Goal: Task Accomplishment & Management: Use online tool/utility

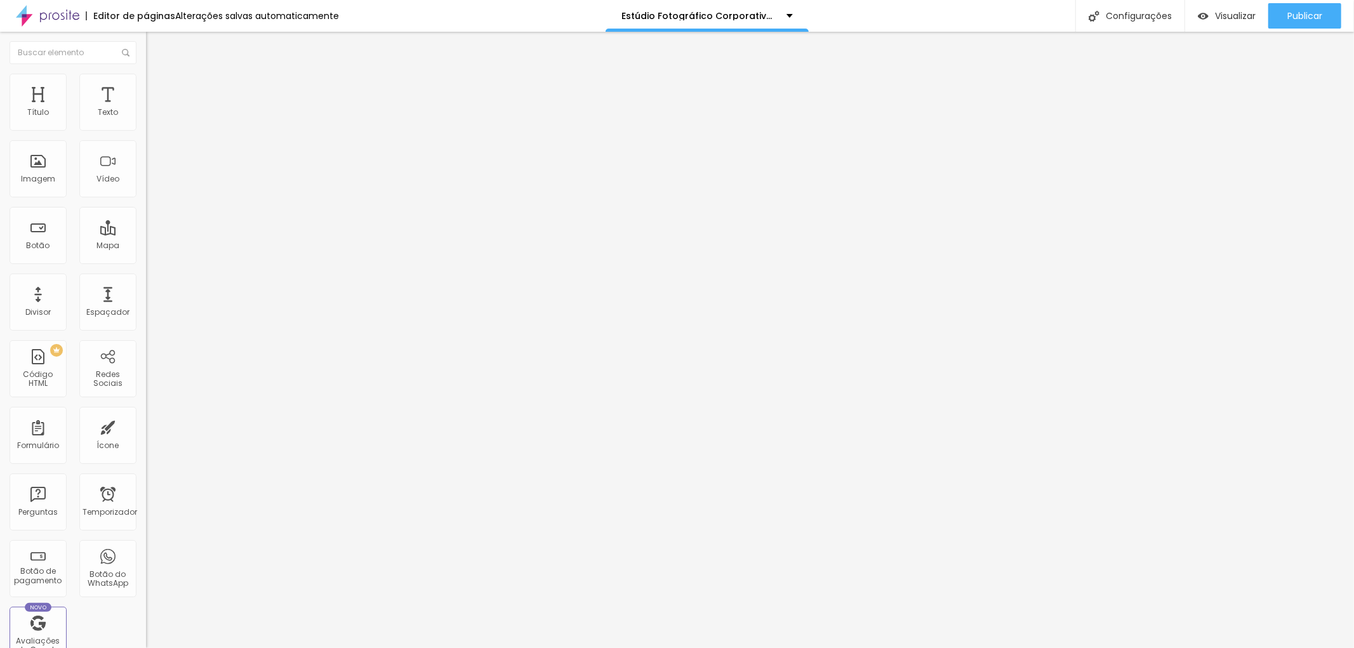
click at [146, 83] on li "Estilo" at bounding box center [219, 80] width 146 height 13
type input "60"
type input "65"
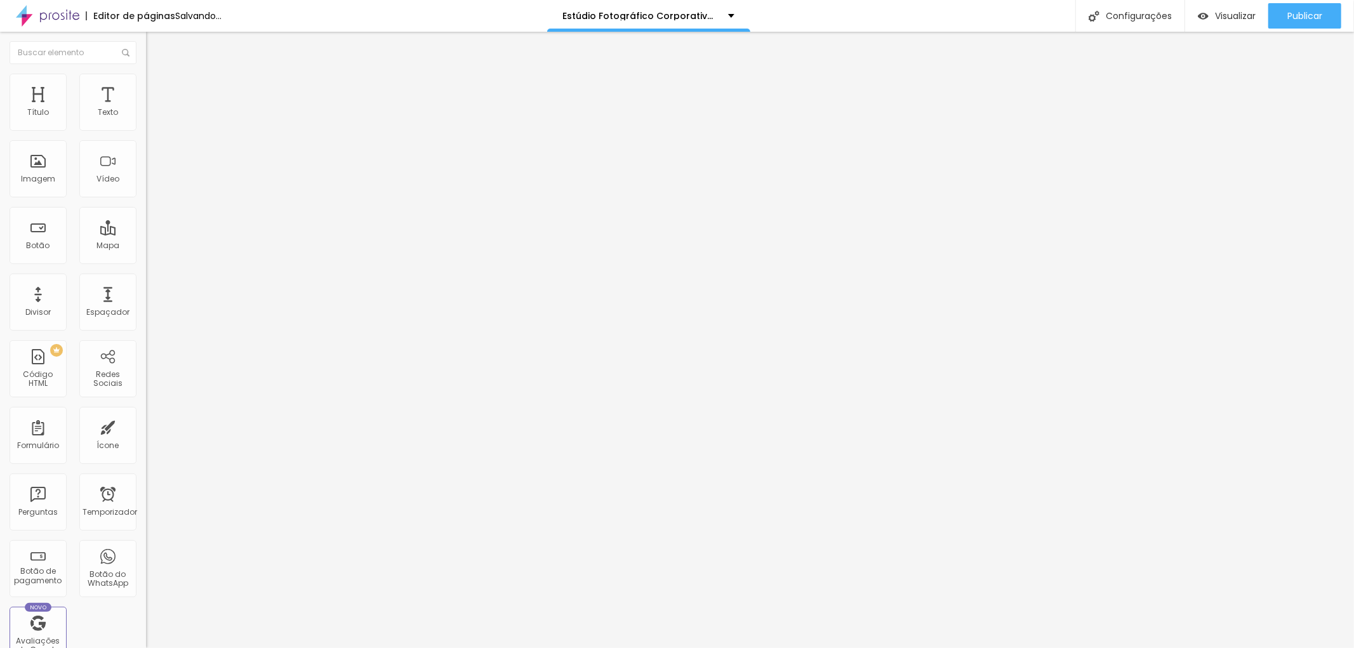
type input "60"
drag, startPoint x: 74, startPoint y: 135, endPoint x: 81, endPoint y: 141, distance: 9.0
type input "60"
click at [146, 130] on input "range" at bounding box center [187, 125] width 82 height 10
click at [151, 118] on icon "button" at bounding box center [155, 114] width 8 height 8
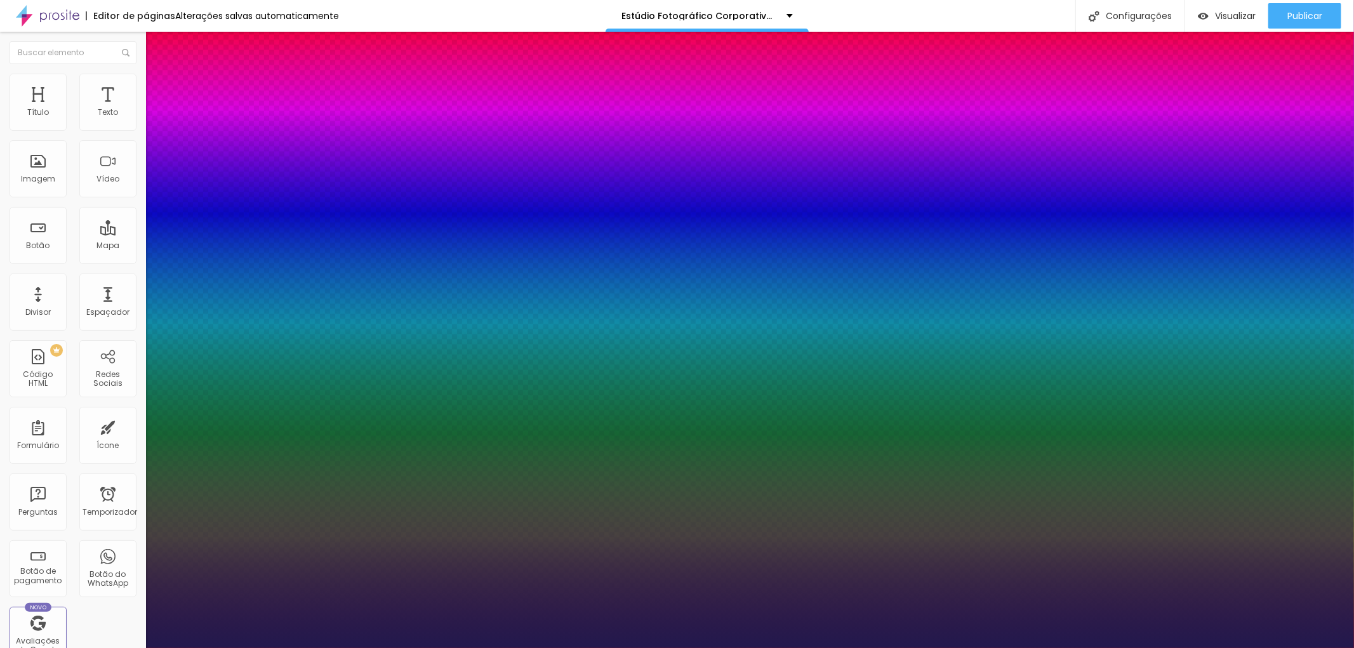
type input "1"
click at [443, 647] on div at bounding box center [677, 648] width 1354 height 0
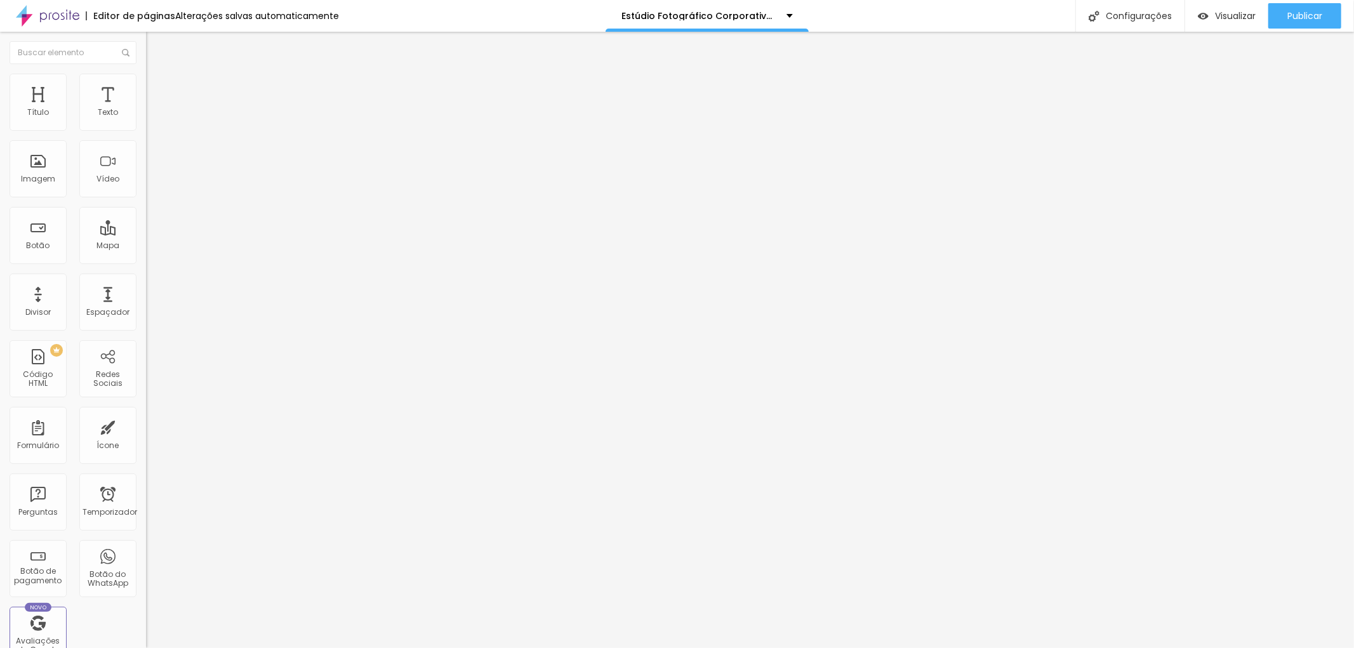
click at [151, 148] on icon "button" at bounding box center [155, 143] width 9 height 9
click at [146, 150] on div "Sombra DESATIVADO Voltar ao padrão" at bounding box center [219, 143] width 146 height 43
click at [146, 131] on font "Sombra" at bounding box center [162, 125] width 32 height 11
click at [151, 155] on icon "button" at bounding box center [155, 157] width 8 height 8
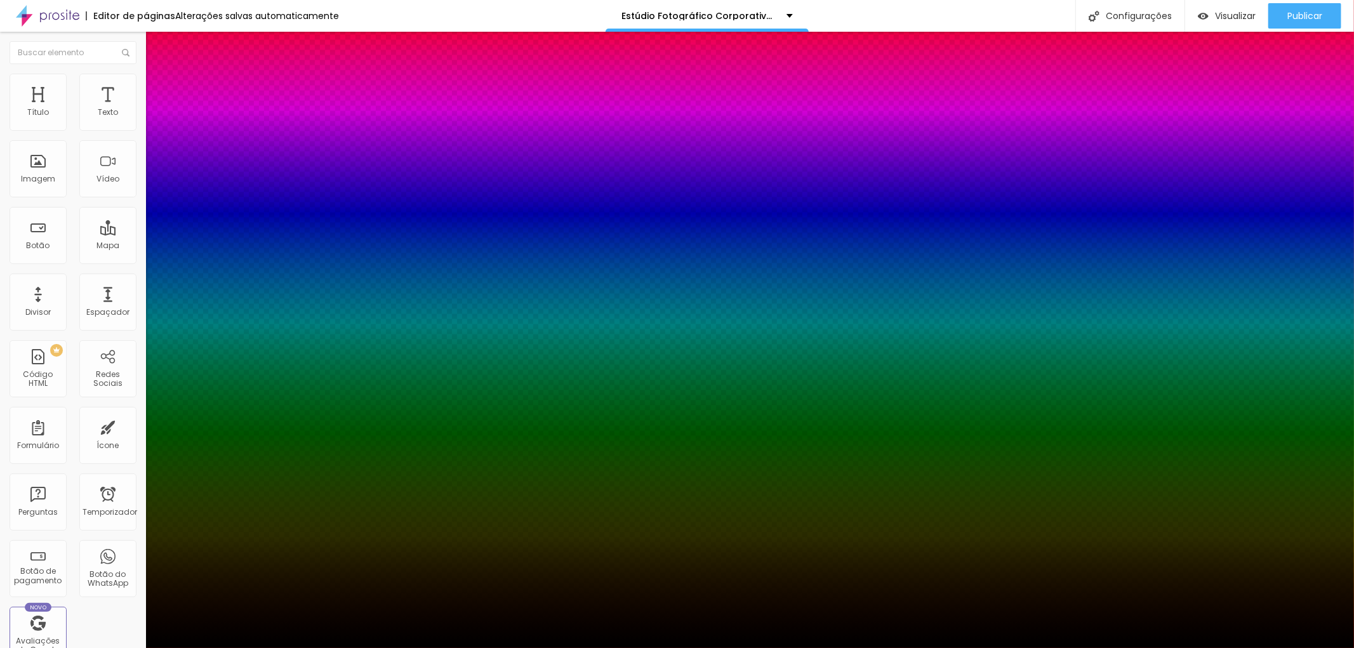
click at [731, 647] on div at bounding box center [677, 648] width 1354 height 0
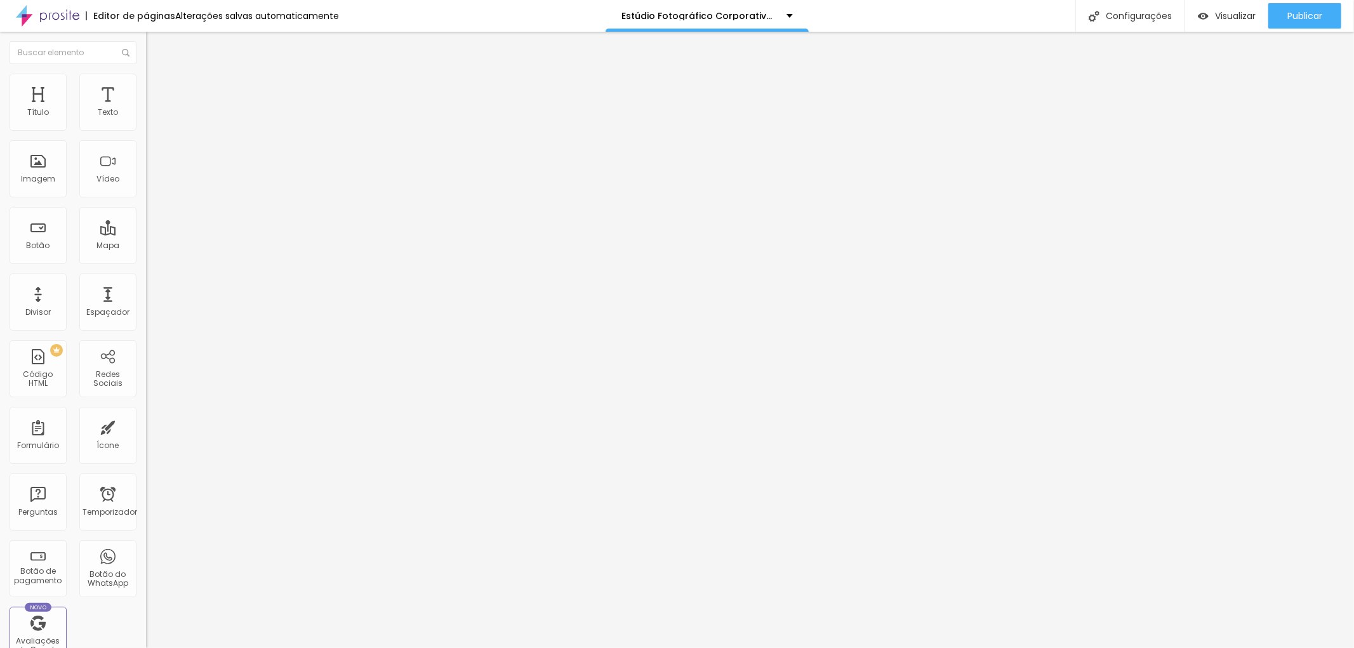
click at [146, 83] on li "Avançado" at bounding box center [219, 80] width 146 height 13
click at [157, 75] on font "Estilo" at bounding box center [167, 69] width 20 height 11
click at [146, 78] on img at bounding box center [151, 79] width 11 height 11
click at [146, 74] on img at bounding box center [151, 79] width 11 height 11
type input "26"
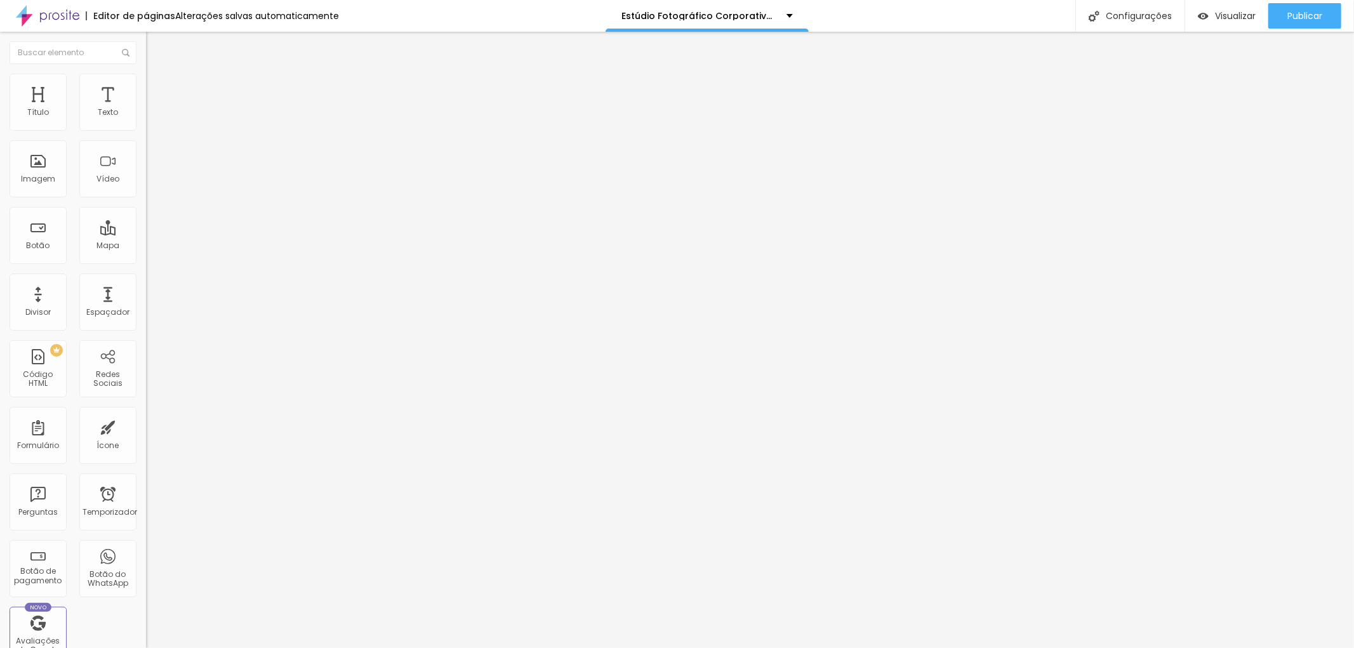
type input "26"
type input "33"
type input "34"
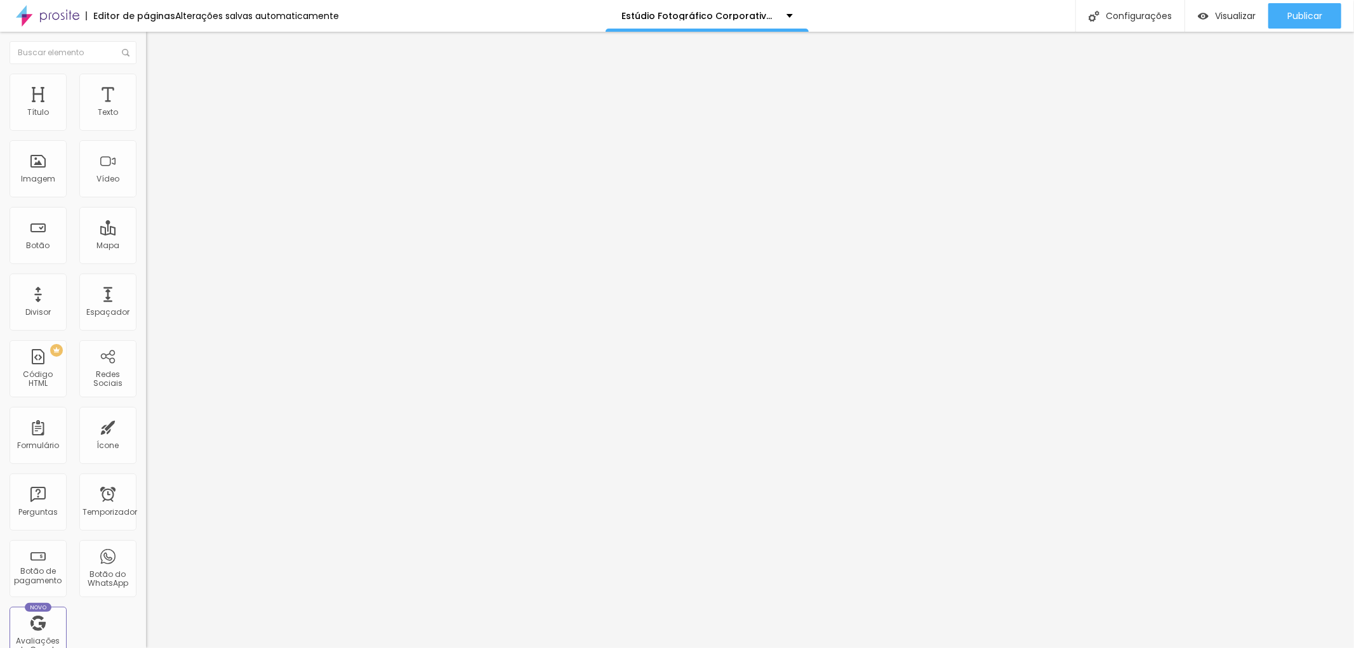
type input "38"
type input "39"
type input "40"
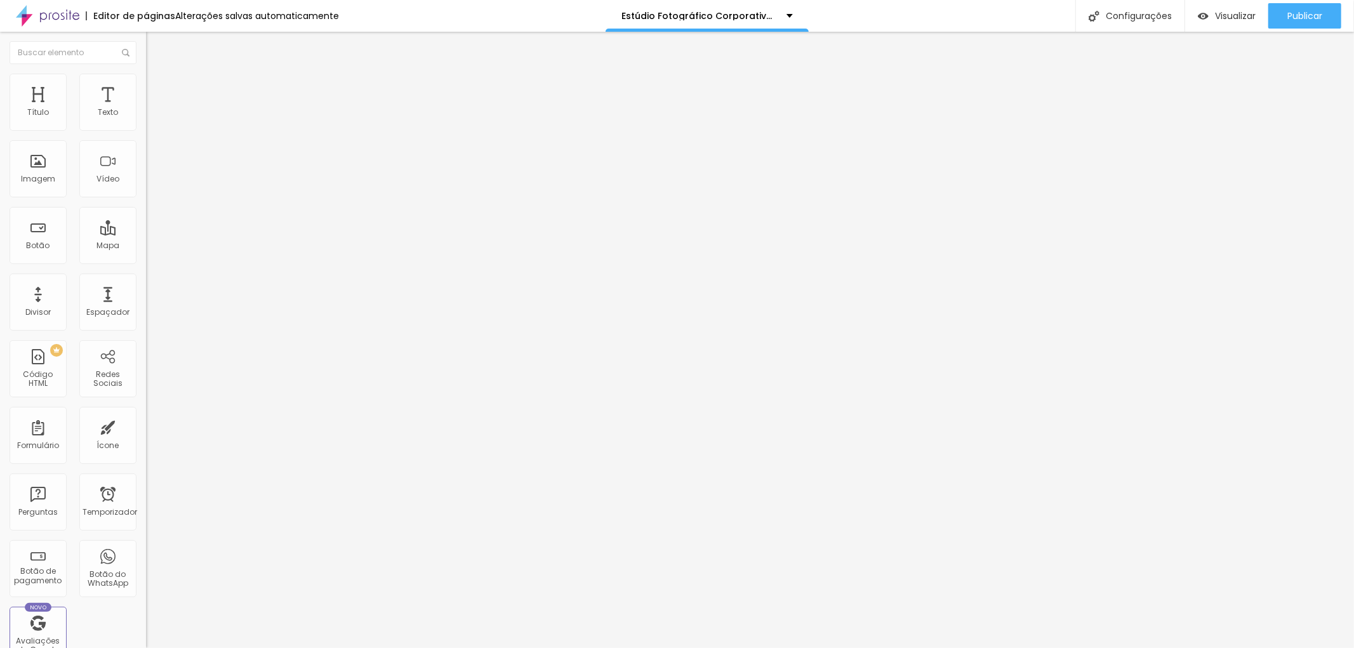
type input "40"
type input "41"
type input "47"
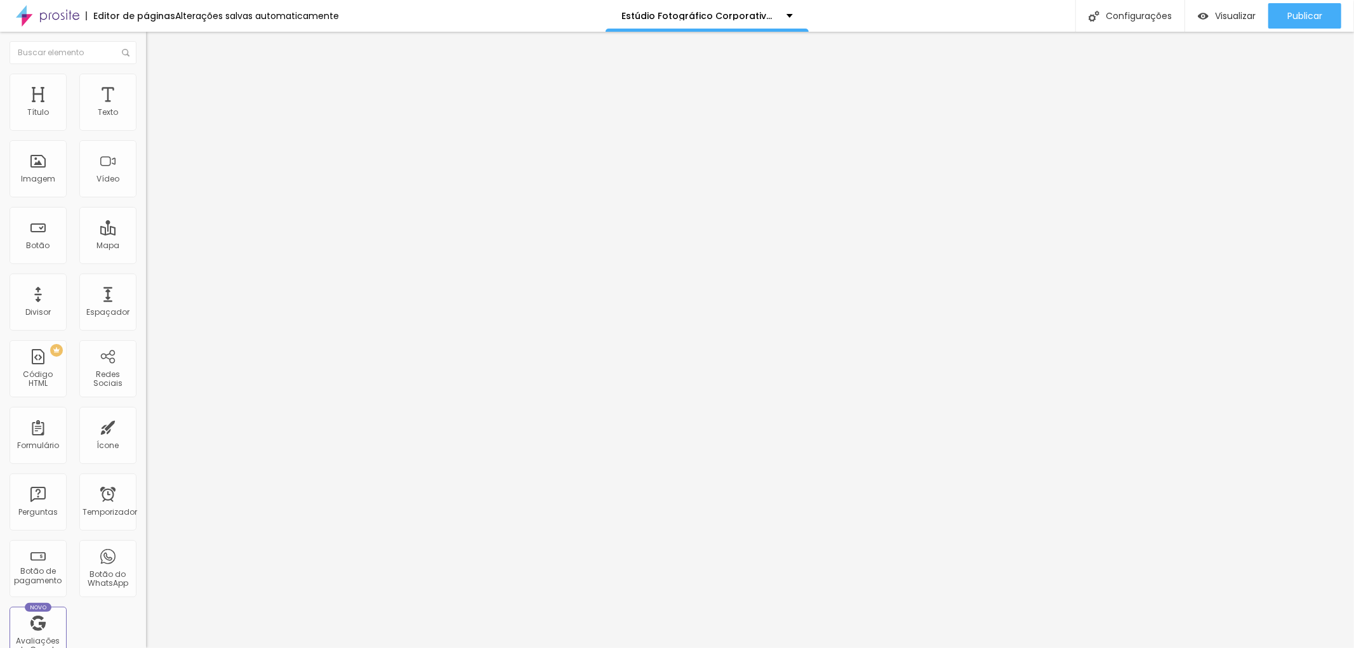
type input "49"
drag, startPoint x: 51, startPoint y: 122, endPoint x: 67, endPoint y: 128, distance: 17.3
type input "49"
click at [146, 234] on input "range" at bounding box center [187, 239] width 82 height 10
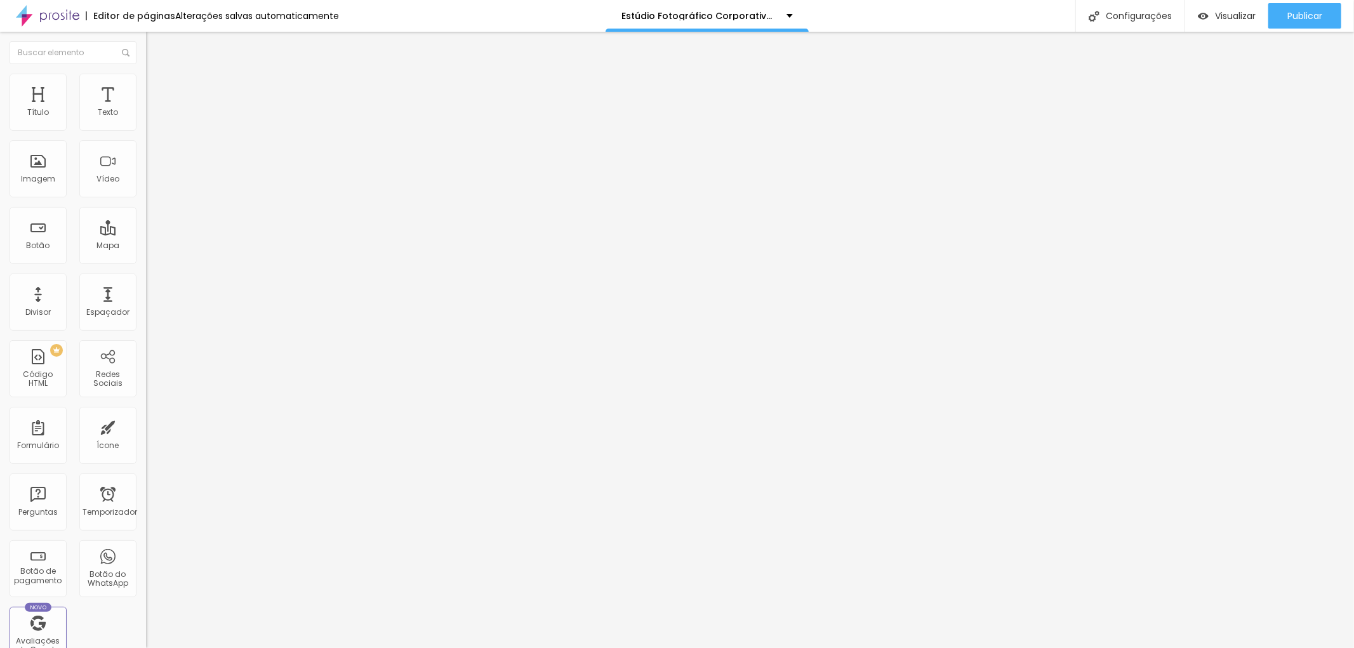
type input "9"
type input "18"
type input "19"
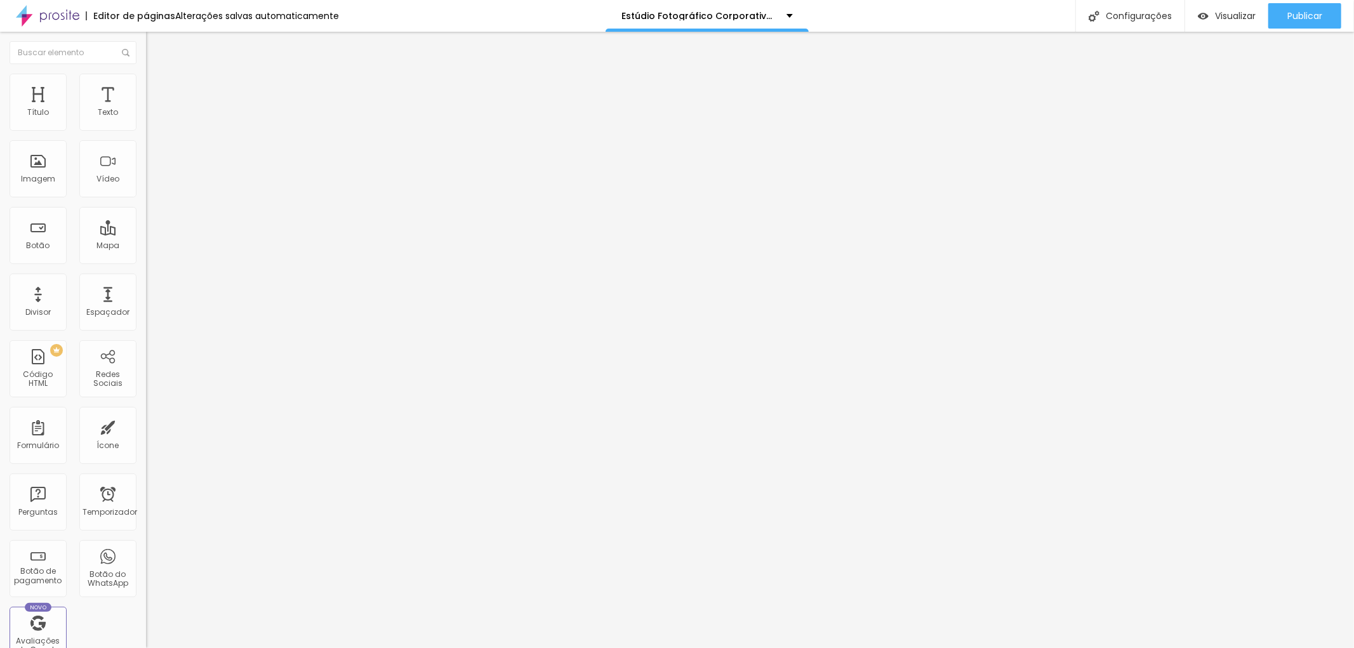
type input "19"
type input "22"
type input "23"
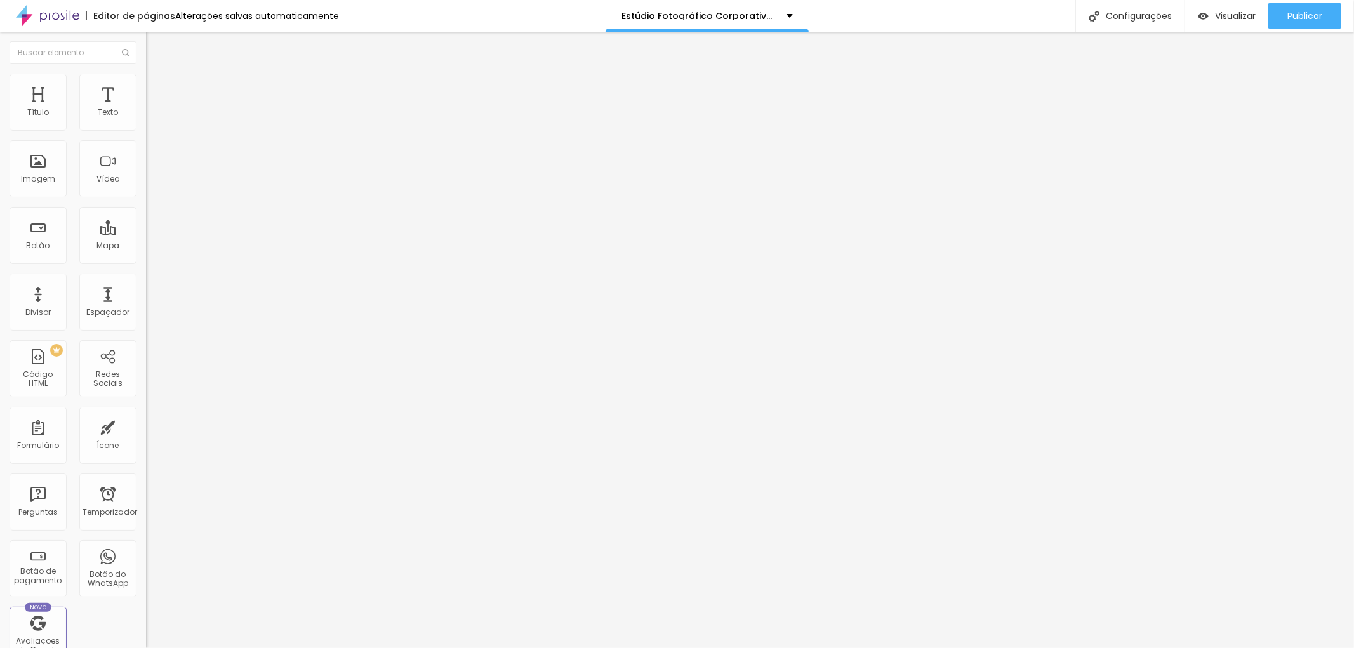
type input "28"
type input "35"
type input "34"
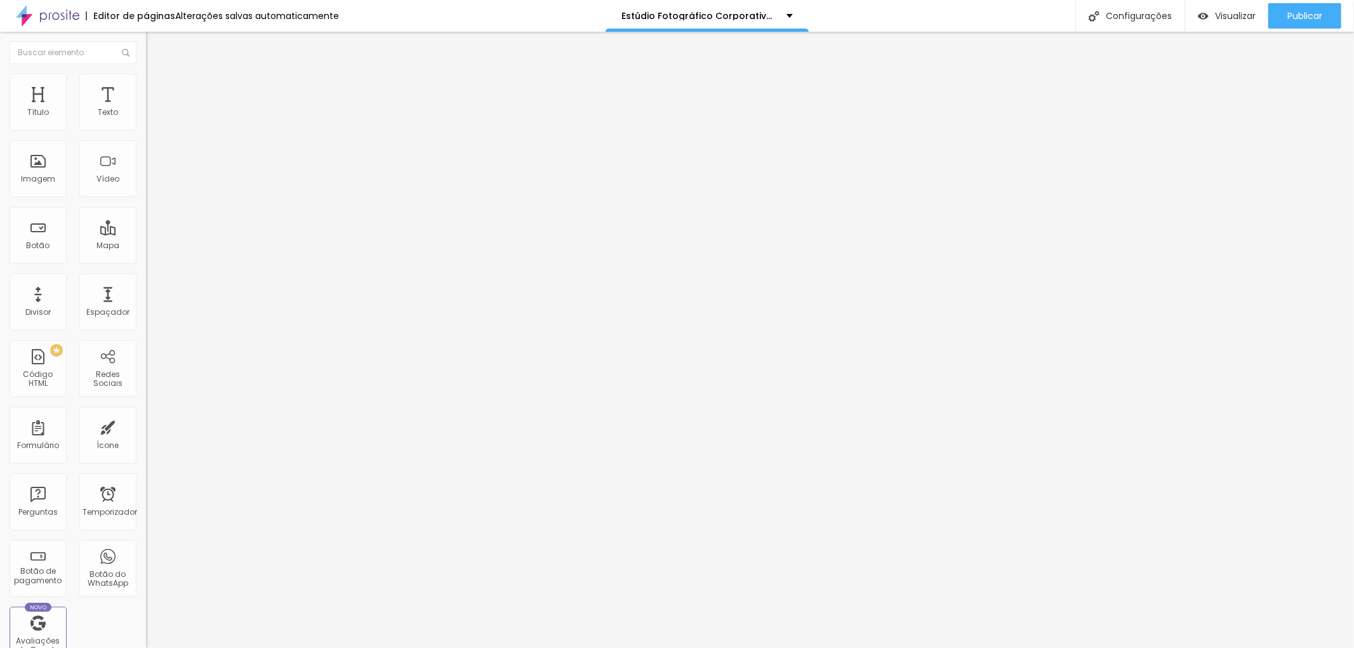
type input "34"
type input "33"
type input "32"
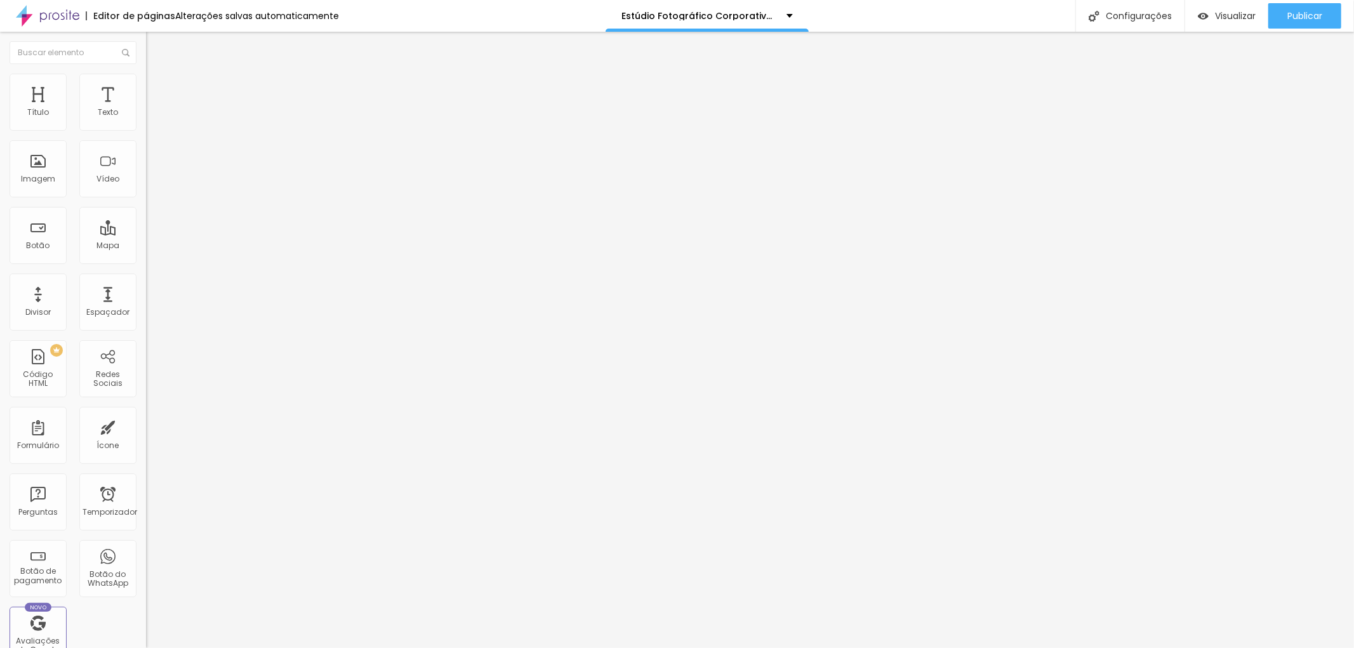
type input "31"
type input "29"
type input "25"
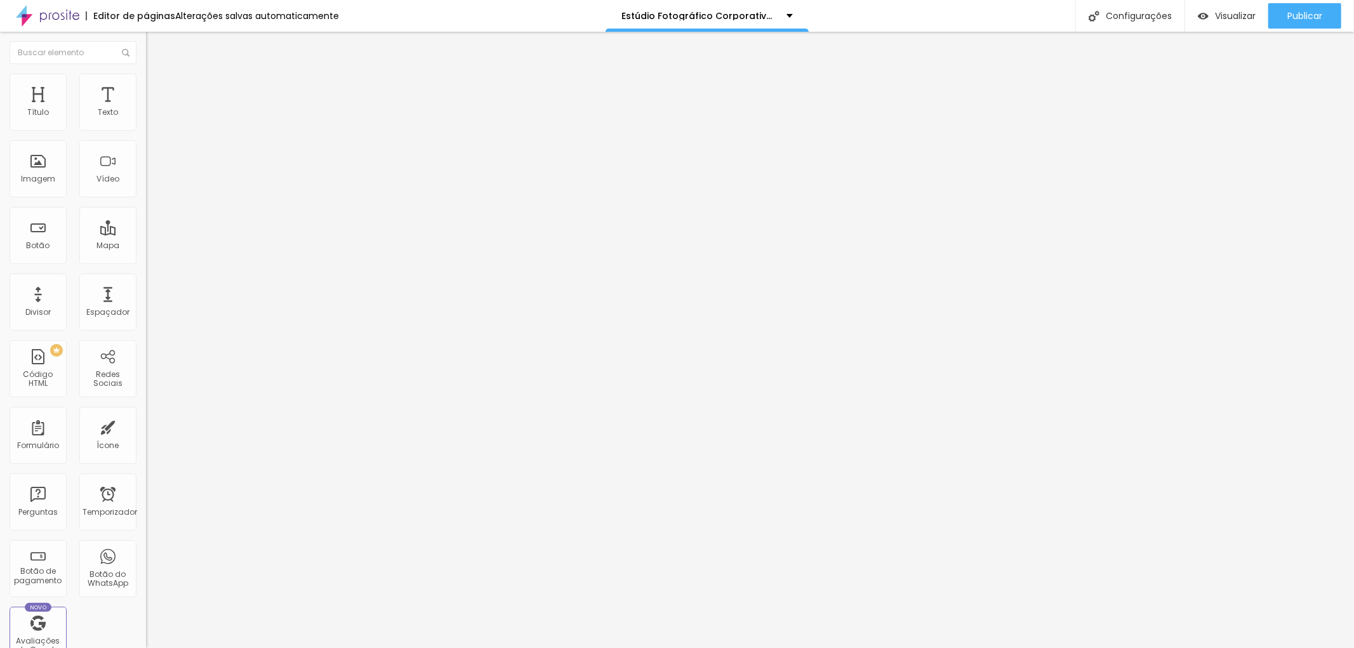
type input "25"
type input "24"
type input "21"
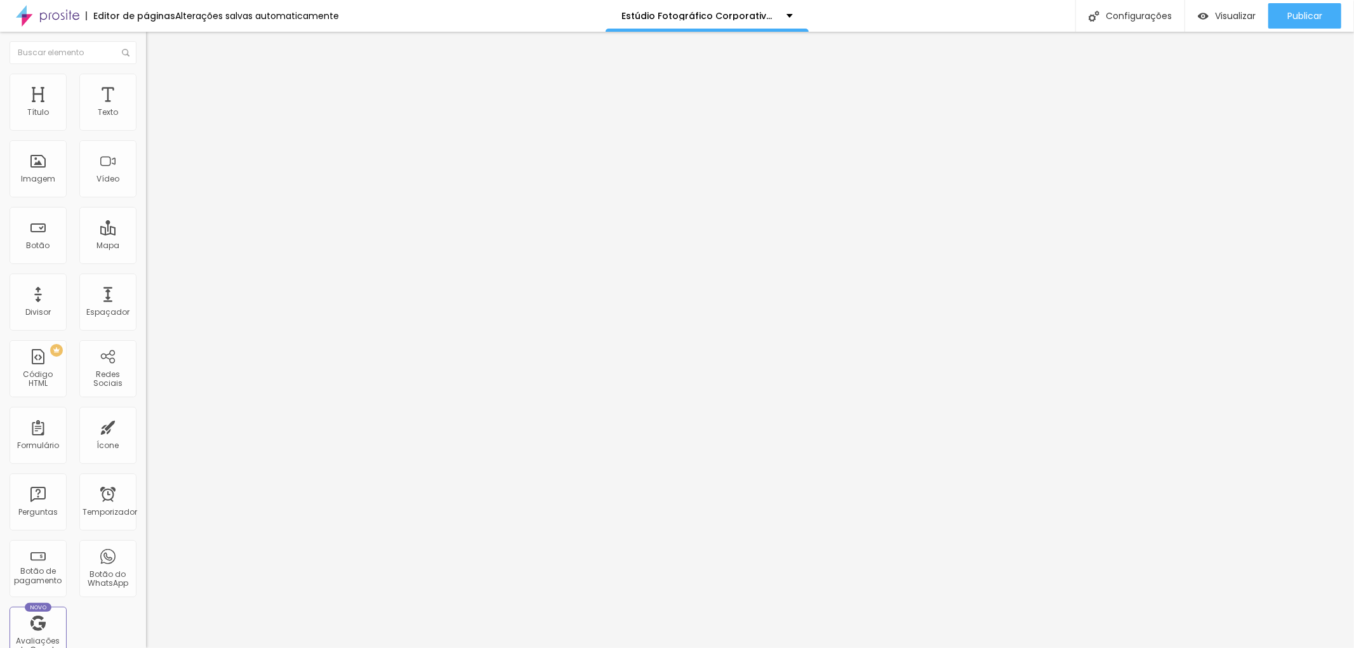
type input "20"
type input "16"
type input "11"
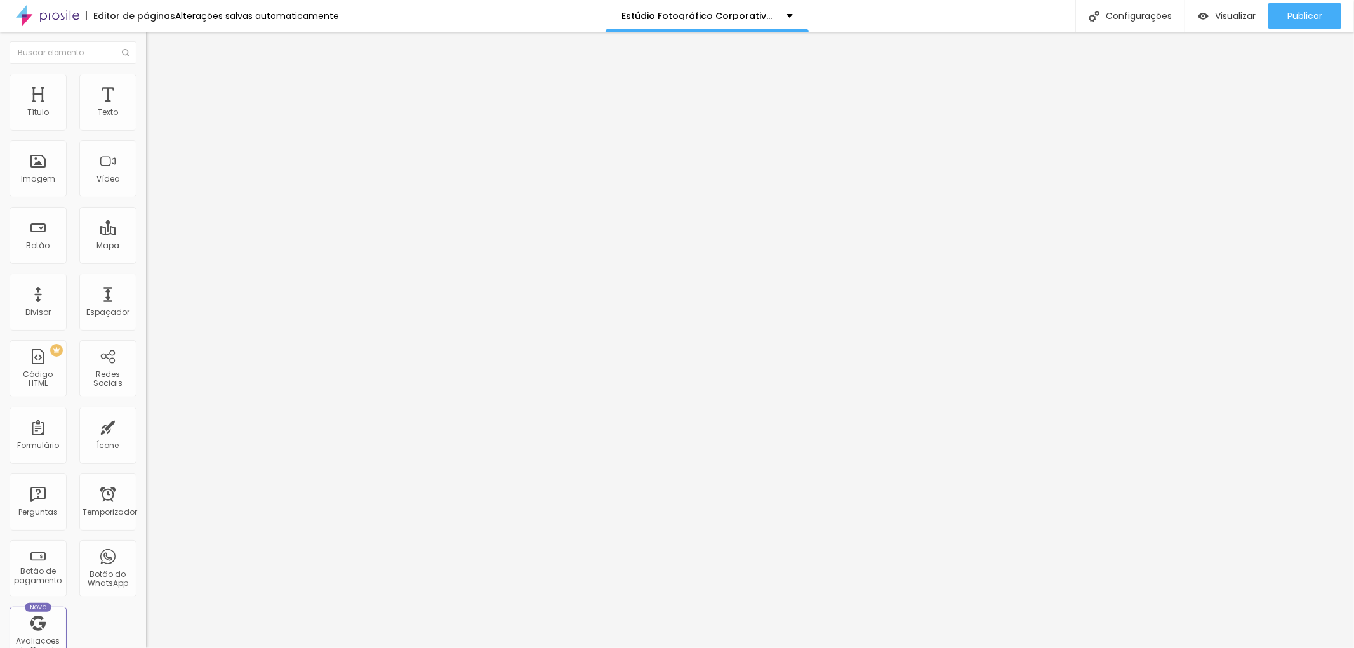
type input "11"
type input "7"
click at [146, 413] on input "range" at bounding box center [187, 418] width 82 height 10
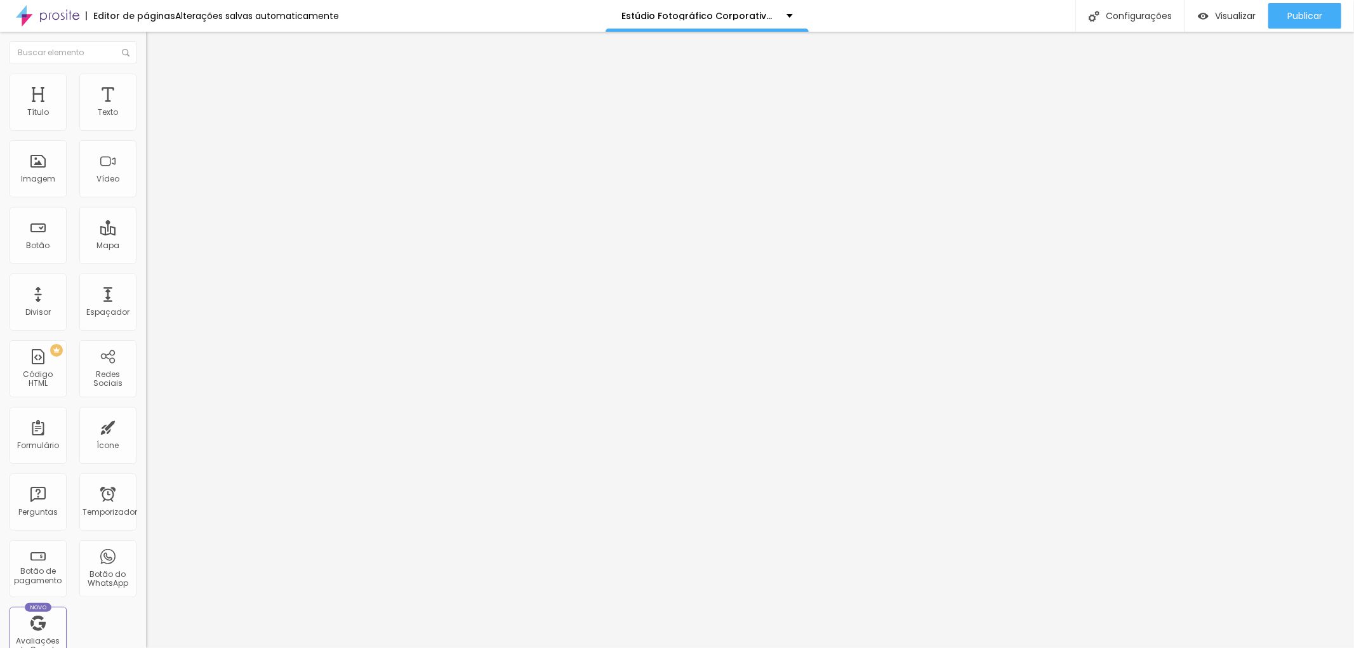
type input "20"
type input "13"
type input "8"
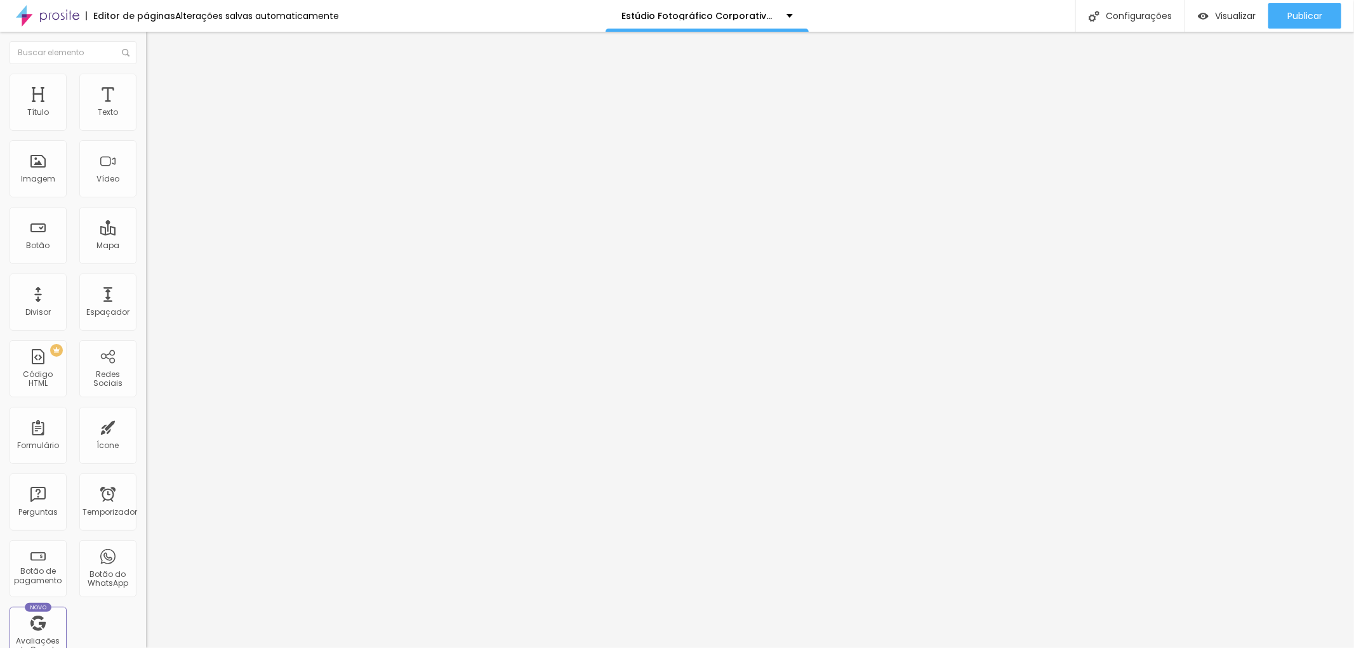
type input "8"
type input "6"
type input "9"
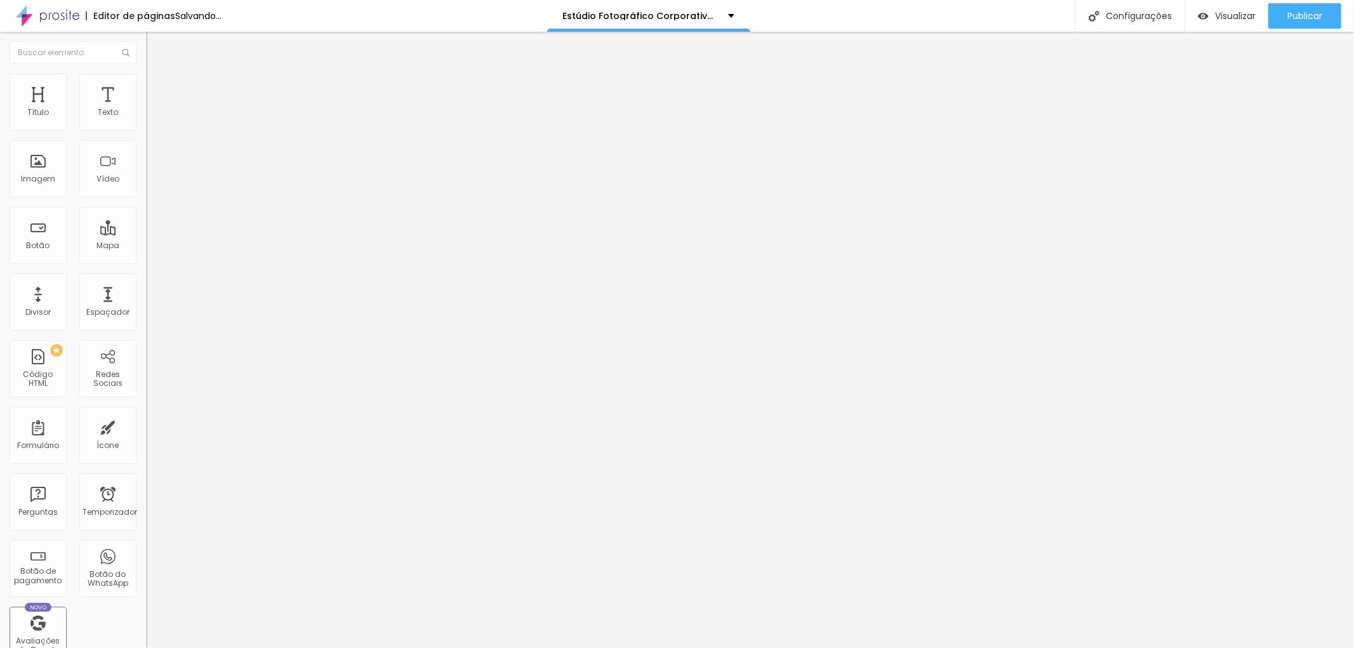
type input "12"
type input "13"
drag, startPoint x: 65, startPoint y: 123, endPoint x: 39, endPoint y: 124, distance: 26.1
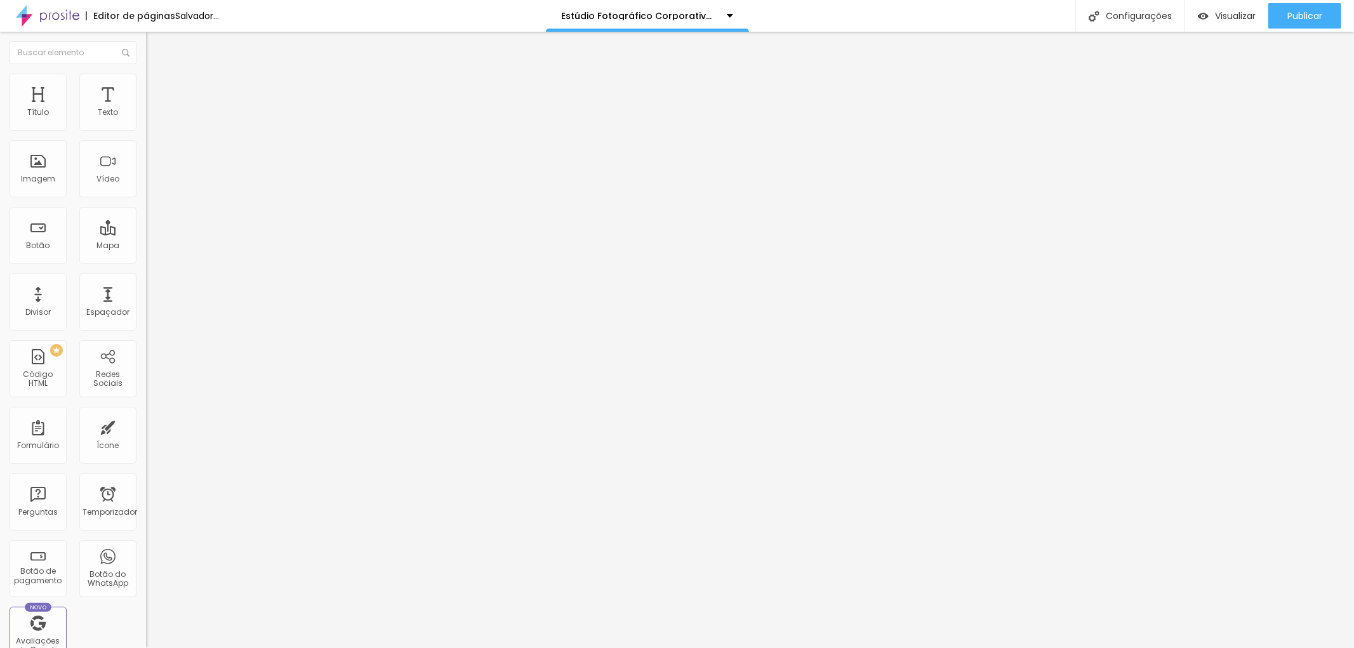
click at [146, 234] on input "range" at bounding box center [187, 239] width 82 height 10
type input "20"
click at [146, 234] on input "range" at bounding box center [187, 239] width 82 height 10
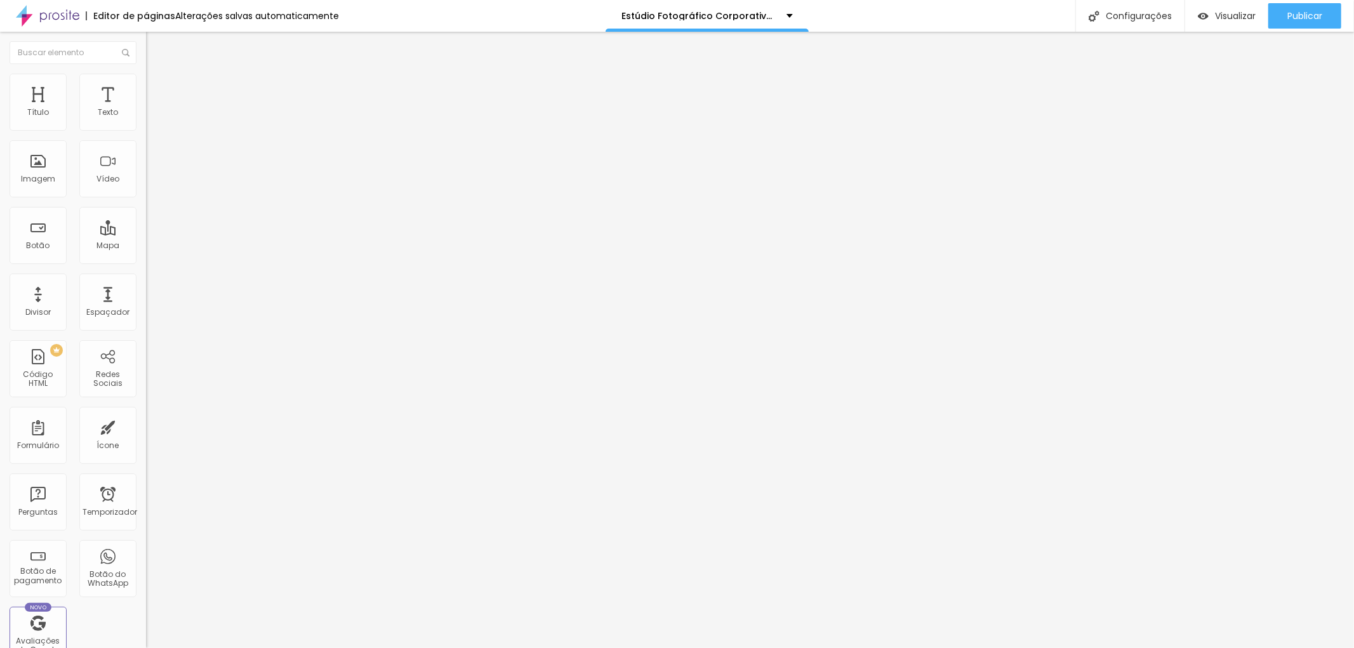
click at [146, 119] on input "text" at bounding box center [222, 113] width 152 height 13
type input "(71)8848-5544"
type input "7188485544"
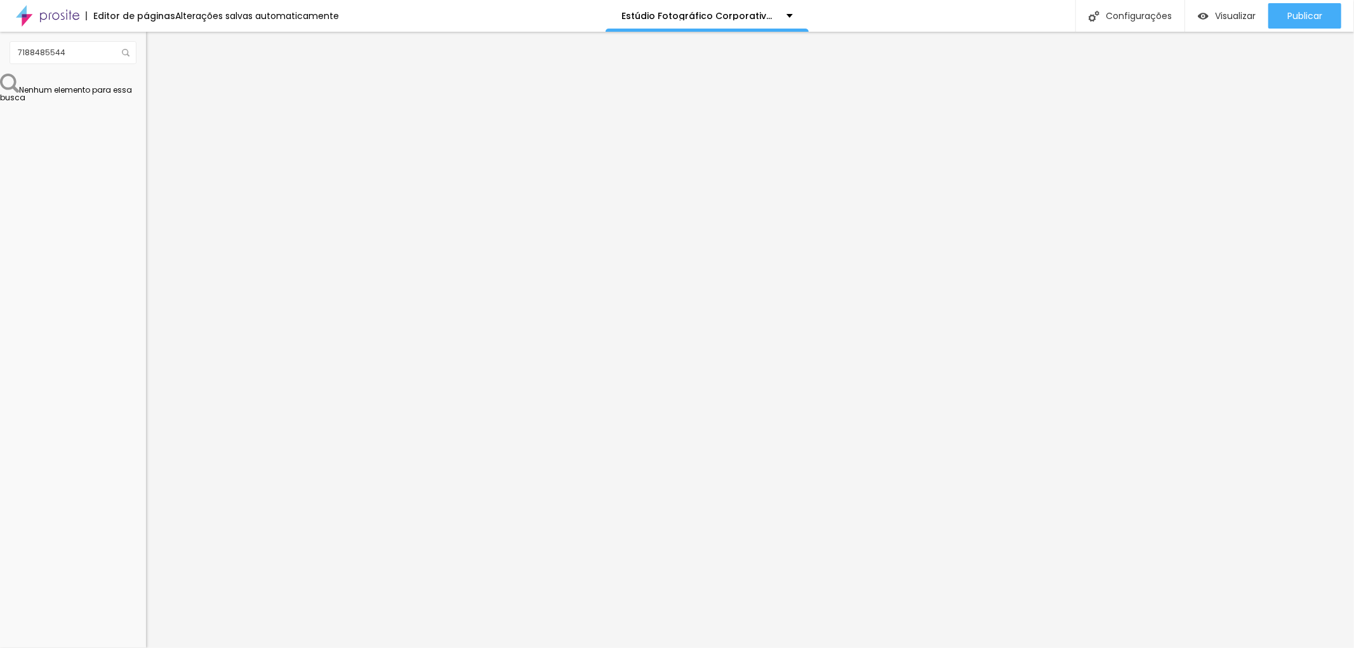
click at [146, 428] on textarea "Olá, cheguei até você pela página {page_title} e gostaria de mais informações" at bounding box center [217, 439] width 143 height 22
drag, startPoint x: 96, startPoint y: 223, endPoint x: 43, endPoint y: 223, distance: 54.0
click at [146, 428] on textarea "Olá, cheguei até você pela página {page_title} e gostaria de mais informações" at bounding box center [217, 439] width 143 height 22
type textarea "Olá, cheguei até você pela página do seu site e gostaria de mais informações"
click at [146, 449] on font "77/100" at bounding box center [158, 454] width 25 height 11
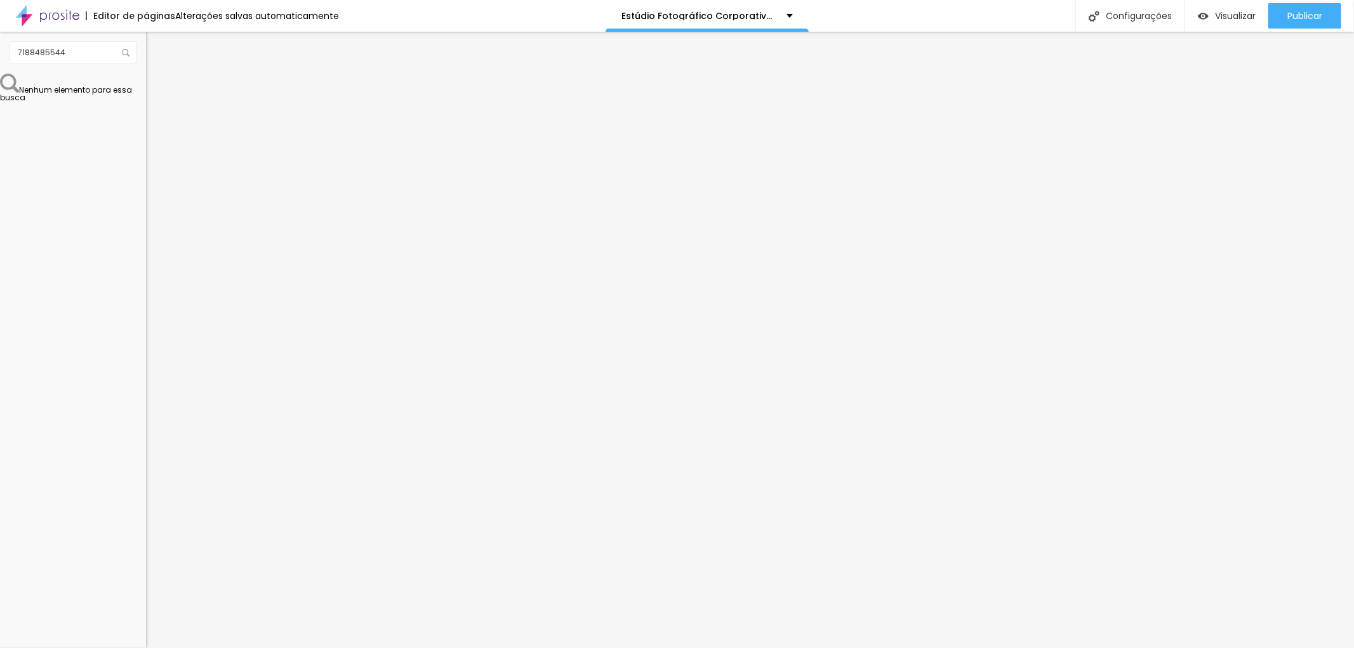
click at [154, 109] on font "Trocar imagem" at bounding box center [185, 103] width 62 height 11
click at [155, 48] on img "button" at bounding box center [160, 46] width 10 height 10
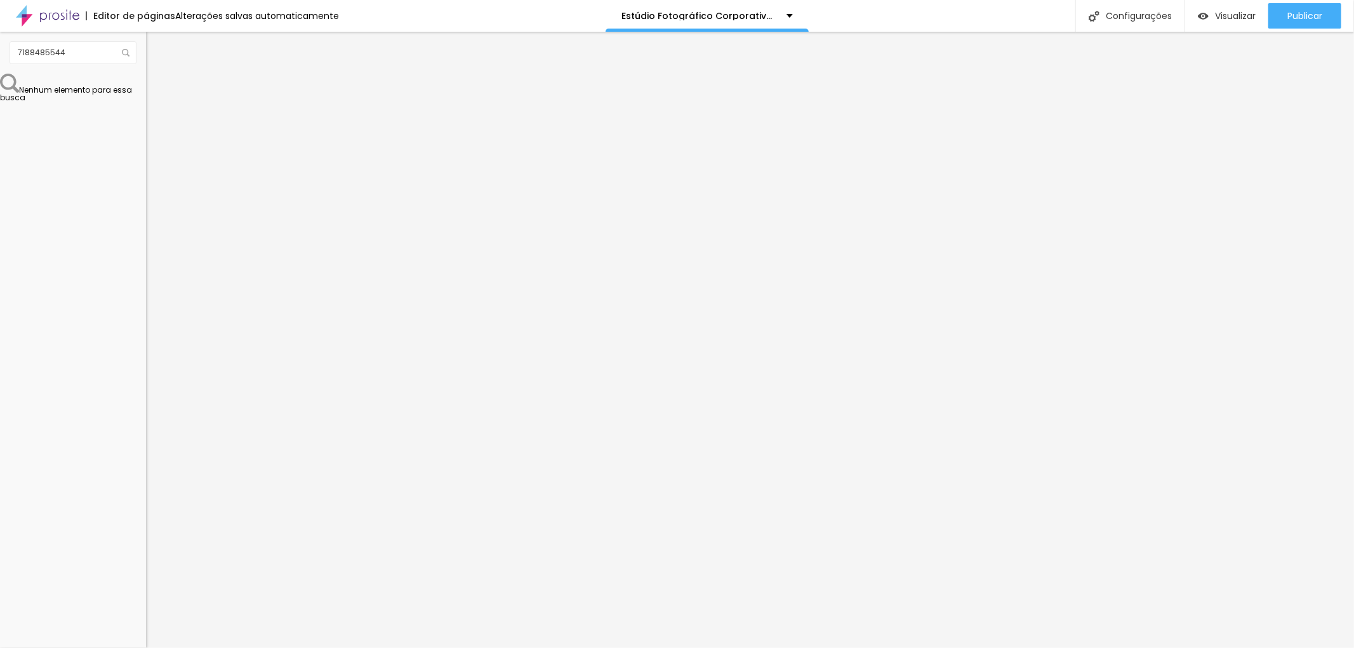
click at [157, 88] on font "Estilo" at bounding box center [167, 82] width 20 height 11
click at [1311, 14] on font "Publicar" at bounding box center [1304, 16] width 35 height 13
click at [19, 93] on img at bounding box center [9, 83] width 19 height 19
click at [155, 43] on img "button" at bounding box center [160, 46] width 10 height 10
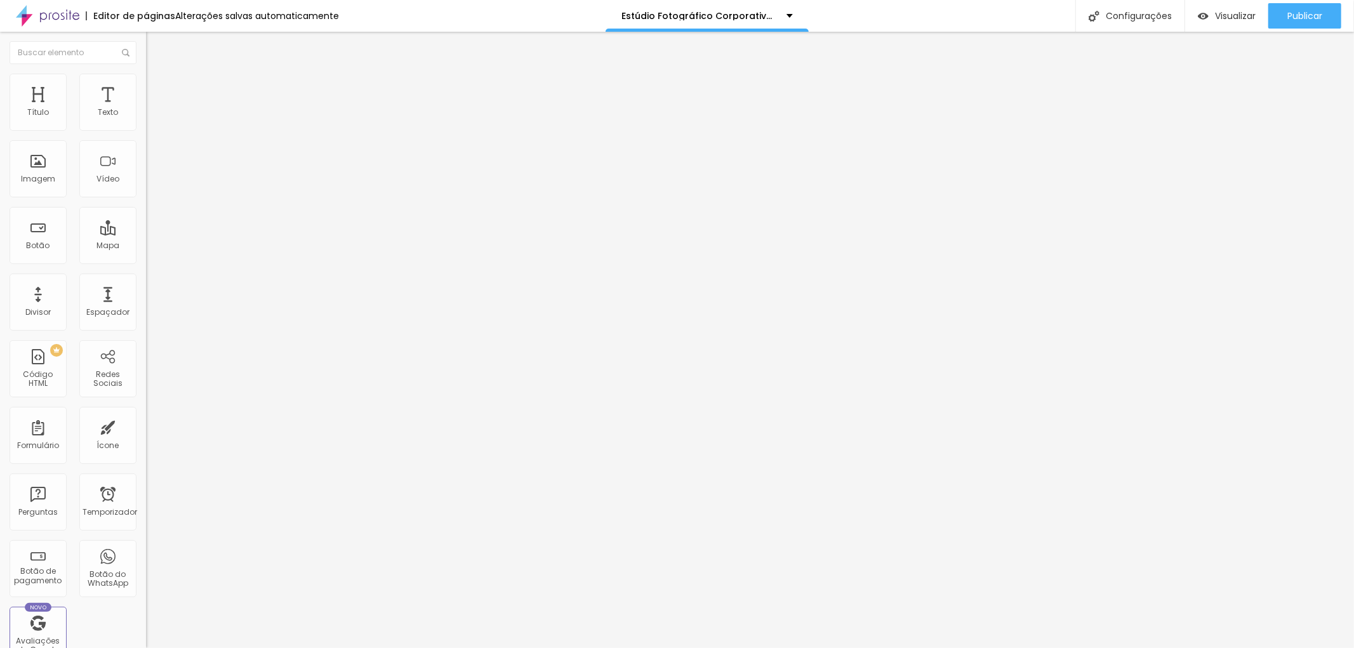
click at [157, 88] on font "Estilo" at bounding box center [167, 82] width 20 height 11
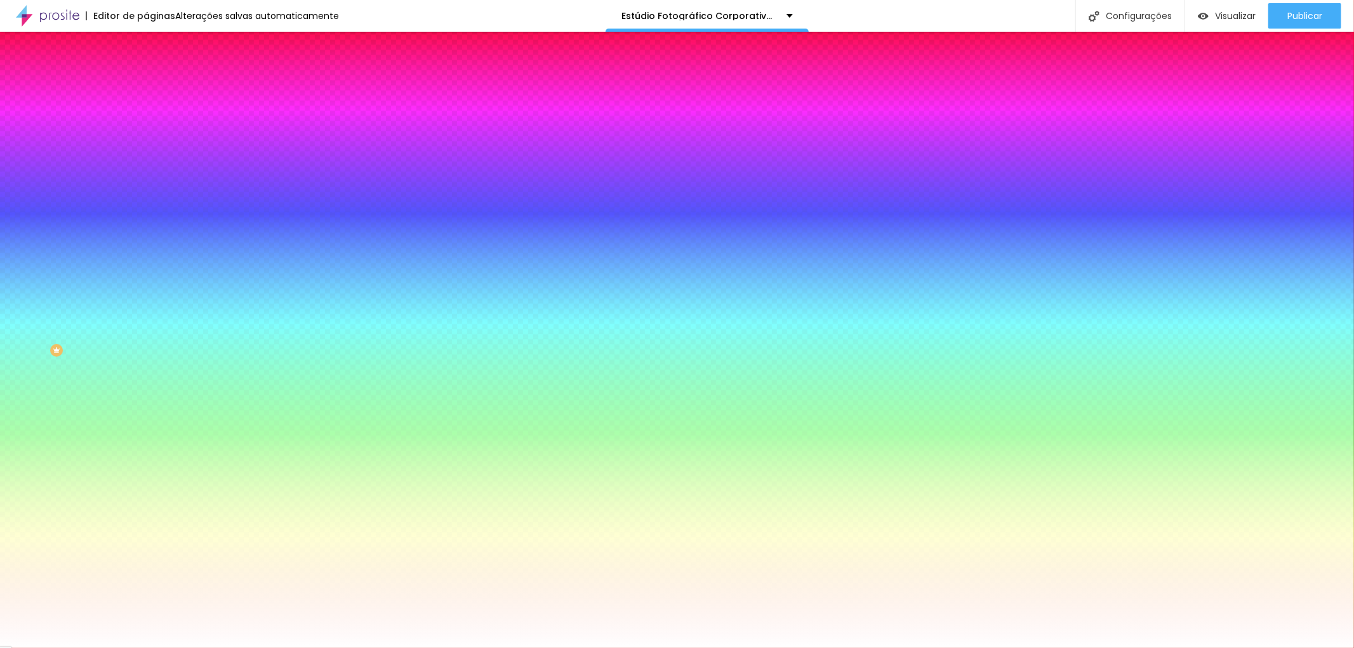
click at [146, 72] on img at bounding box center [151, 66] width 11 height 11
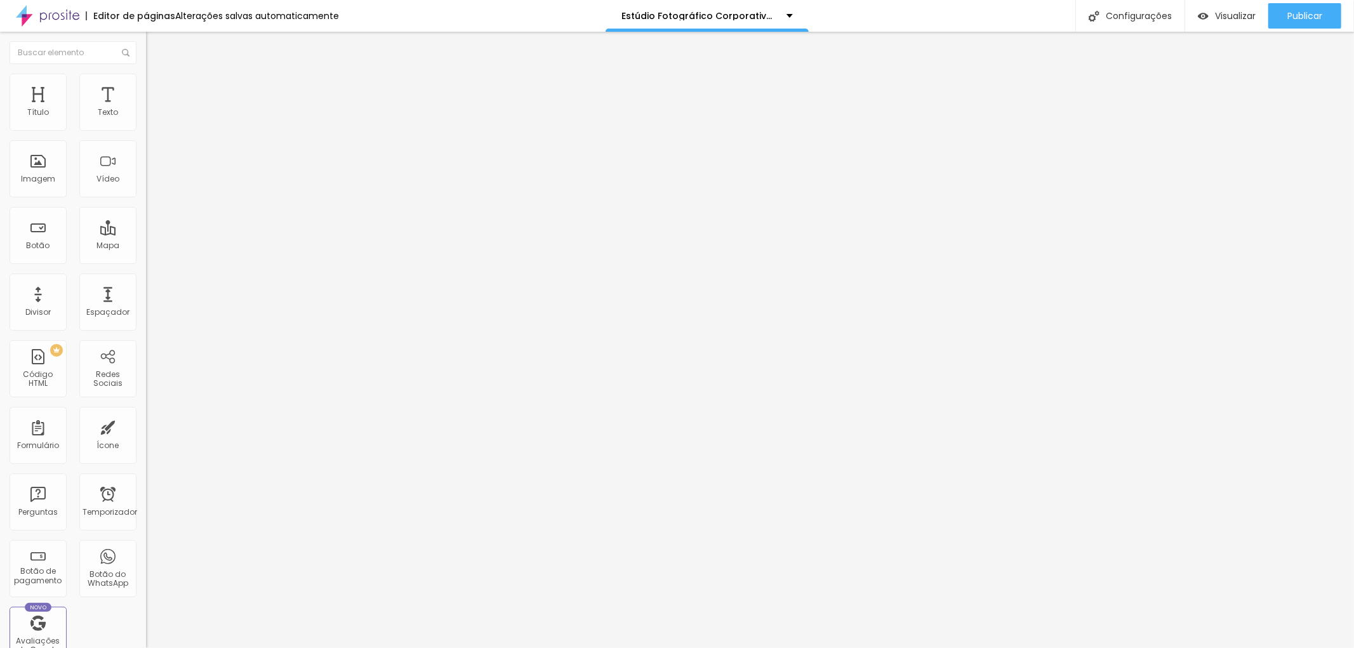
click at [146, 86] on li "Avançado" at bounding box center [219, 92] width 146 height 13
click at [157, 88] on font "Estilo" at bounding box center [167, 82] width 20 height 11
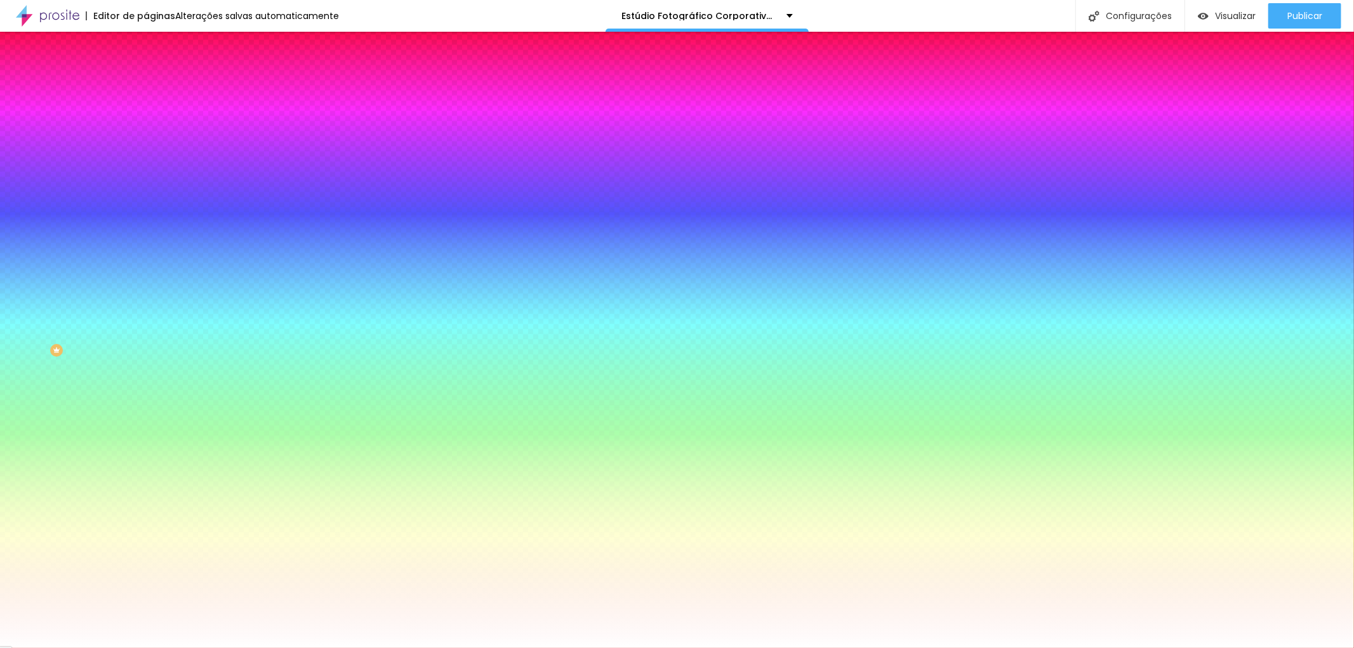
click at [146, 121] on div at bounding box center [219, 121] width 146 height 0
click at [23, 150] on div at bounding box center [677, 324] width 1354 height 648
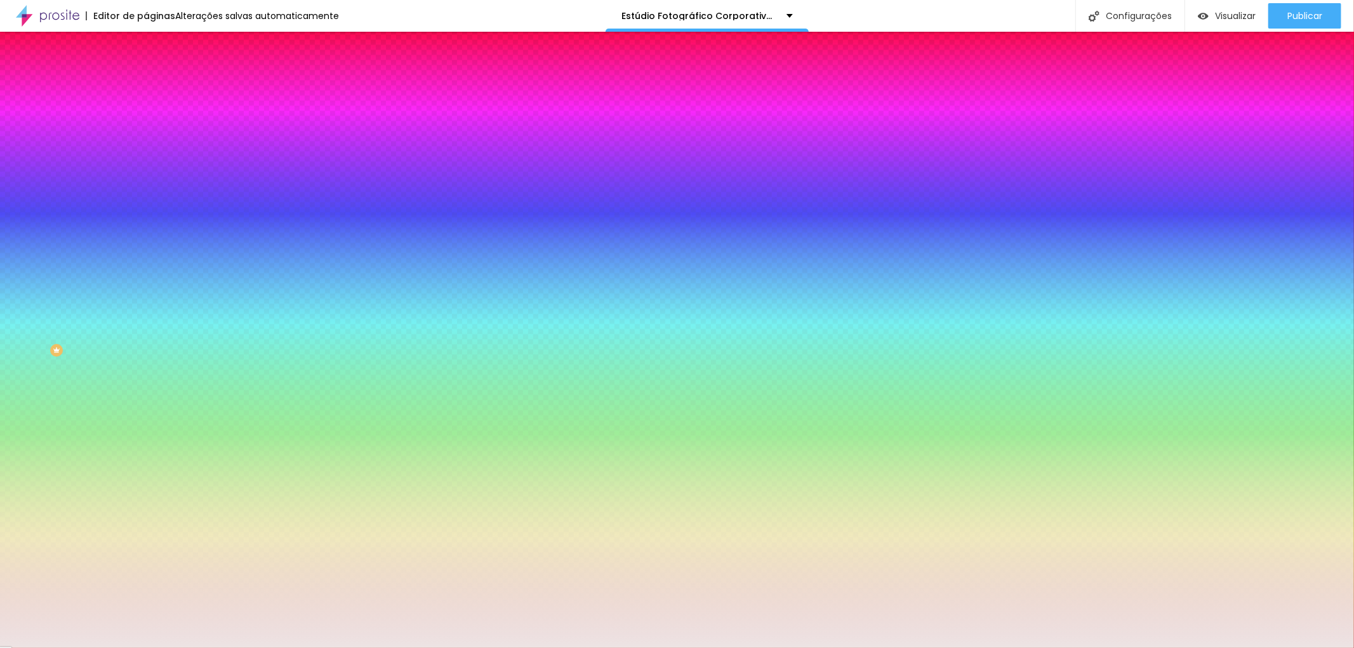
click at [146, 121] on div at bounding box center [219, 121] width 146 height 0
click at [146, 74] on li "Conteúdo" at bounding box center [219, 67] width 146 height 13
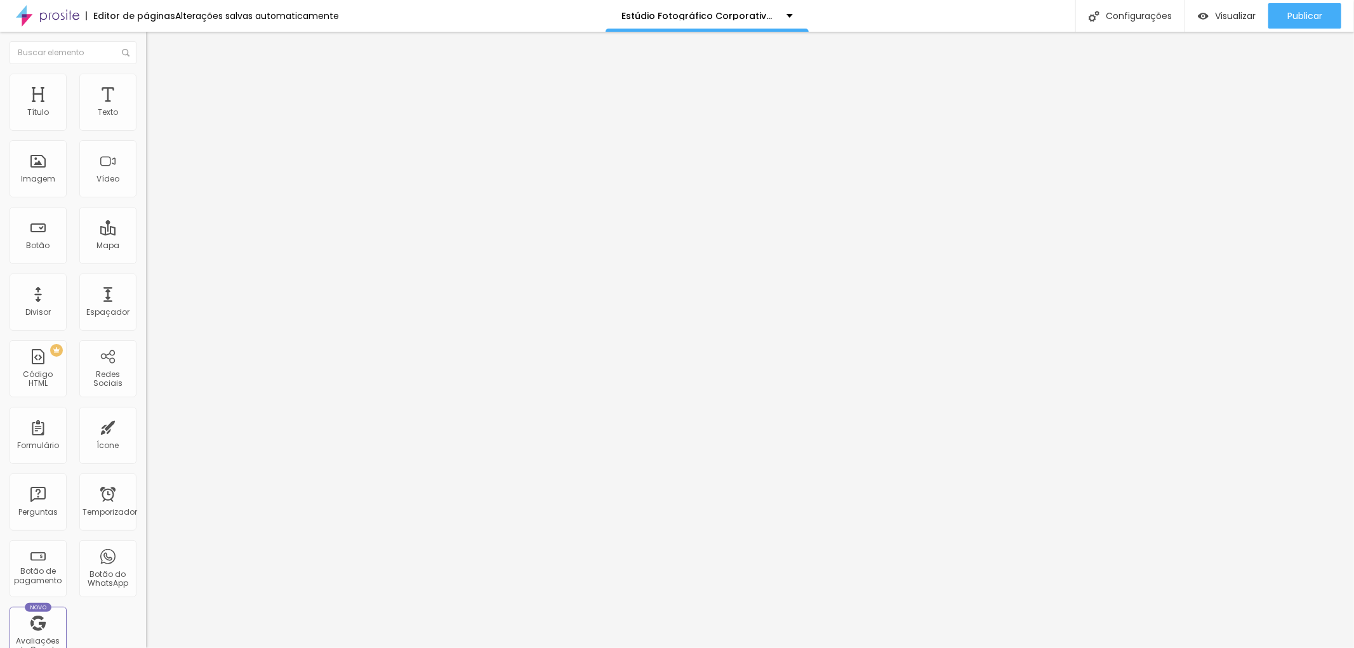
click at [155, 46] on img "button" at bounding box center [160, 46] width 10 height 10
click at [104, 110] on font "Texto" at bounding box center [108, 112] width 20 height 11
click at [146, 122] on button "button" at bounding box center [155, 115] width 18 height 13
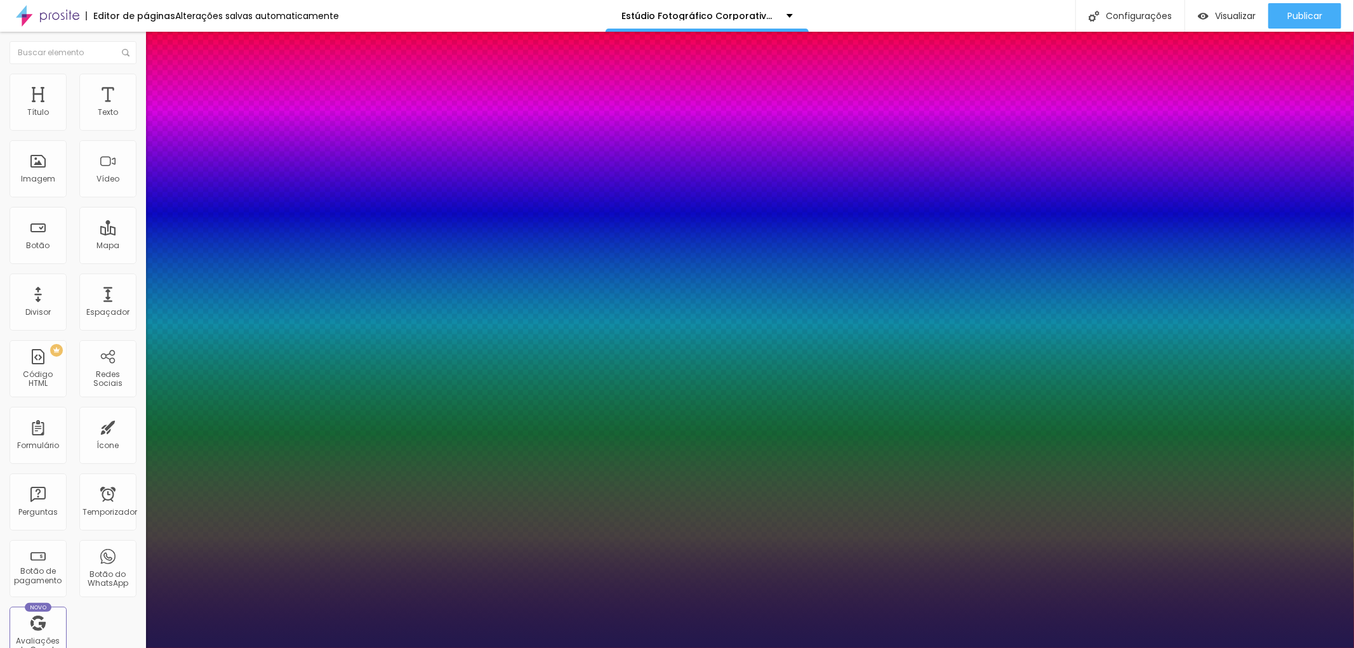
type input "1"
click at [735, 647] on div at bounding box center [677, 648] width 1354 height 0
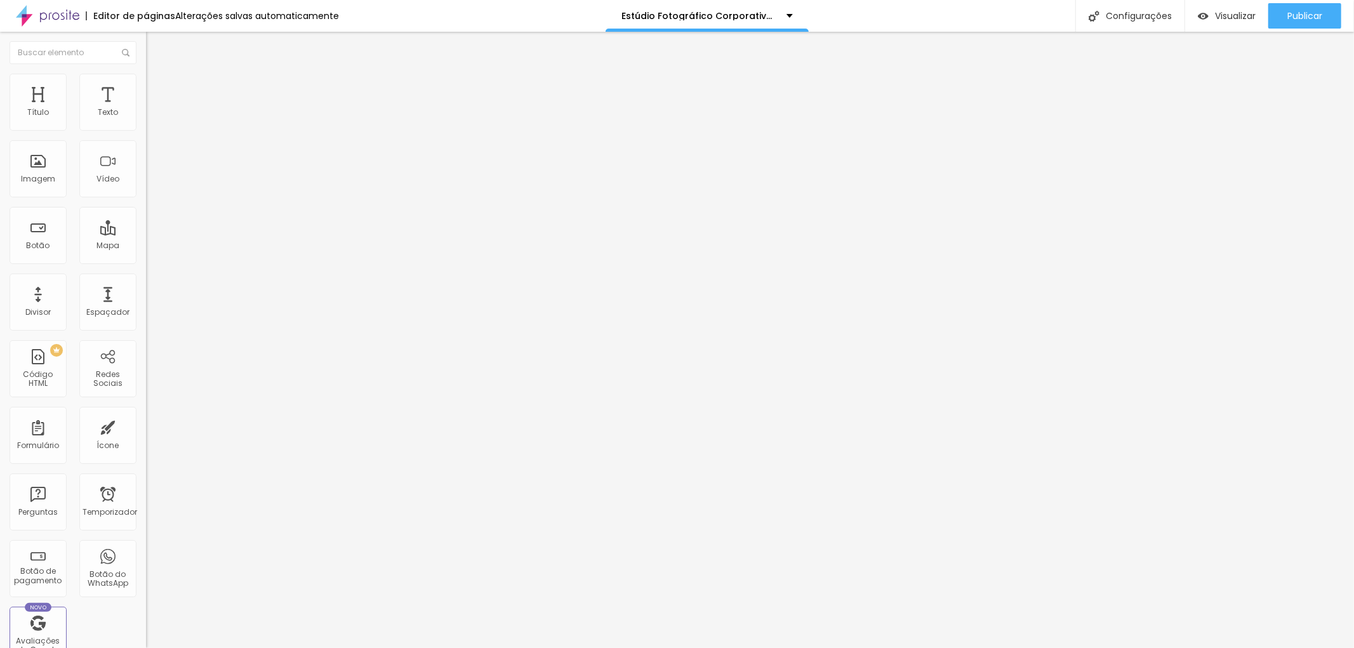
click at [146, 78] on img at bounding box center [151, 79] width 11 height 11
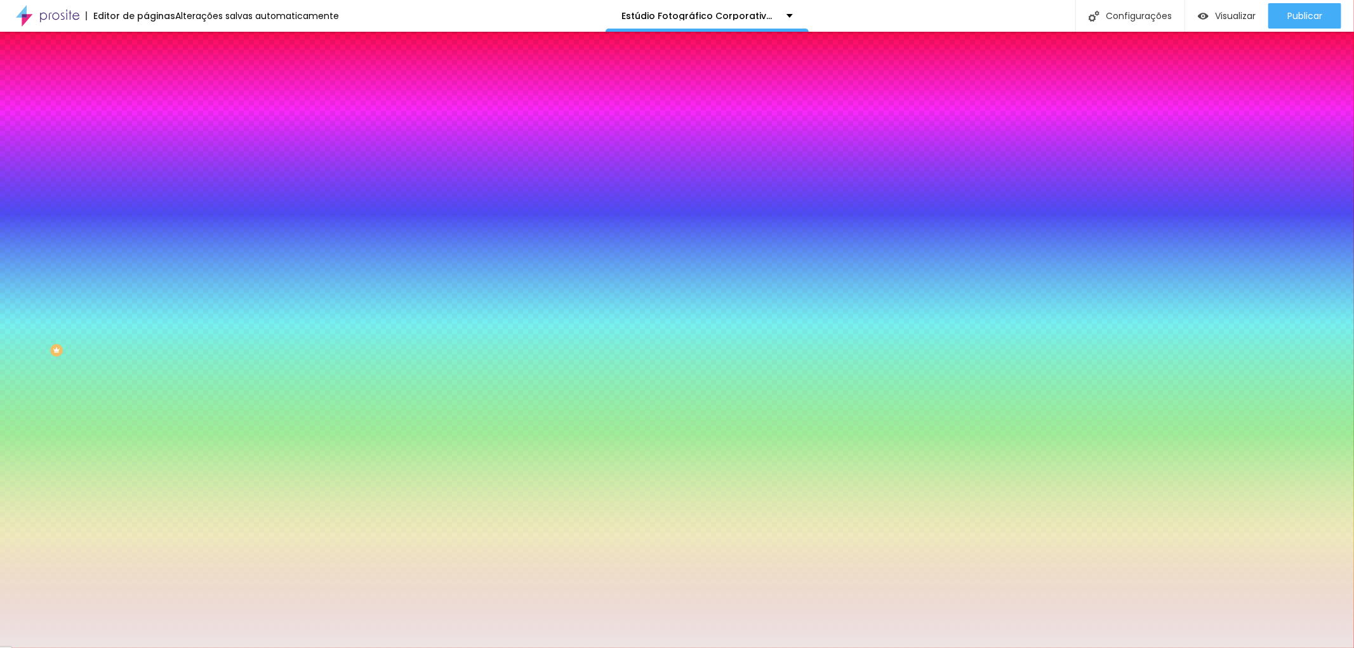
click at [146, 121] on div at bounding box center [219, 121] width 146 height 0
click at [27, 162] on div at bounding box center [677, 324] width 1354 height 648
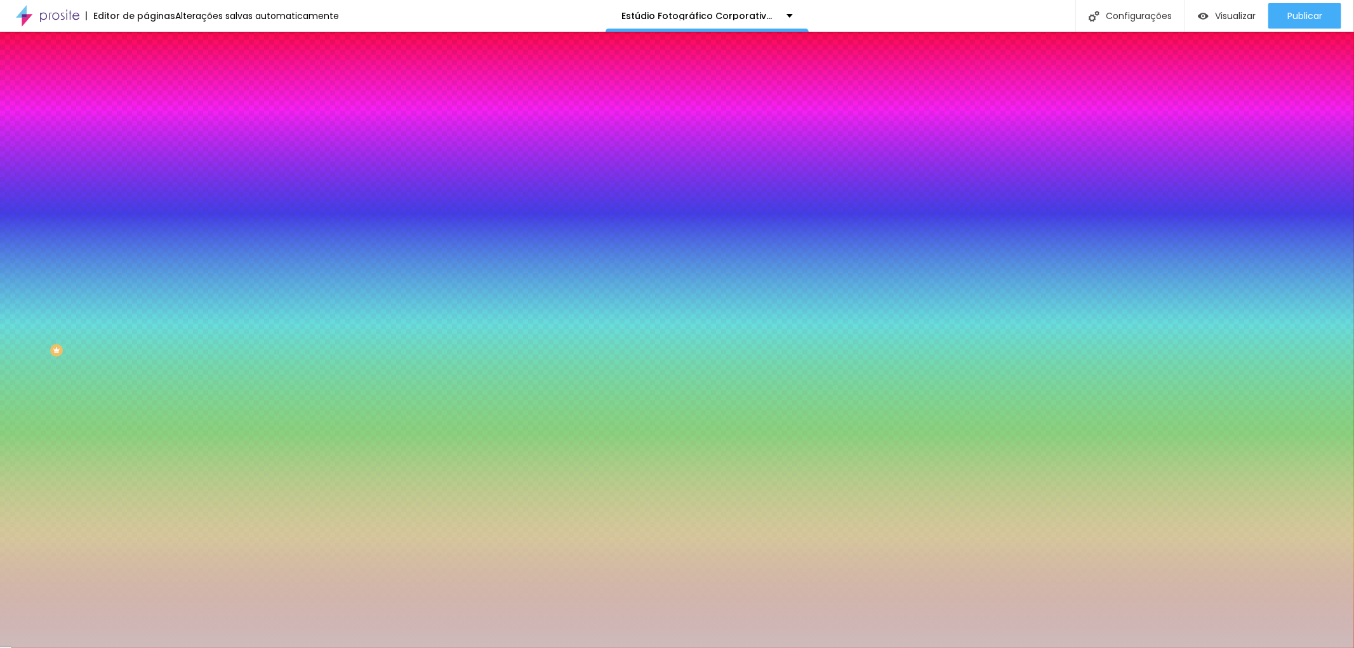
type input "#CEBBBB"
click at [124, 126] on div at bounding box center [125, 124] width 3 height 3
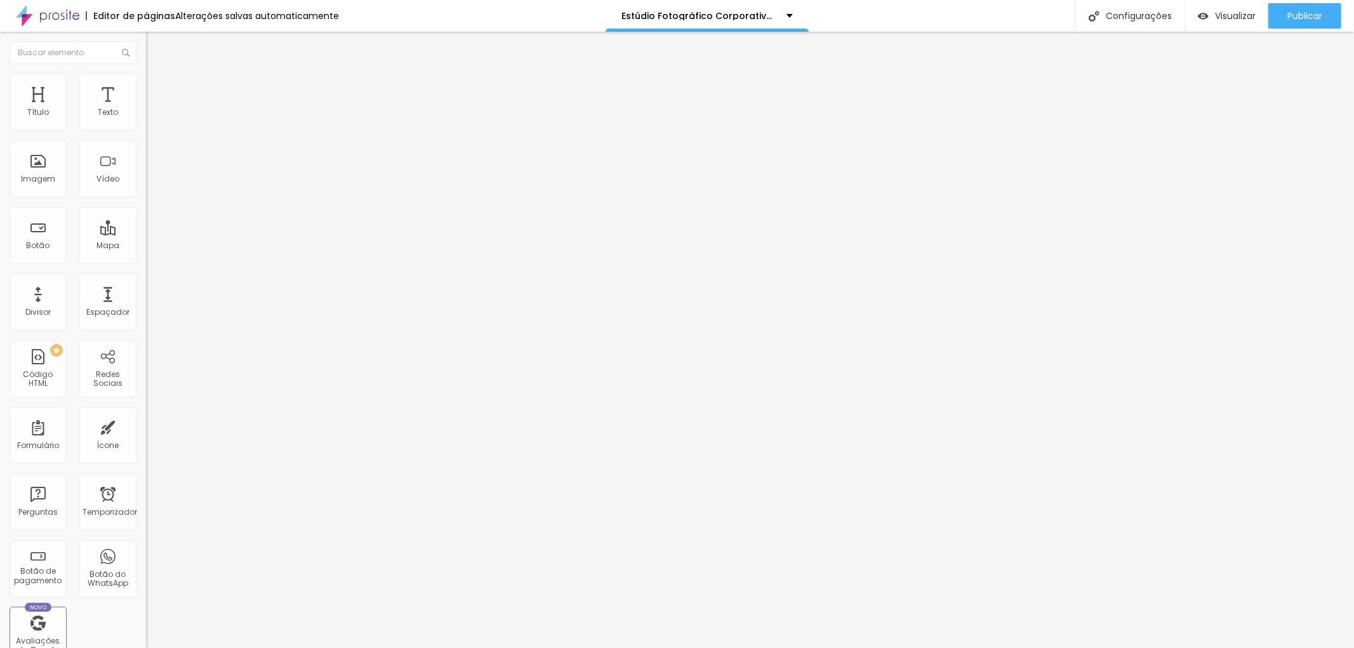
click at [146, 83] on li "Avançado" at bounding box center [219, 80] width 146 height 13
click at [146, 72] on img at bounding box center [151, 66] width 11 height 11
click at [157, 88] on font "Avançado" at bounding box center [178, 82] width 42 height 11
click at [155, 45] on div "Editar nulo" at bounding box center [188, 46] width 66 height 10
click at [146, 53] on button "Editar nulo" at bounding box center [219, 46] width 146 height 29
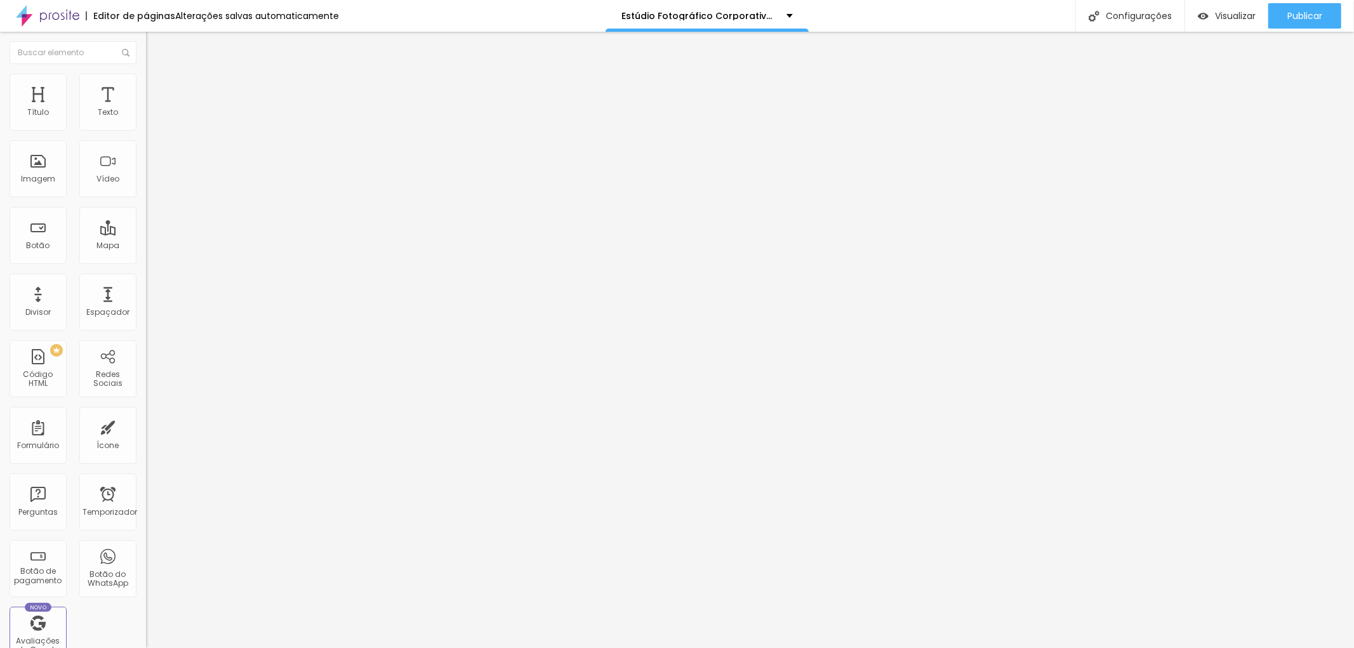
click at [155, 45] on img "button" at bounding box center [160, 46] width 10 height 10
click at [157, 88] on font "Avançado" at bounding box center [178, 82] width 42 height 11
click at [146, 74] on li "Estilo" at bounding box center [219, 67] width 146 height 13
click at [151, 118] on icon "button" at bounding box center [155, 114] width 8 height 8
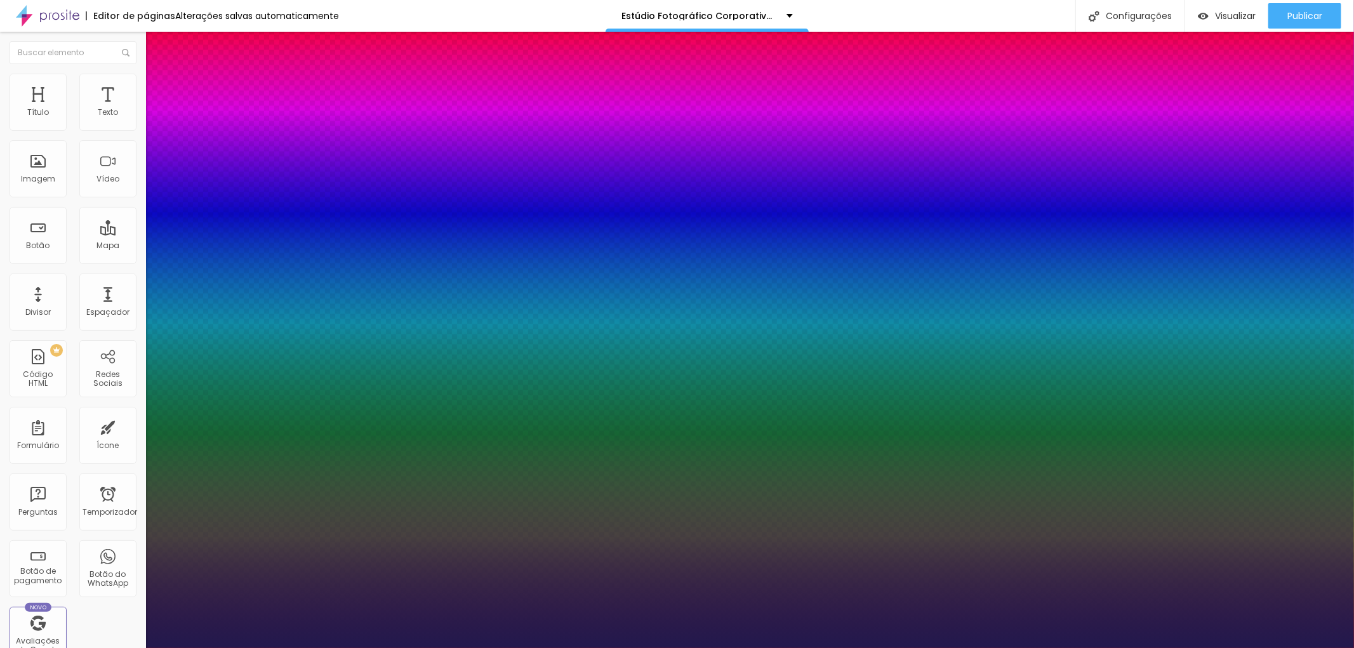
type input "1"
select select "OpenSans"
type input "1"
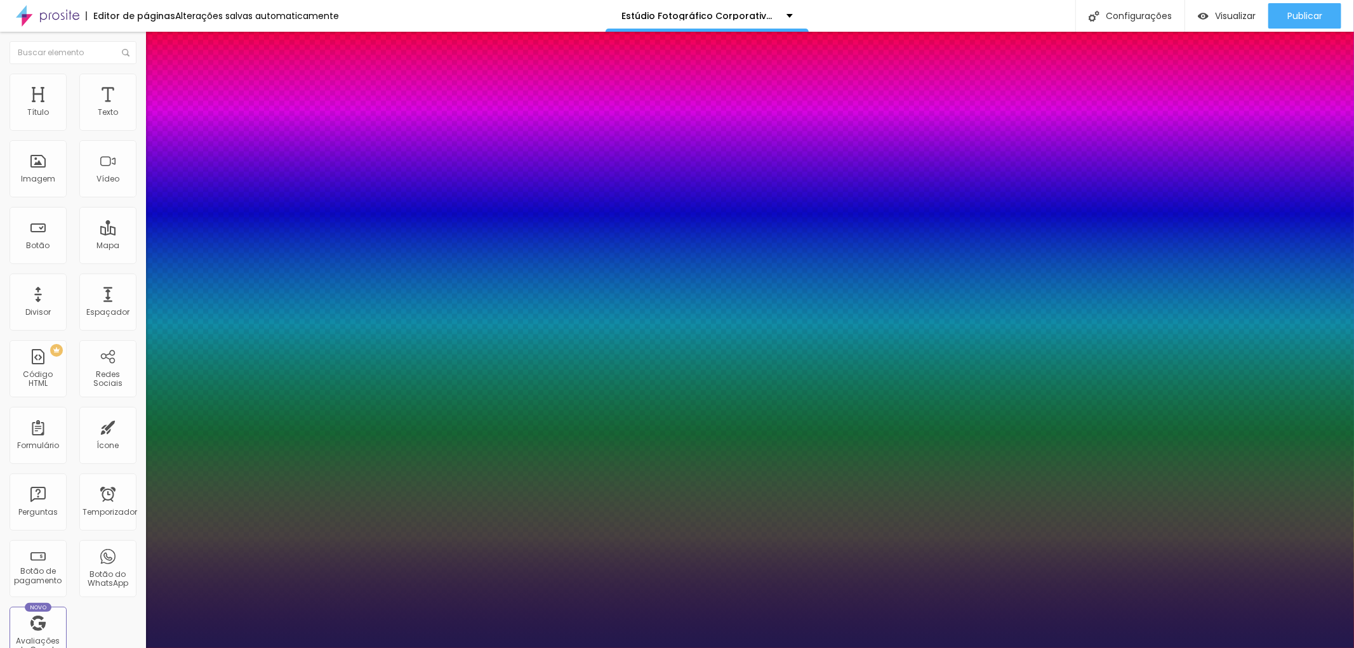
click at [340, 647] on div at bounding box center [677, 648] width 1354 height 0
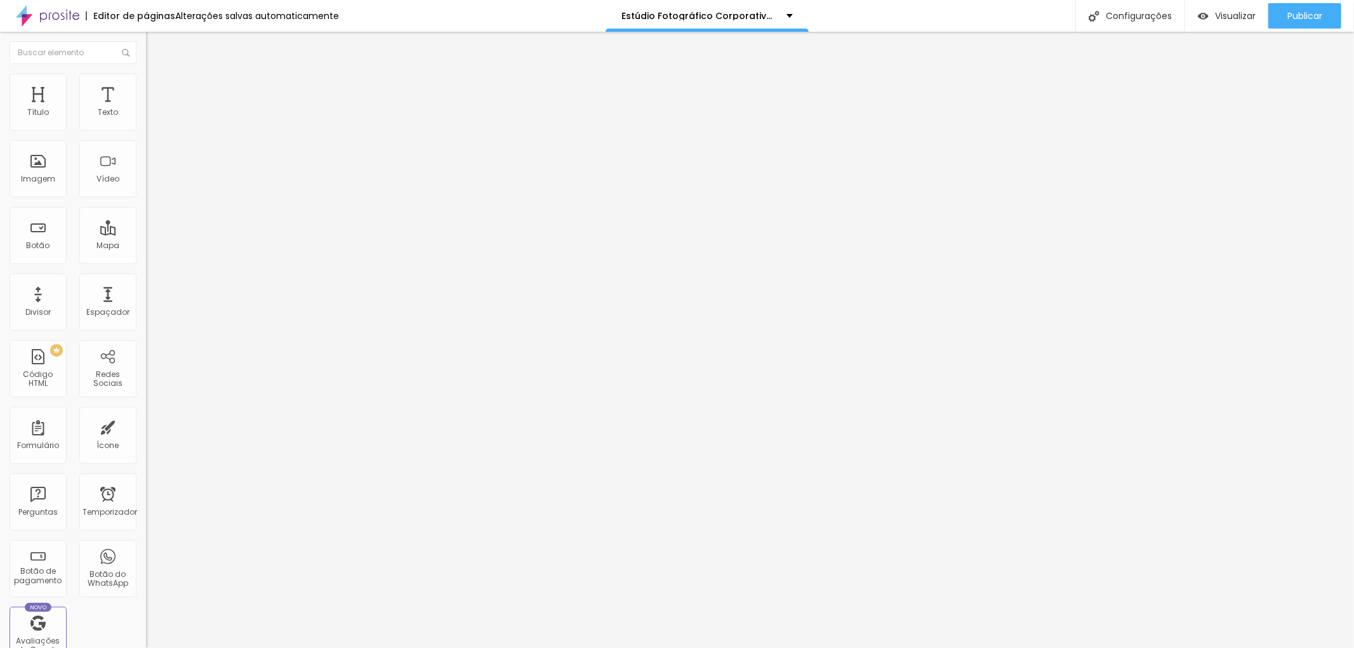
click at [151, 118] on icon "button" at bounding box center [155, 114] width 8 height 8
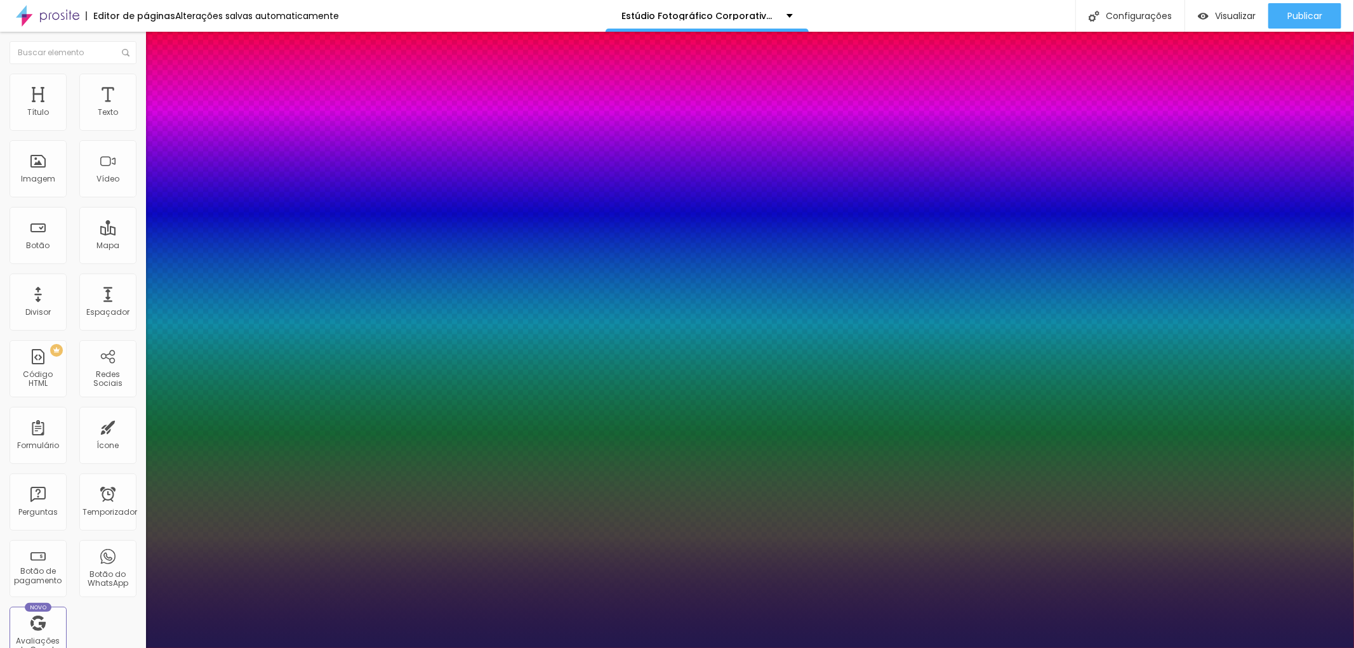
type input "1"
click at [625, 647] on div at bounding box center [677, 648] width 1354 height 0
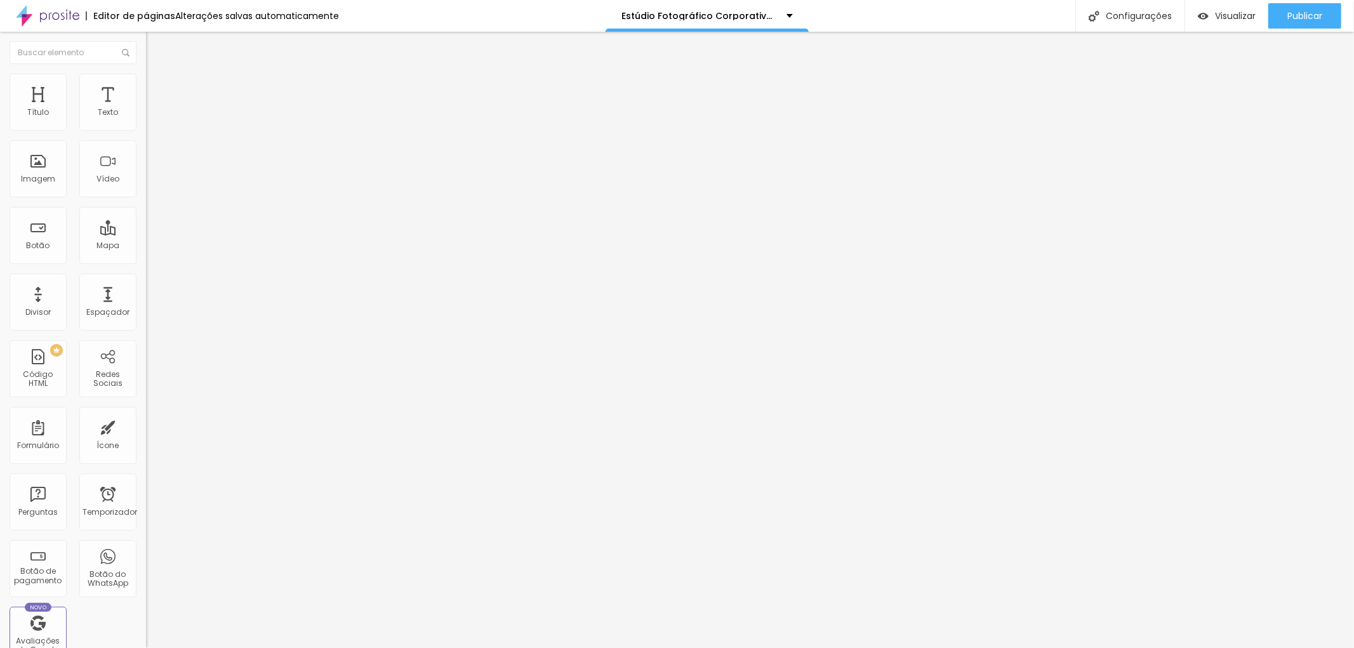
click at [157, 87] on font "Avançado" at bounding box center [178, 82] width 42 height 11
click at [146, 72] on img at bounding box center [151, 66] width 11 height 11
click at [146, 188] on button "button" at bounding box center [155, 181] width 18 height 13
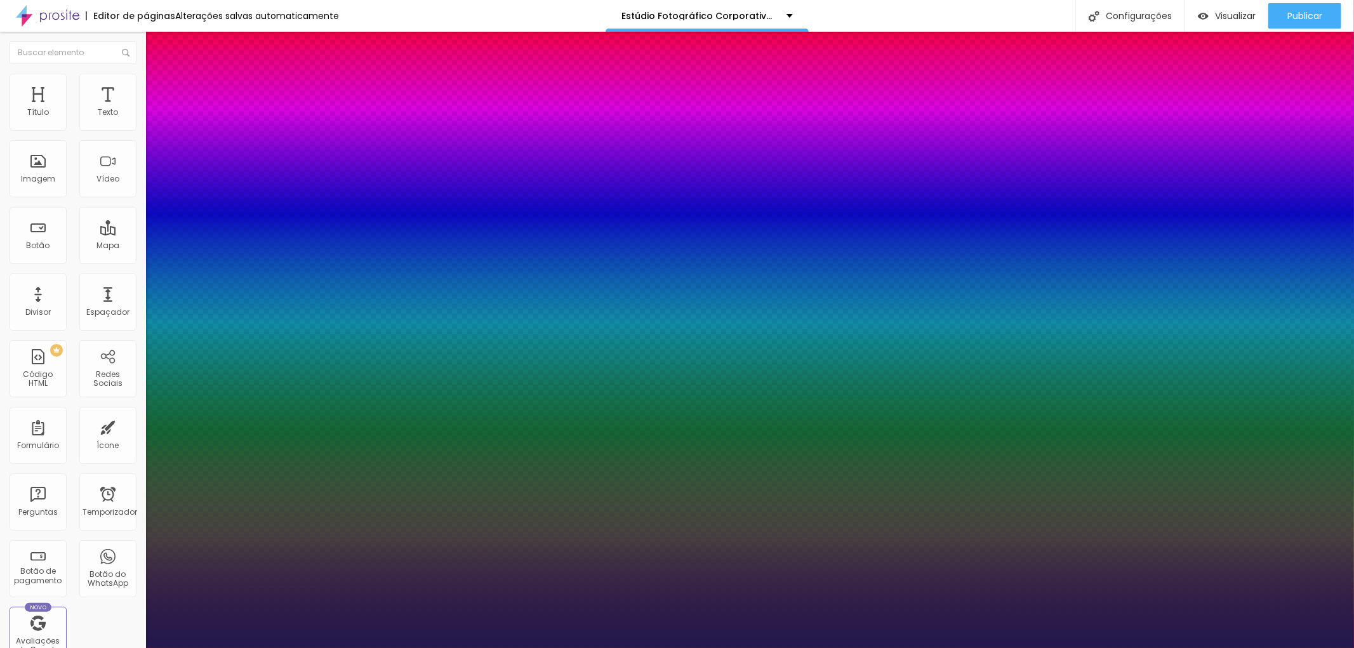
type input "1"
type input "18"
type input "1"
type input "19"
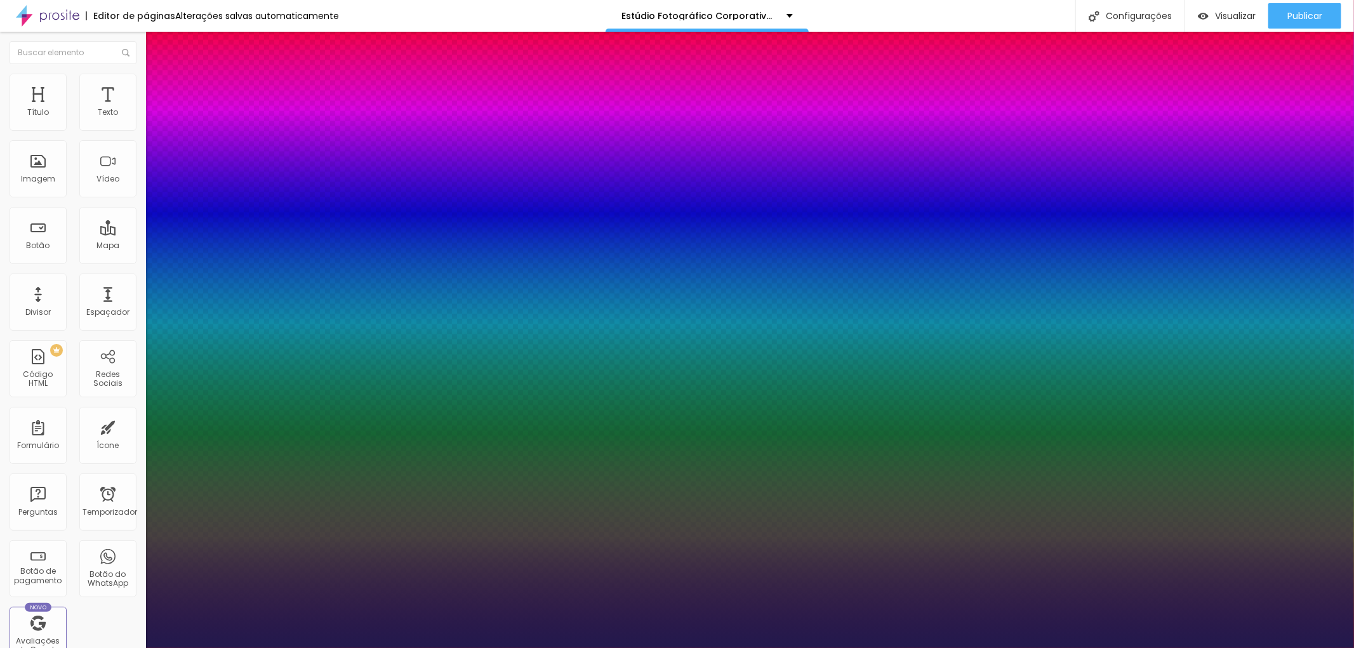
type input "19"
type input "1"
type input "20"
type input "1"
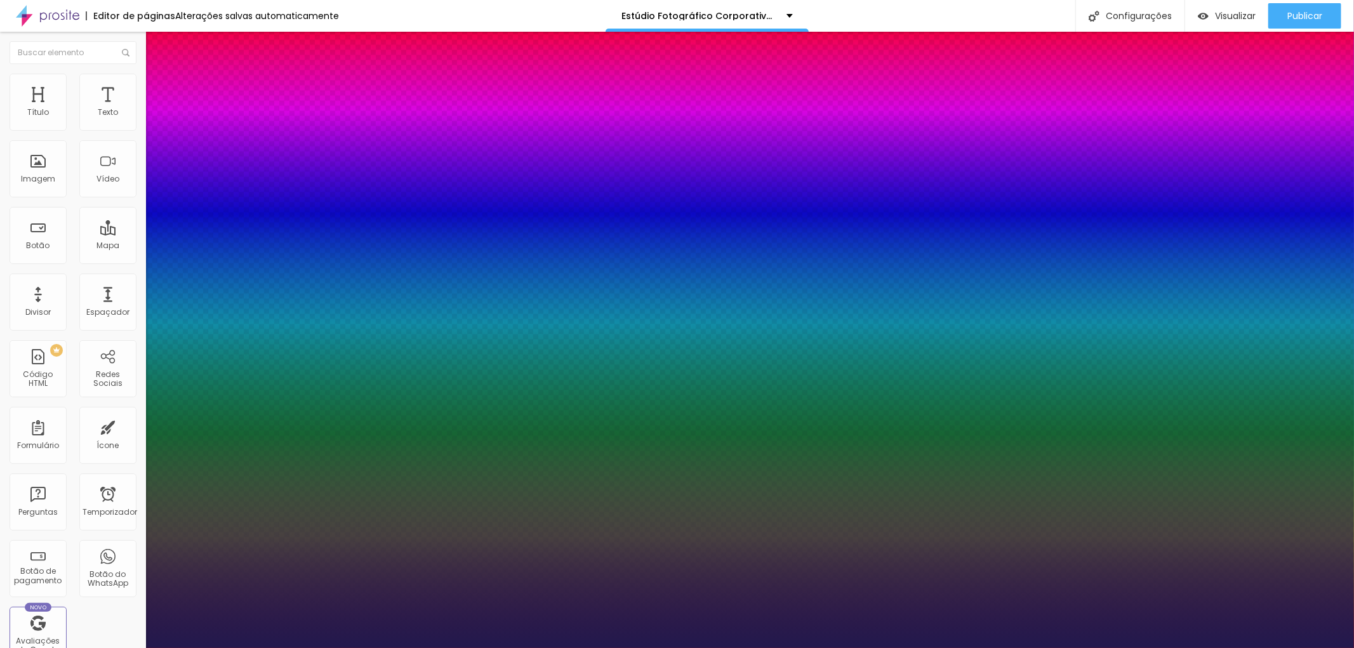
type input "23"
type input "1"
type input "25"
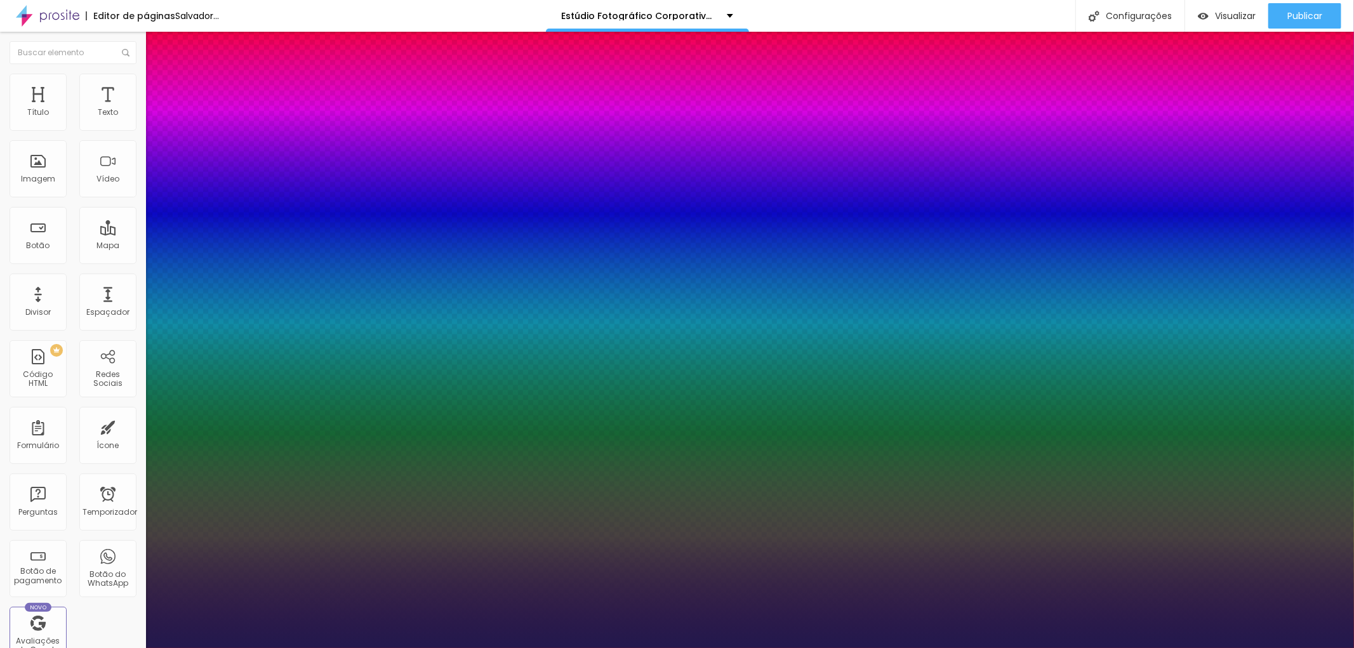
type input "1"
type input "26"
type input "1"
type input "27"
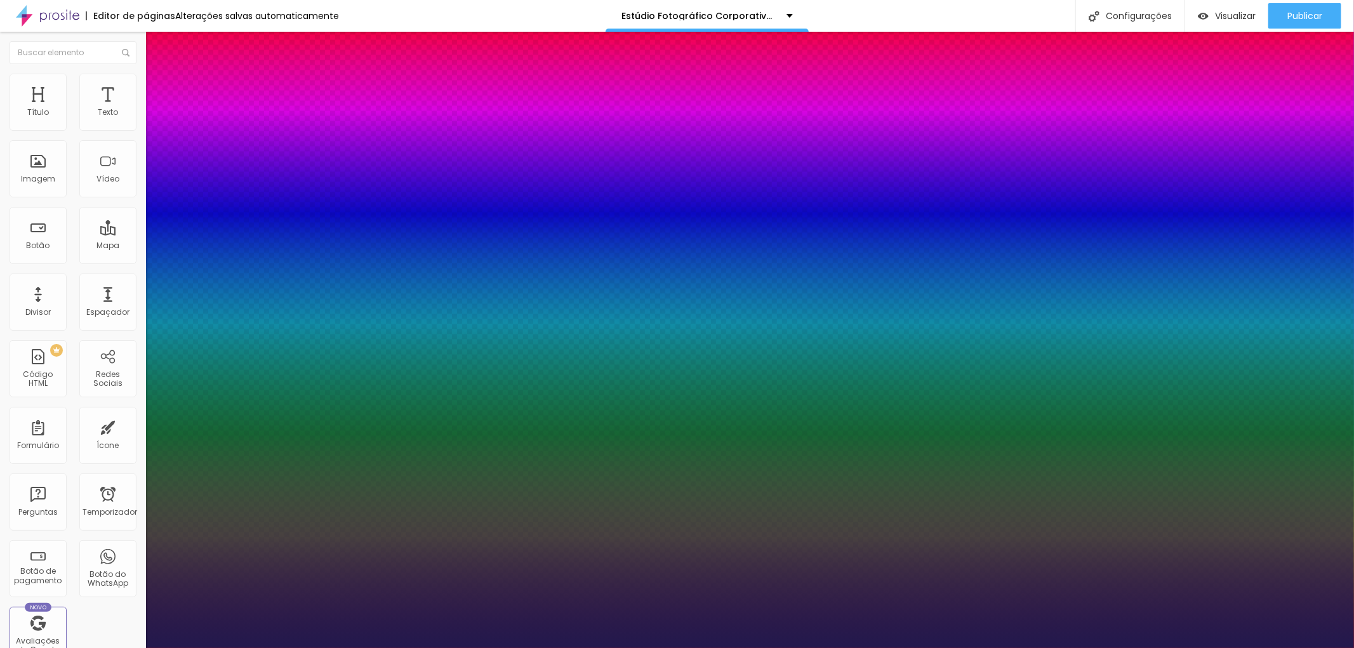
type input "27"
type input "1"
type input "28"
type input "1"
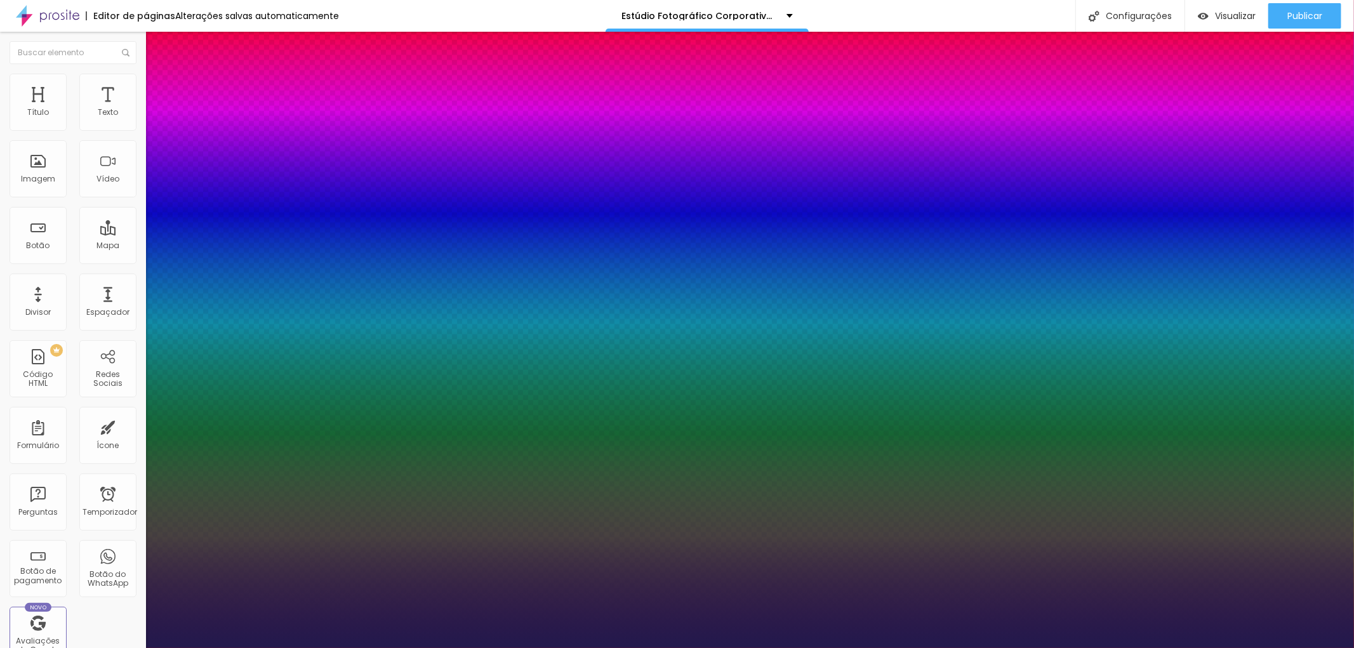
drag, startPoint x: 173, startPoint y: 355, endPoint x: 184, endPoint y: 356, distance: 10.8
type input "28"
type input "1"
click at [890, 647] on div at bounding box center [677, 648] width 1354 height 0
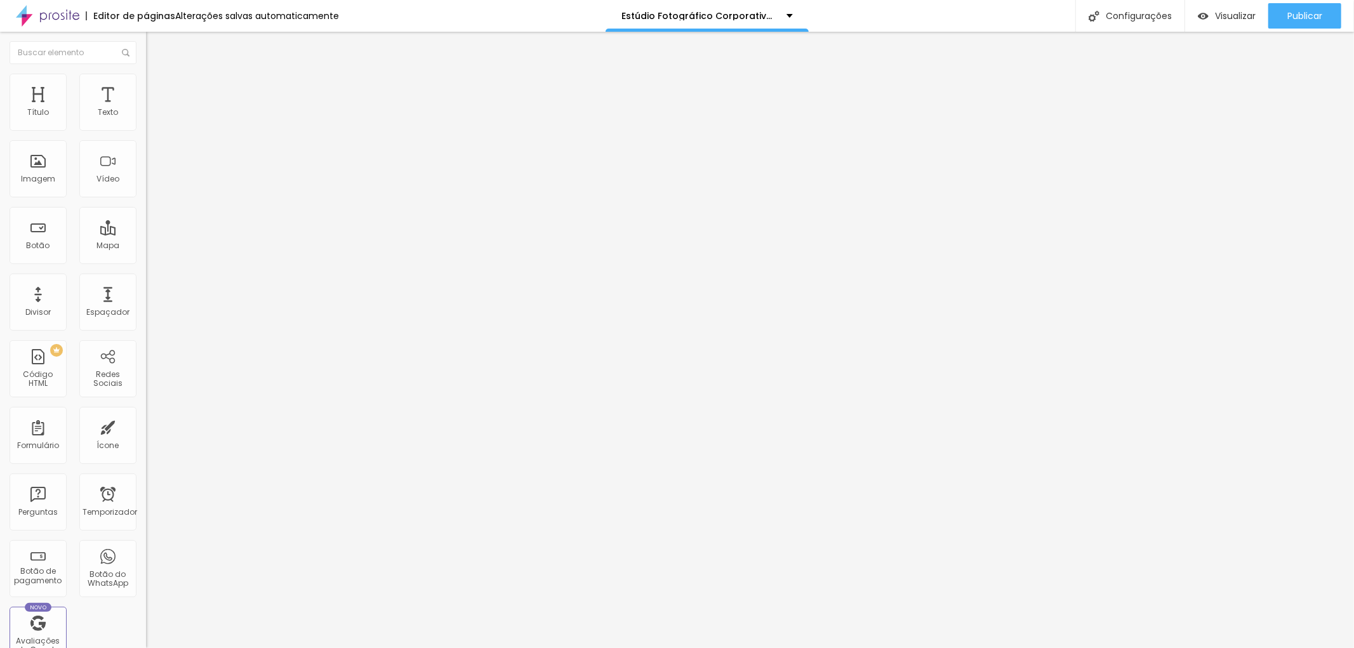
click at [146, 77] on img at bounding box center [151, 79] width 11 height 11
click at [146, 72] on img at bounding box center [151, 66] width 11 height 11
click at [151, 184] on icon "button" at bounding box center [155, 180] width 8 height 8
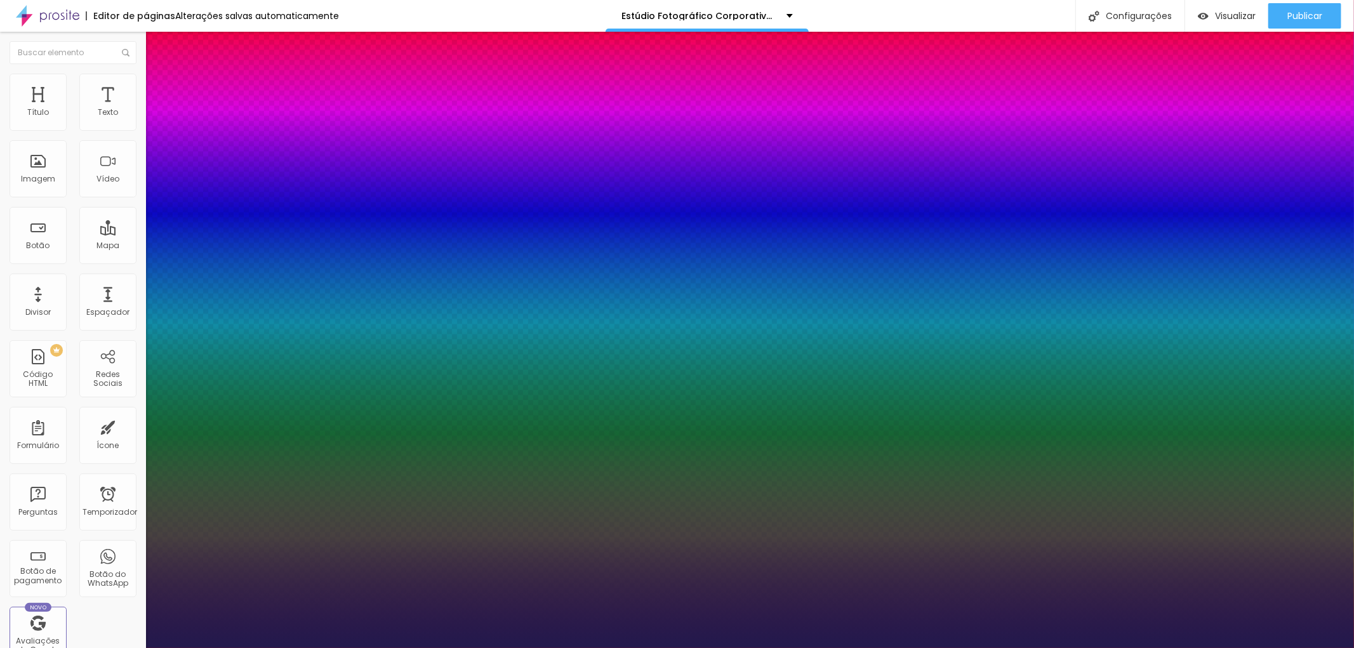
type input "1"
select select "OpenSans"
type input "1"
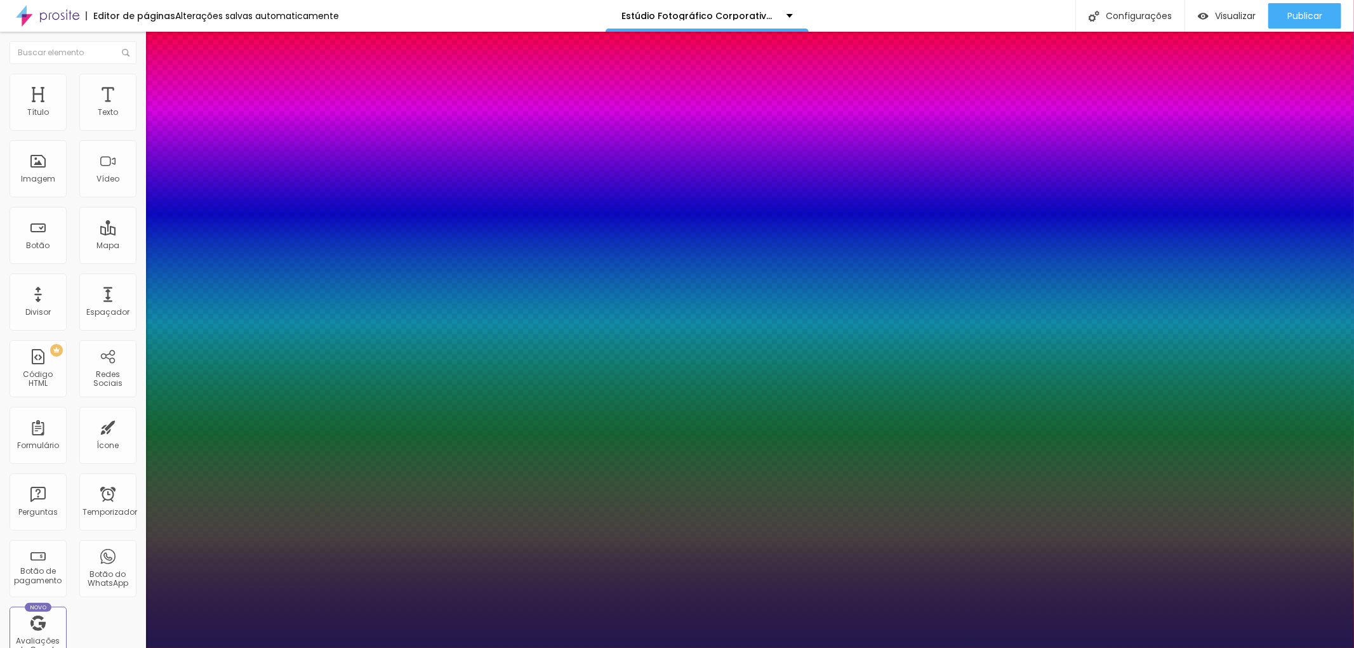
click at [396, 647] on div at bounding box center [677, 648] width 1354 height 0
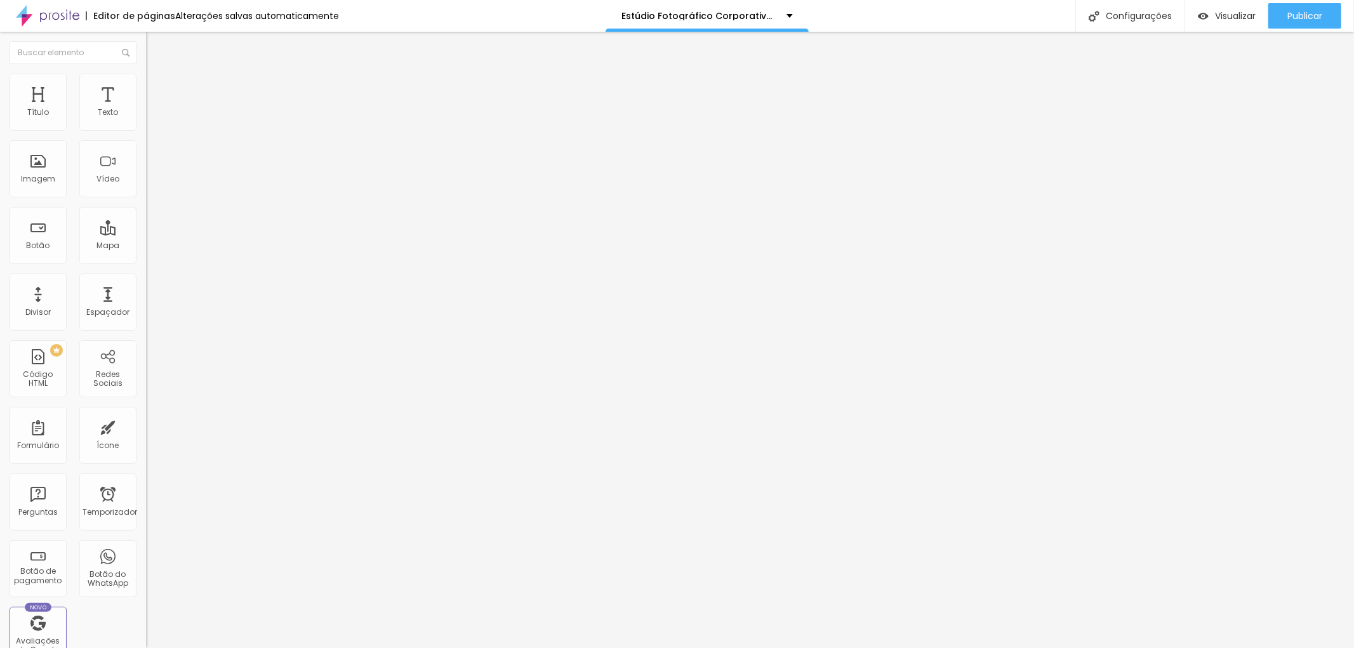
click at [151, 118] on icon "button" at bounding box center [155, 114] width 8 height 8
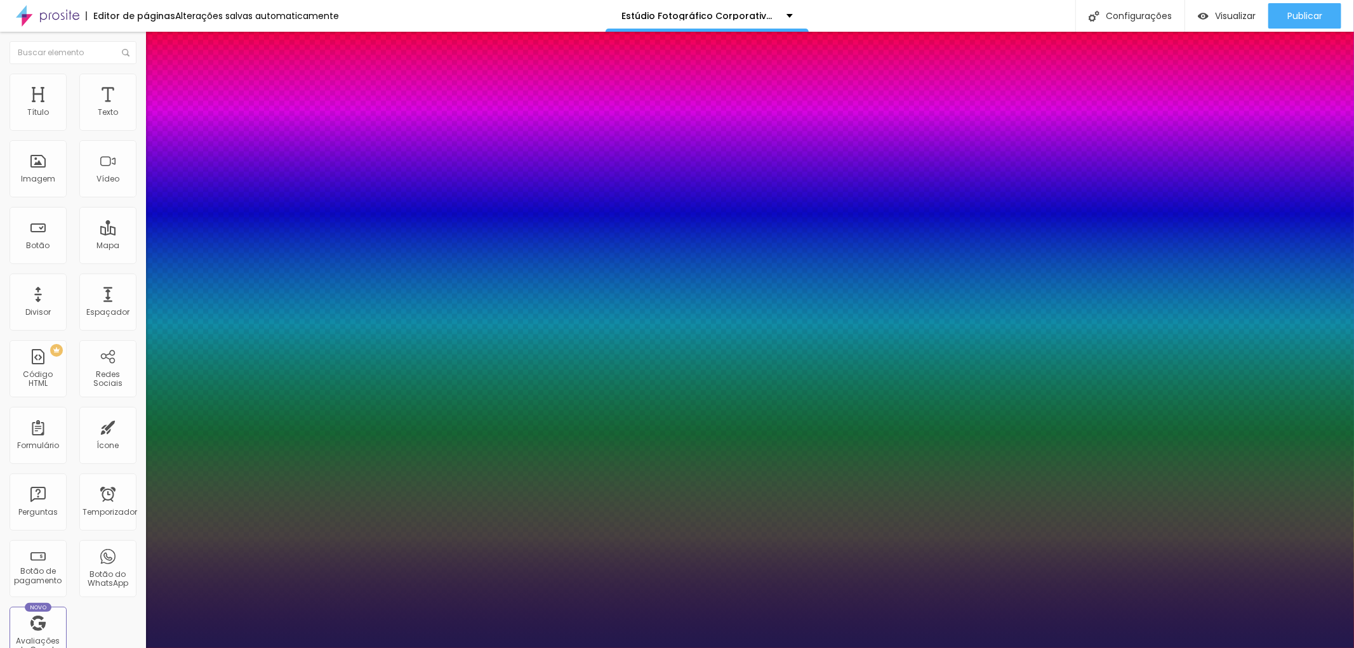
type input "1"
type input "17"
type input "1"
type input "18"
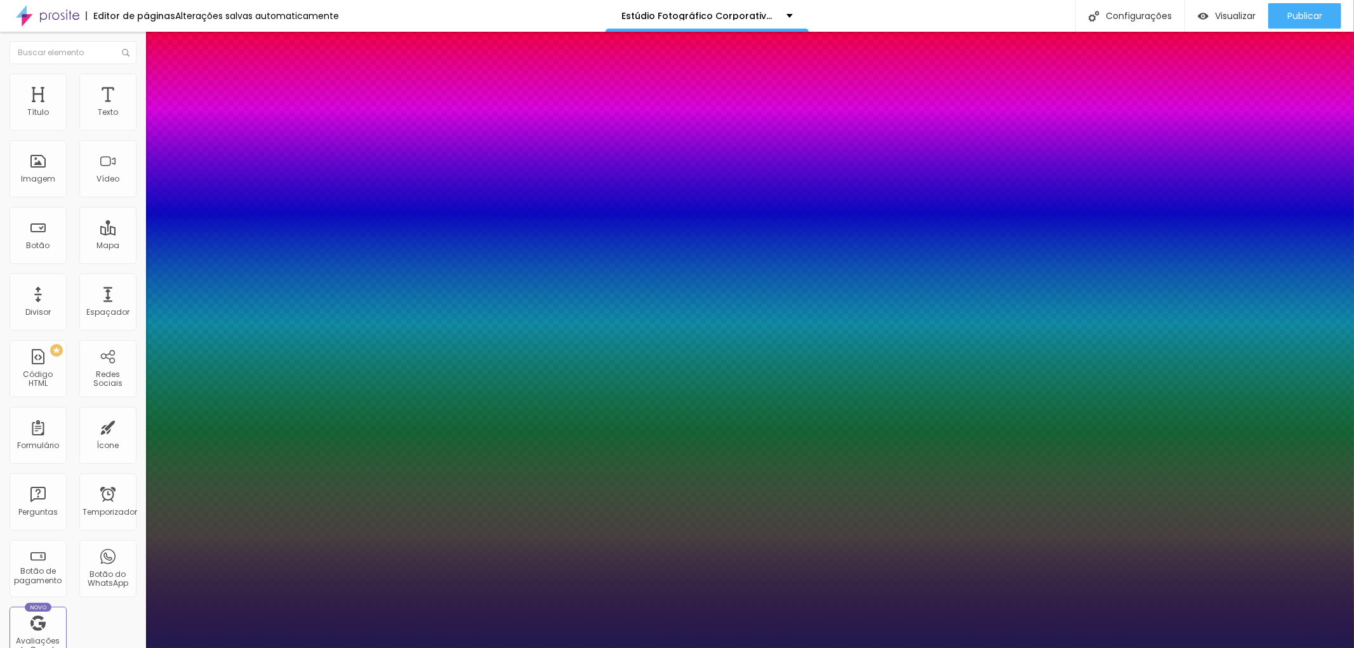
type input "18"
type input "1"
type input "19"
type input "1"
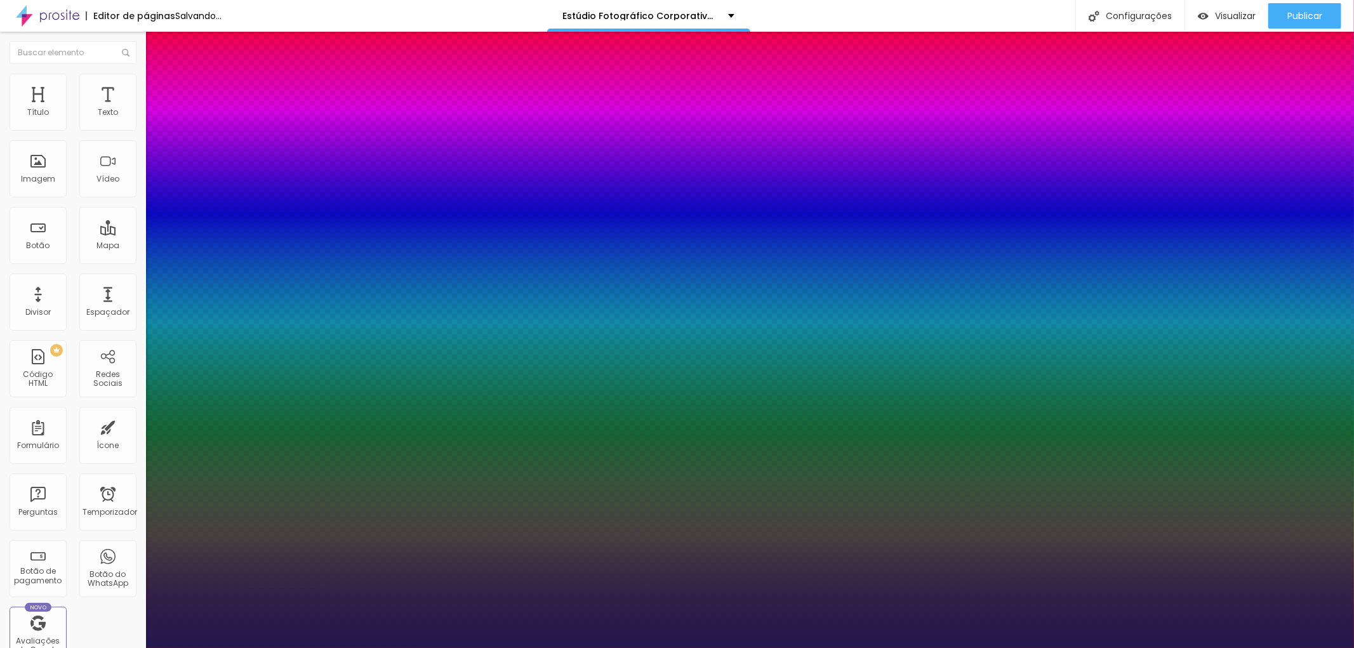
type input "20"
type input "1"
type input "21"
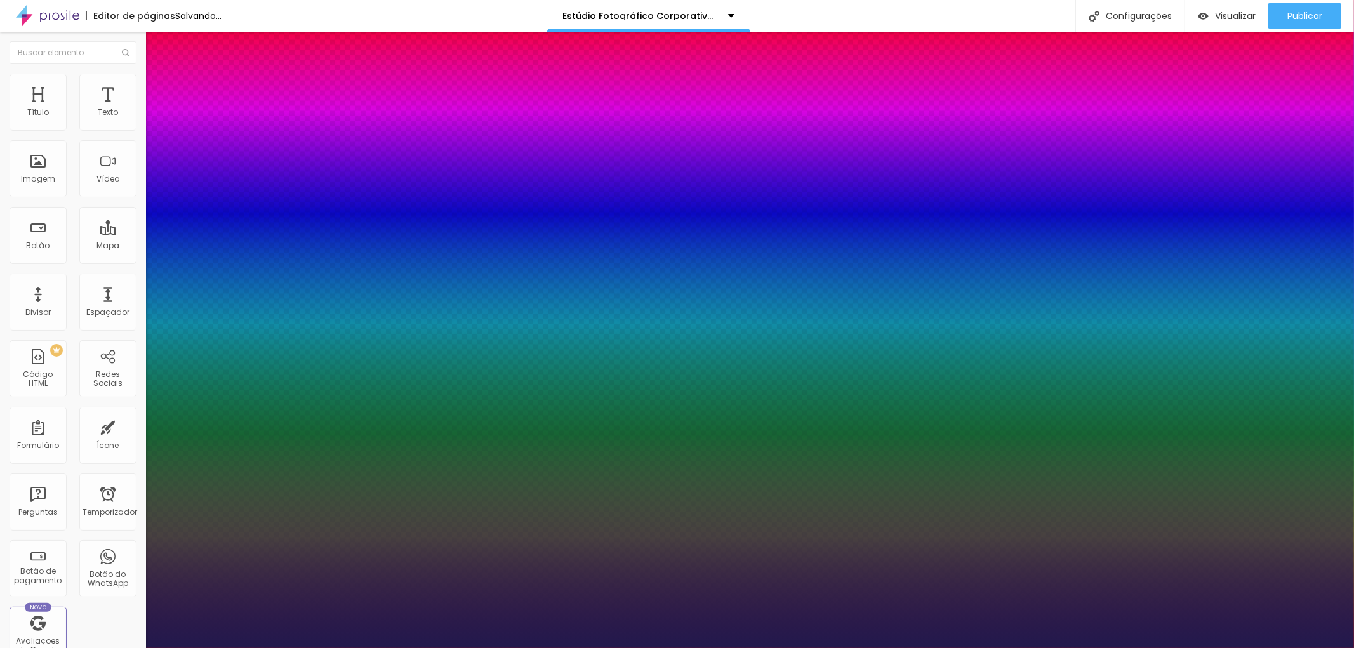
type input "1"
type input "25"
type input "1"
type input "27"
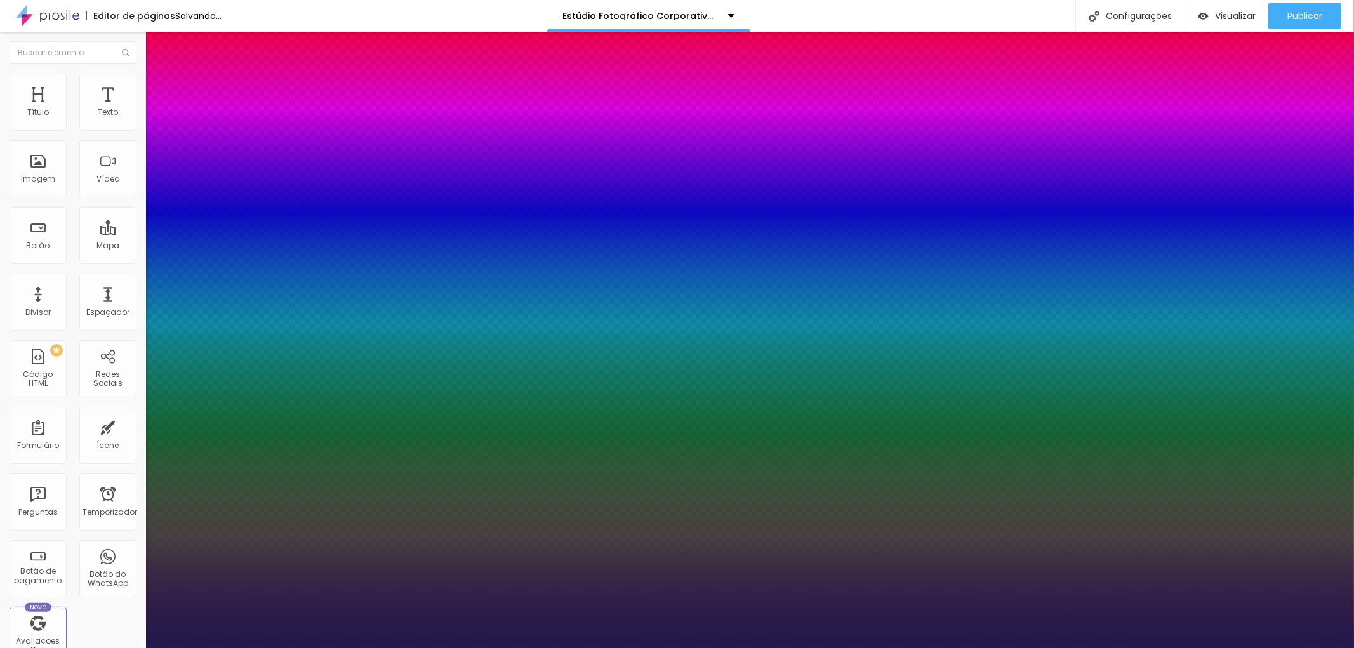
type input "27"
type input "1"
type input "28"
type input "1"
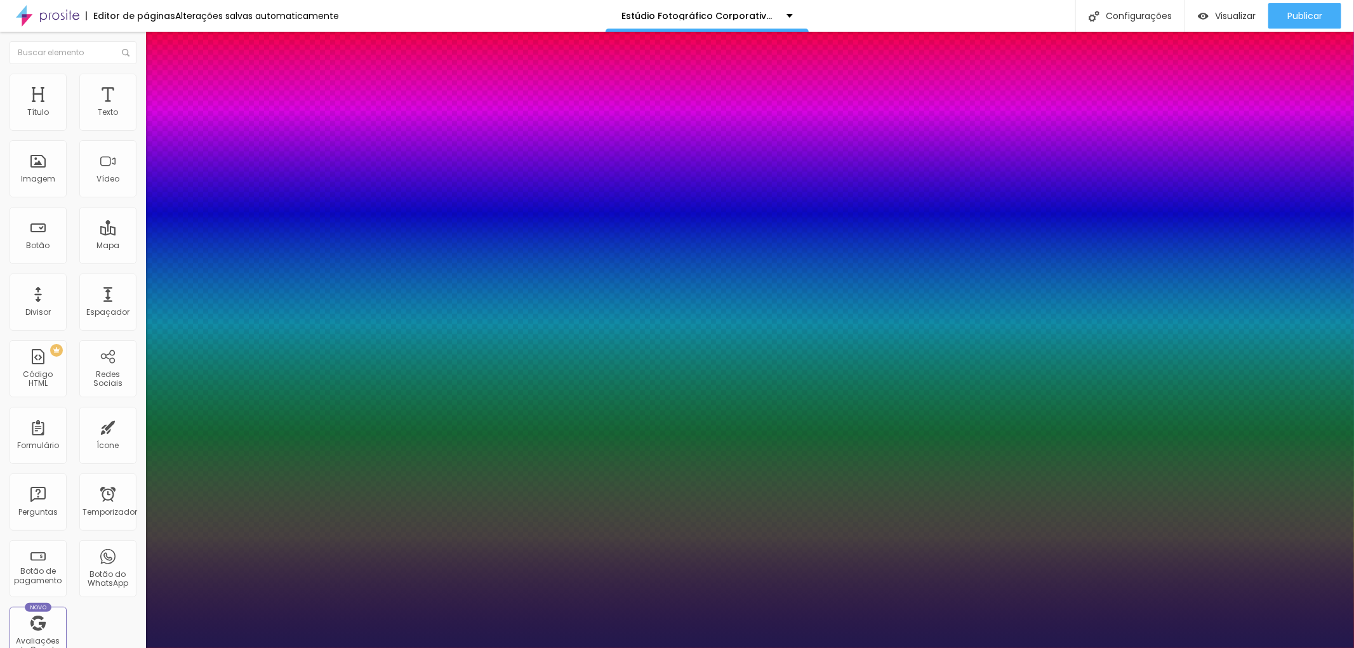
drag, startPoint x: 172, startPoint y: 213, endPoint x: 184, endPoint y: 213, distance: 12.1
type input "28"
type input "1"
click at [1204, 647] on div at bounding box center [677, 648] width 1354 height 0
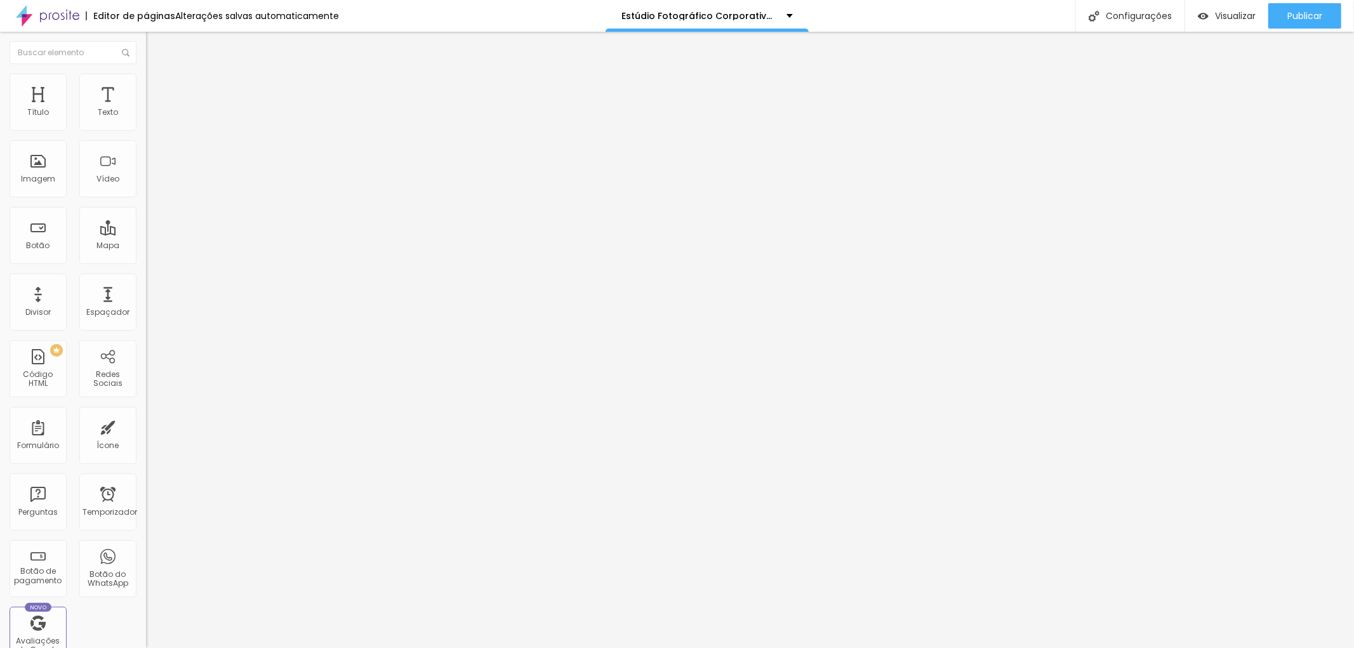
click at [151, 118] on icon "button" at bounding box center [155, 114] width 8 height 8
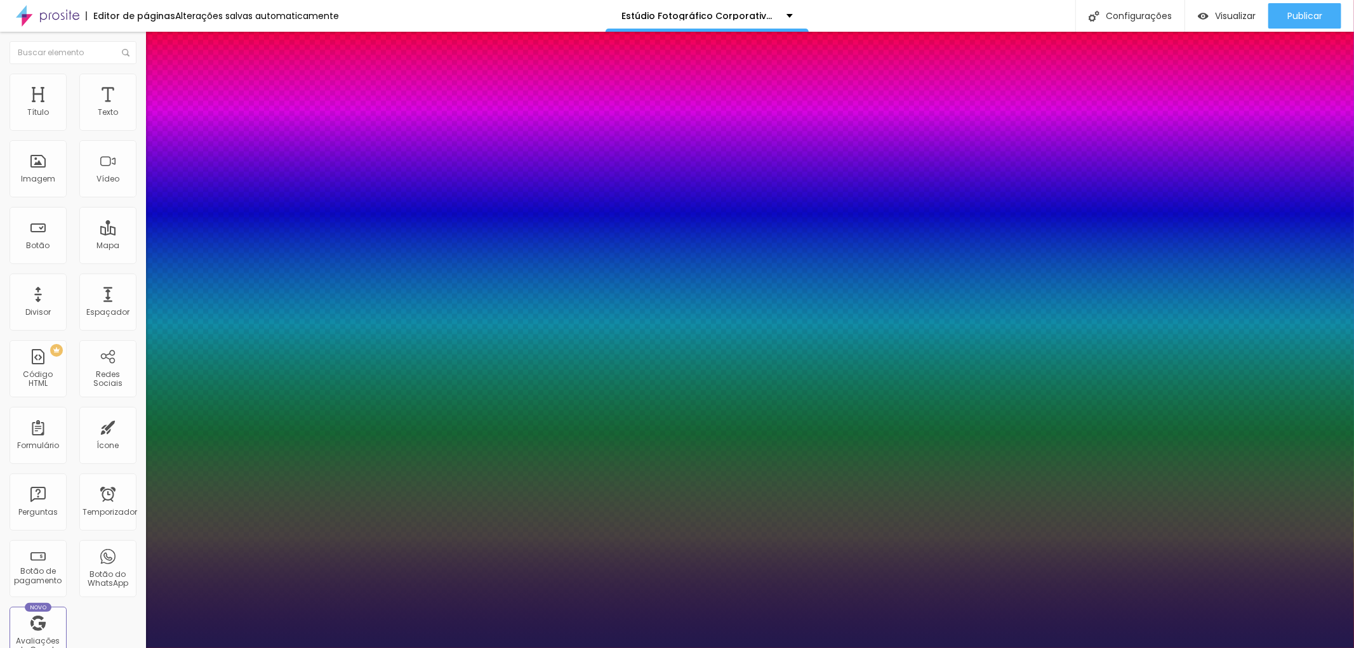
type input "1"
click at [108, 647] on div at bounding box center [677, 648] width 1354 height 0
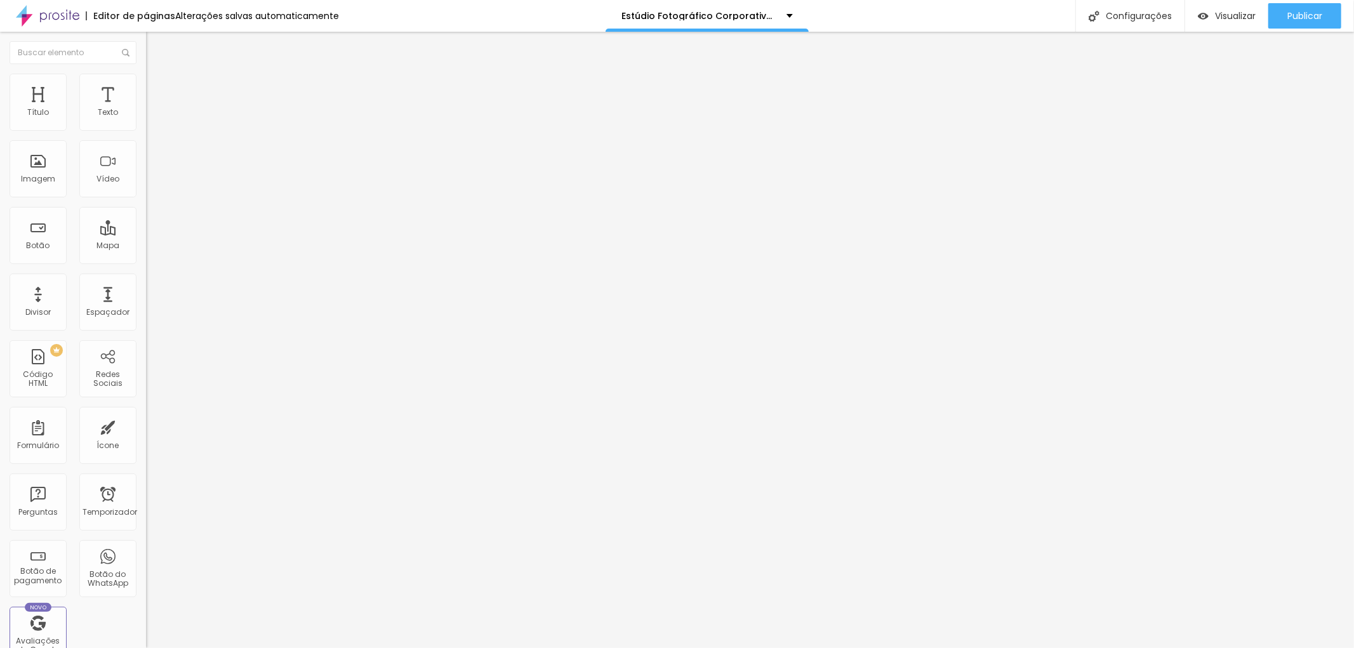
click at [157, 88] on font "Avançado" at bounding box center [178, 82] width 42 height 11
click at [146, 72] on img at bounding box center [151, 66] width 11 height 11
click at [151, 118] on icon "button" at bounding box center [155, 114] width 8 height 8
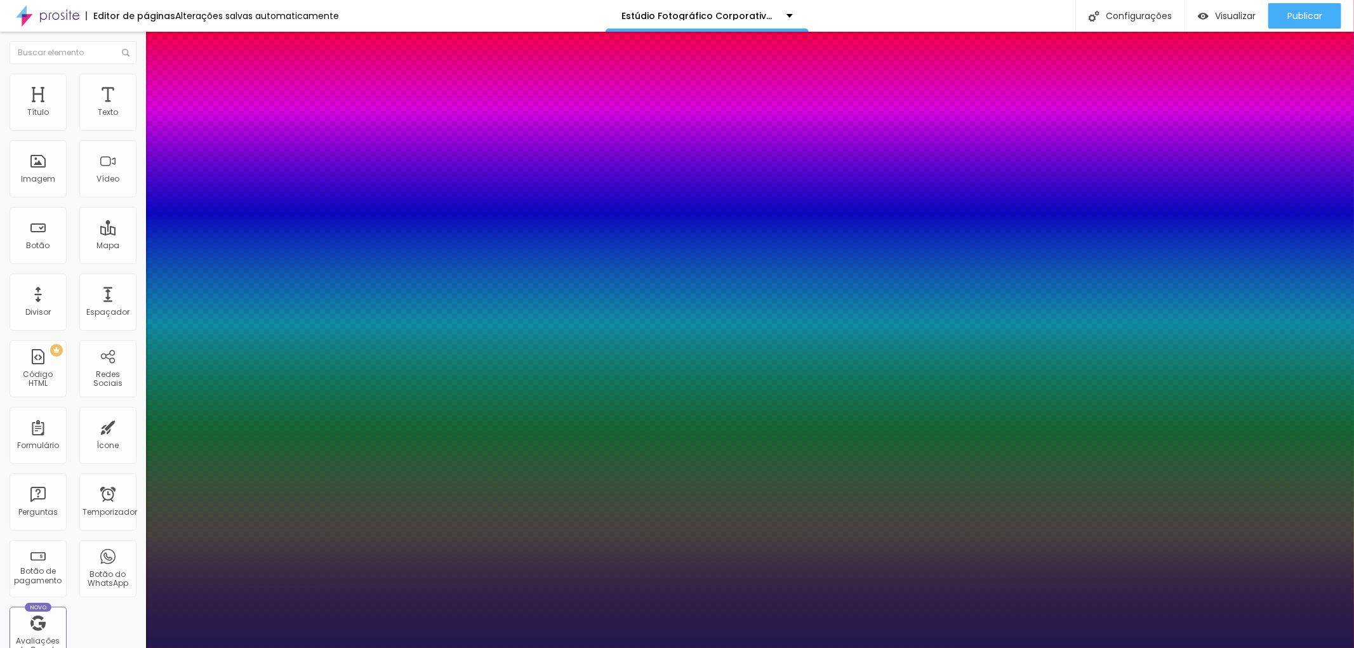
type input "1"
select select "OpenSans"
type input "1"
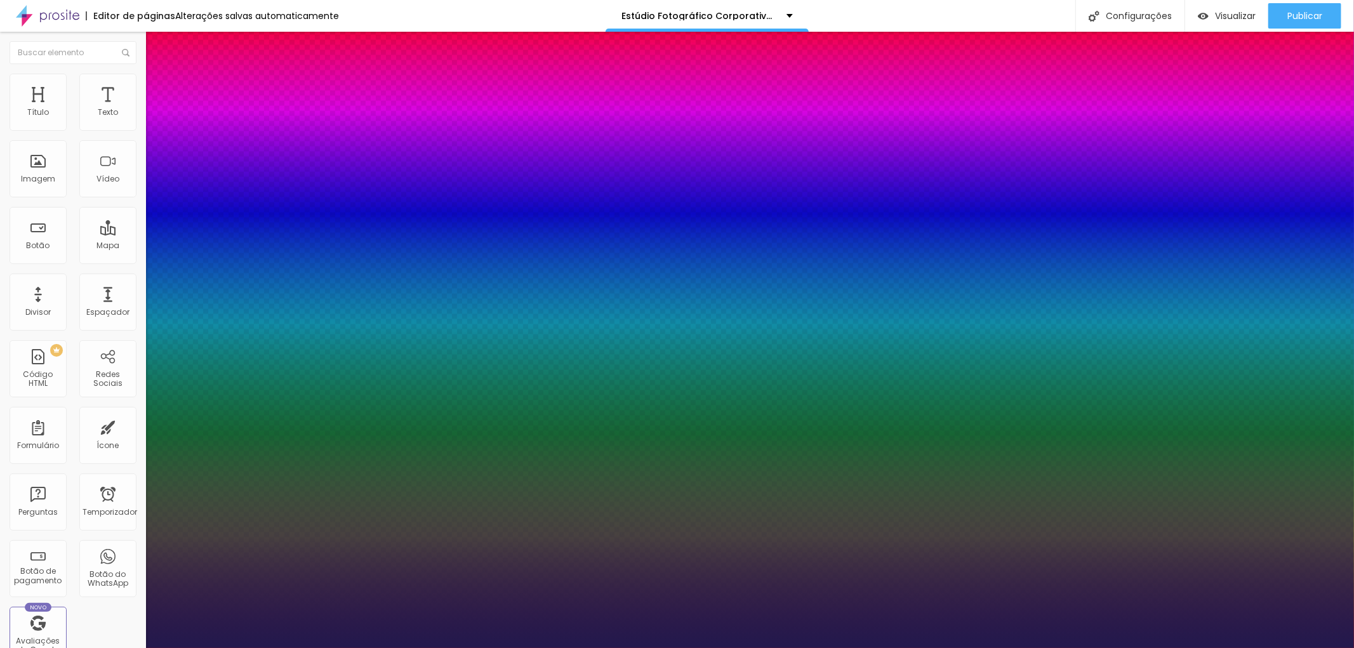
click at [364, 647] on div at bounding box center [677, 648] width 1354 height 0
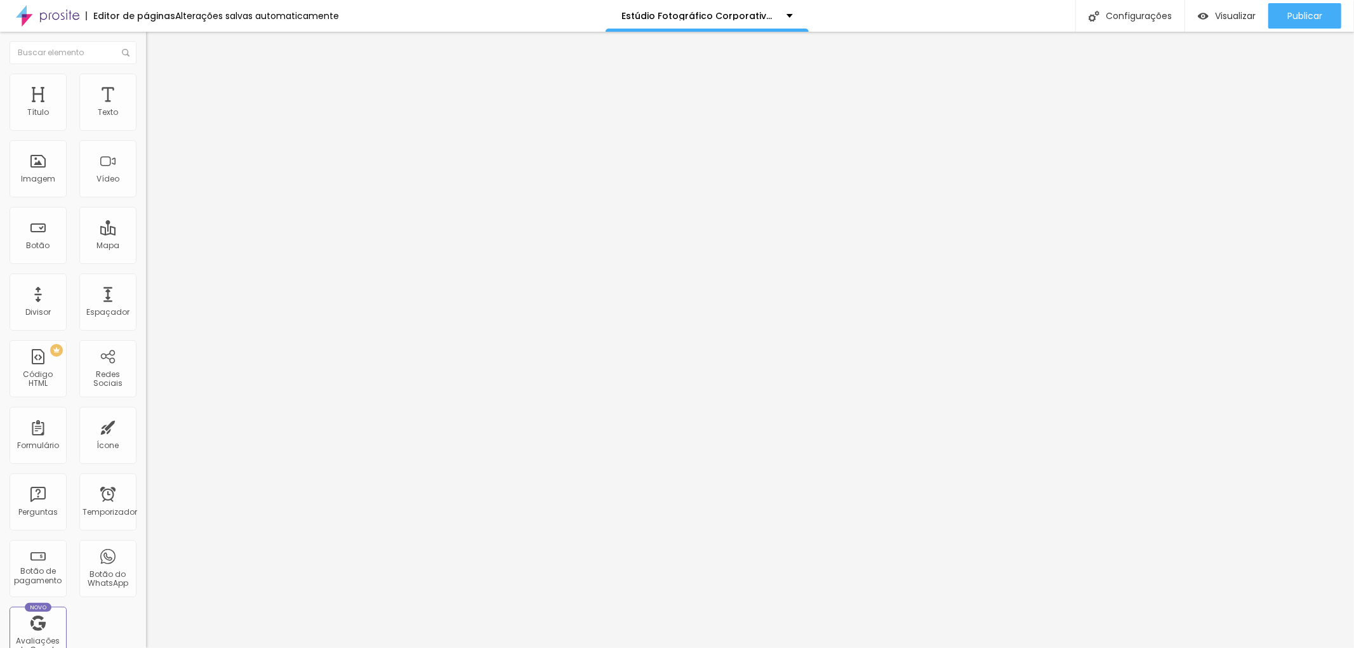
click at [146, 81] on li "Avançado" at bounding box center [219, 80] width 146 height 13
click at [157, 75] on font "Estilo" at bounding box center [167, 69] width 20 height 11
click at [151, 157] on icon "button" at bounding box center [155, 157] width 8 height 8
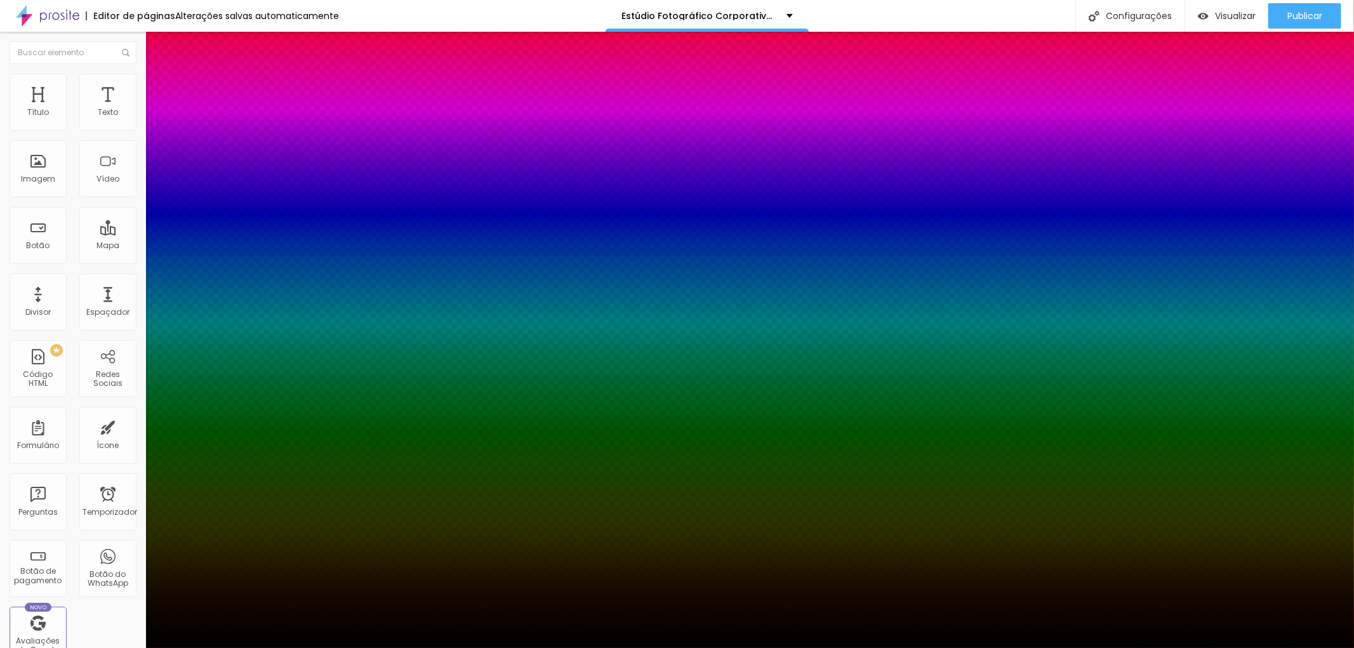
click at [126, 647] on div at bounding box center [677, 648] width 1354 height 0
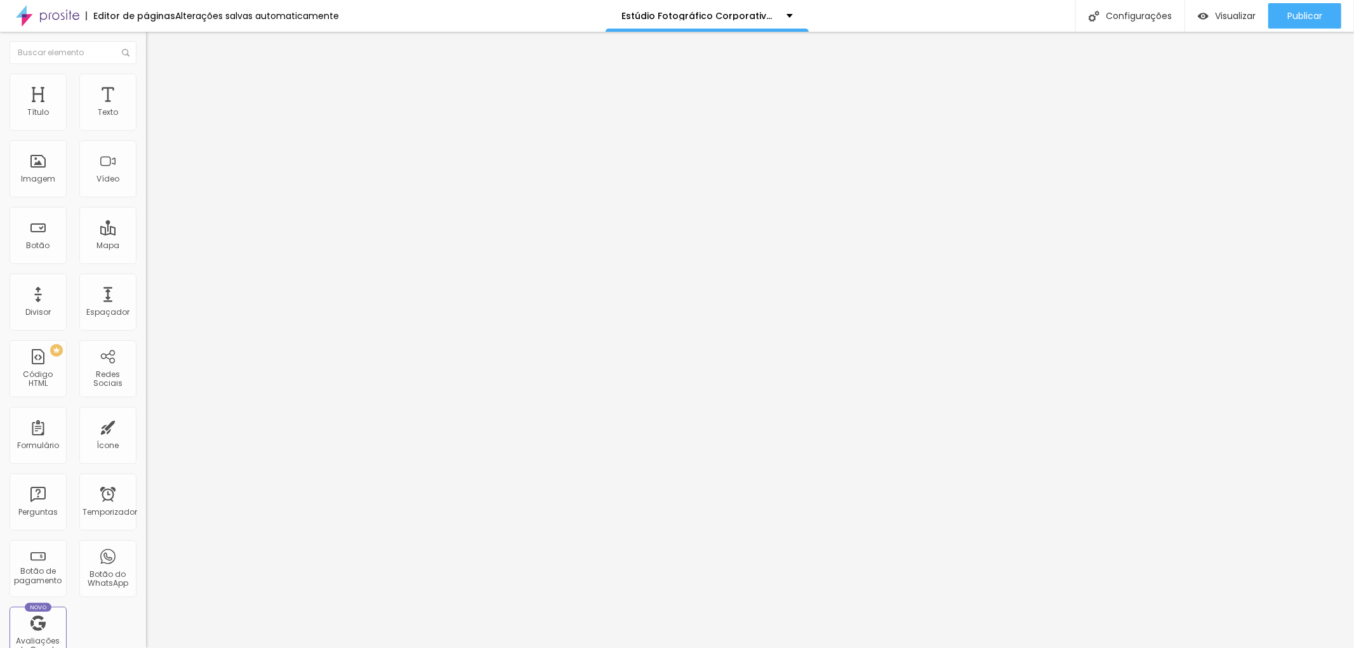
click at [151, 118] on icon "button" at bounding box center [155, 114] width 8 height 8
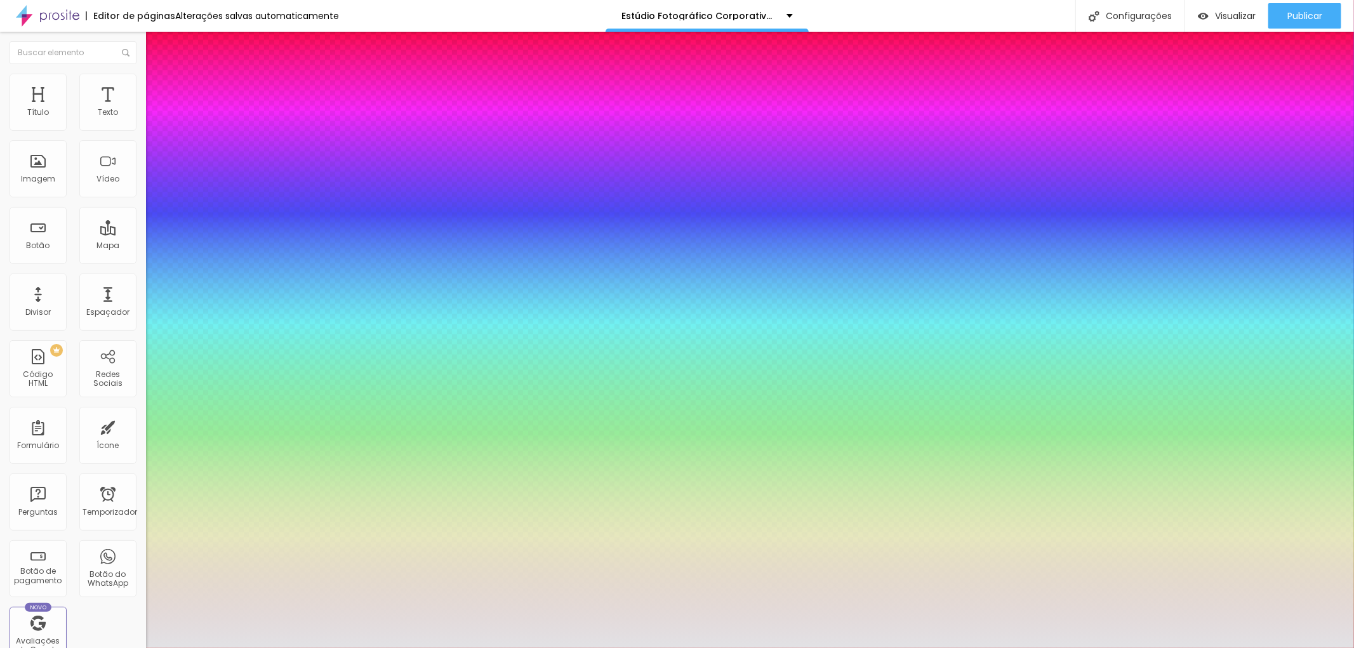
click at [179, 355] on div at bounding box center [677, 324] width 1354 height 648
type input "1"
type input "#E2E2E5"
click at [19, 67] on div at bounding box center [18, 66] width 3 height 3
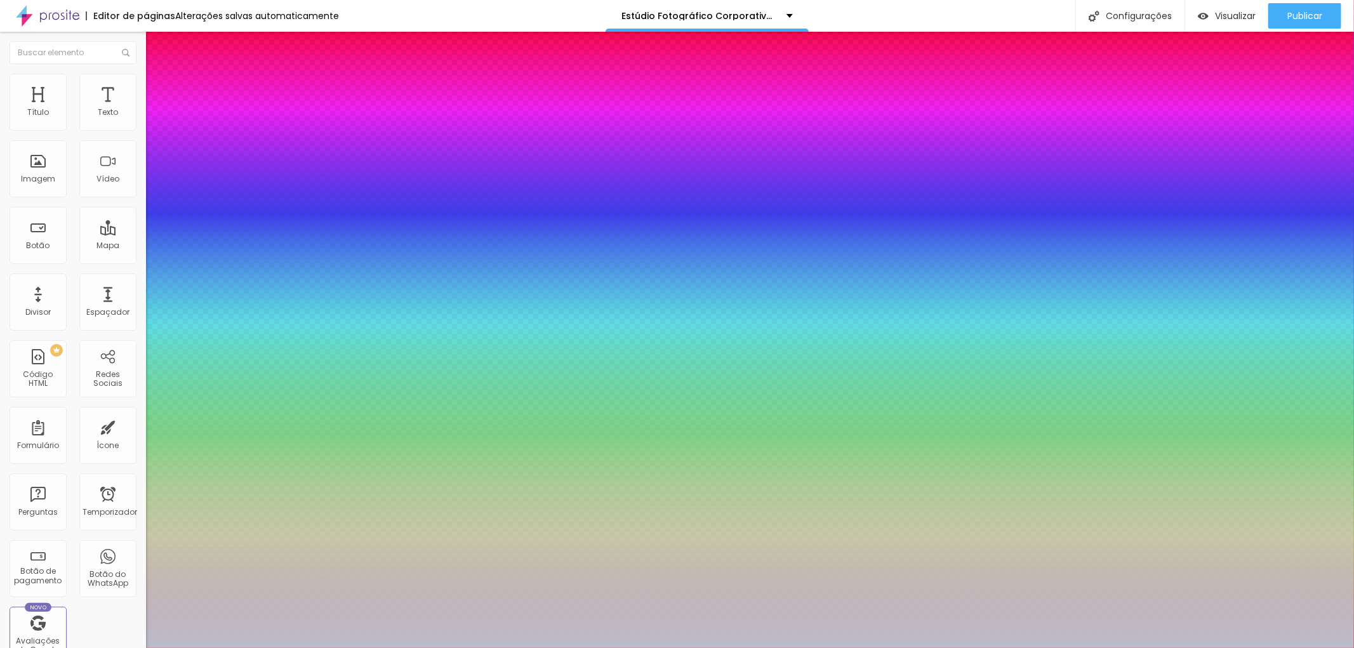
click at [183, 366] on div at bounding box center [677, 324] width 1354 height 648
type input "1"
type input "#BCBCC9"
click at [178, 364] on div at bounding box center [677, 324] width 1354 height 648
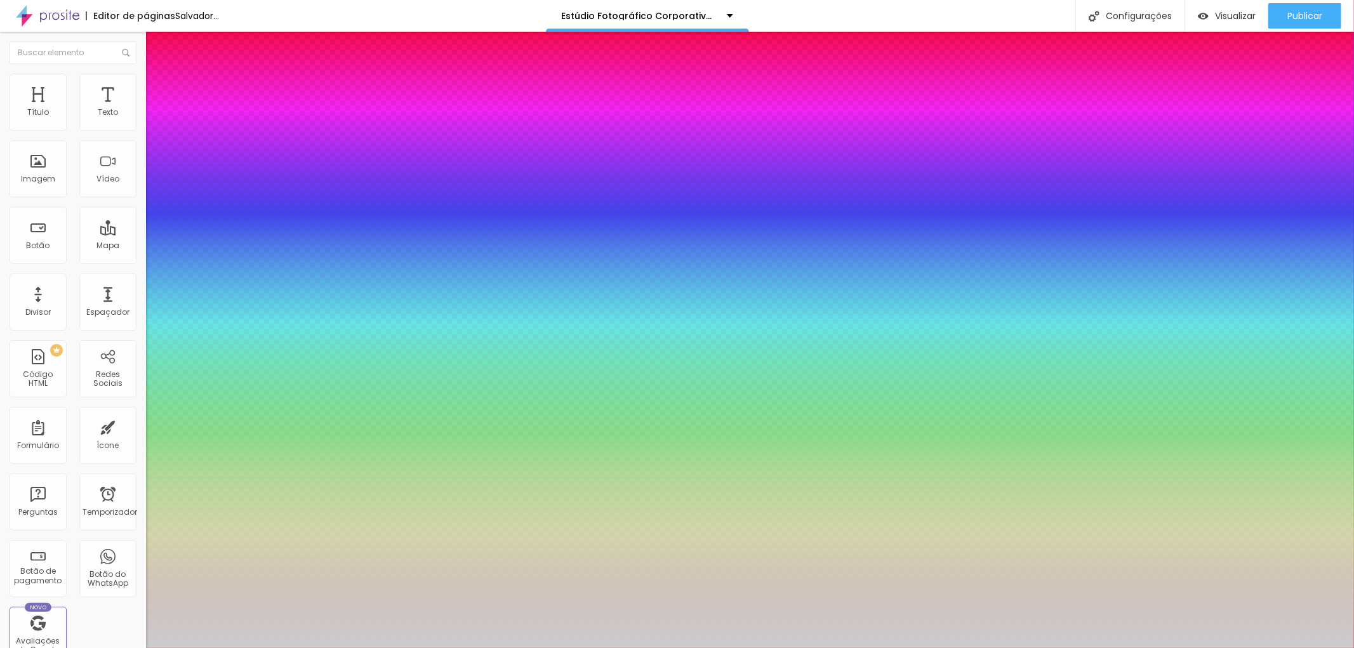
type input "1"
click at [387, 647] on div at bounding box center [677, 648] width 1354 height 0
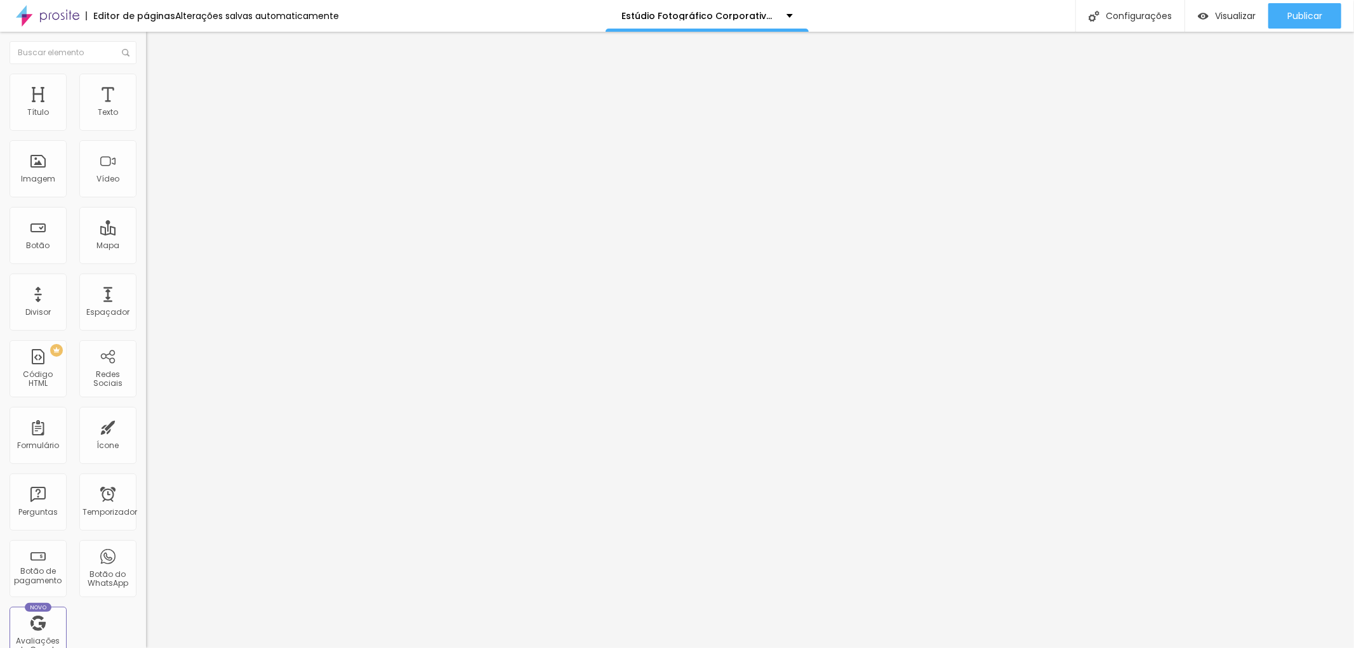
click at [146, 122] on button "button" at bounding box center [155, 115] width 18 height 13
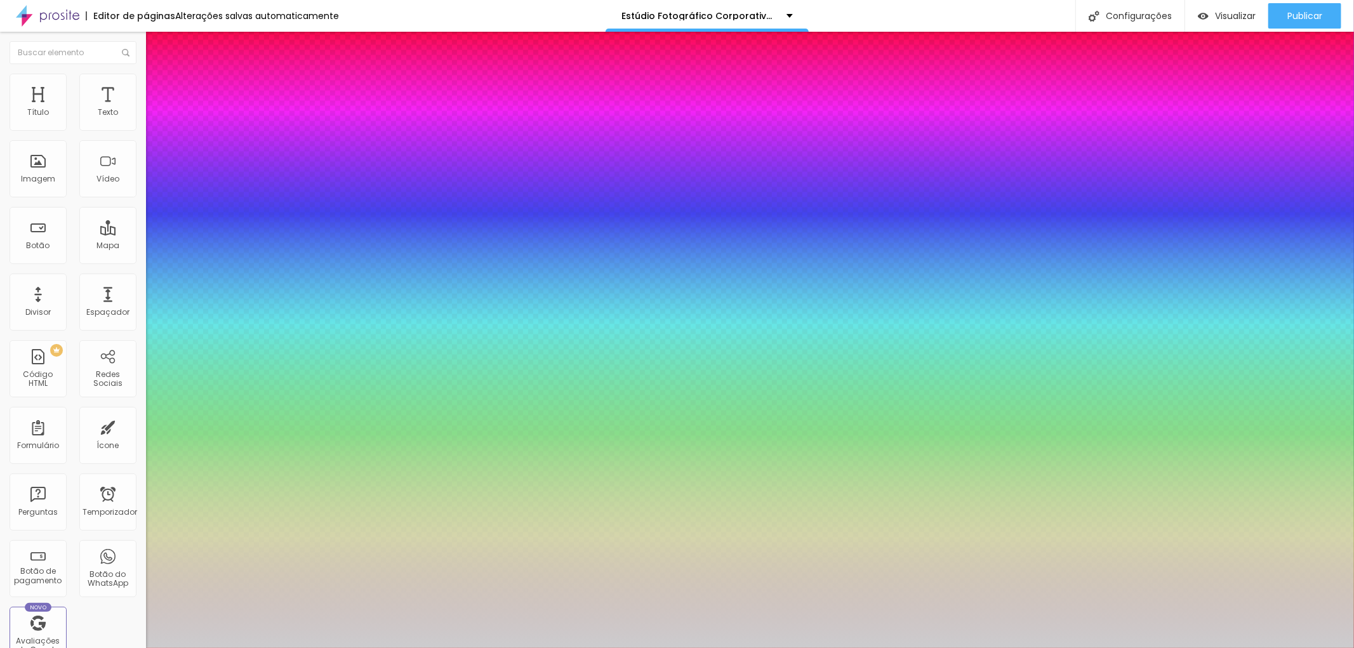
click at [181, 357] on div at bounding box center [677, 324] width 1354 height 648
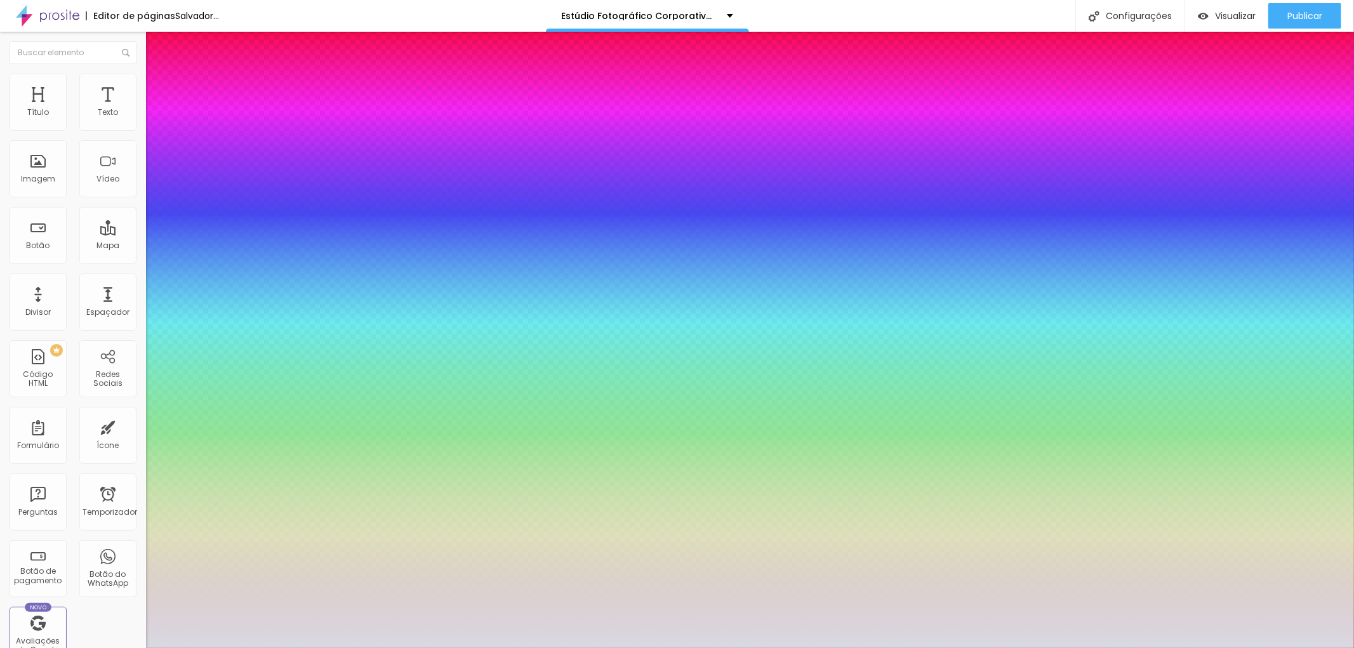
type input "1"
click at [391, 647] on div at bounding box center [677, 648] width 1354 height 0
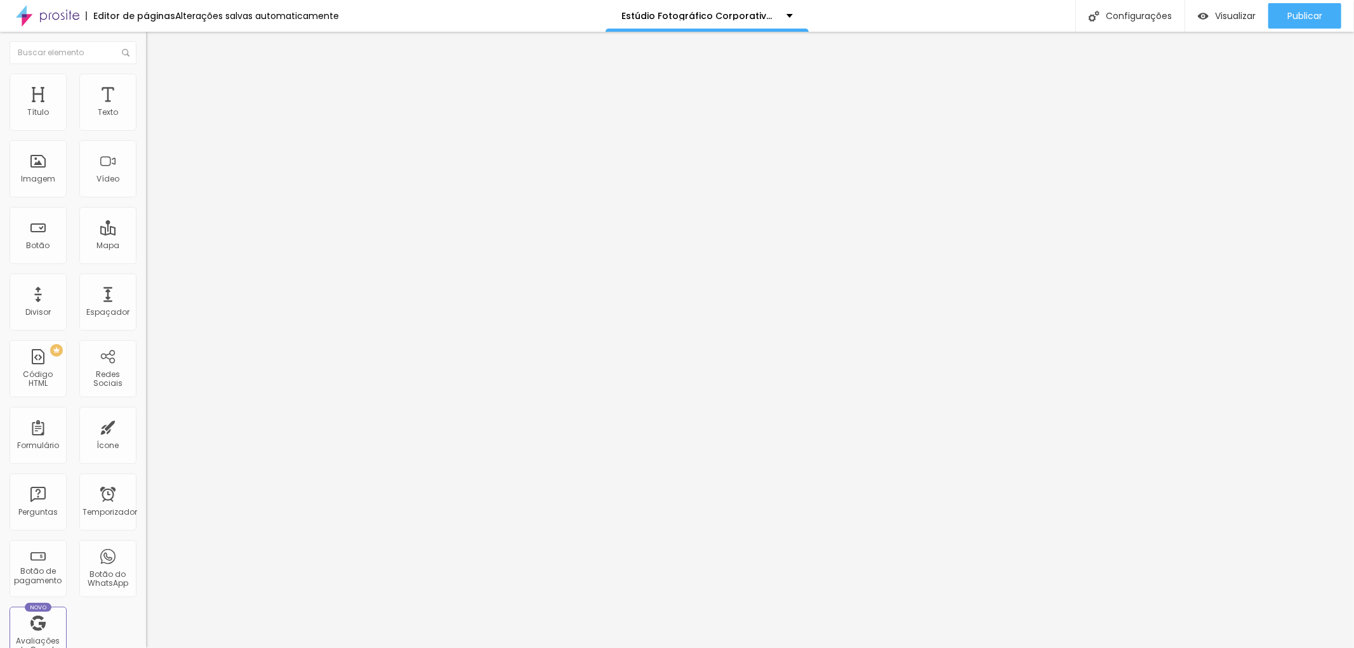
click at [152, 117] on icon "button" at bounding box center [154, 114] width 5 height 5
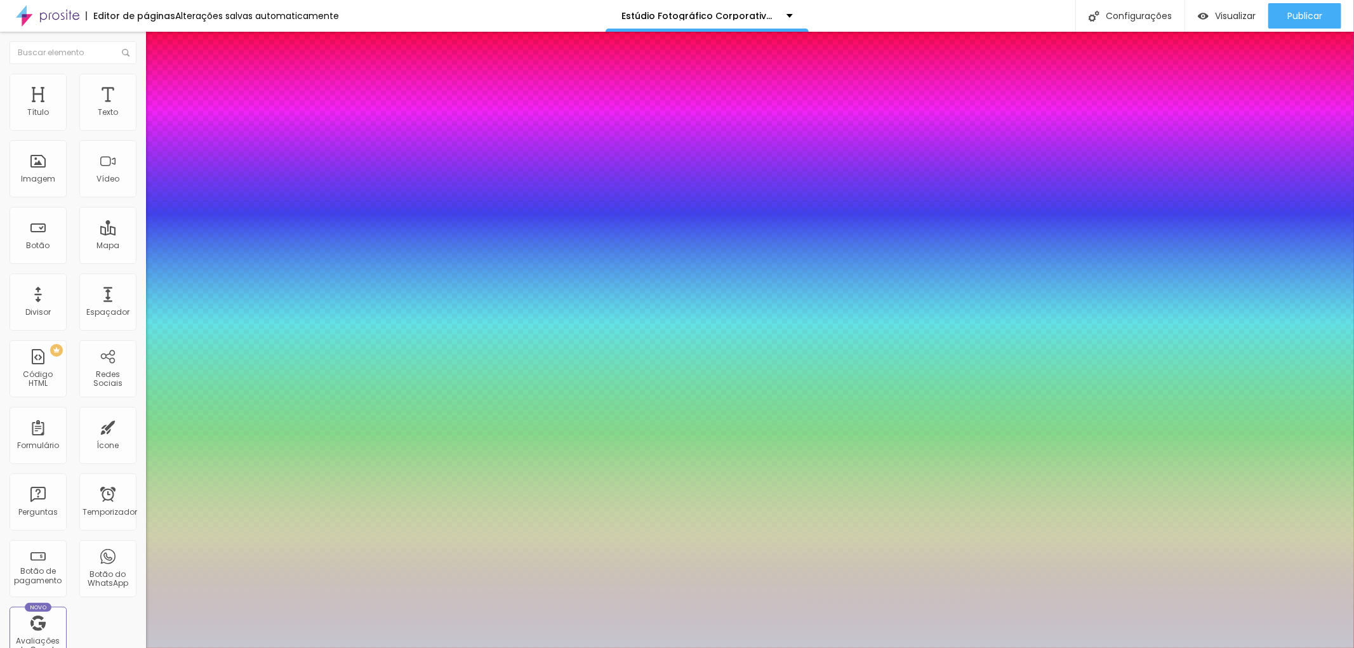
click at [182, 364] on div at bounding box center [677, 324] width 1354 height 648
type input "1"
click at [1101, 647] on div at bounding box center [677, 648] width 1354 height 0
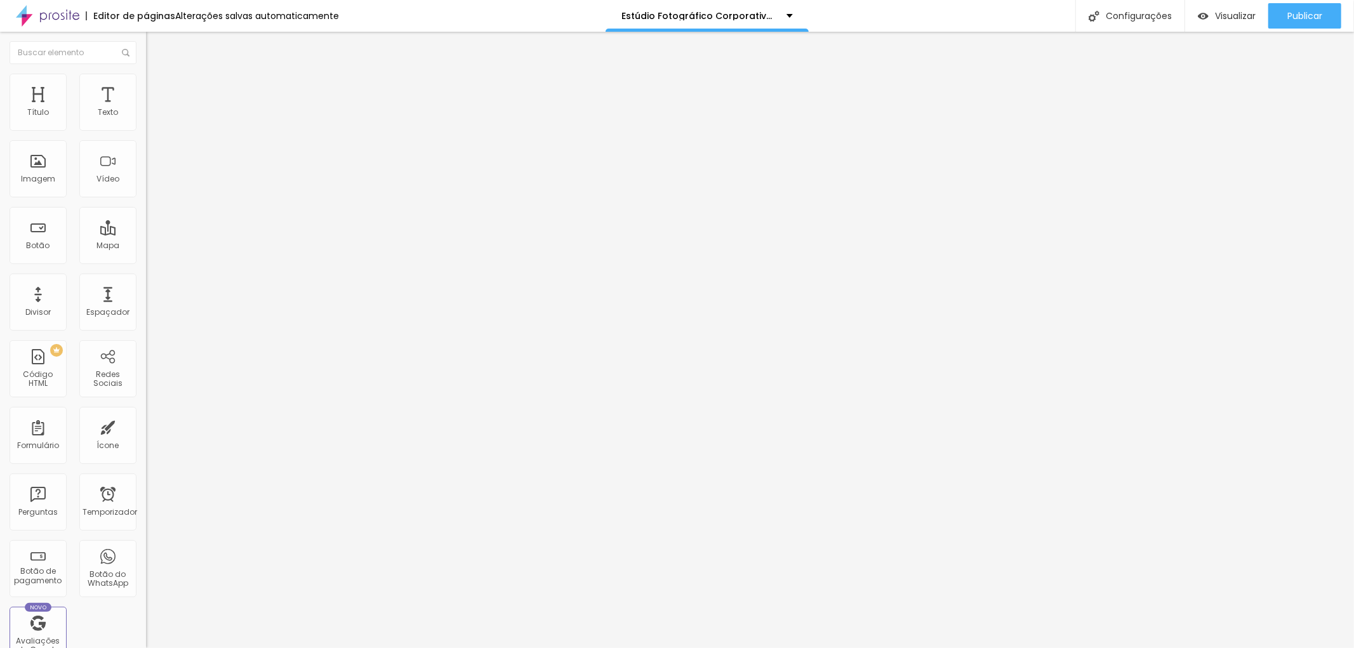
click at [146, 74] on li "Avançado" at bounding box center [219, 80] width 146 height 13
click at [146, 72] on img at bounding box center [151, 66] width 11 height 11
click at [146, 122] on button "button" at bounding box center [155, 115] width 18 height 13
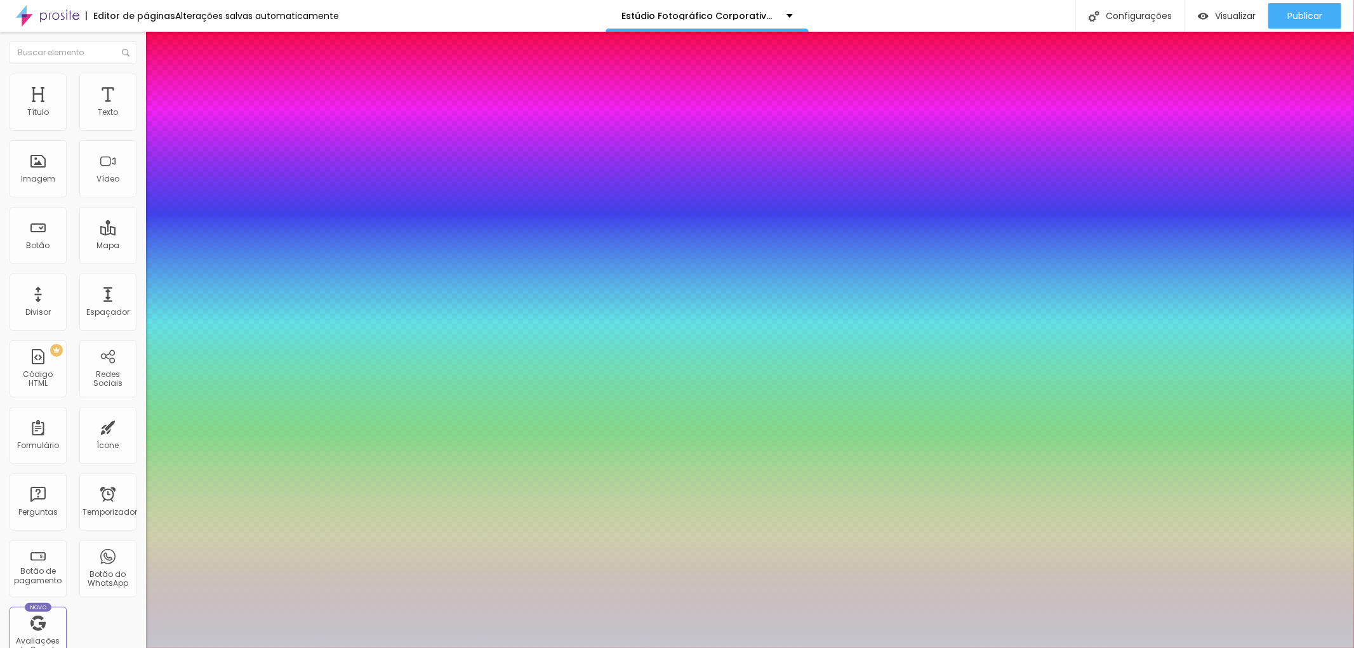
click at [179, 358] on div at bounding box center [677, 324] width 1354 height 648
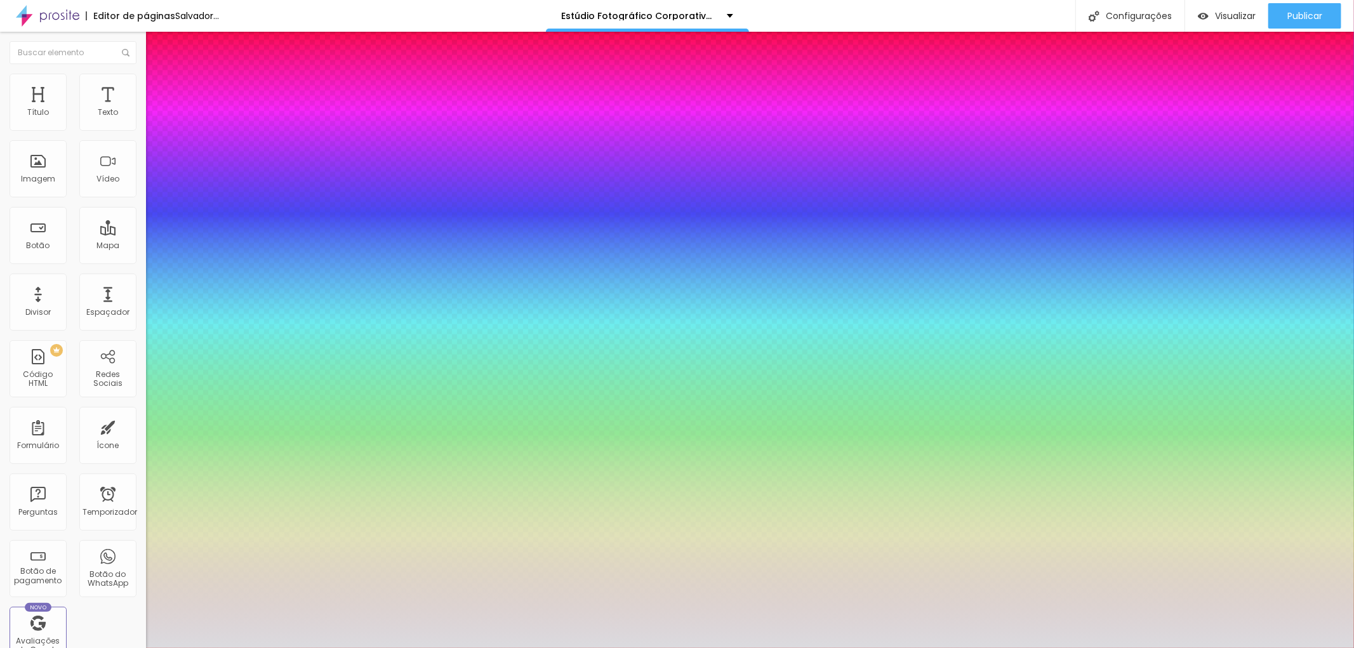
type input "1"
click at [261, 647] on p "Fonte" at bounding box center [677, 652] width 1354 height 8
click at [111, 647] on div at bounding box center [677, 648] width 1354 height 0
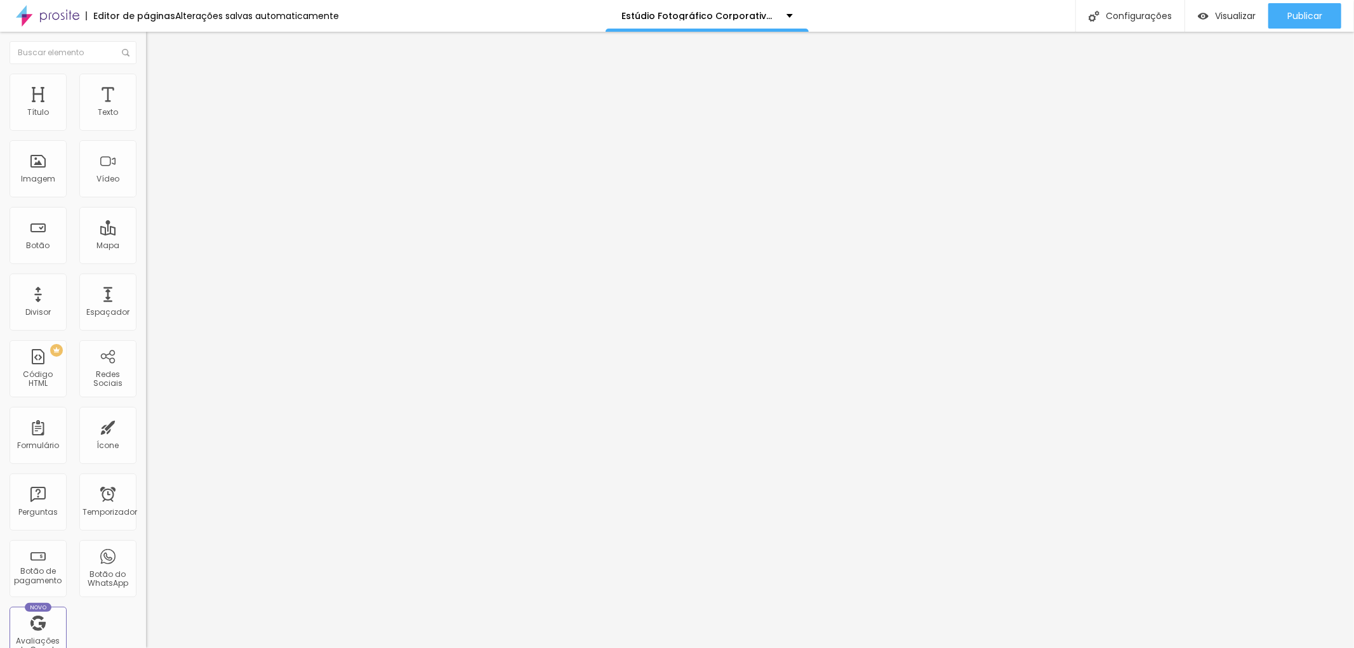
click at [146, 81] on li "Avançado" at bounding box center [219, 80] width 146 height 13
click at [155, 49] on img "button" at bounding box center [160, 46] width 10 height 10
click at [156, 154] on icon "button" at bounding box center [157, 155] width 3 height 3
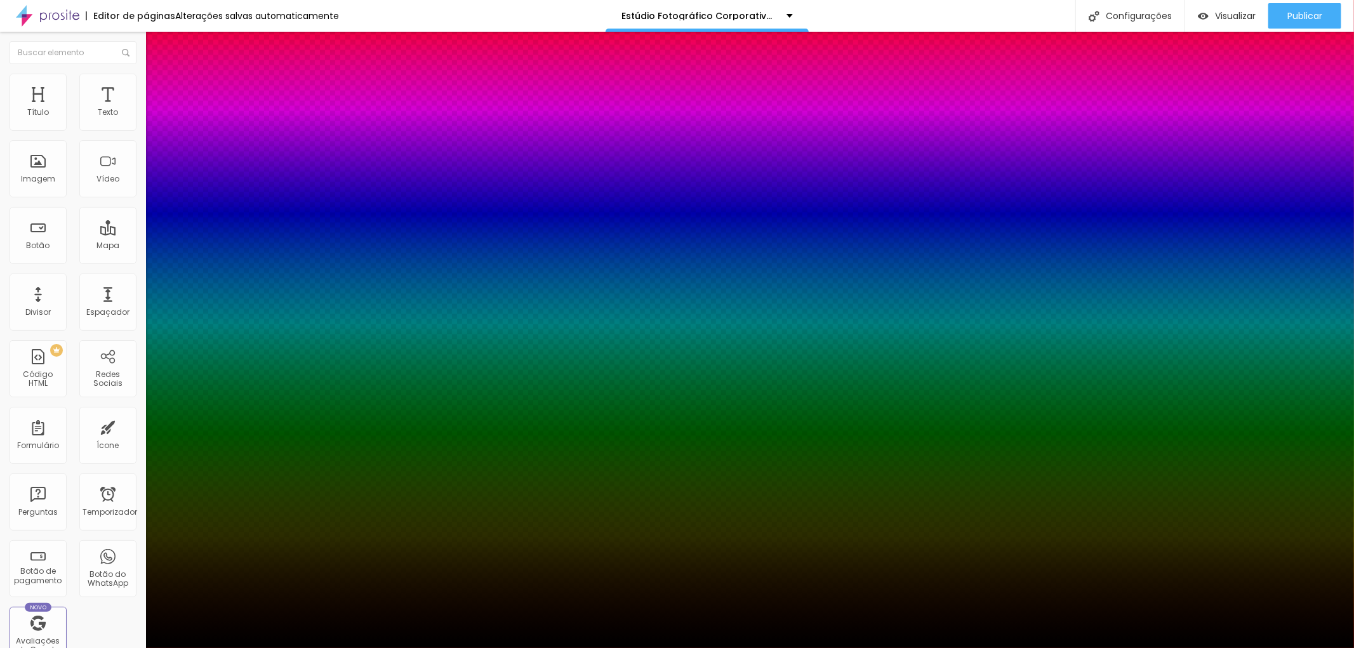
click at [126, 647] on div at bounding box center [677, 648] width 1354 height 0
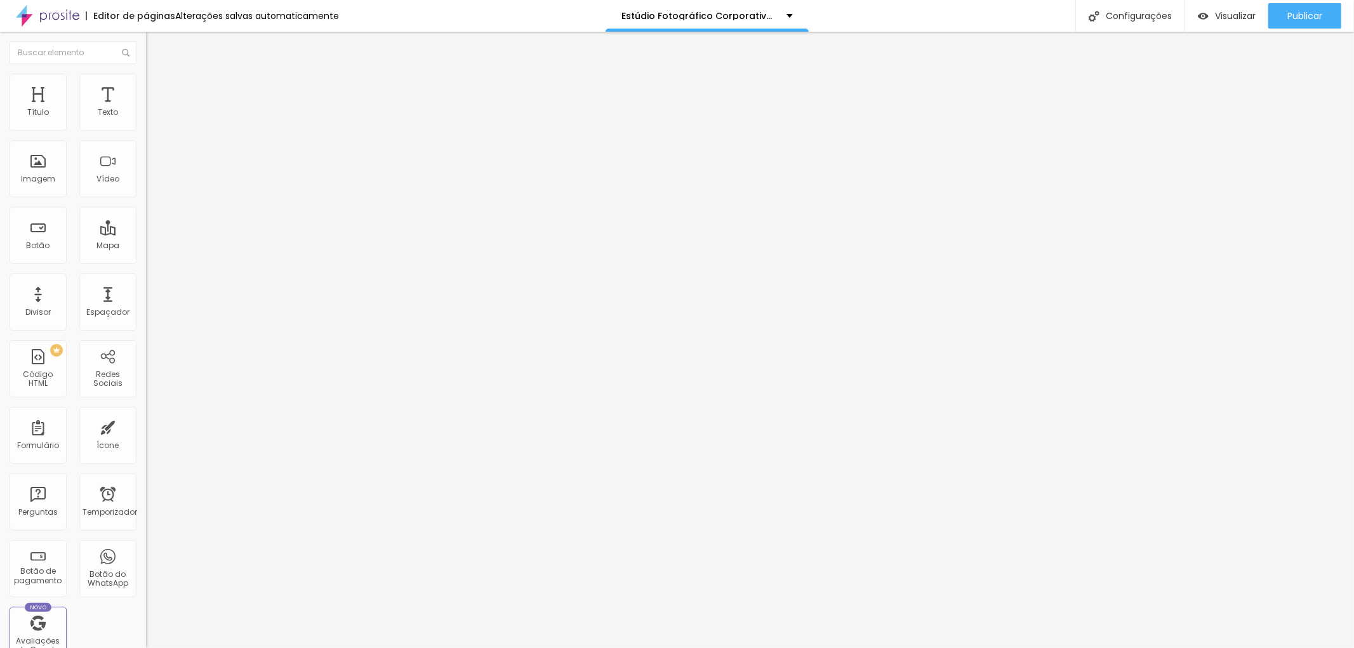
click at [151, 118] on icon "button" at bounding box center [155, 114] width 8 height 8
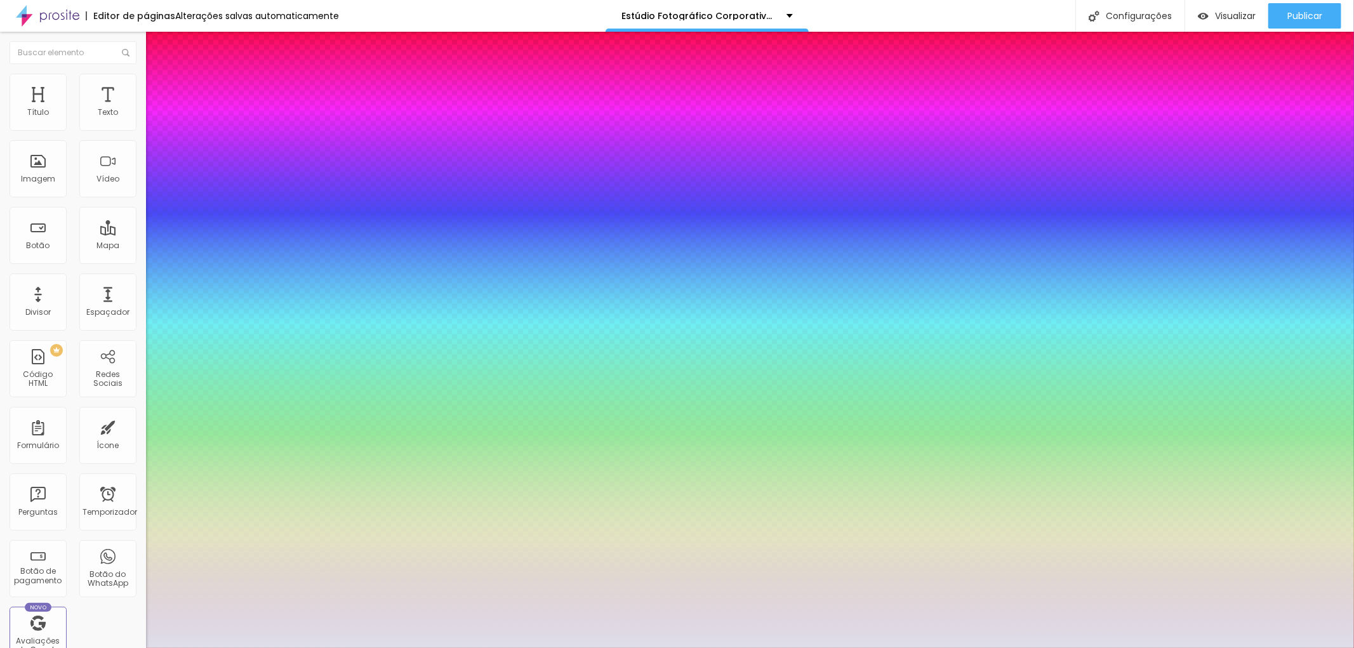
click at [182, 354] on div at bounding box center [677, 324] width 1354 height 648
type input "1"
click at [647, 647] on div at bounding box center [677, 648] width 1354 height 0
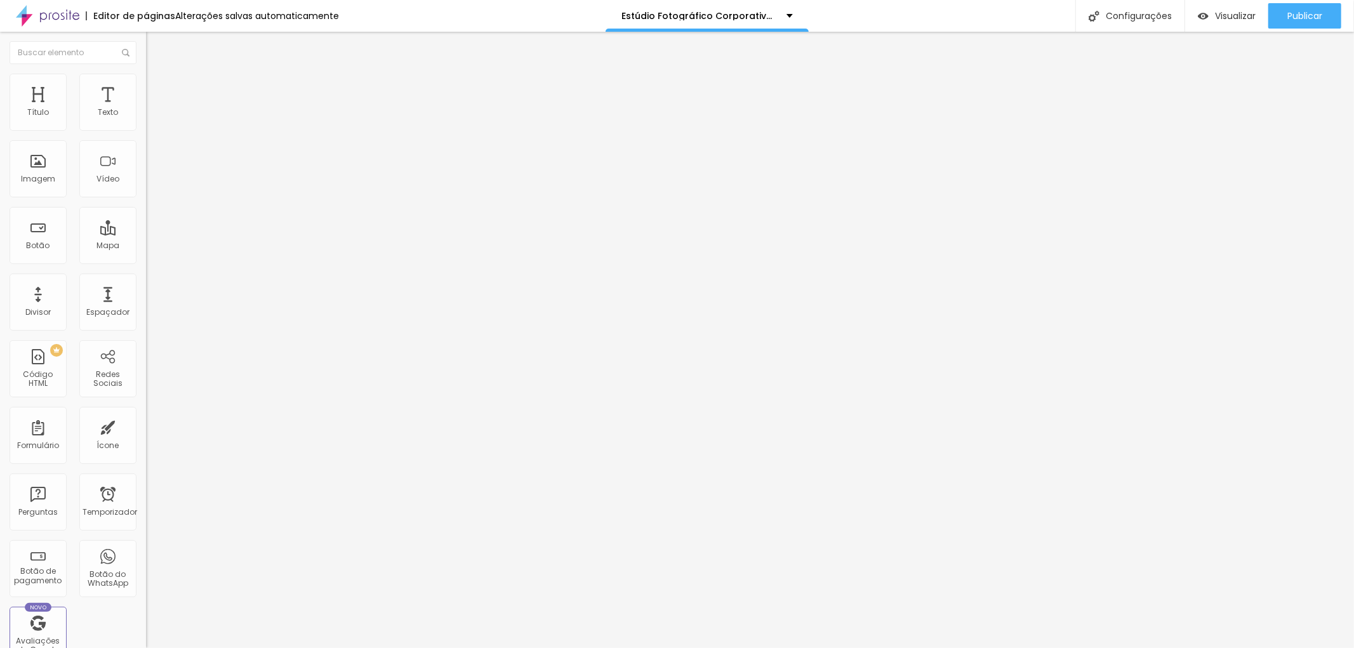
click at [157, 88] on font "Avançado" at bounding box center [178, 82] width 42 height 11
click at [157, 75] on font "Estilo" at bounding box center [167, 69] width 20 height 11
click at [146, 188] on button "button" at bounding box center [155, 181] width 18 height 13
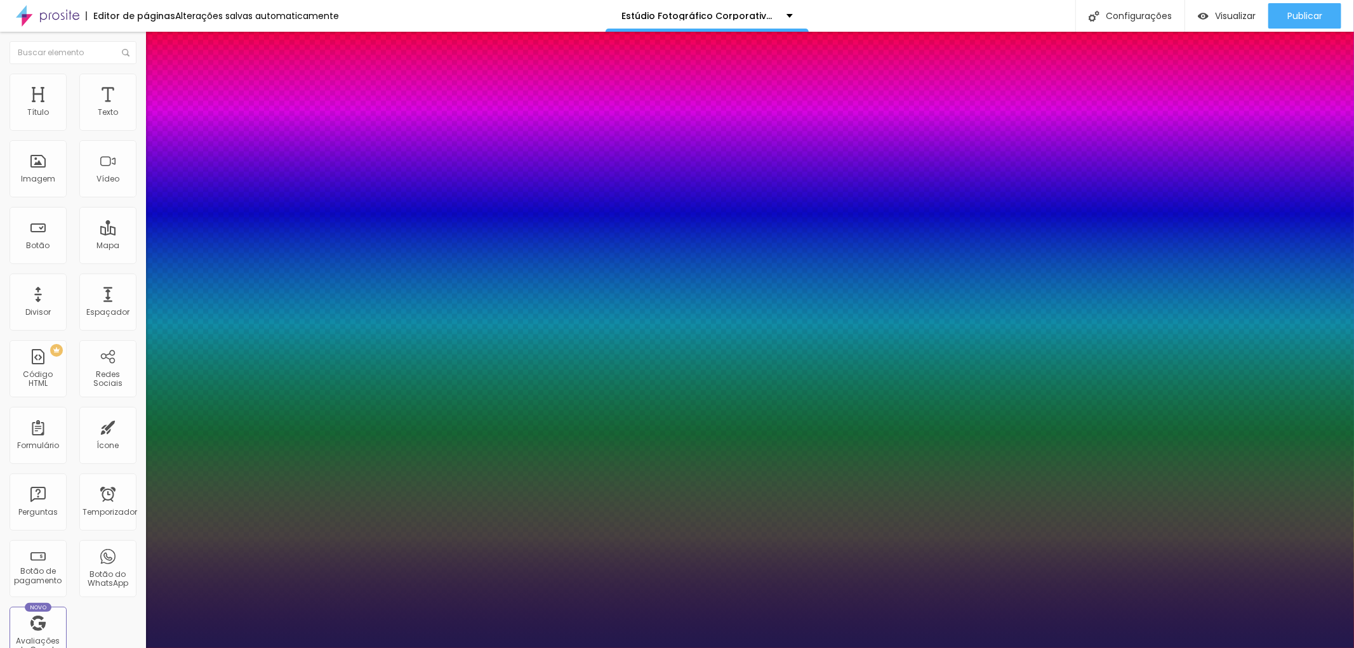
type input "1"
click at [286, 647] on div at bounding box center [677, 648] width 1354 height 0
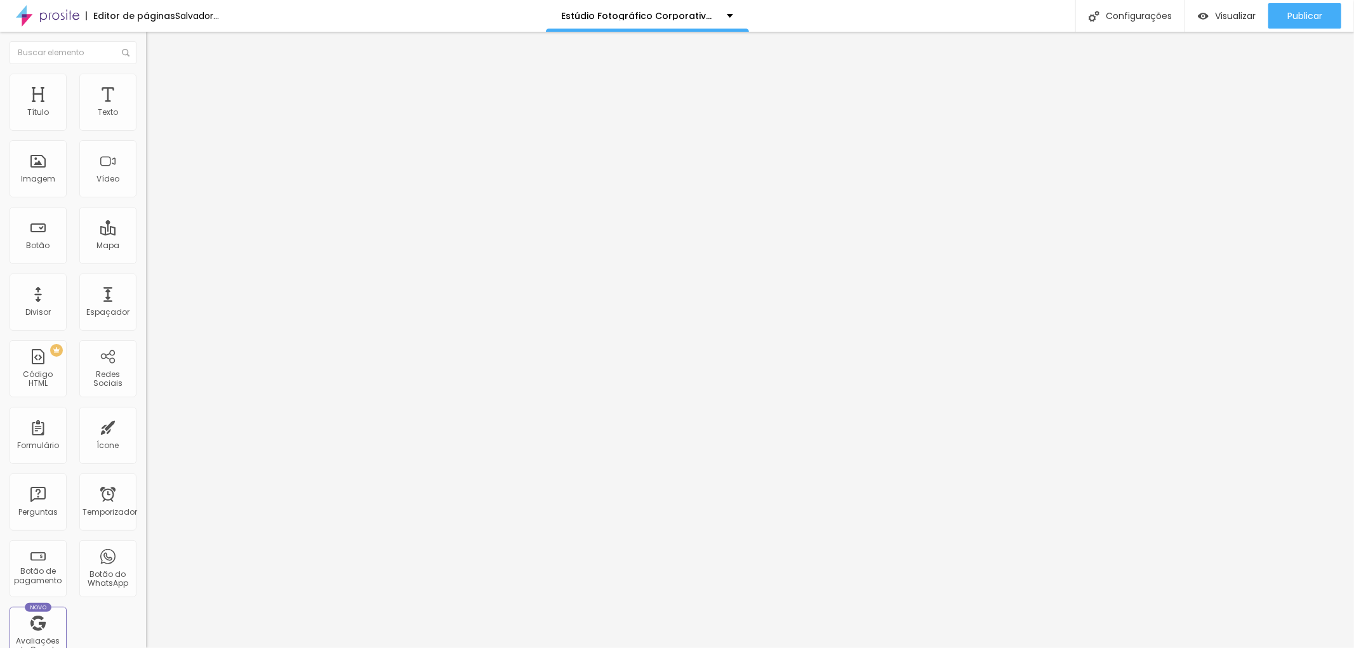
click at [154, 109] on font "Trocar imagem" at bounding box center [185, 103] width 62 height 11
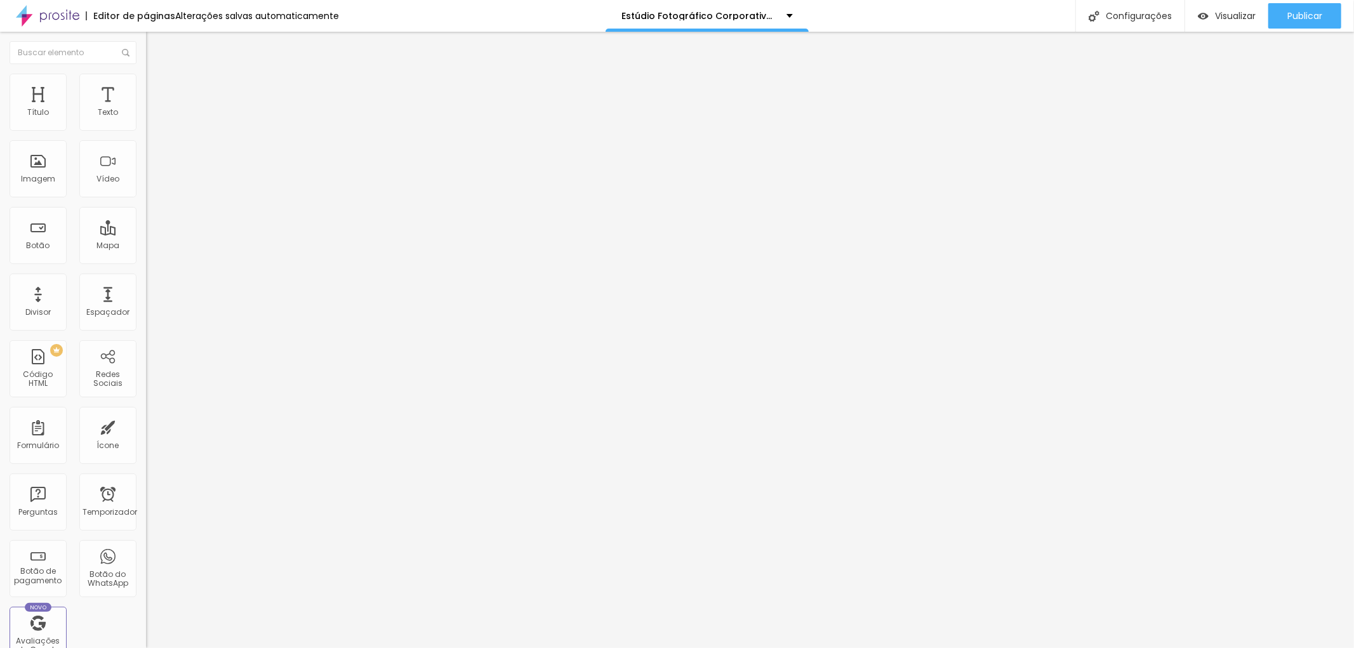
click at [1304, 8] on div "Publicar" at bounding box center [1304, 15] width 35 height 25
click at [146, 80] on img at bounding box center [151, 79] width 11 height 11
click at [146, 86] on img at bounding box center [151, 91] width 11 height 11
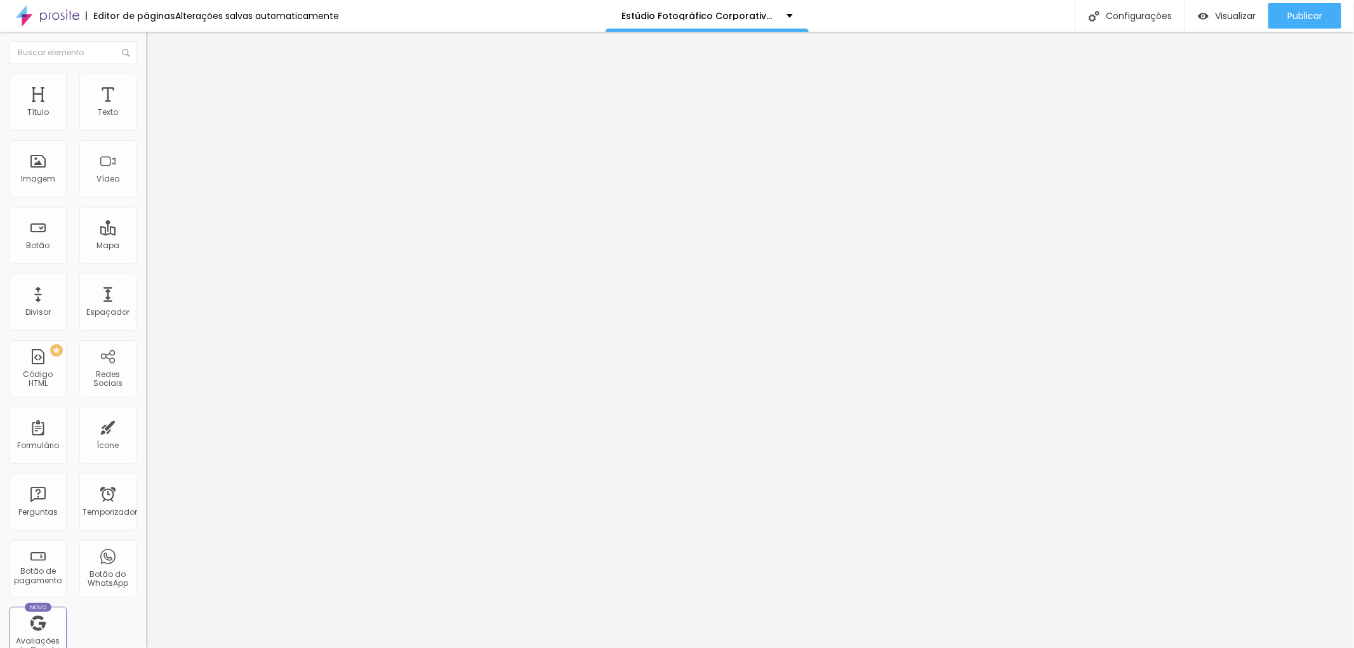
click at [146, 74] on li "Conteúdo" at bounding box center [219, 67] width 146 height 13
click at [151, 118] on icon "button" at bounding box center [155, 114] width 8 height 8
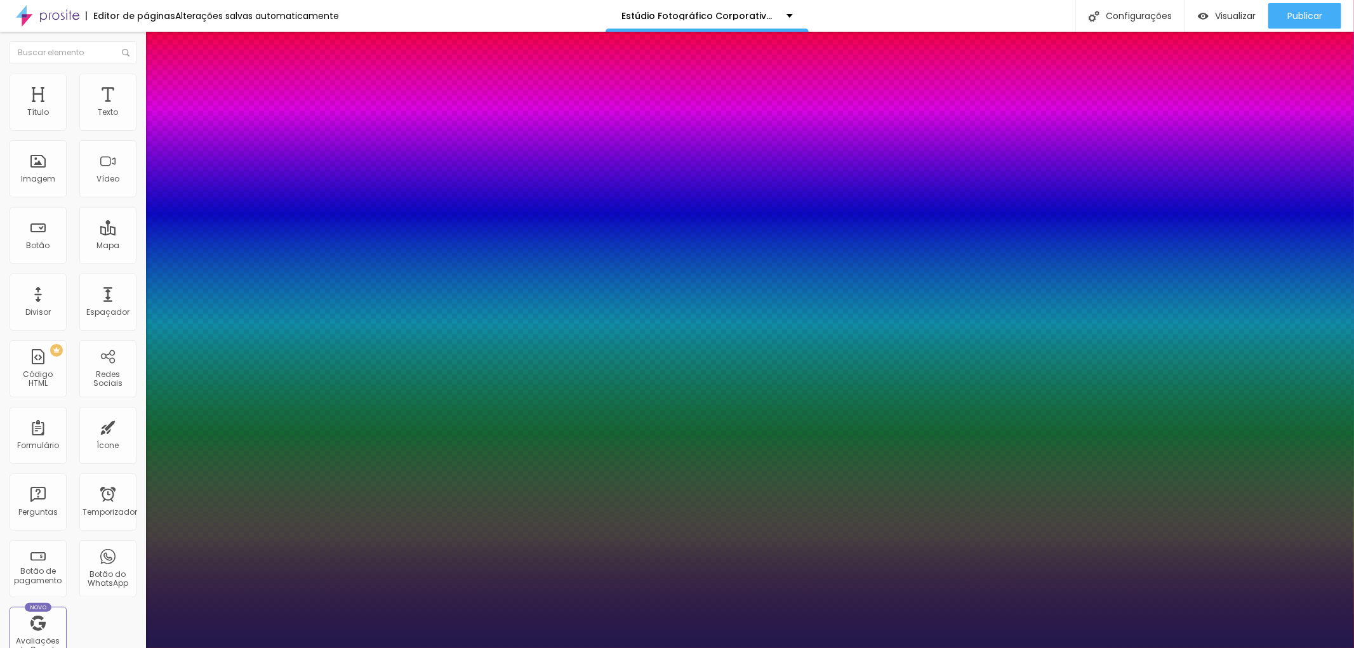
type input "1"
click at [1003, 647] on div at bounding box center [677, 648] width 1354 height 0
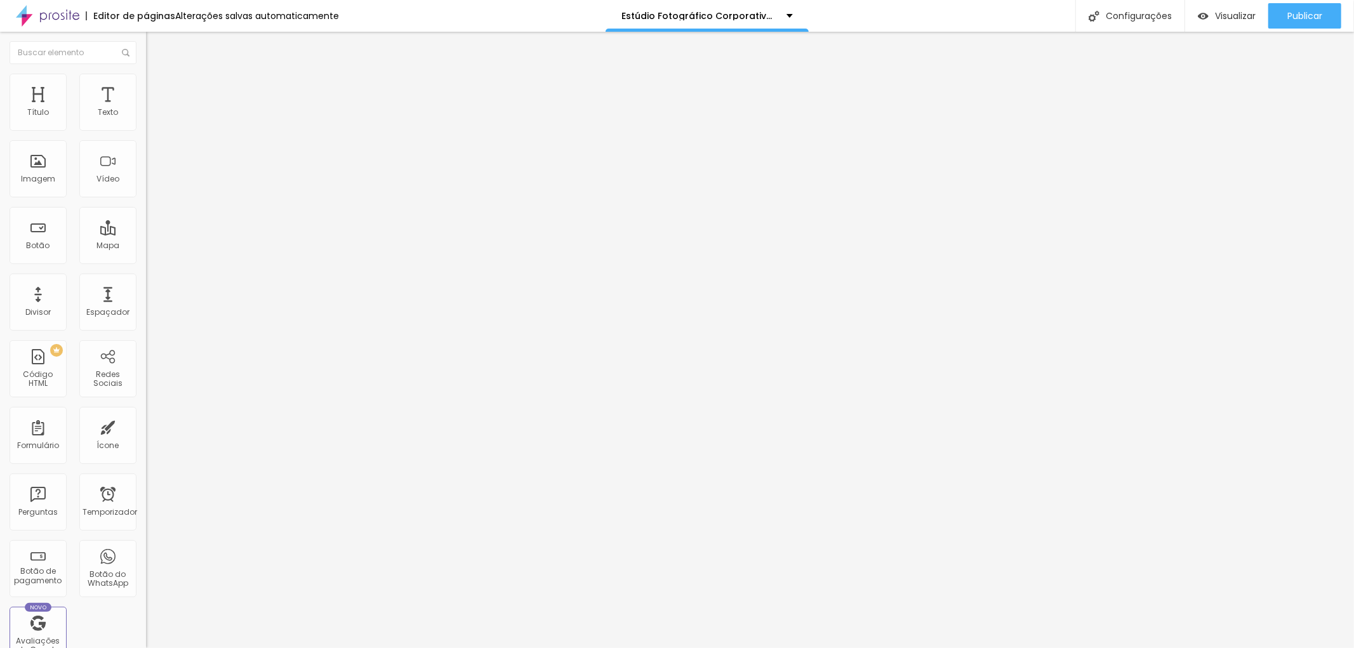
click at [152, 117] on icon "button" at bounding box center [154, 114] width 5 height 5
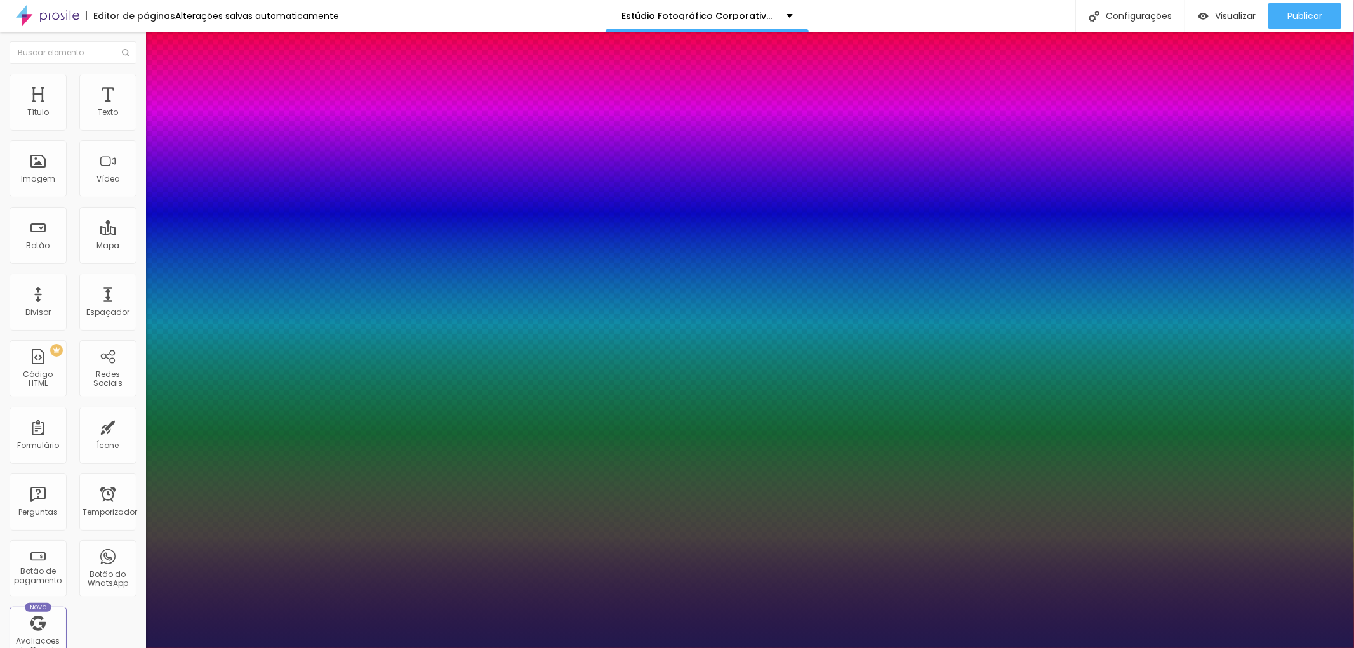
click at [184, 371] on div at bounding box center [677, 324] width 1354 height 648
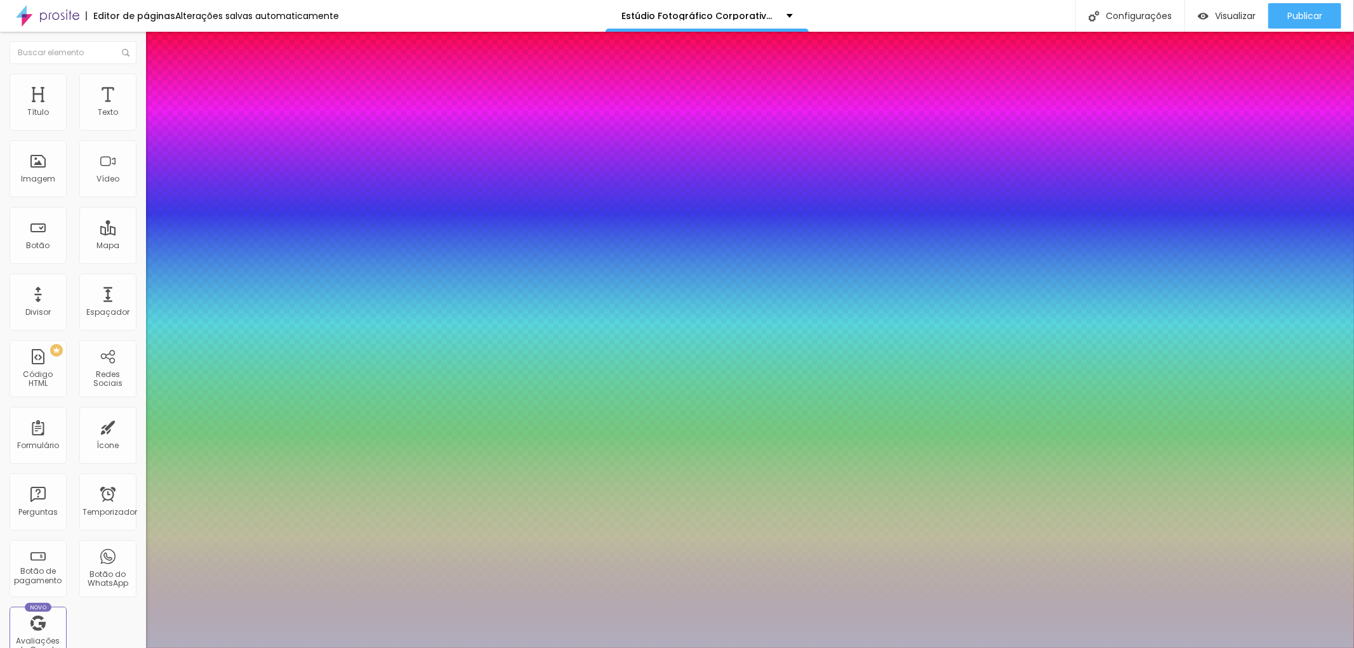
type input "1"
type input "#B0AEBD"
click at [183, 358] on div at bounding box center [677, 324] width 1354 height 648
type input "1"
type input "#D3D1DF"
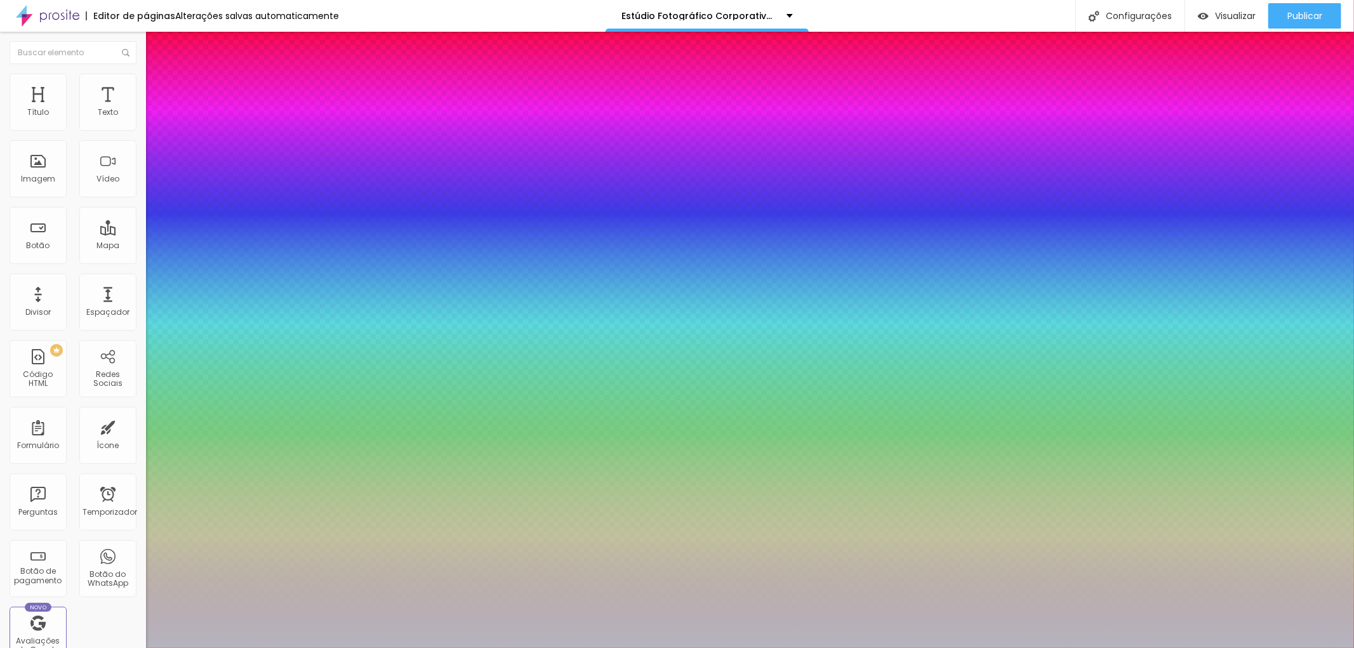
click at [182, 370] on div at bounding box center [677, 324] width 1354 height 648
type input "1"
click at [1015, 647] on div at bounding box center [677, 648] width 1354 height 0
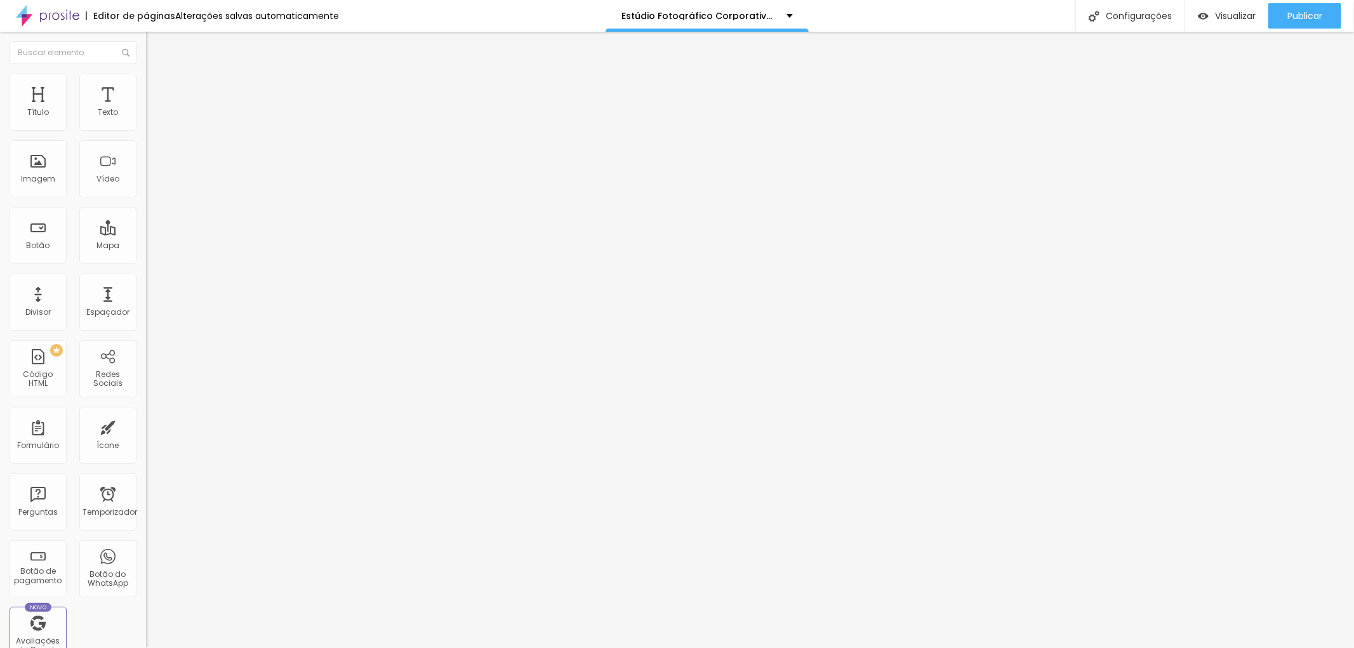
click at [157, 88] on font "Avançado" at bounding box center [178, 82] width 42 height 11
click at [157, 75] on font "Estilo" at bounding box center [167, 69] width 20 height 11
click at [146, 122] on button "button" at bounding box center [155, 115] width 18 height 13
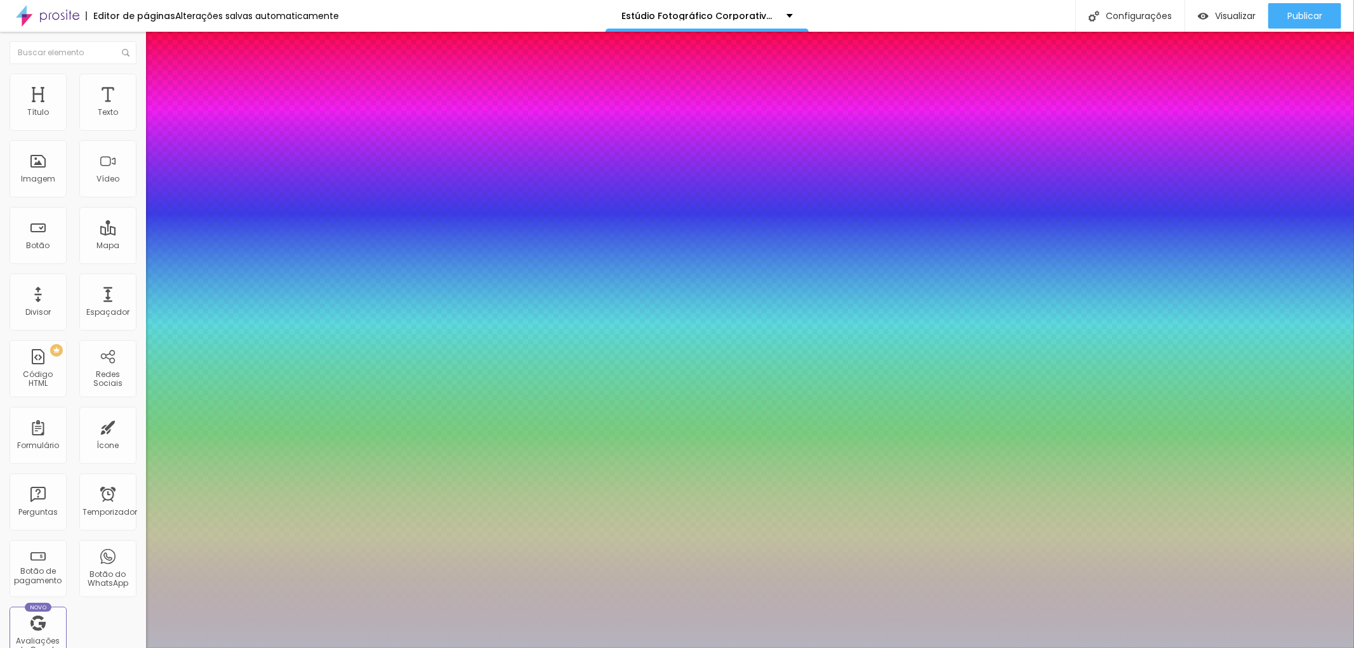
type input "1"
click at [461, 647] on div at bounding box center [677, 648] width 1354 height 0
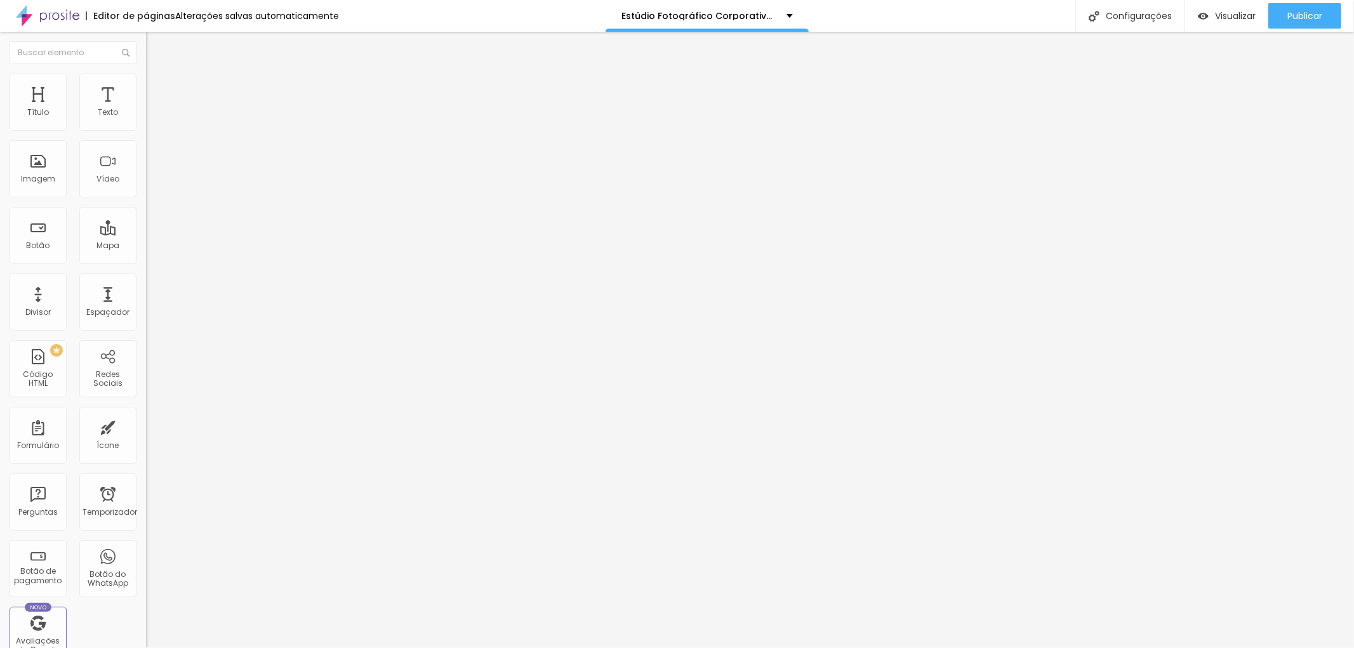
click at [157, 86] on font "Avançado" at bounding box center [178, 82] width 42 height 11
click at [157, 75] on font "Estilo" at bounding box center [167, 69] width 20 height 11
click at [146, 122] on button "button" at bounding box center [155, 115] width 18 height 13
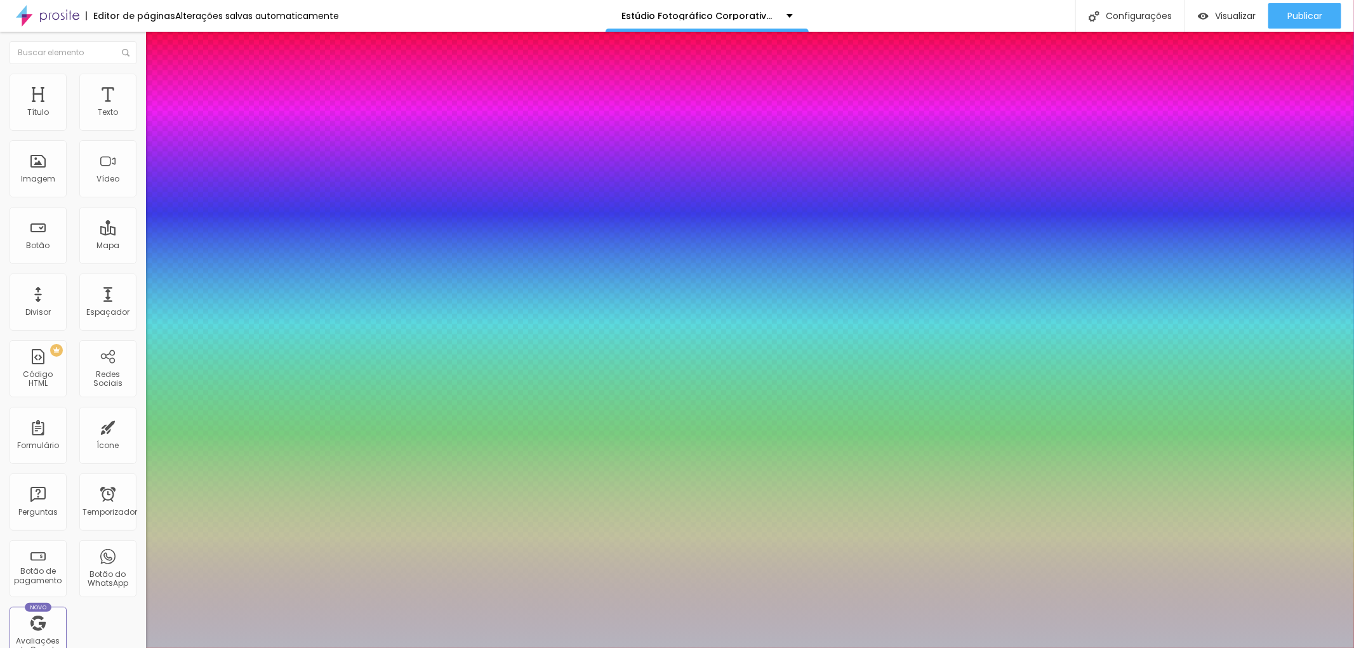
type input "1"
click at [74, 647] on div at bounding box center [677, 648] width 1354 height 0
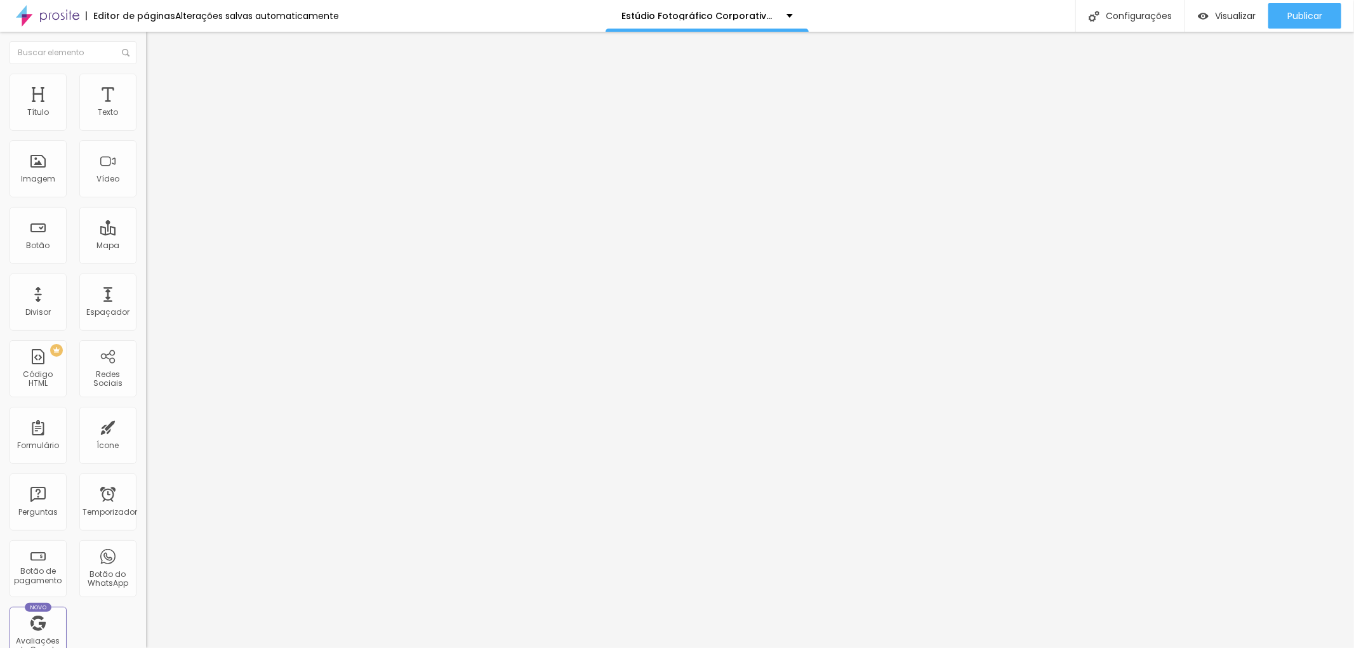
click at [146, 161] on button "button" at bounding box center [155, 157] width 18 height 13
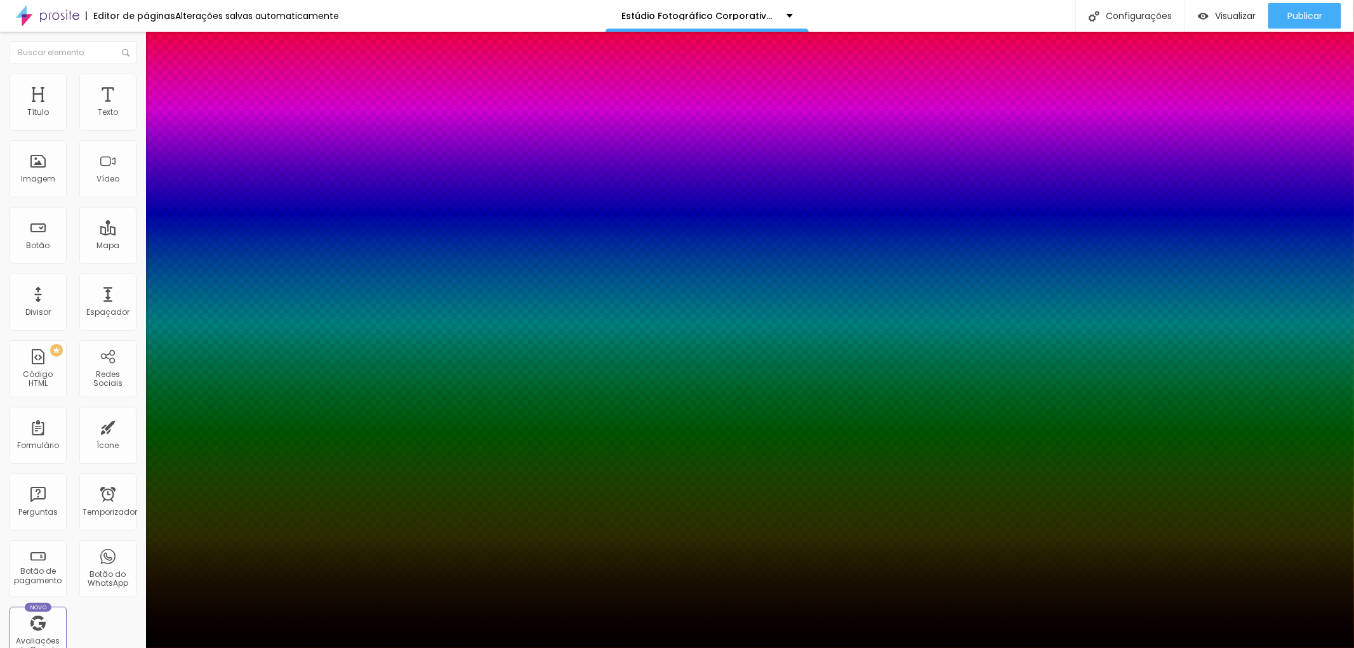
click at [677, 647] on div at bounding box center [677, 648] width 1354 height 0
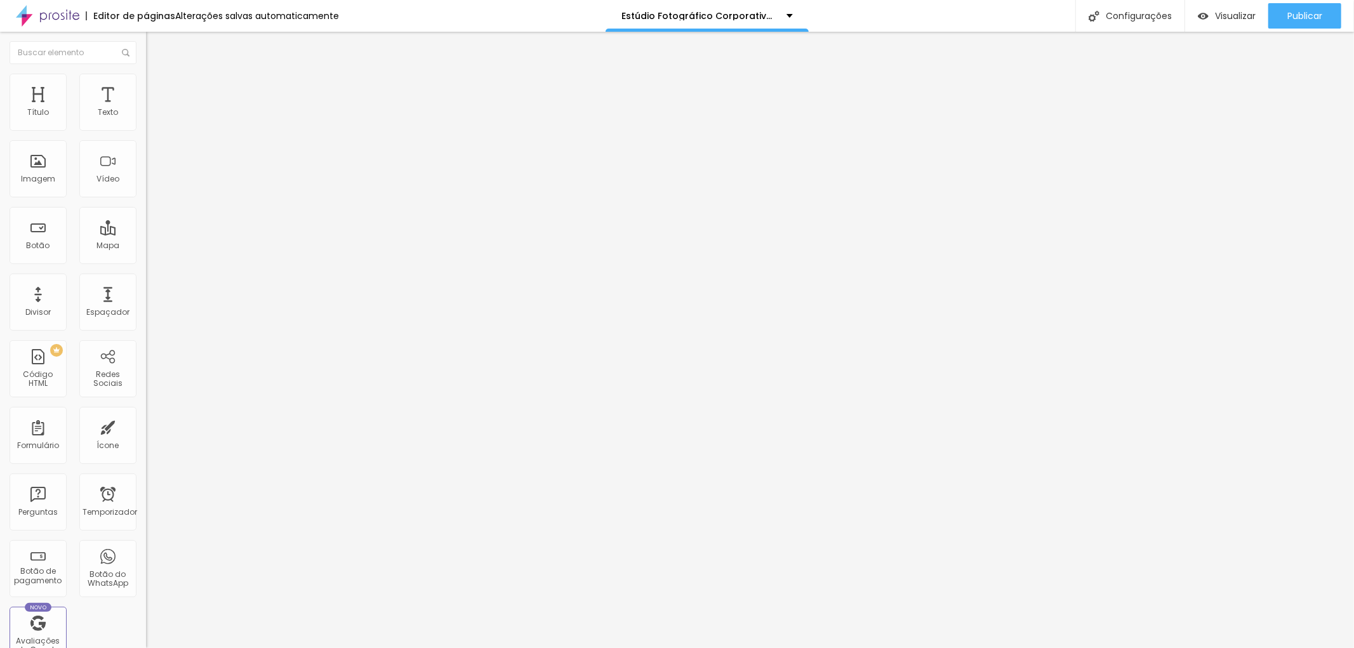
click at [157, 86] on font "Estilo" at bounding box center [167, 82] width 20 height 11
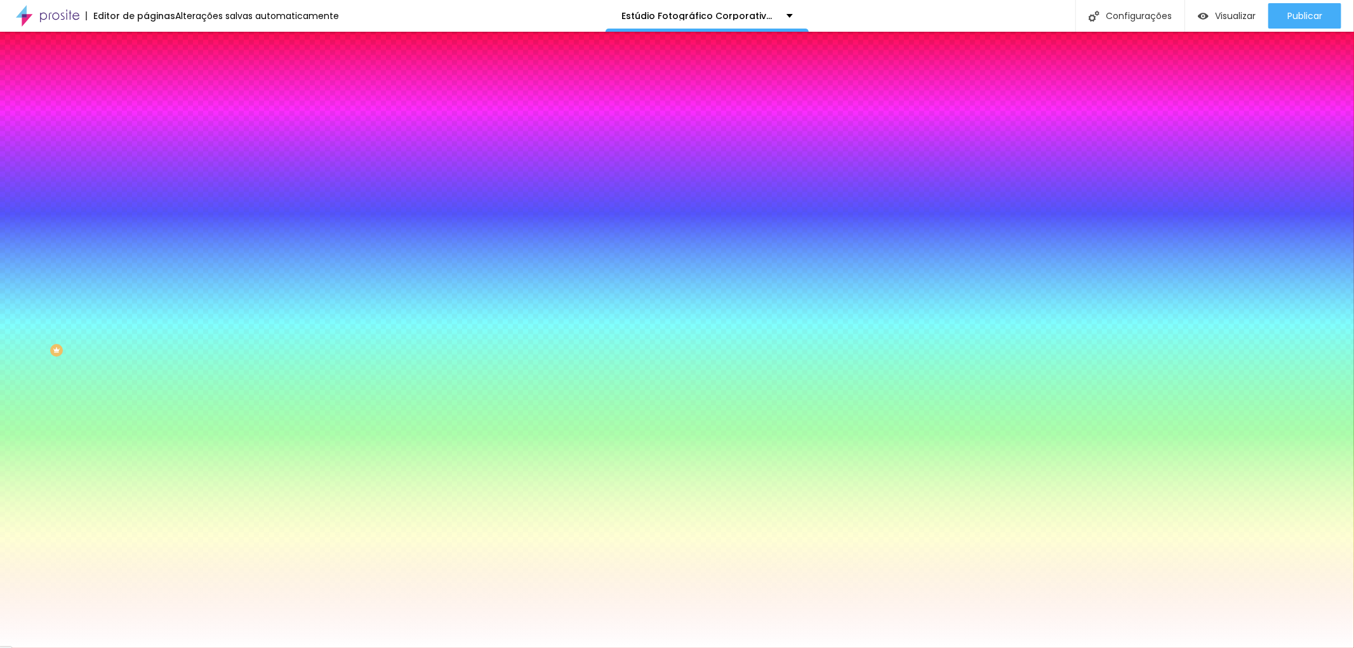
click at [154, 117] on font "Trocar imagem" at bounding box center [185, 111] width 62 height 11
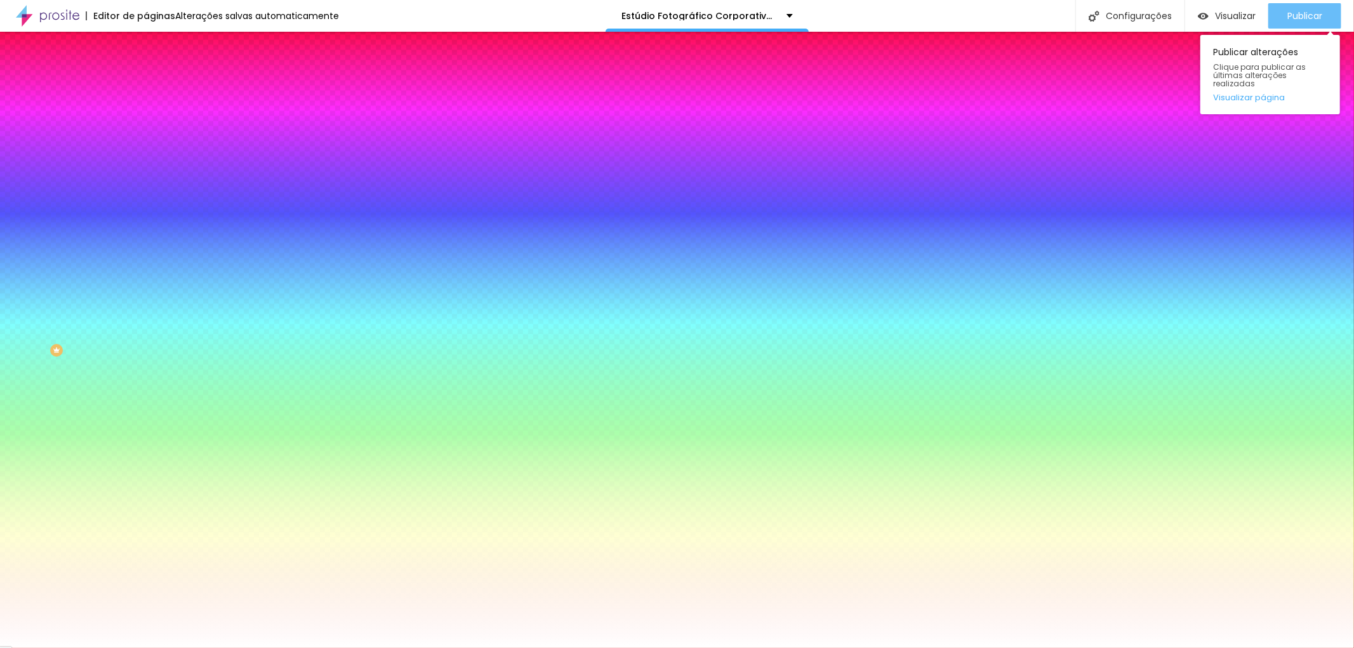
click at [1315, 13] on font "Publicar" at bounding box center [1304, 16] width 35 height 13
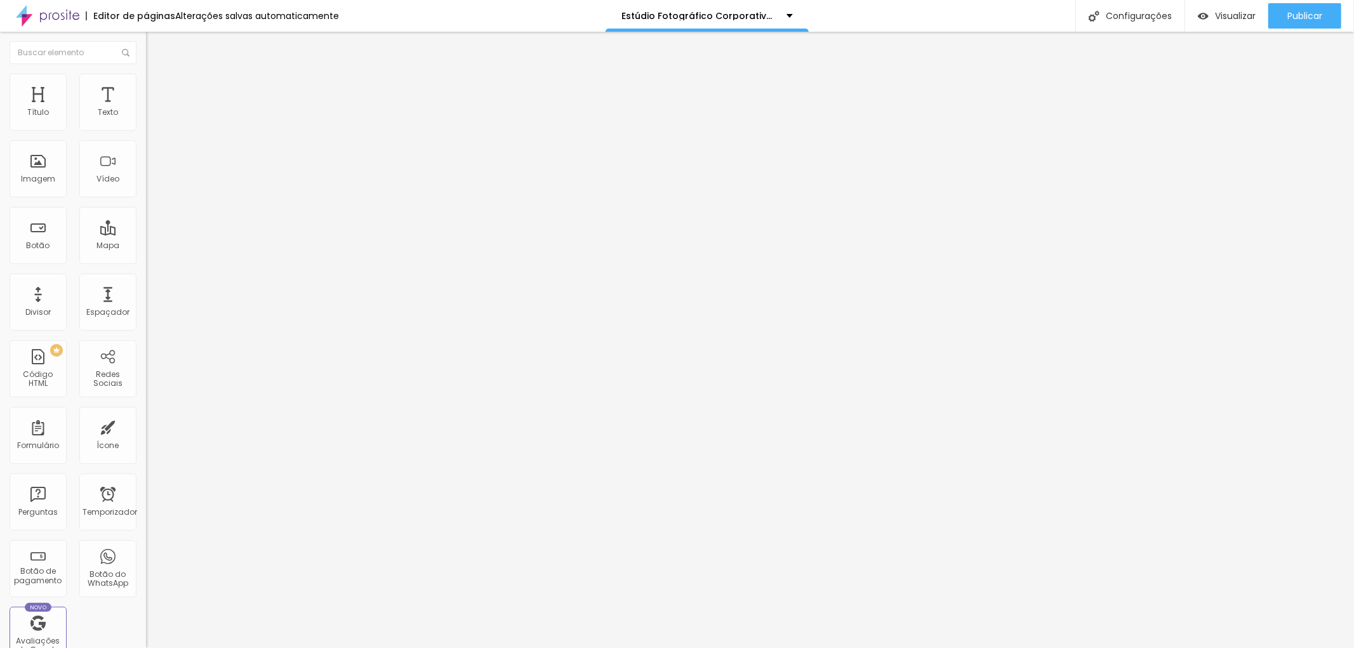
click at [157, 86] on font "Avançado" at bounding box center [178, 82] width 42 height 11
click at [157, 75] on font "Estilo" at bounding box center [167, 69] width 20 height 11
click at [146, 230] on button "button" at bounding box center [155, 223] width 18 height 13
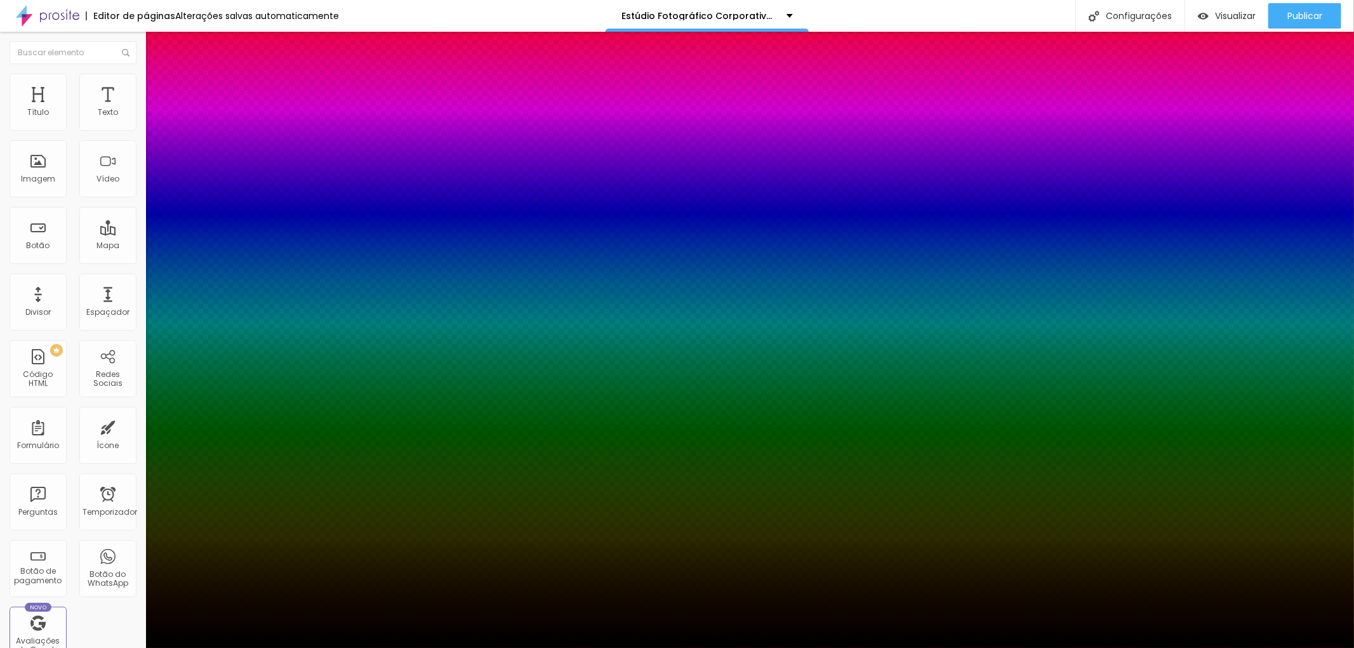
click at [128, 647] on div at bounding box center [677, 648] width 1354 height 0
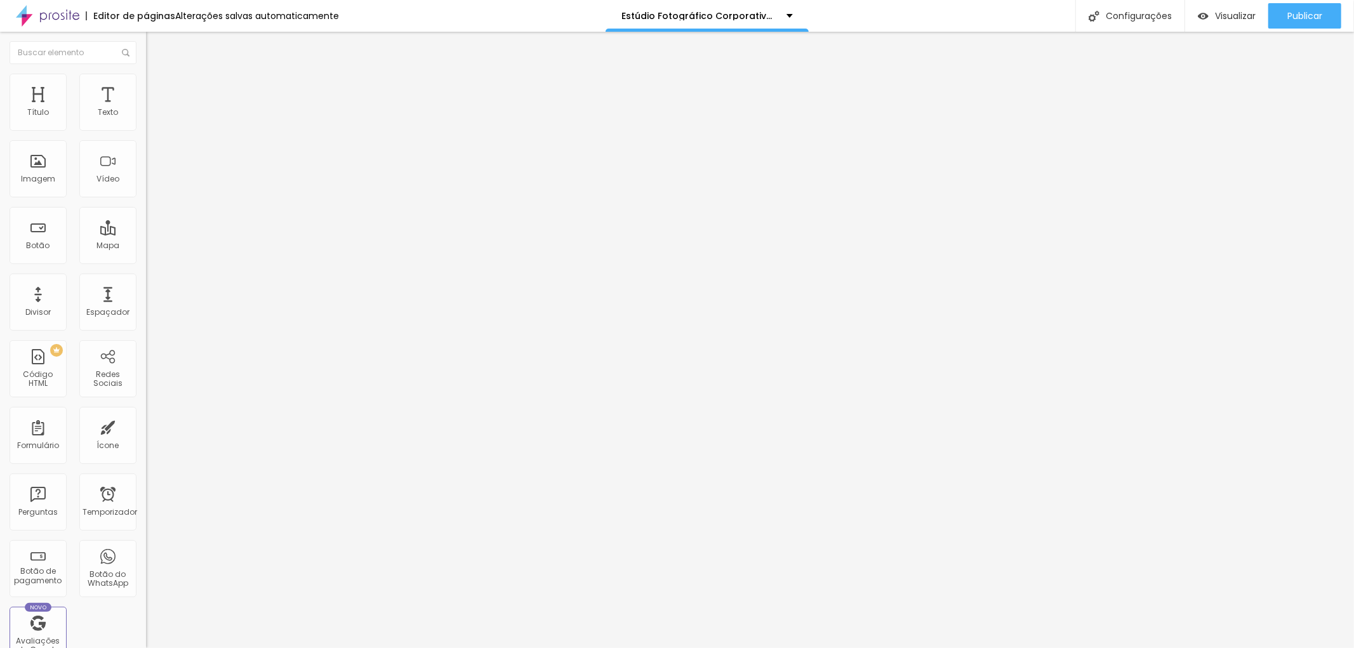
click at [152, 183] on icon "button" at bounding box center [154, 180] width 5 height 5
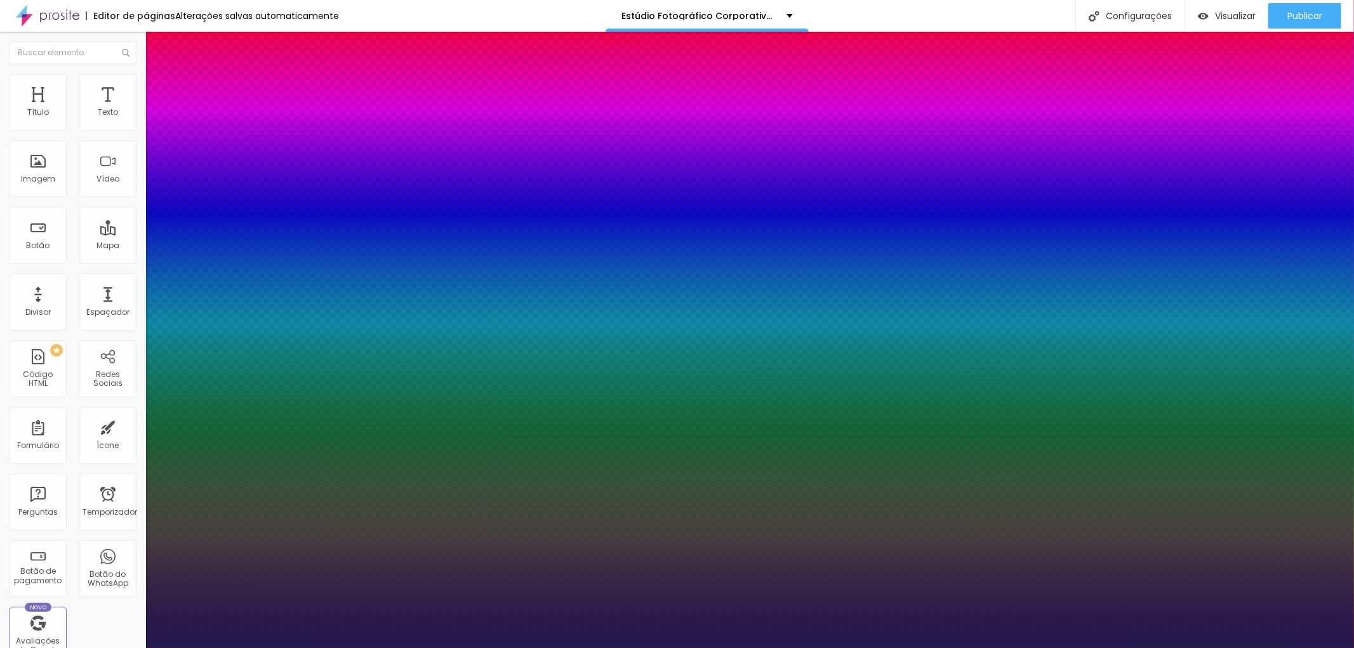
type input "1"
type input "1.4"
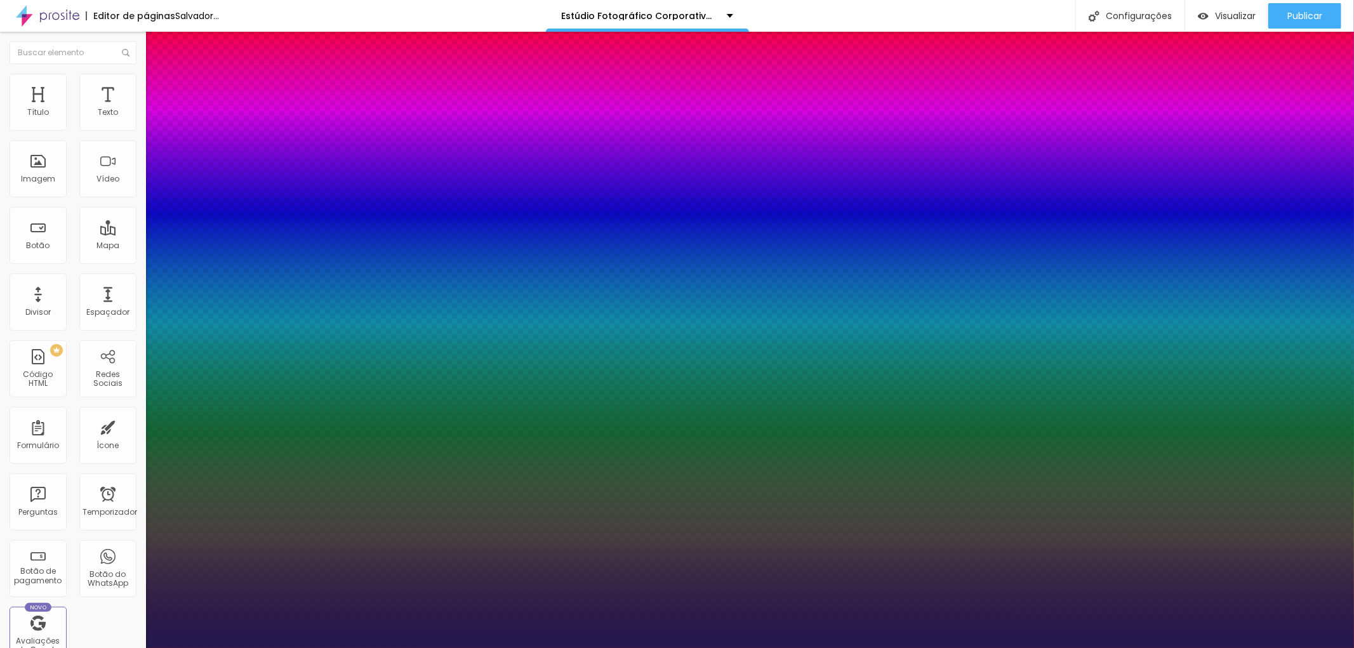
type input "1"
click at [795, 647] on div at bounding box center [677, 648] width 1354 height 0
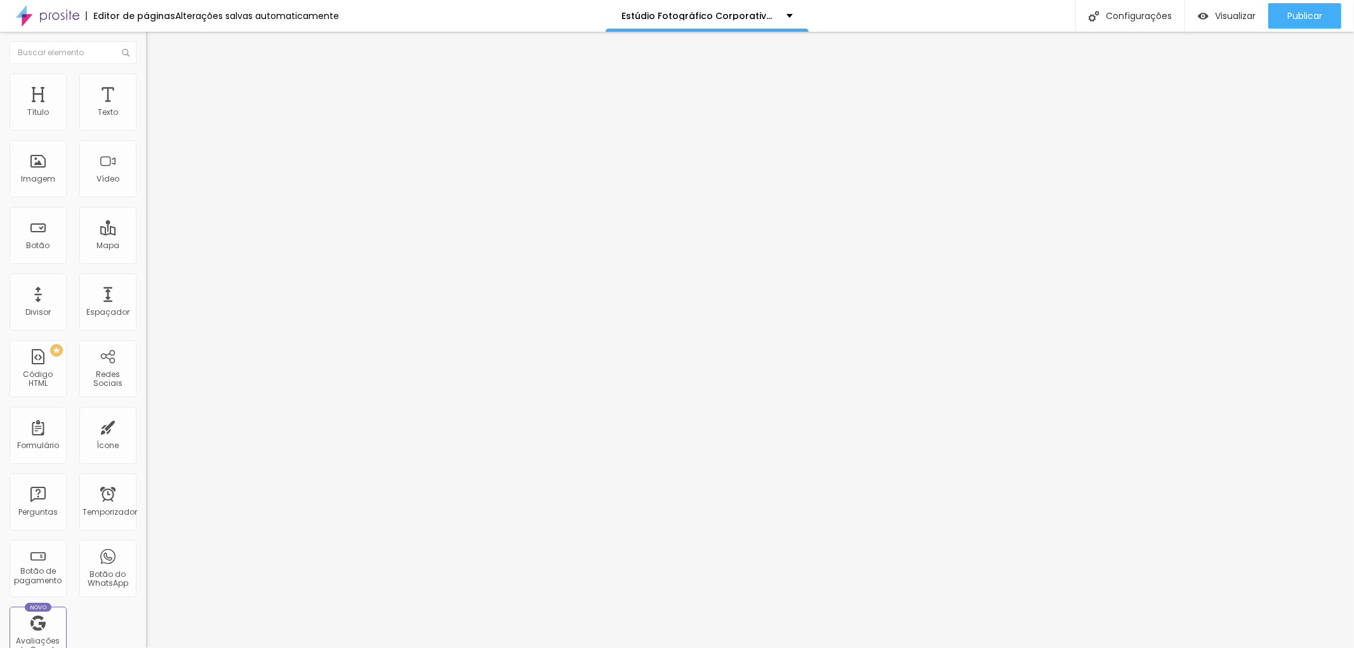
click at [146, 188] on button "button" at bounding box center [155, 181] width 18 height 13
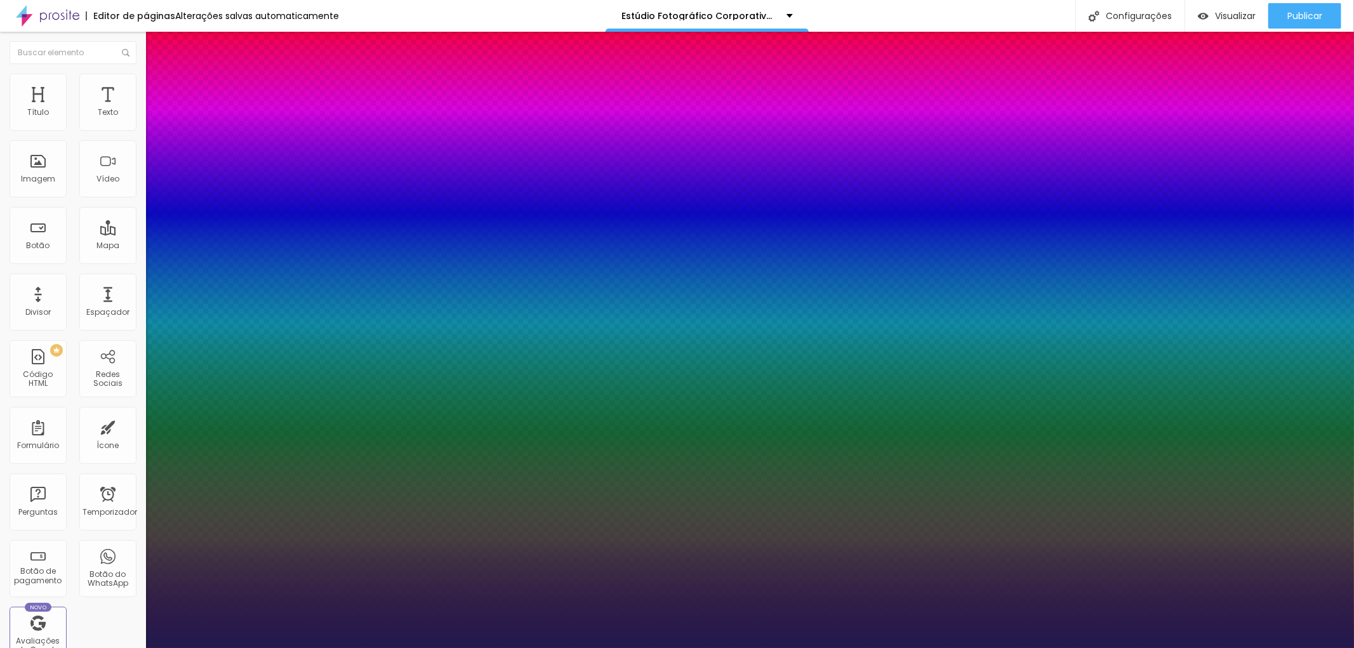
click at [180, 493] on div at bounding box center [677, 324] width 1354 height 648
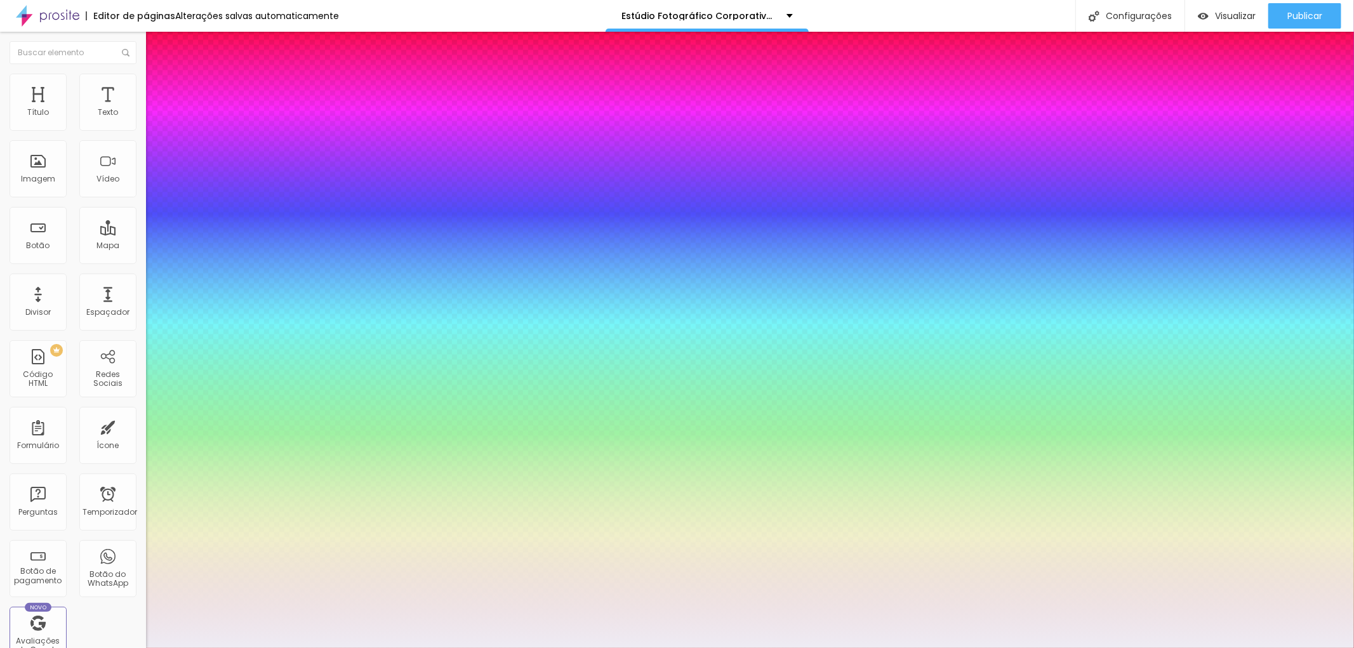
type input "1"
type input "#EEECF4"
click at [271, 537] on div at bounding box center [677, 324] width 1354 height 648
type input "1"
type input "#ECF4F4"
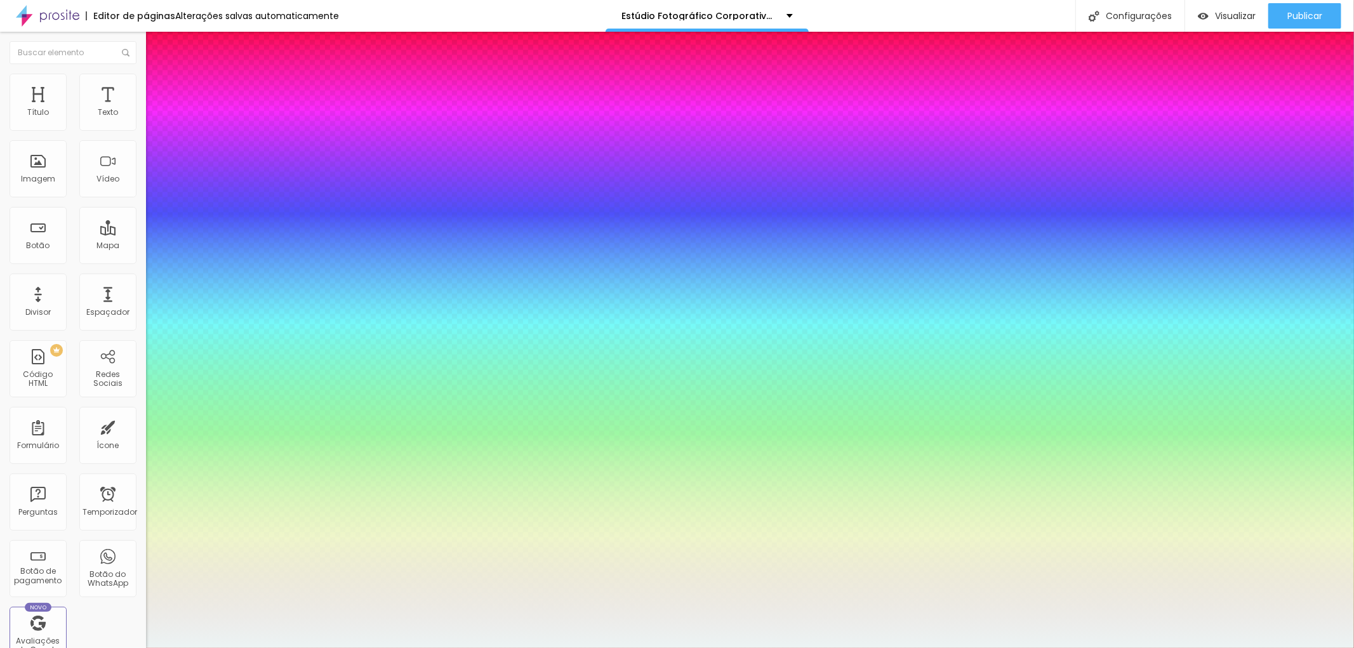
click at [272, 535] on div at bounding box center [677, 324] width 1354 height 648
type input "1"
type input "#EDF9F9"
type input "1"
type input "#EFFBFB"
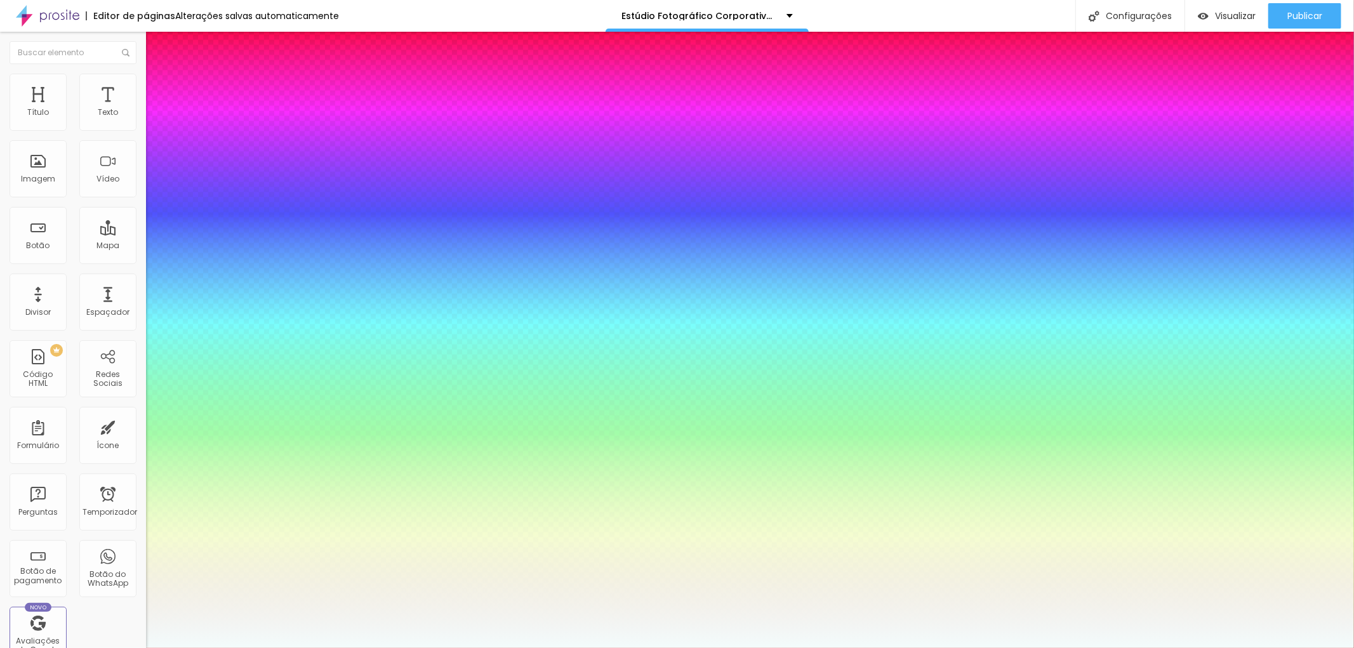
type input "1"
type input "#F3FCFC"
type input "1"
type input "#F7FFFF"
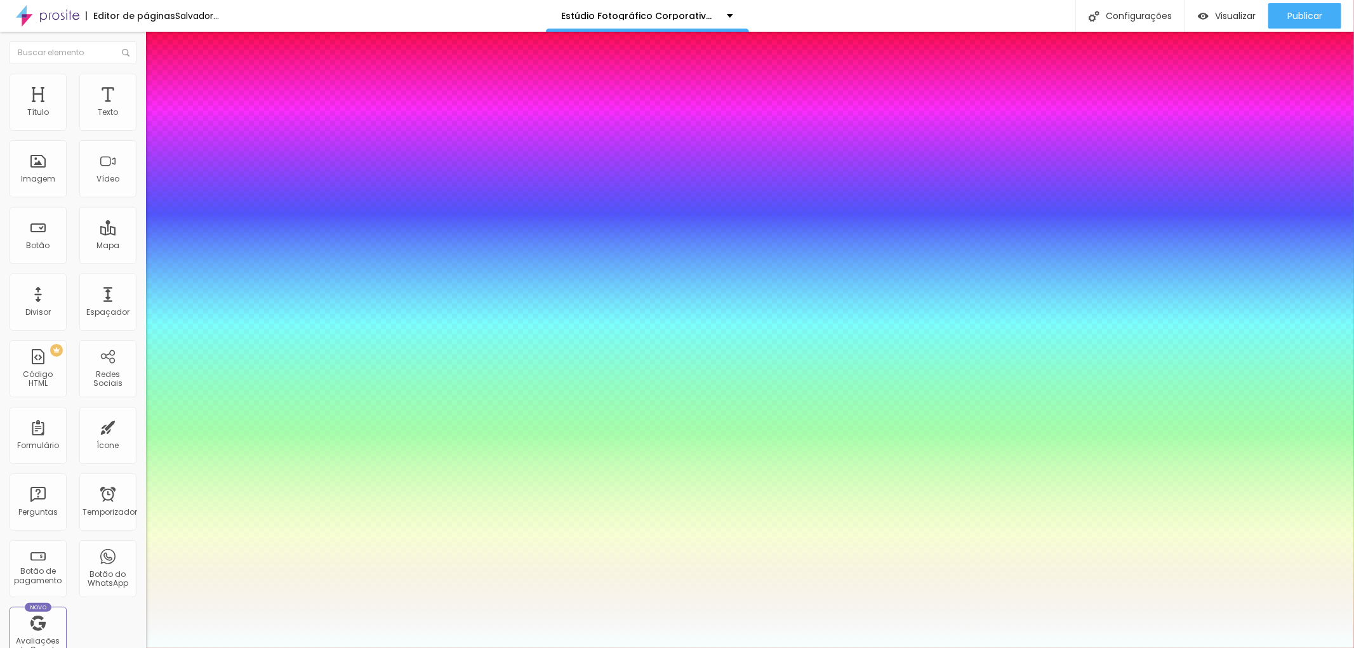
type input "1"
click at [462, 647] on div at bounding box center [677, 648] width 1354 height 0
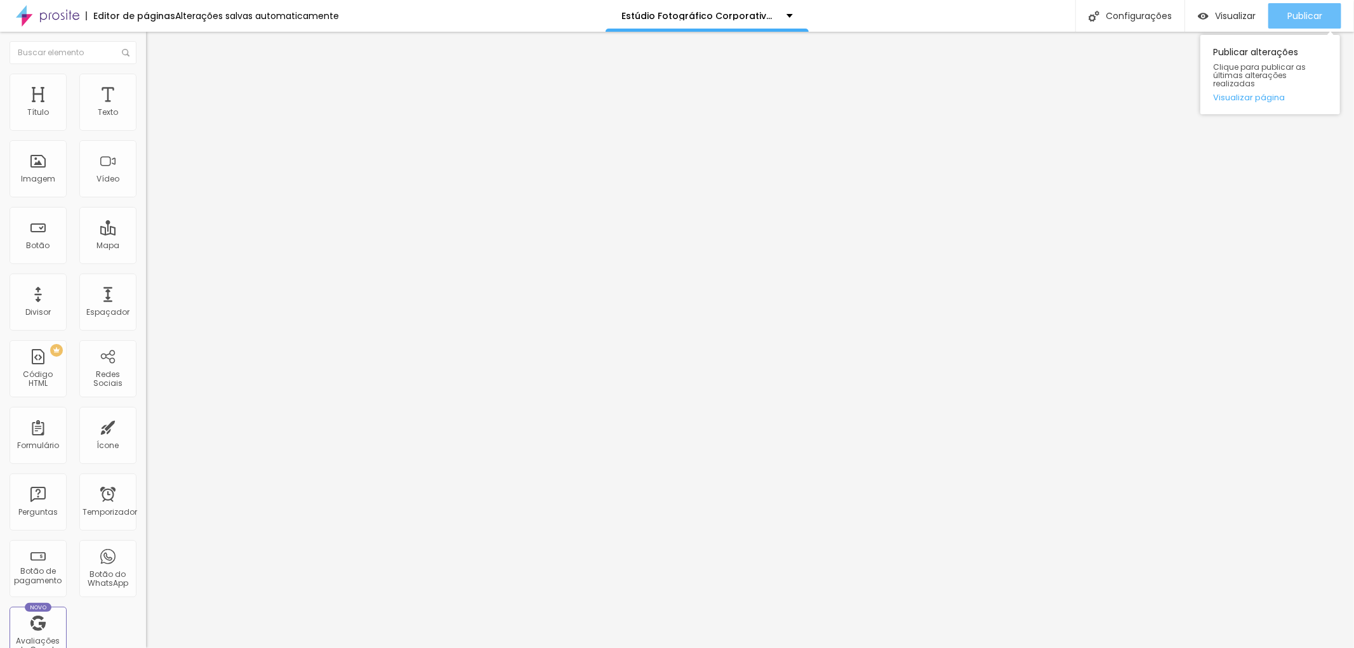
click at [1318, 10] on font "Publicar" at bounding box center [1304, 16] width 35 height 13
click at [1305, 17] on font "Publicar" at bounding box center [1304, 16] width 35 height 13
paste input "[URL][DOMAIN_NAME]"
click at [146, 391] on div "Editar nulo Conteúdo Estilo Avançado Texto https://www.jottaphotopro.com.br/por…" at bounding box center [219, 340] width 146 height 616
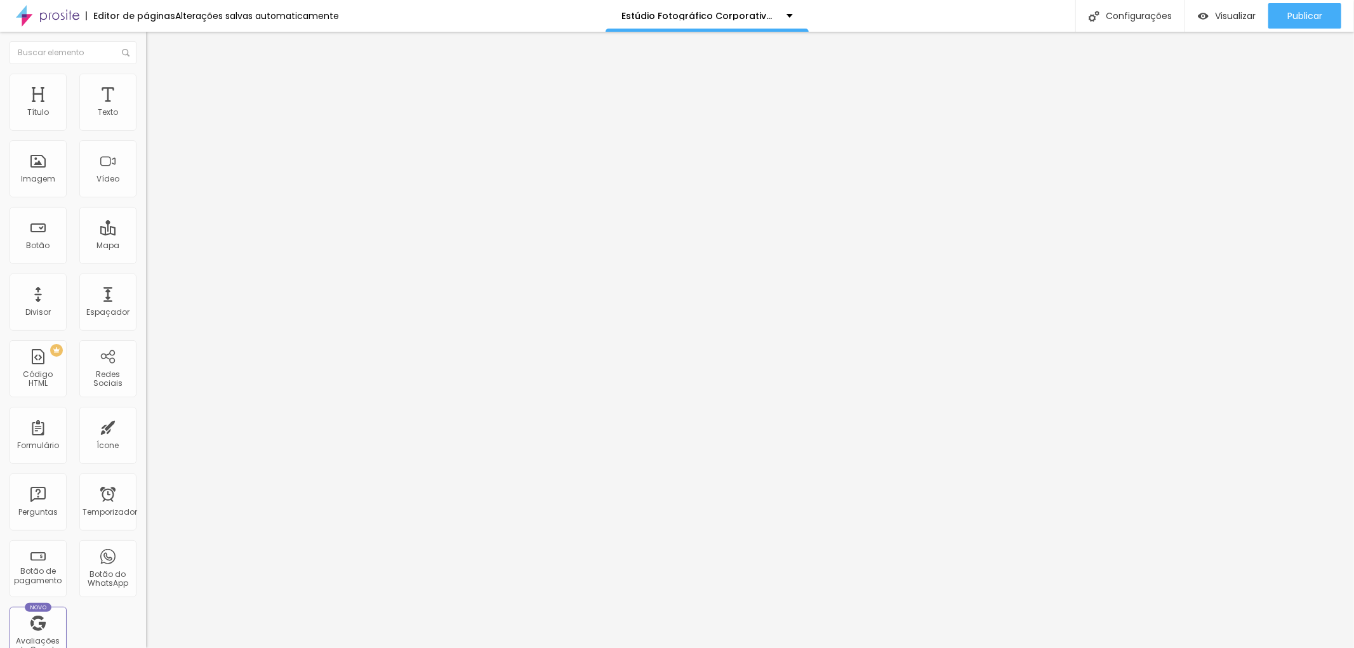
drag, startPoint x: 93, startPoint y: 138, endPoint x: 0, endPoint y: 127, distance: 93.4
click at [146, 127] on div "Texto Ensaio lifestyle do Sr Leonardo Alinhamento Tamanho Normal Pequeno Normal…" at bounding box center [219, 191] width 146 height 185
click at [146, 119] on input "Ensaio lifestyle do Sr Leonardo" at bounding box center [222, 113] width 152 height 13
type input "Veja o Ensaio lifestyle do Sr [PERSON_NAME]"
drag, startPoint x: 55, startPoint y: 262, endPoint x: 0, endPoint y: 256, distance: 54.9
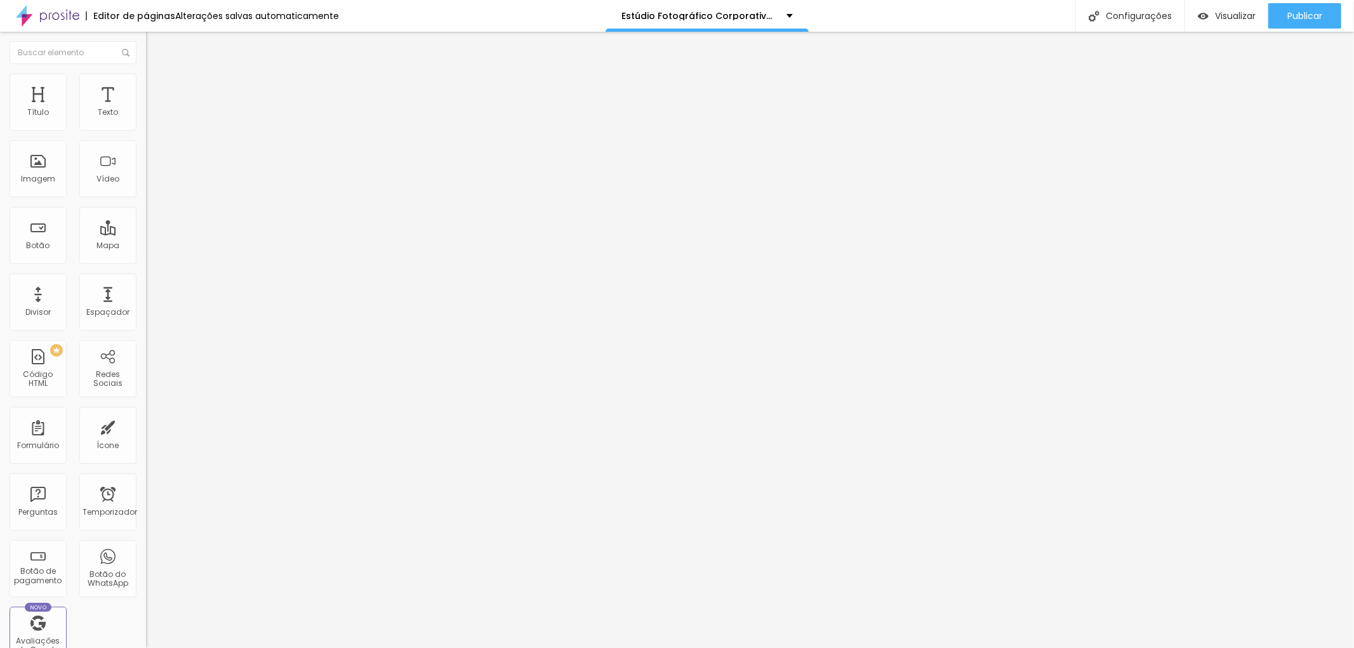
click at [146, 256] on div "Texto Veja o Ensaio lifestyle do Sr Leonardo Alinhamento Tamanho Normal Pequeno…" at bounding box center [219, 191] width 146 height 185
paste input "[URL][DOMAIN_NAME]"
type input "[URL][DOMAIN_NAME]"
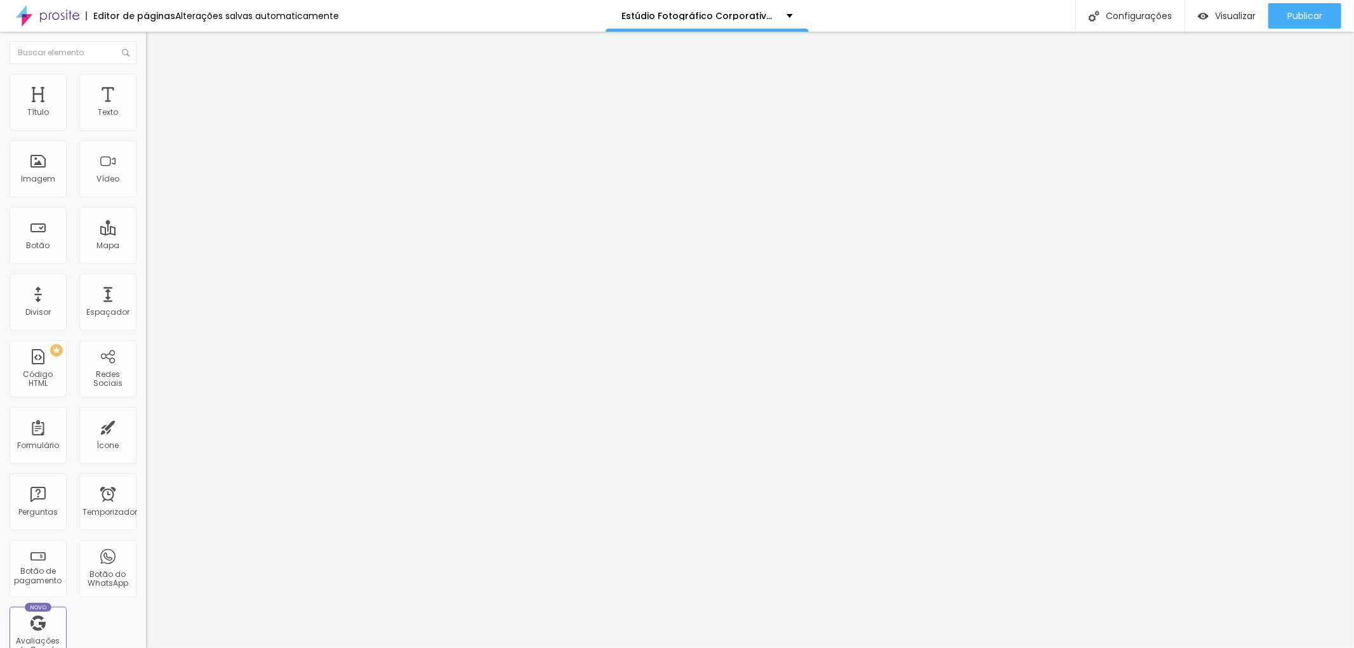
click at [146, 367] on div "Editar nulo Conteúdo Estilo Avançado Texto Veja o Ensaio lifestyle do Sr Leonar…" at bounding box center [219, 340] width 146 height 616
click at [146, 78] on img at bounding box center [151, 79] width 11 height 11
type input "95"
type input "90"
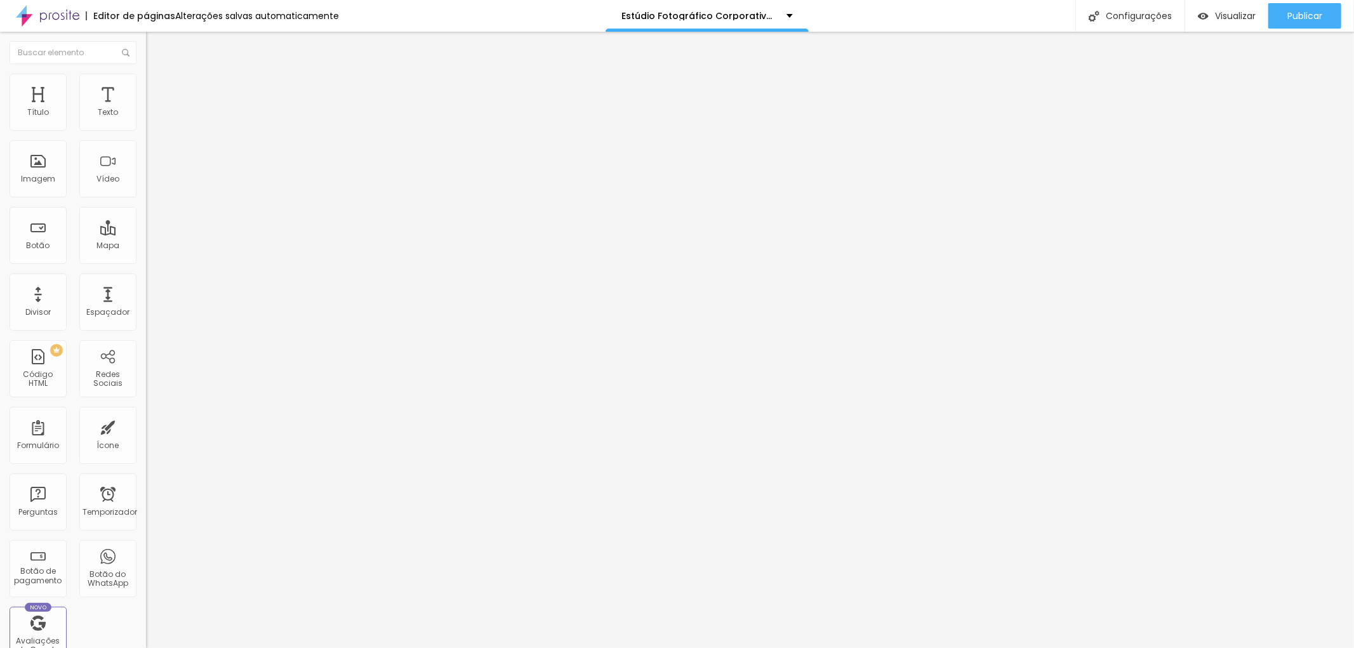
type input "90"
type input "85"
type input "90"
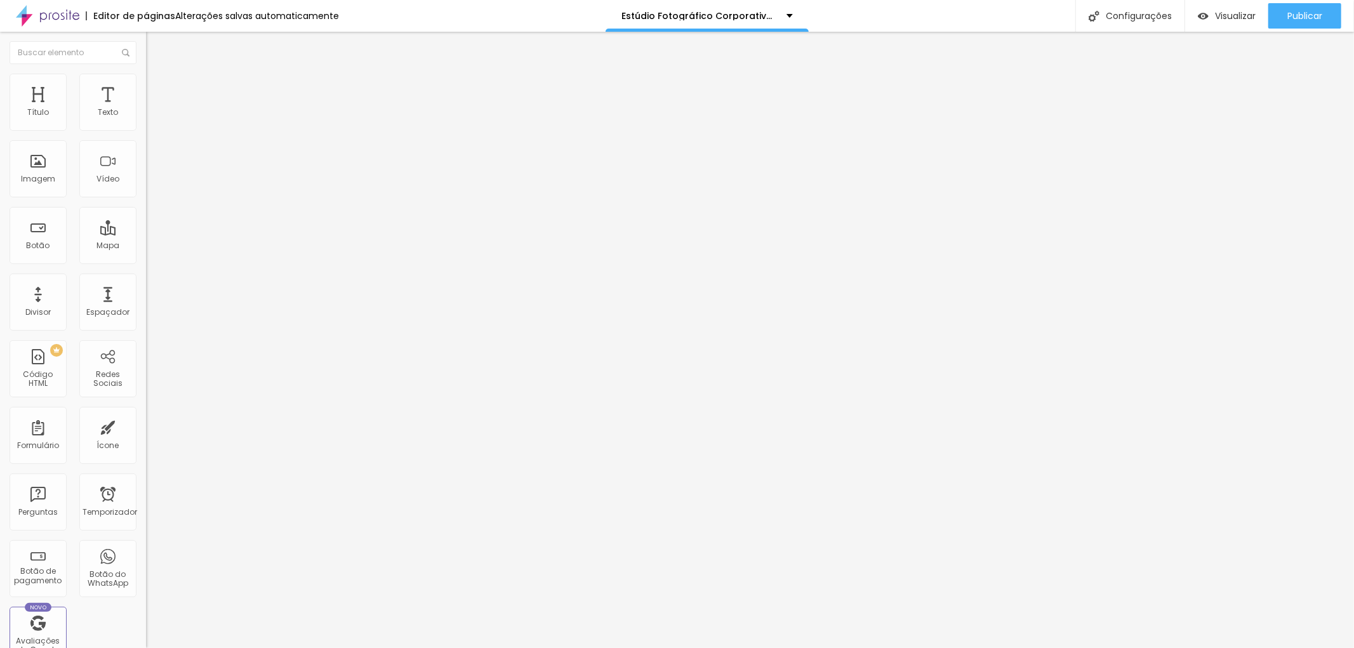
type input "85"
drag, startPoint x: 131, startPoint y: 136, endPoint x: 115, endPoint y: 129, distance: 17.7
type input "85"
click at [146, 129] on input "range" at bounding box center [187, 125] width 82 height 10
click at [146, 81] on img at bounding box center [151, 79] width 11 height 11
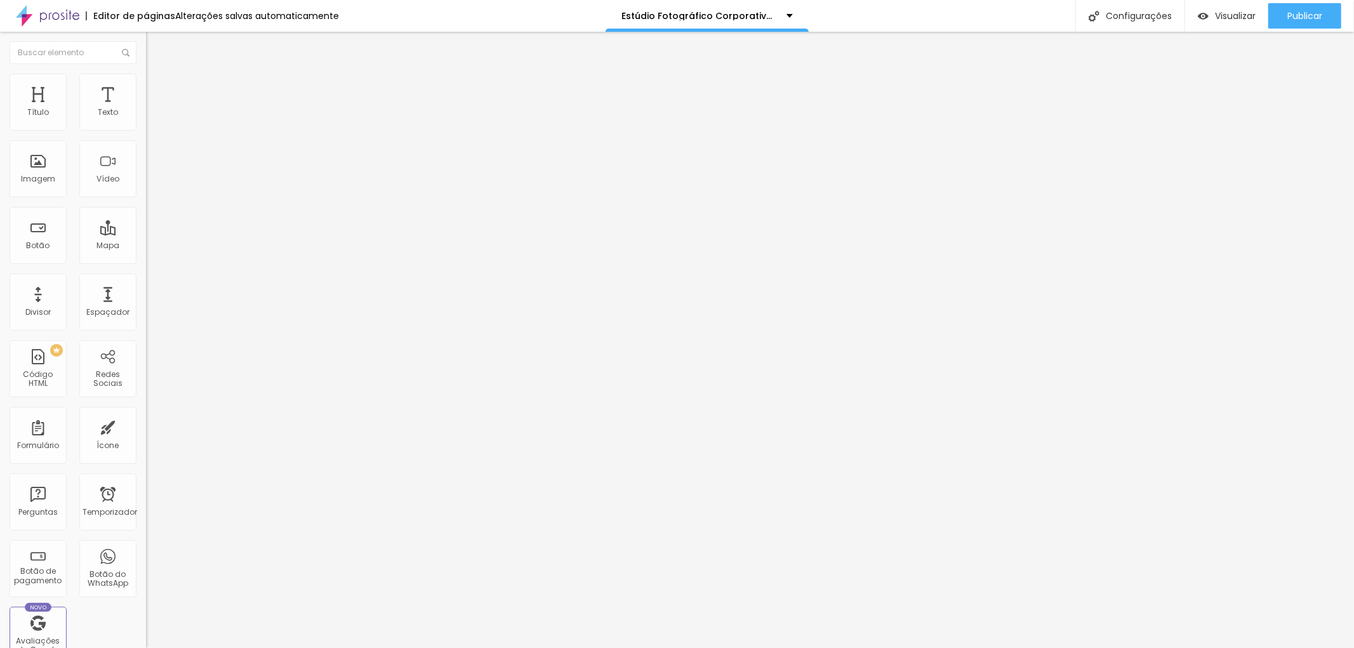
type input "95"
type input "100"
type input "95"
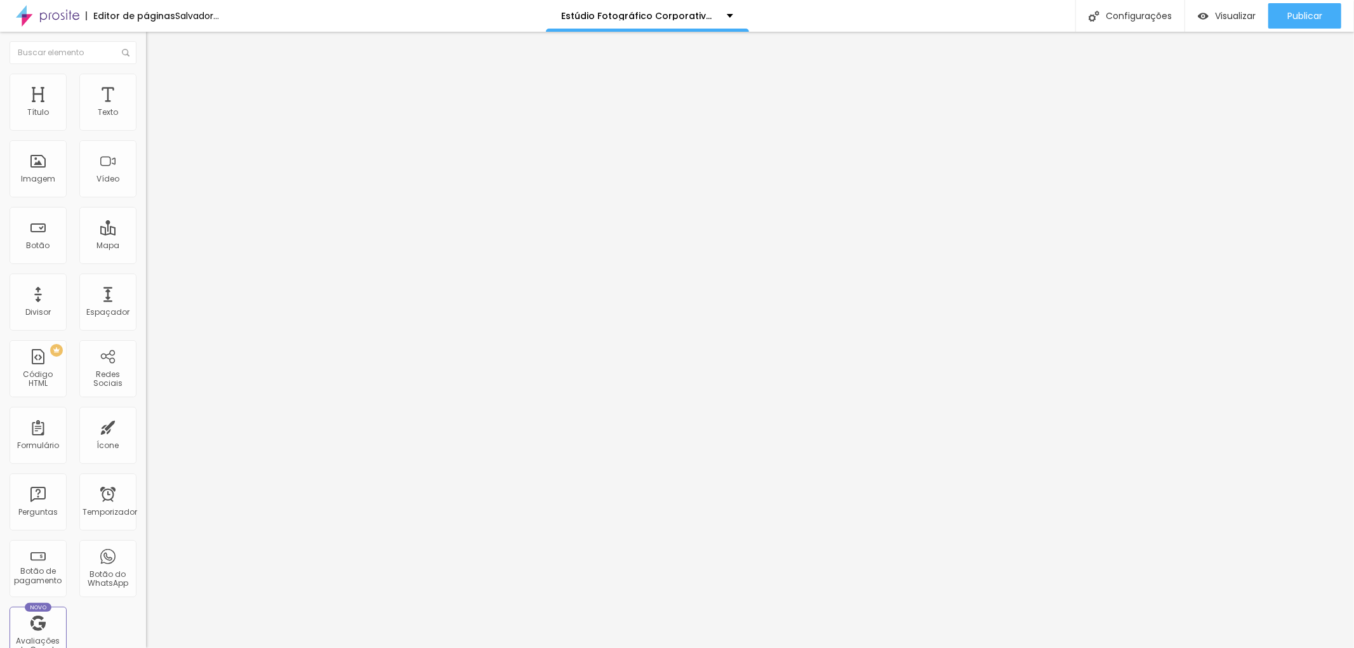
type input "95"
type input "100"
type input "95"
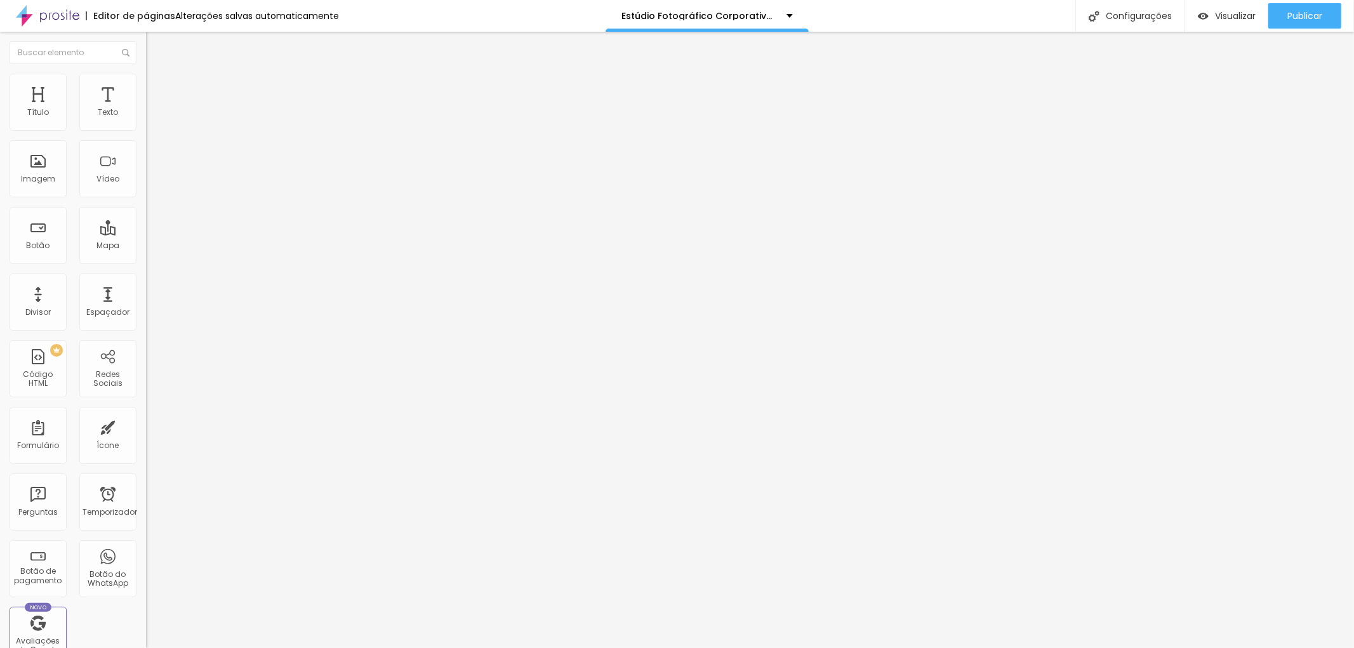
type input "100"
click at [146, 130] on input "range" at bounding box center [187, 125] width 82 height 10
drag, startPoint x: 102, startPoint y: 123, endPoint x: 51, endPoint y: 123, distance: 50.1
click at [146, 120] on div "Tamanho 100 px %" at bounding box center [219, 109] width 146 height 21
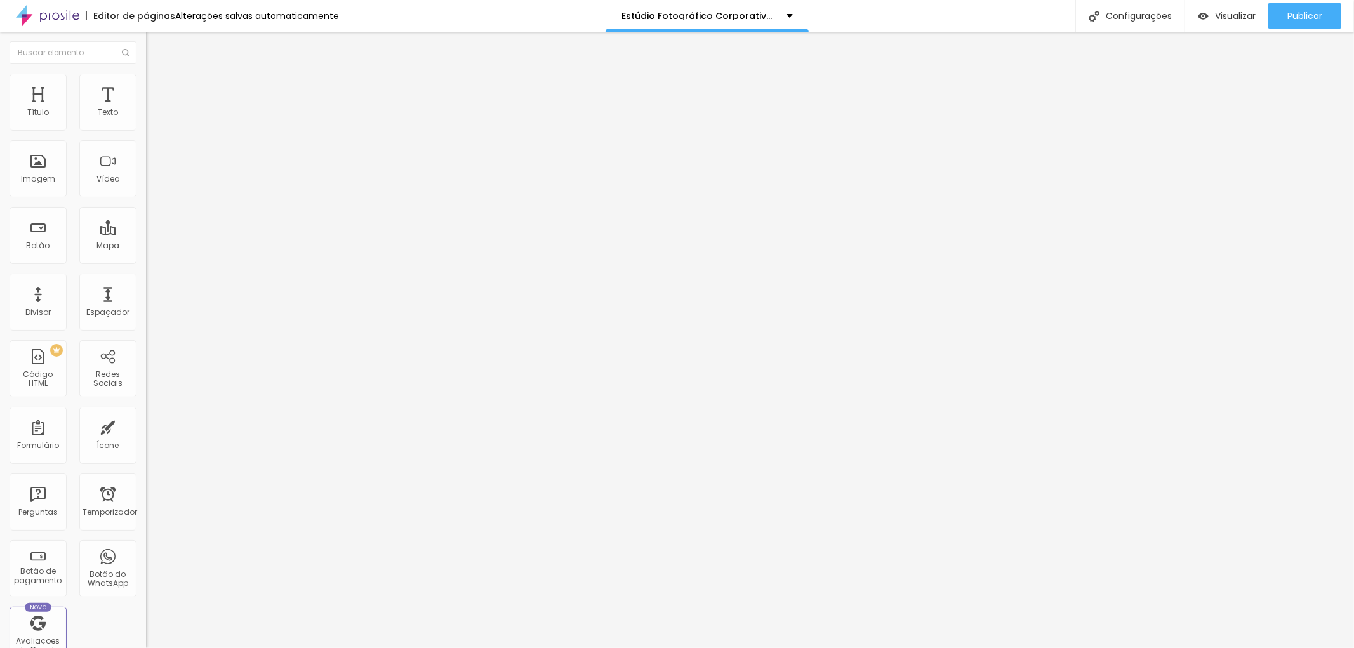
type input "9"
type input "10"
type input "90"
type input "9"
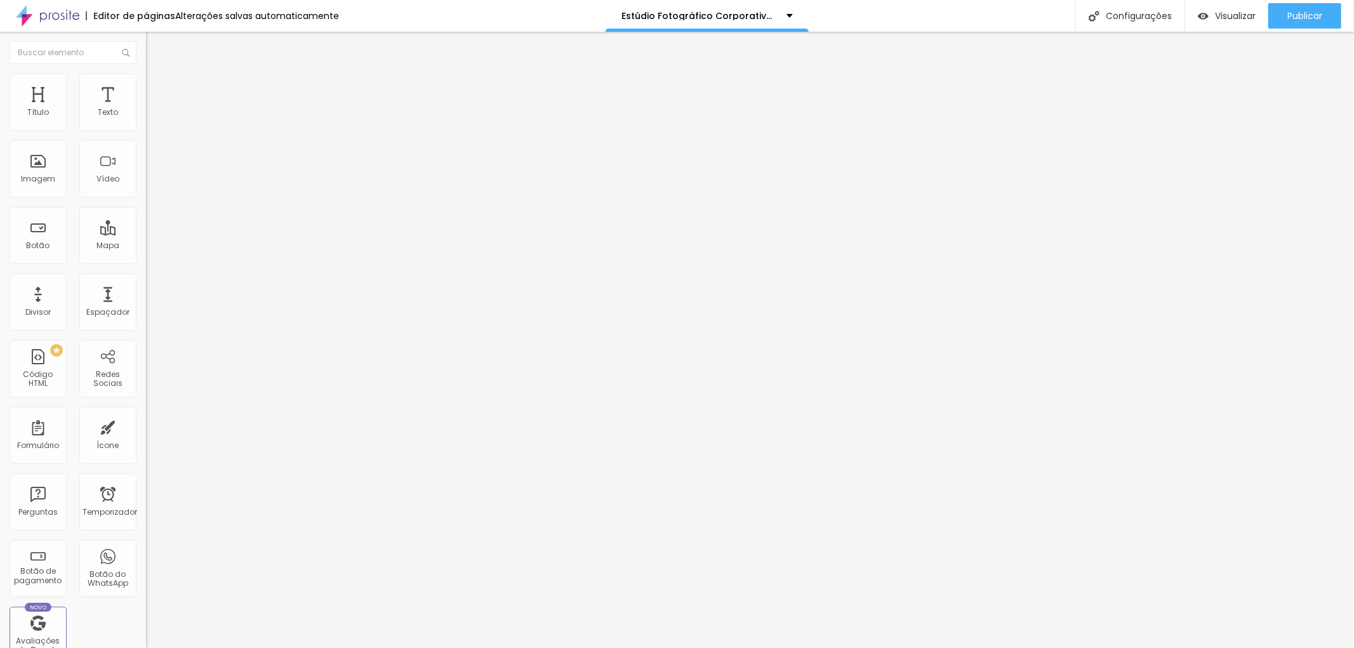
type input "10"
type input "95"
click at [146, 79] on img at bounding box center [151, 79] width 11 height 11
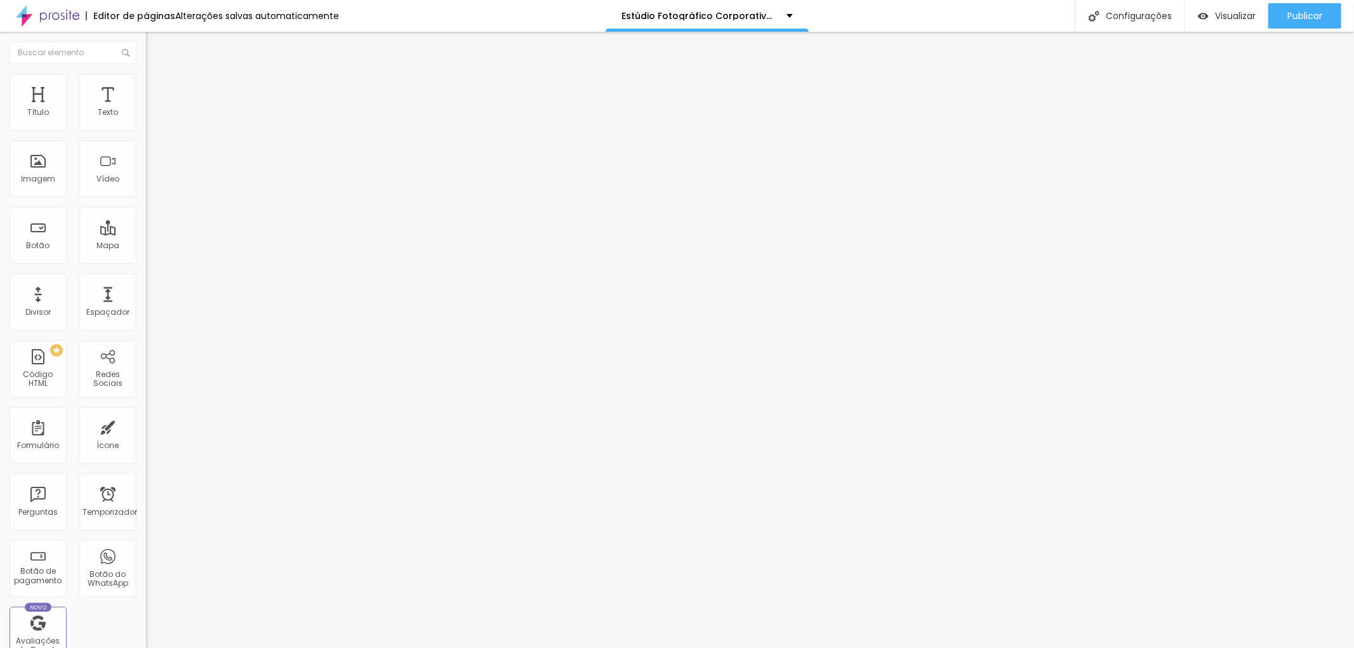
drag, startPoint x: 96, startPoint y: 124, endPoint x: 141, endPoint y: 121, distance: 44.5
click at [146, 121] on div "Tamanho 85 px % 0 Borda arredondada Sombra DESATIVADO Voltar ao padrão" at bounding box center [219, 226] width 146 height 255
type input "80"
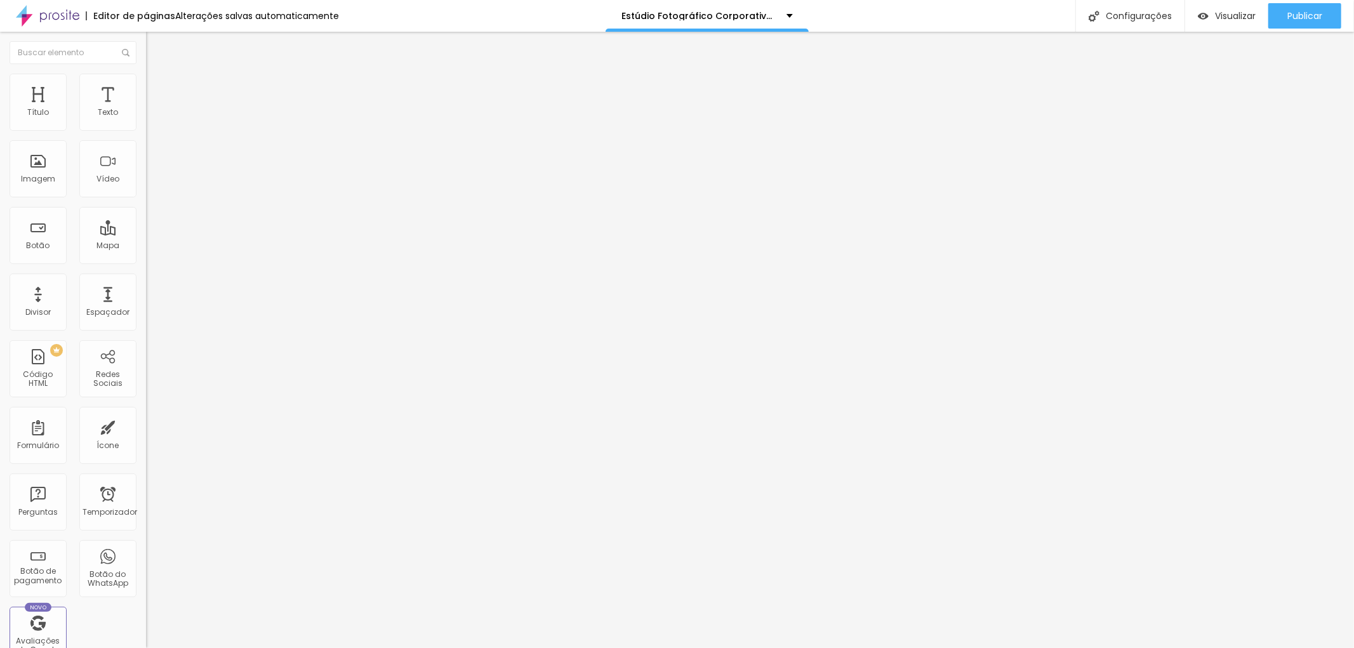
click at [157, 88] on font "Estilo" at bounding box center [167, 82] width 20 height 11
drag, startPoint x: 100, startPoint y: 121, endPoint x: 86, endPoint y: 116, distance: 14.7
click at [146, 116] on div "Tamanho 95 px %" at bounding box center [219, 115] width 146 height 32
type input "9"
type input "10"
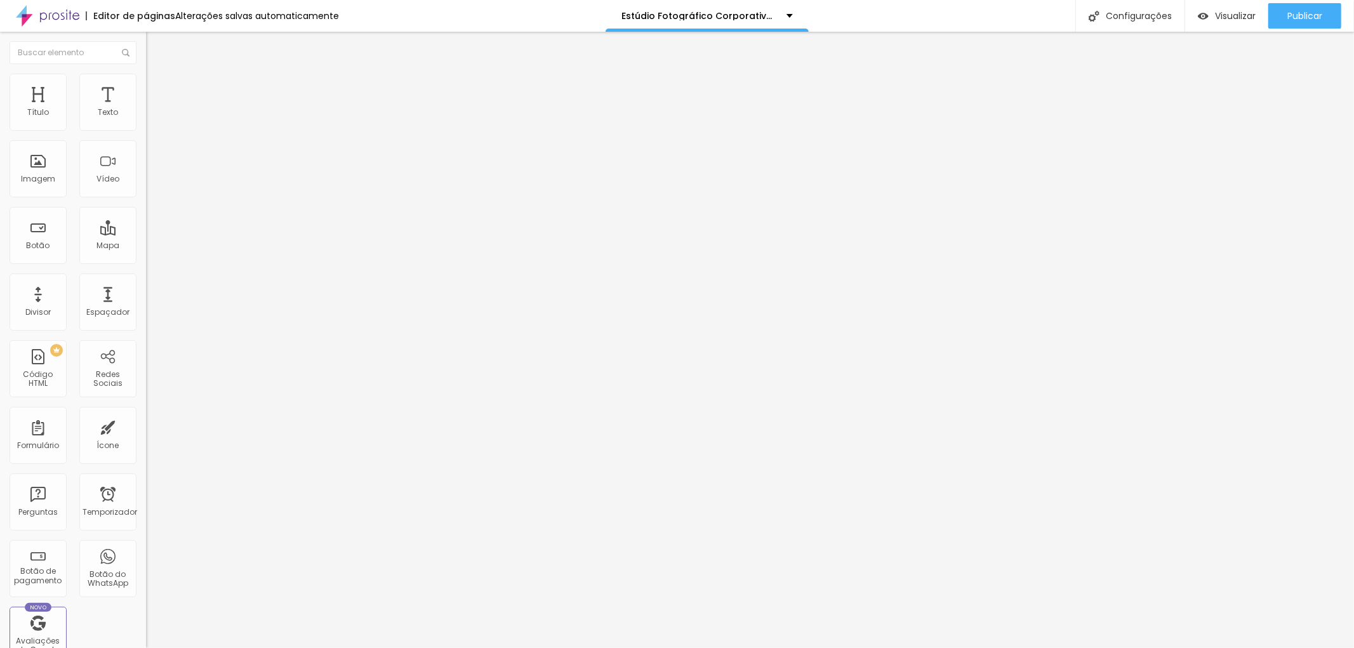
type input "90"
click at [146, 120] on input "90" at bounding box center [173, 113] width 55 height 13
type input "93"
type input "95"
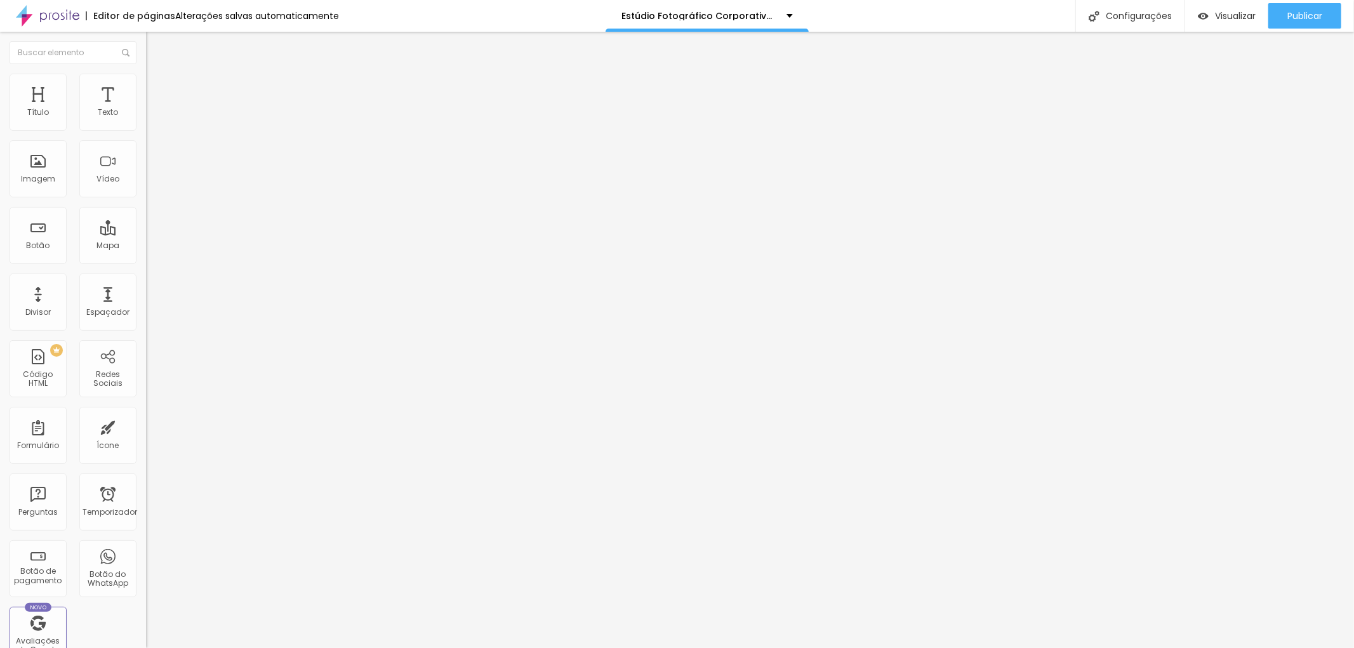
type input "93"
type input "95"
click at [146, 119] on input "Veja Retratos Corporativos de Diferentes Profissionais" at bounding box center [222, 113] width 152 height 13
drag, startPoint x: 46, startPoint y: 143, endPoint x: 95, endPoint y: 141, distance: 49.6
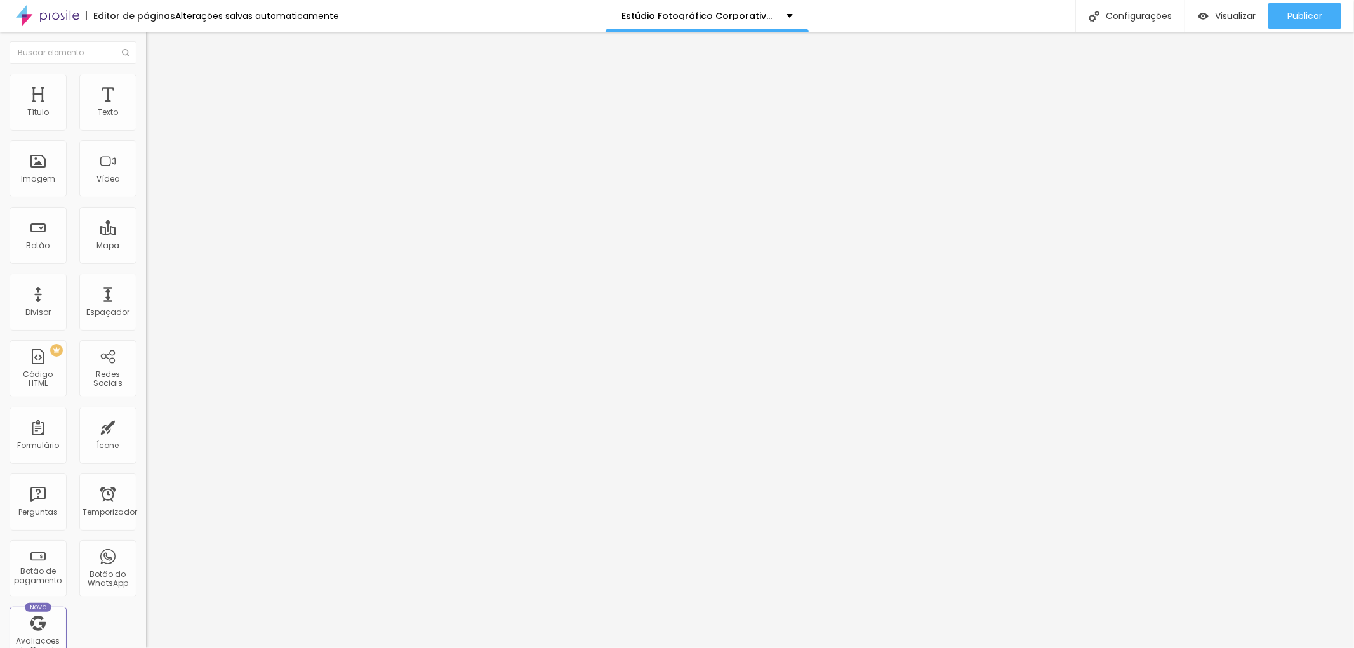
click at [146, 119] on input "Veja Retratos Corporativos de Diferentes Profissionais" at bounding box center [222, 113] width 152 height 13
type input "Veja Retratos Corporativos de diferentes Profissionais"
click at [146, 108] on div "Texto Veja Retratos Corporativos de diferentes Profissionais Alinhamento Tamanh…" at bounding box center [219, 191] width 146 height 185
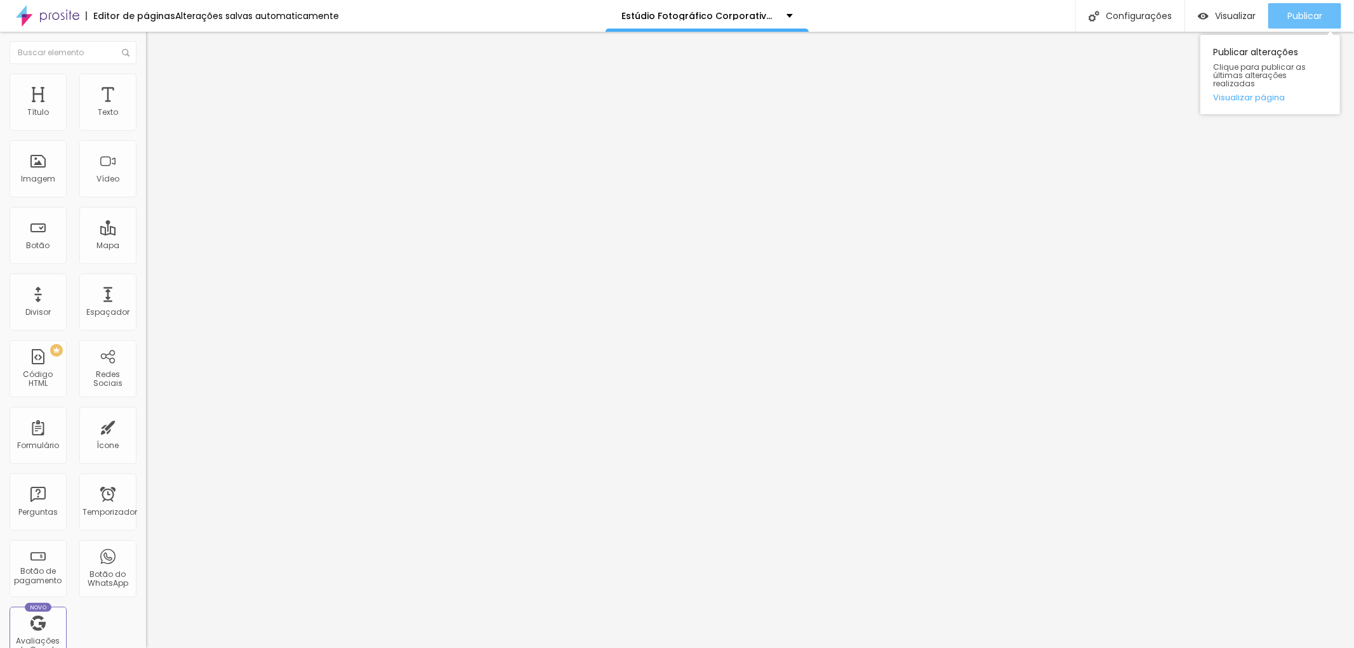
click at [1302, 10] on font "Publicar" at bounding box center [1304, 16] width 35 height 13
click at [155, 46] on img "button" at bounding box center [160, 46] width 10 height 10
click at [59, 11] on img at bounding box center [47, 16] width 63 height 32
drag, startPoint x: 53, startPoint y: 261, endPoint x: 0, endPoint y: 260, distance: 53.3
click at [146, 260] on div "Texto Veja Retratos Corporativos de diferentes Profissionais Alinhamento Tamanh…" at bounding box center [219, 191] width 146 height 185
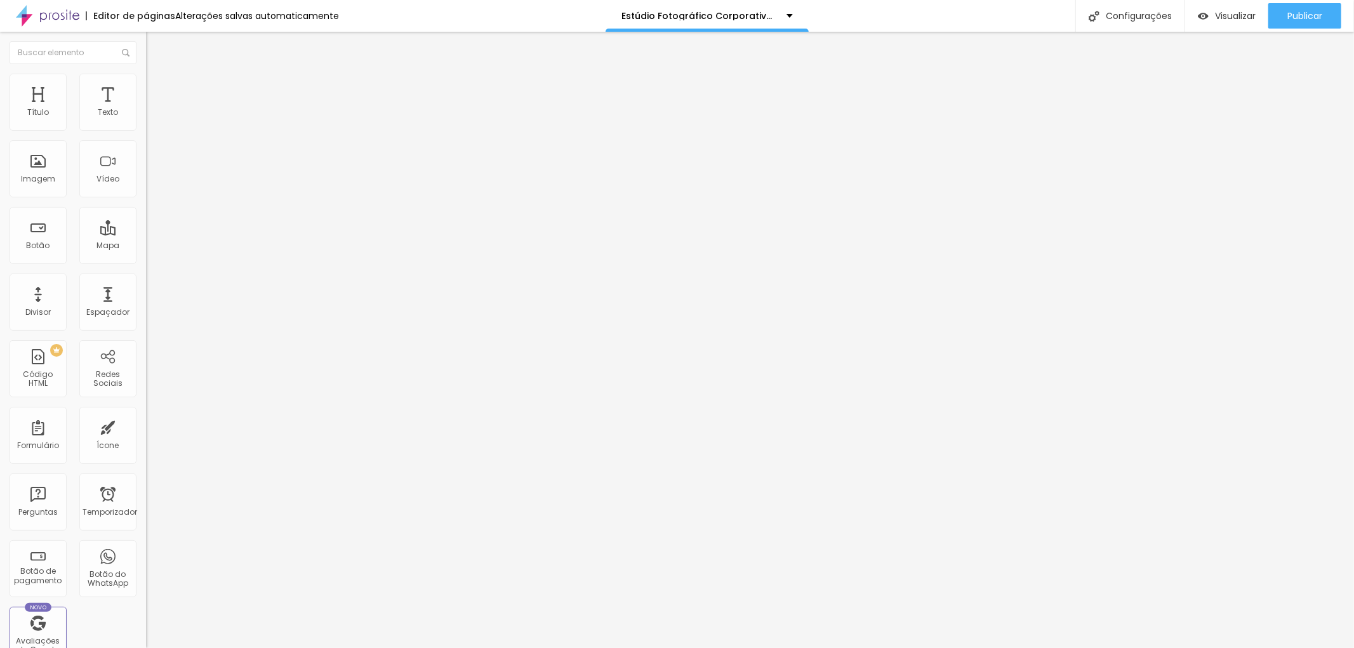
paste input "[URL][DOMAIN_NAME]"
type input "[URL][DOMAIN_NAME]"
click at [146, 427] on div "Editar nulo Conteúdo Estilo Avançado Texto Veja Retratos Corporativos de difere…" at bounding box center [219, 340] width 146 height 616
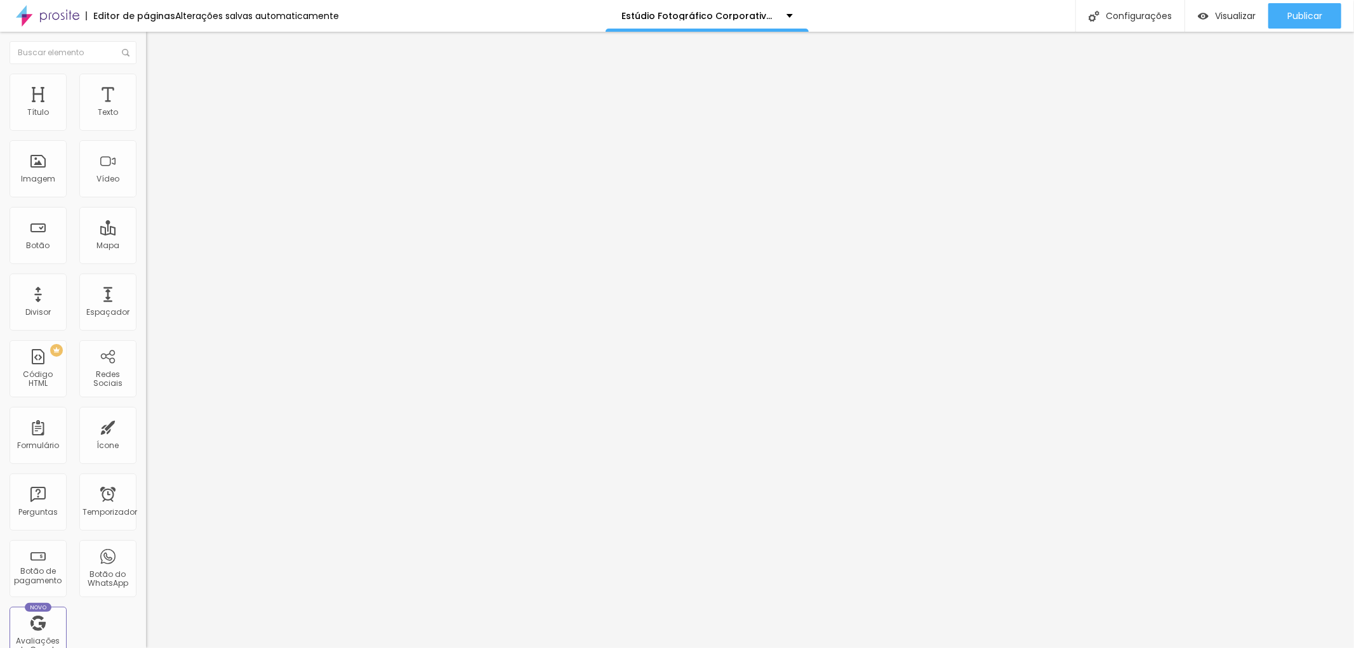
click at [146, 81] on img at bounding box center [151, 79] width 11 height 11
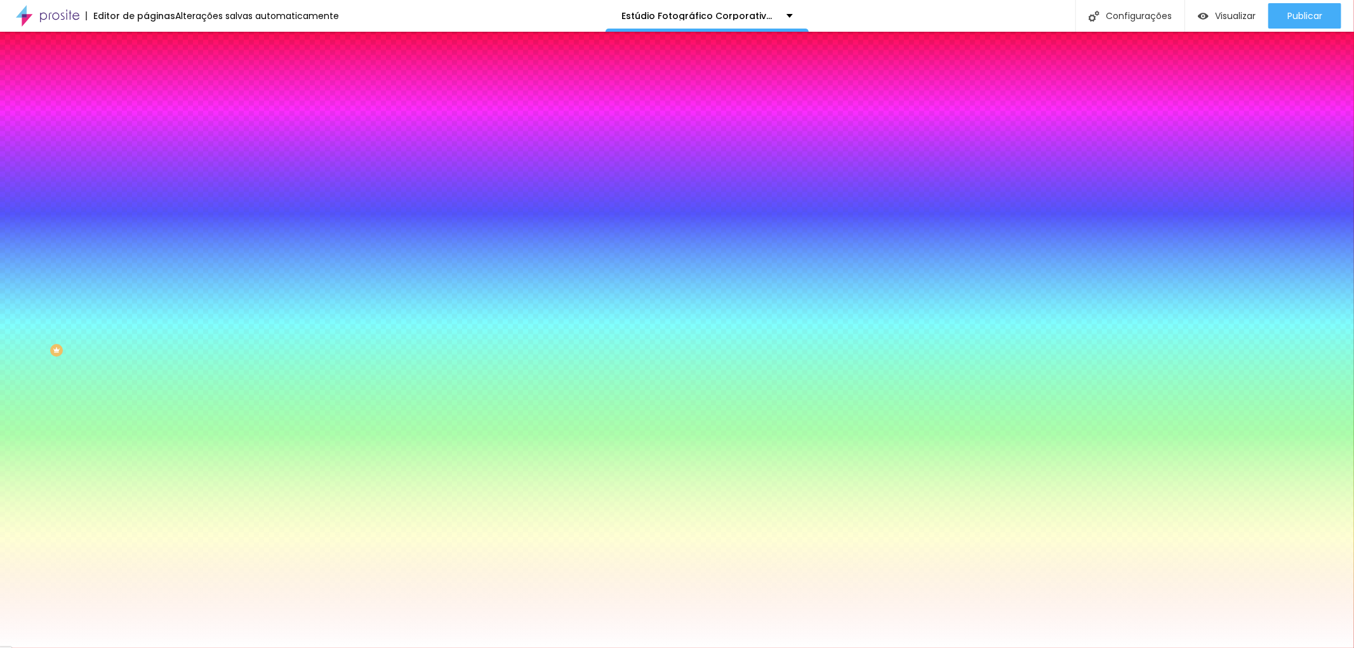
click at [146, 86] on li "Avançado" at bounding box center [219, 92] width 146 height 13
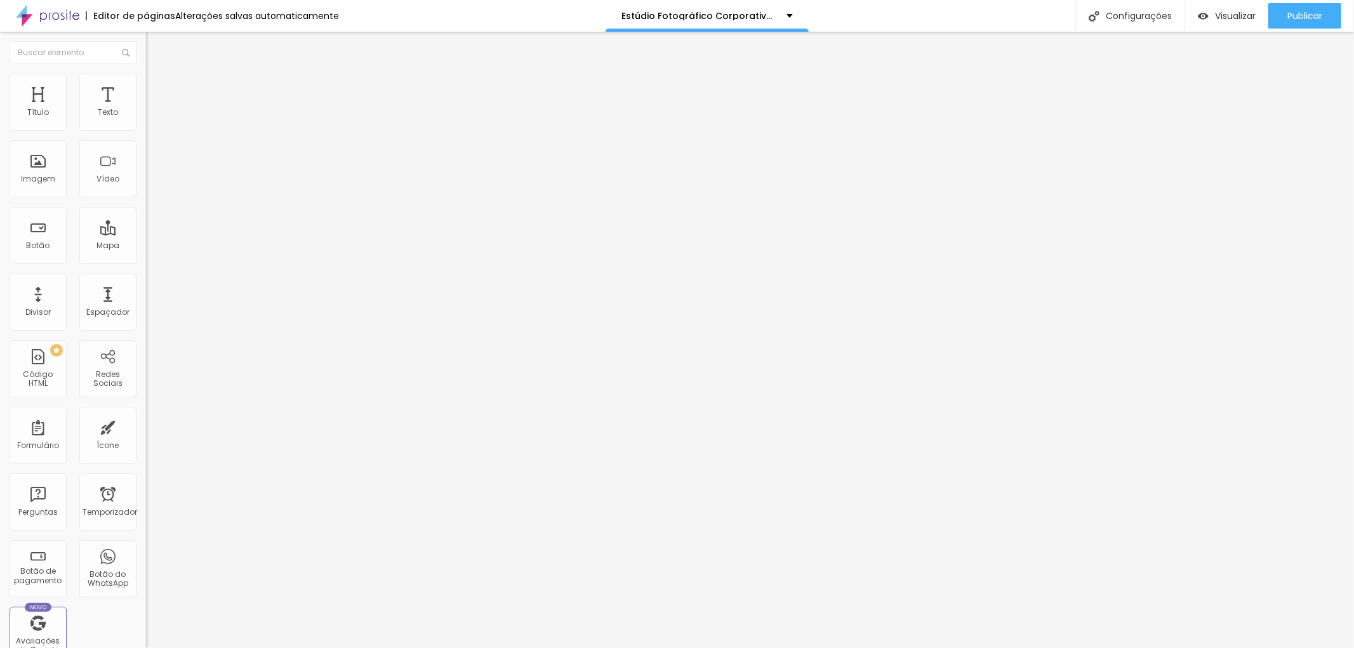
type input "15"
type input "20"
type input "25"
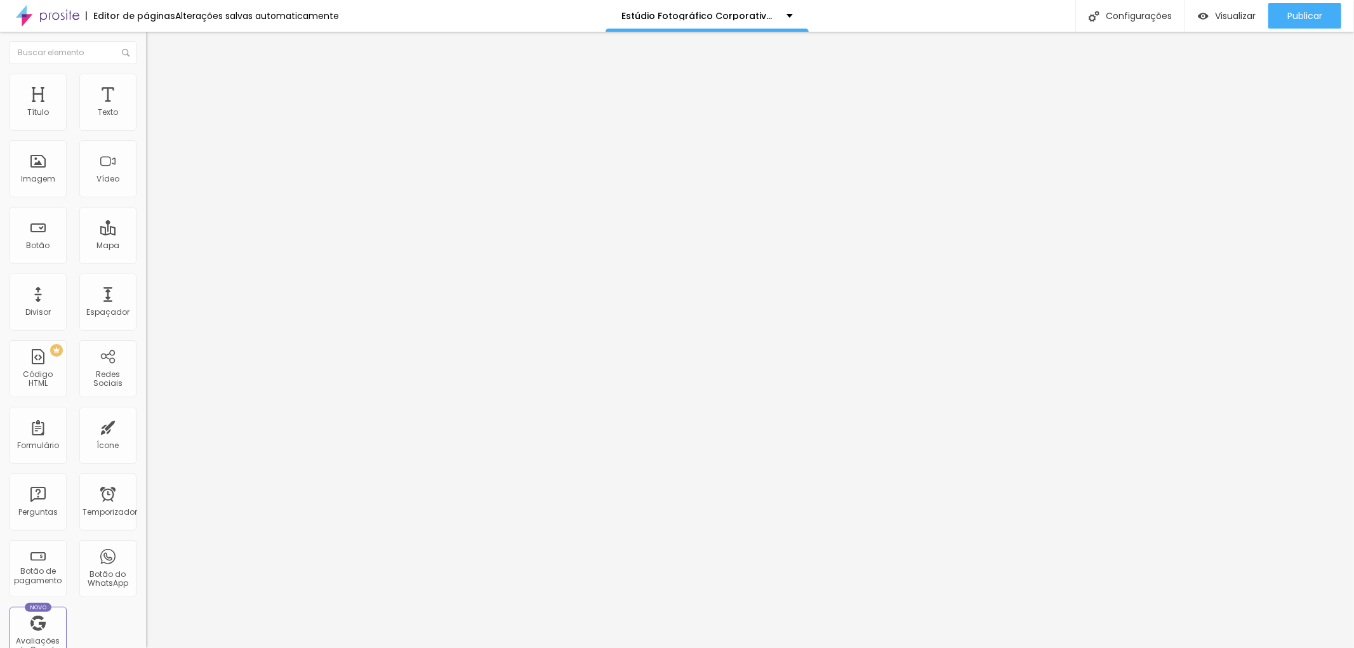
type input "25"
drag, startPoint x: 83, startPoint y: 122, endPoint x: 90, endPoint y: 122, distance: 7.6
type input "25"
click at [146, 246] on input "range" at bounding box center [187, 251] width 82 height 10
type input "169"
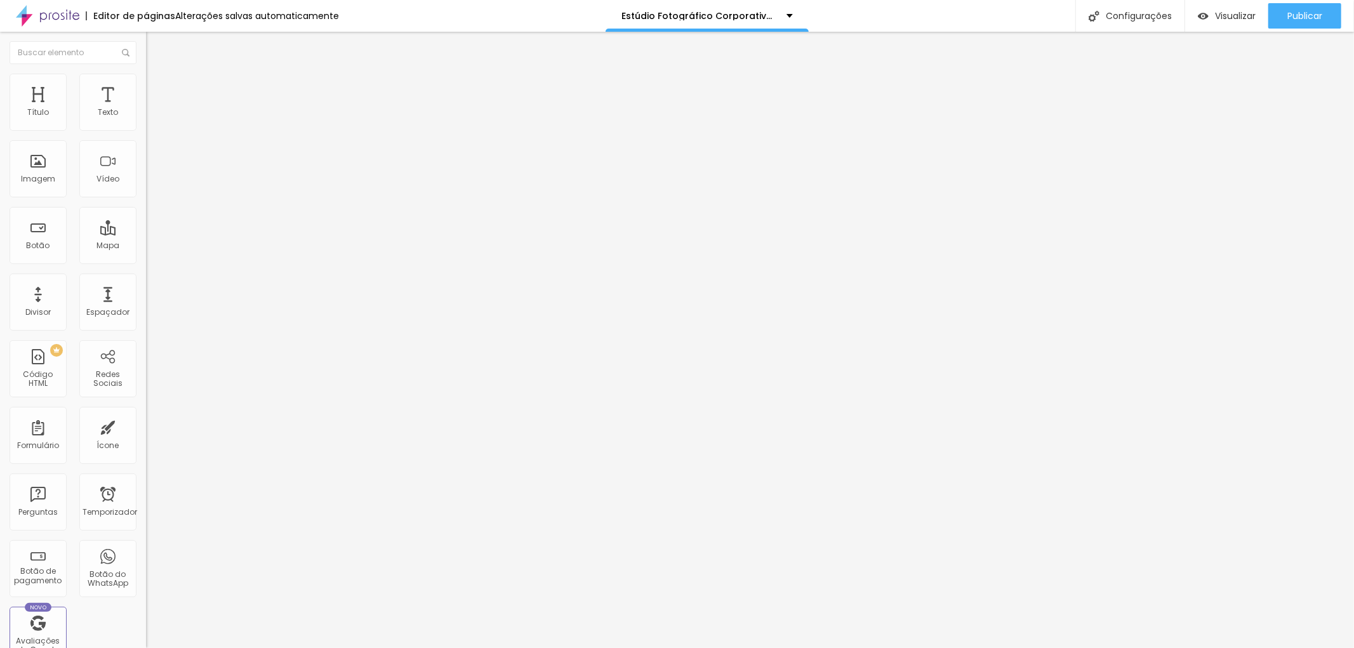
type input "169"
type input "122"
type input "110"
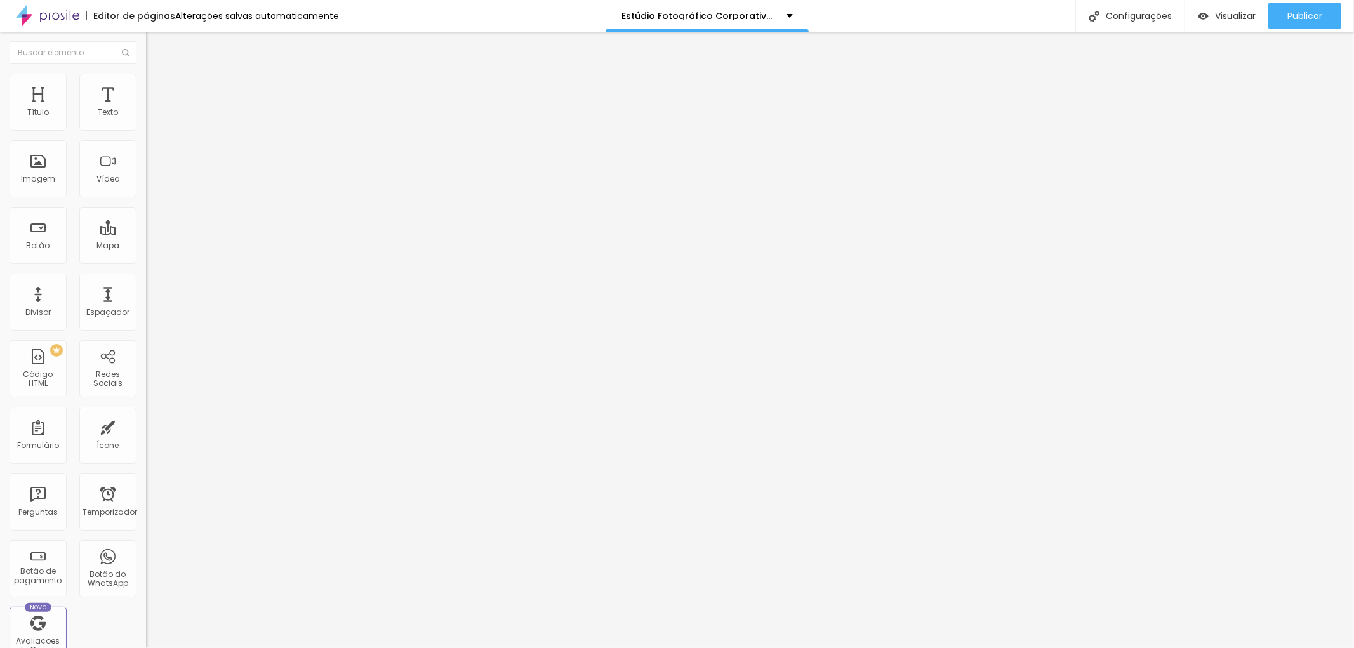
type input "105"
type input "99"
type input "105"
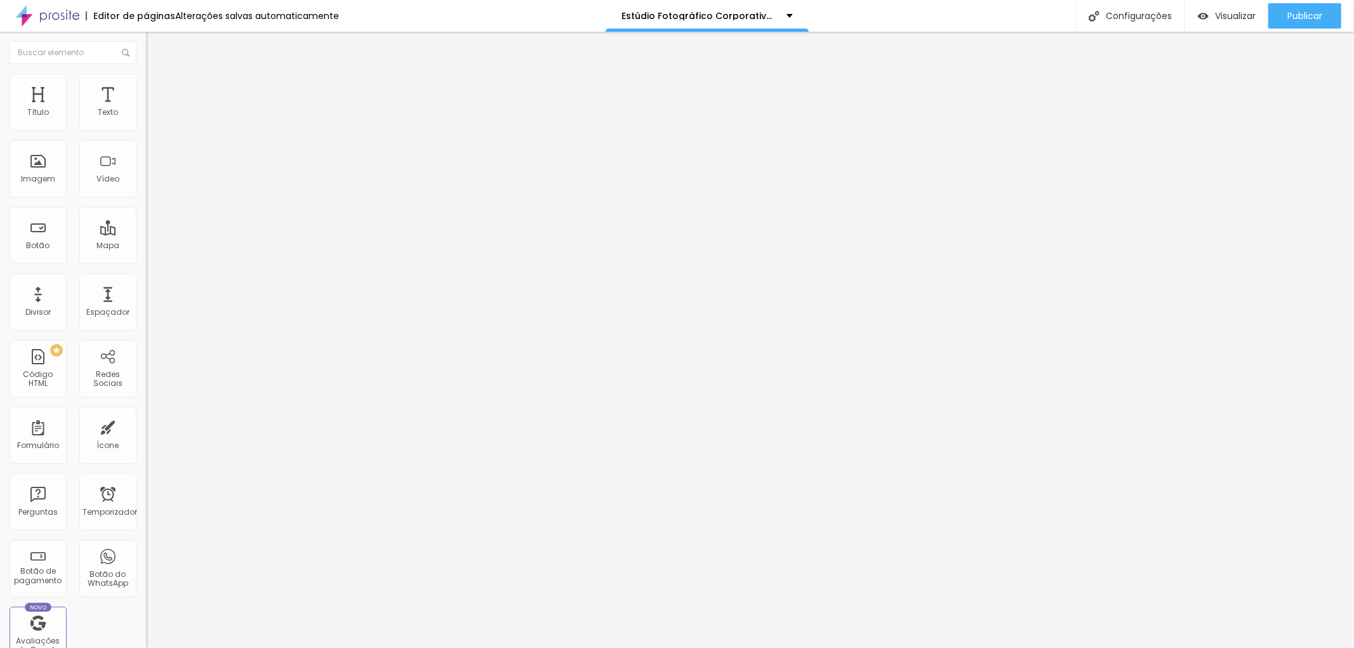
type input "105"
type input "122"
type input "128"
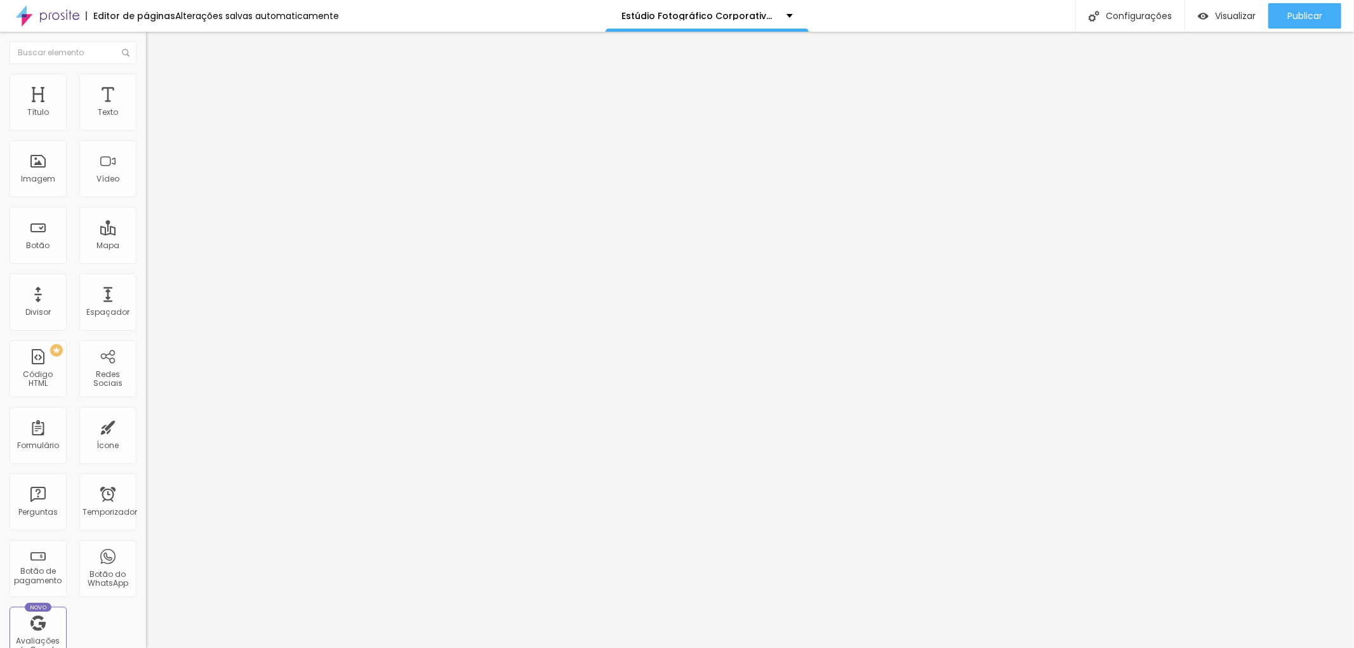
type input "151"
type input "163"
type input "175"
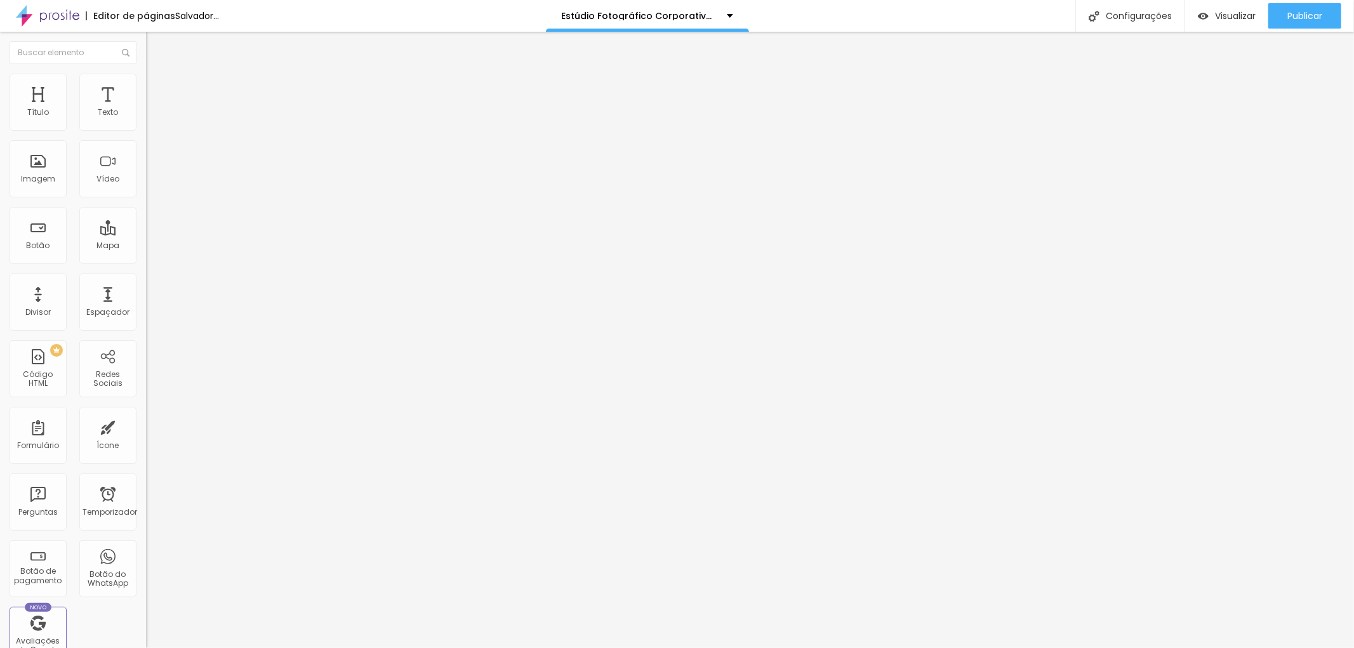
type input "175"
type input "187"
type input "204"
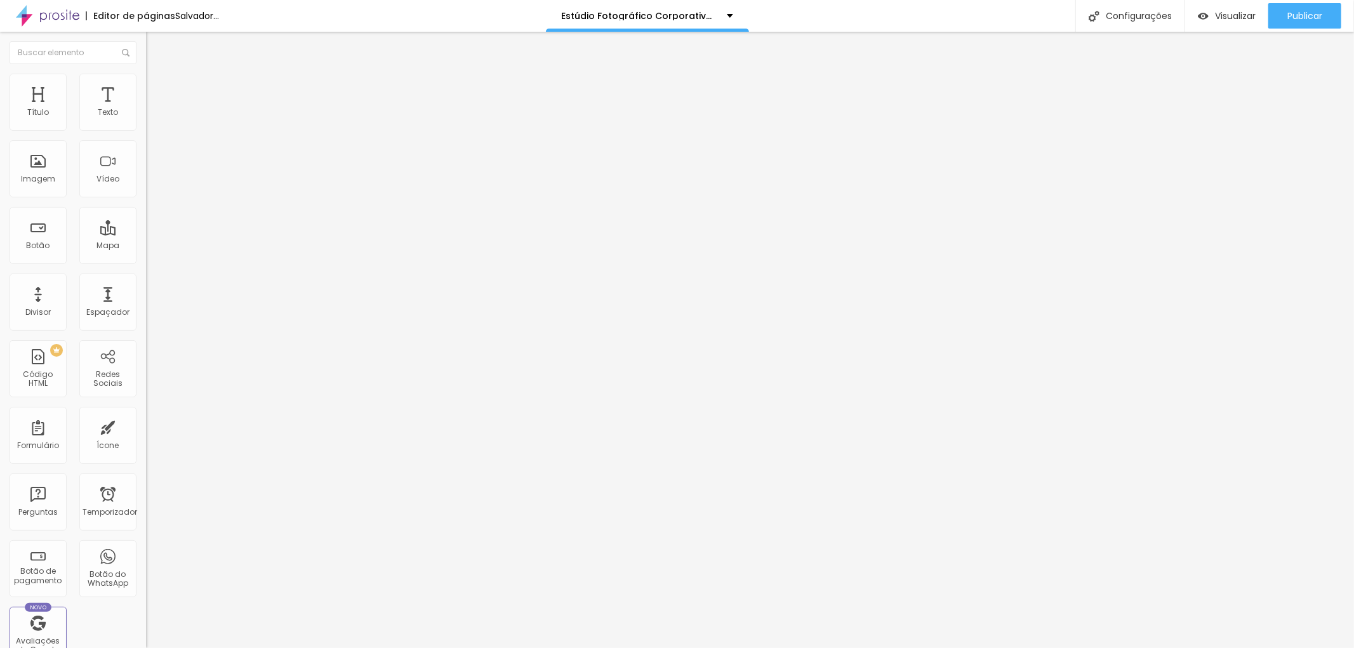
click at [146, 426] on input "range" at bounding box center [187, 431] width 82 height 10
type input "198"
type input "192"
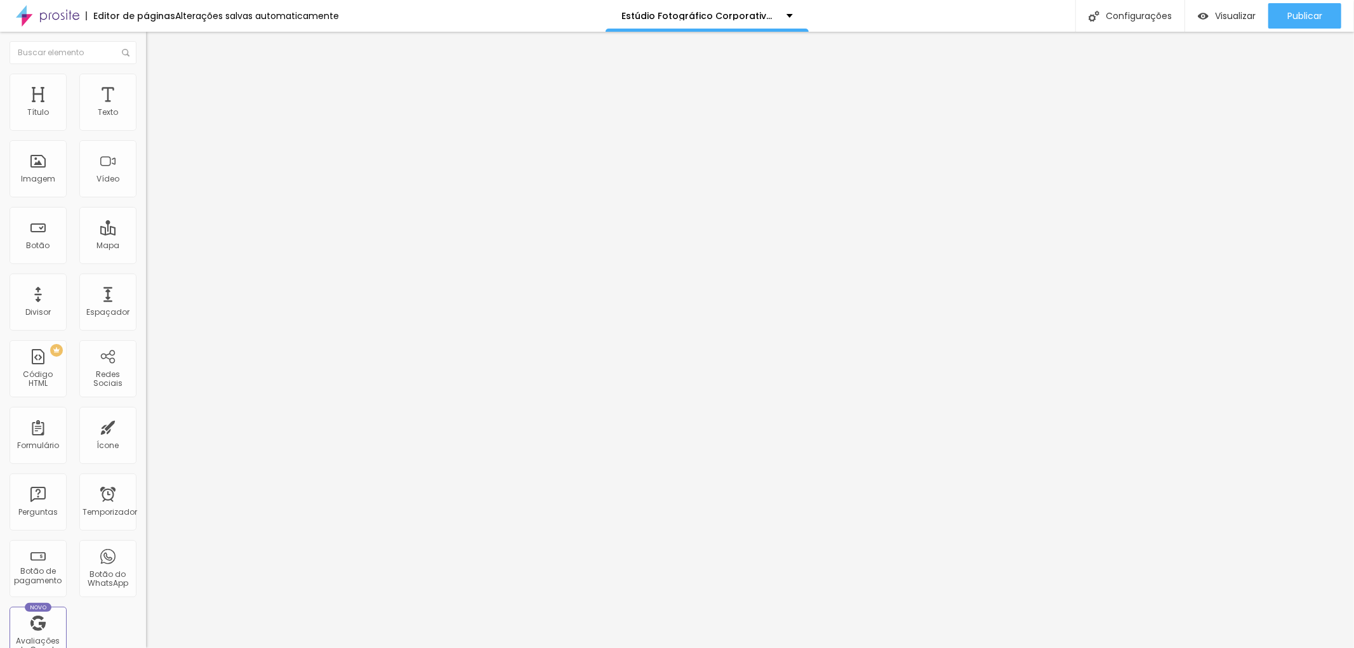
type input "187"
type input "181"
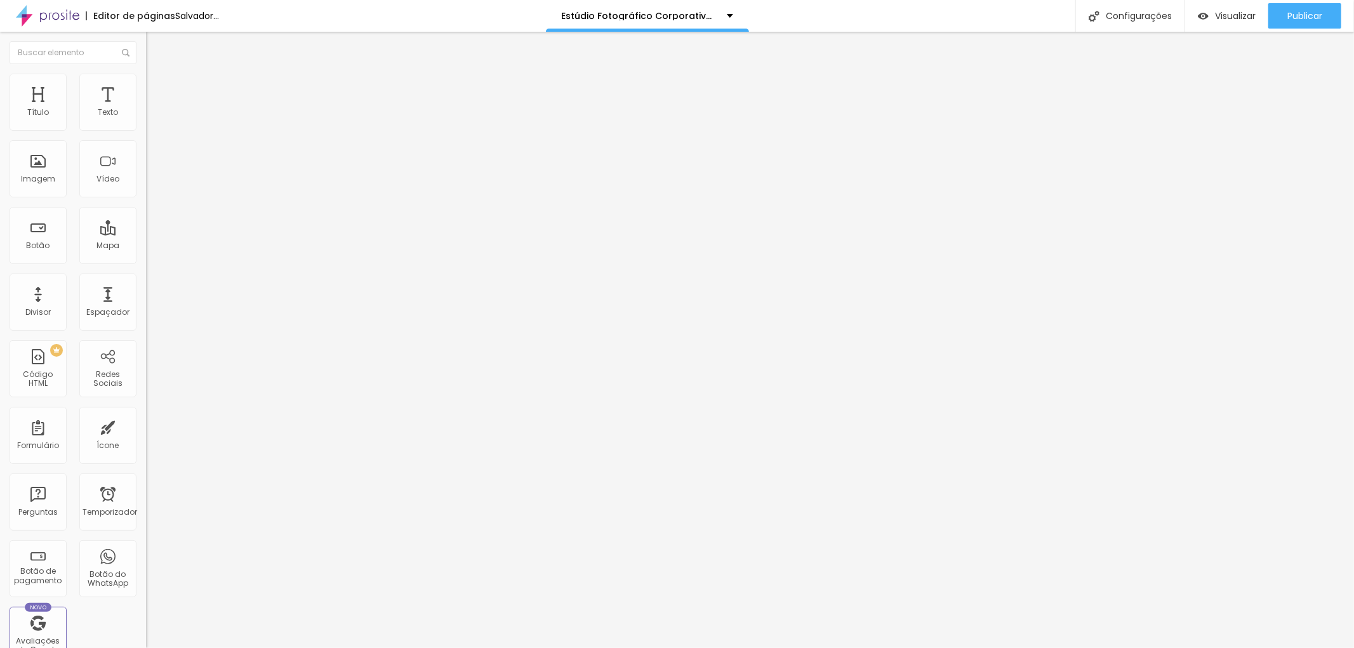
click at [146, 426] on input "range" at bounding box center [187, 431] width 82 height 10
click at [157, 85] on font "Estilo" at bounding box center [167, 82] width 20 height 11
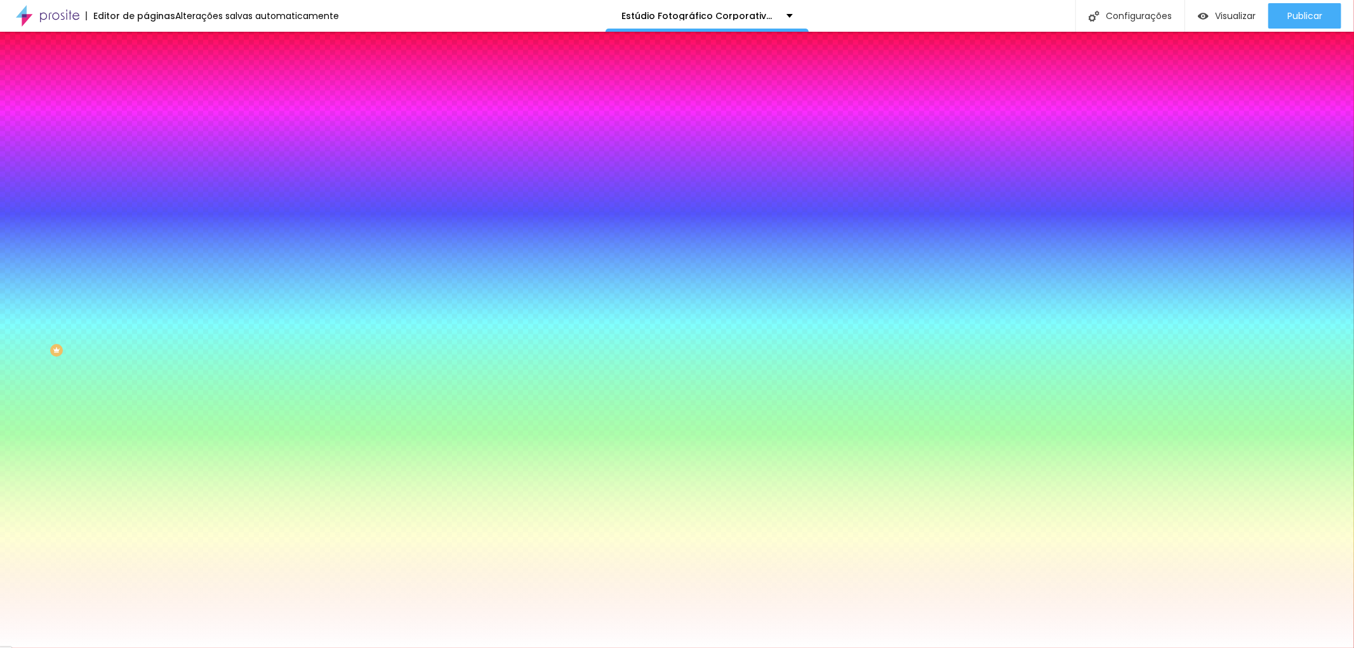
click at [146, 493] on div "Editar nulo Conteúdo Estilo Avançado Imagem de fundo Trocar imagem Efeito da Im…" at bounding box center [219, 340] width 146 height 616
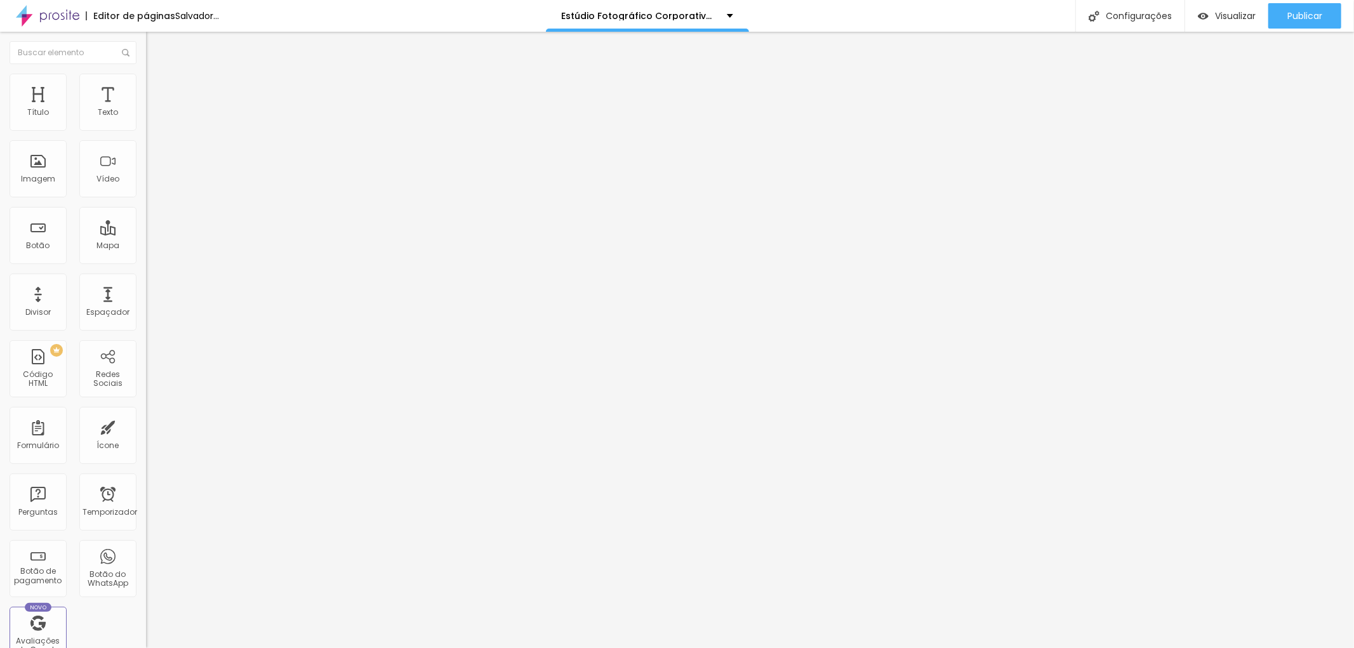
click at [157, 88] on font "Estilo" at bounding box center [167, 82] width 20 height 11
type input "40"
drag, startPoint x: 44, startPoint y: 138, endPoint x: 51, endPoint y: 138, distance: 7.0
type input "40"
click at [146, 130] on input "range" at bounding box center [187, 125] width 82 height 10
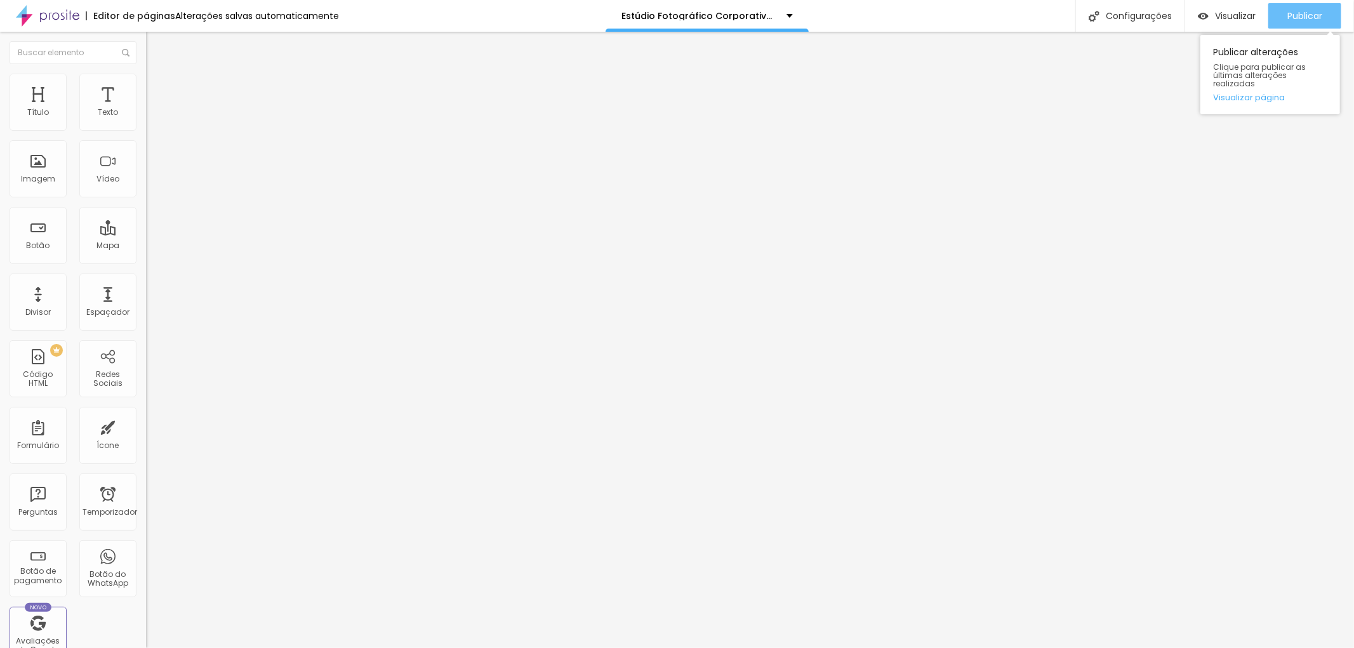
click at [1309, 15] on font "Publicar" at bounding box center [1304, 16] width 35 height 13
click at [157, 87] on font "Estilo" at bounding box center [167, 82] width 20 height 11
click at [146, 74] on li "Conteúdo" at bounding box center [219, 67] width 146 height 13
click at [157, 86] on font "Estilo" at bounding box center [167, 82] width 20 height 11
click at [146, 72] on img at bounding box center [151, 66] width 11 height 11
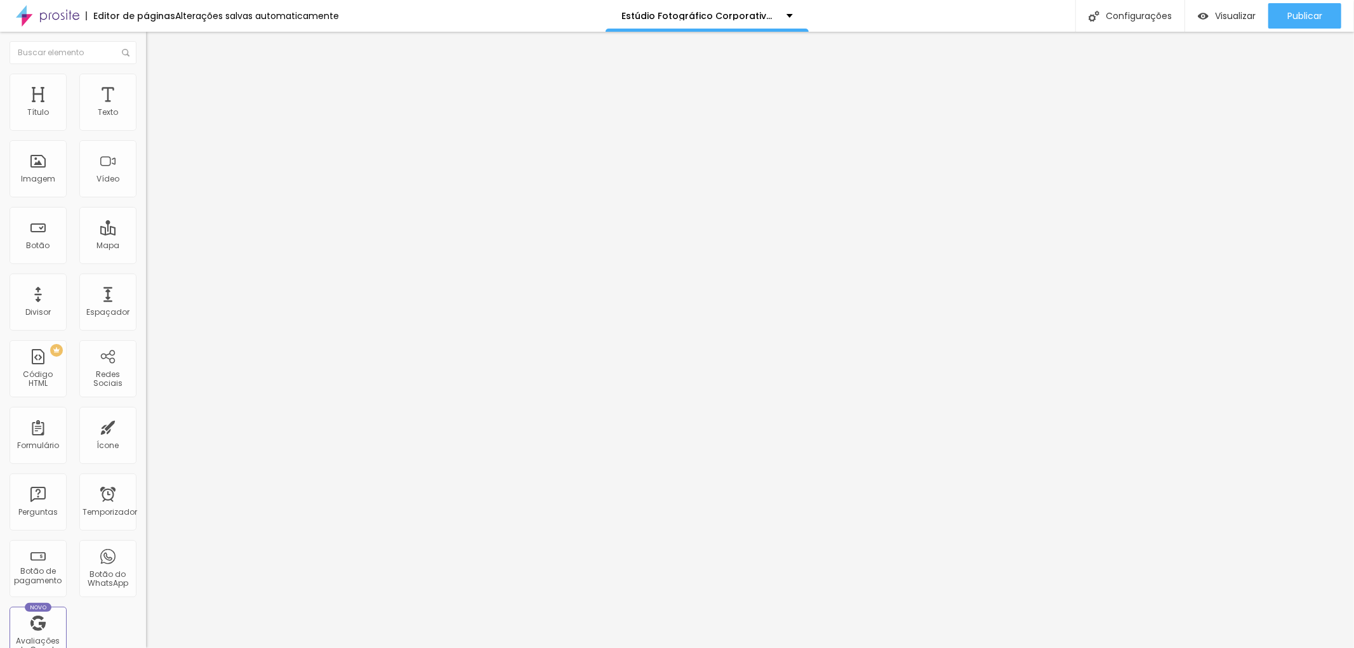
click at [146, 260] on input "https://" at bounding box center [222, 254] width 152 height 13
paste input "[URL][DOMAIN_NAME]"
type input "https://[URL][DOMAIN_NAME]"
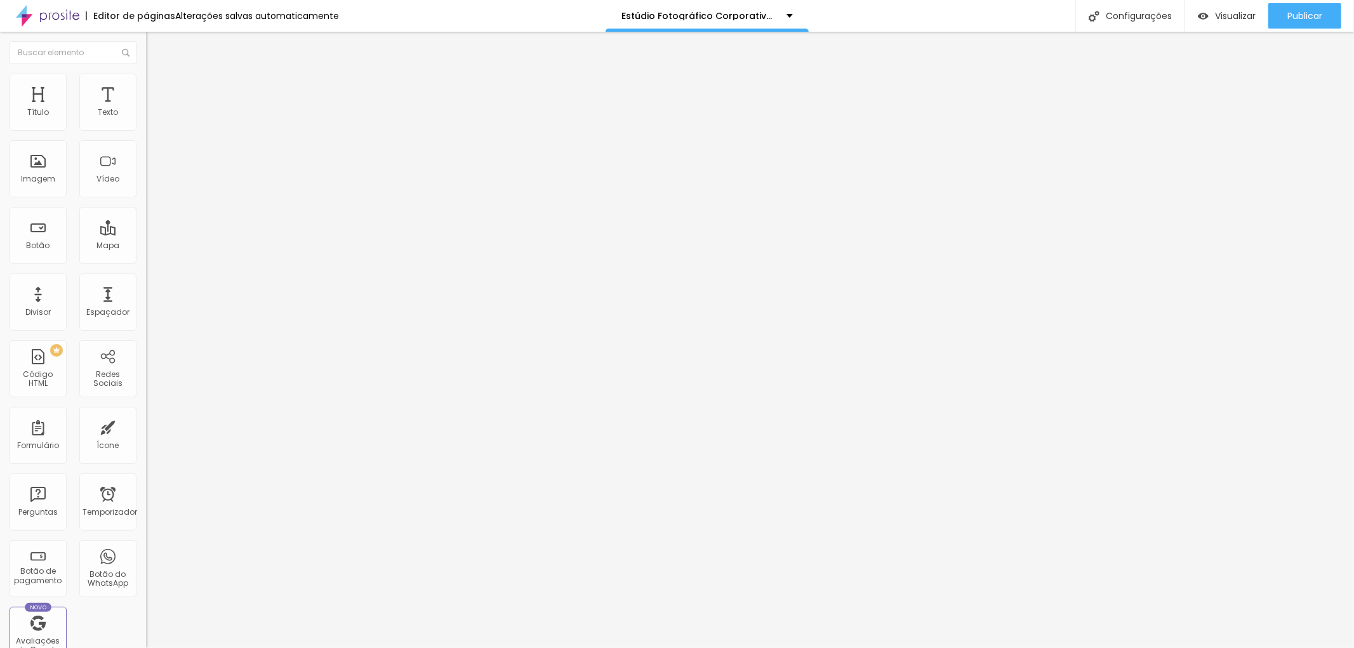
click at [146, 400] on div "Editar nulo Conteúdo Estilo Avançado Trocar imagem Descrição da imagem (Alt) Al…" at bounding box center [219, 340] width 146 height 616
click at [146, 241] on font "Link" at bounding box center [153, 235] width 14 height 11
click at [146, 128] on input "text" at bounding box center [222, 122] width 152 height 13
type input "J"
type input "O fotógrafo [PERSON_NAME]"
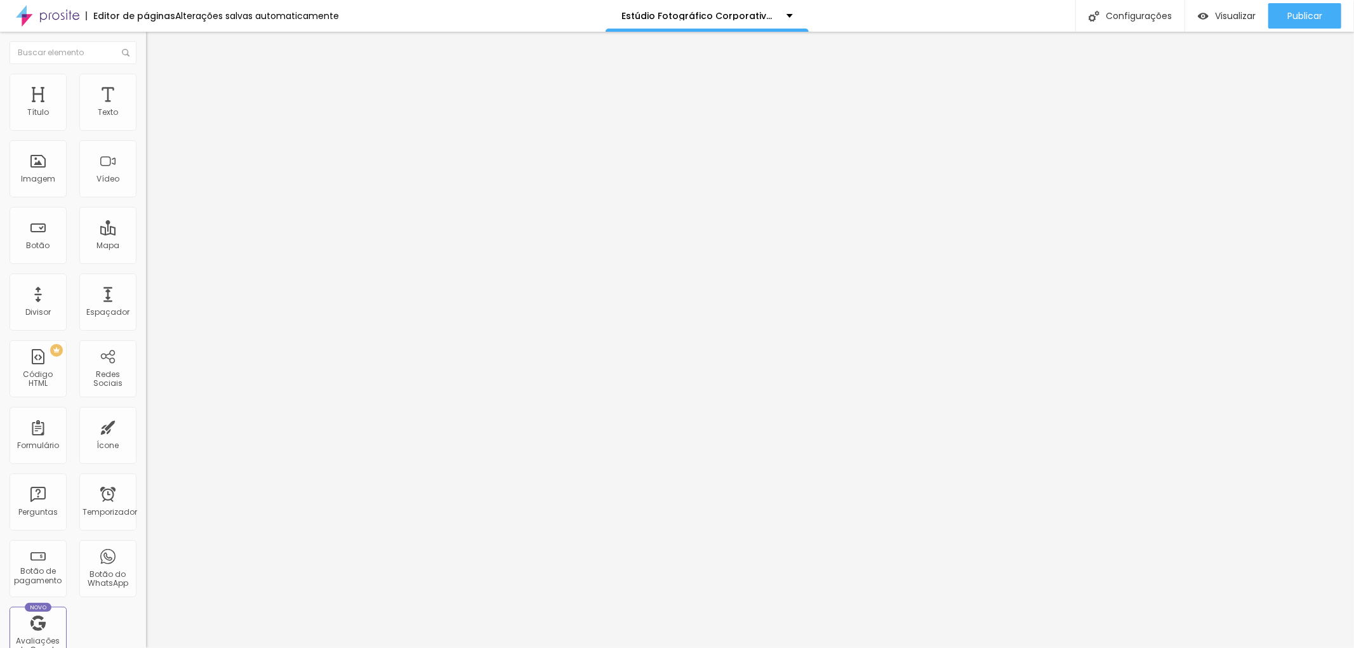
click at [146, 457] on div "Editar nulo Conteúdo Estilo Avançado Trocar imagem Descrição da imagem (Alt) O …" at bounding box center [219, 340] width 146 height 616
click at [146, 84] on li "Estilo" at bounding box center [219, 80] width 146 height 13
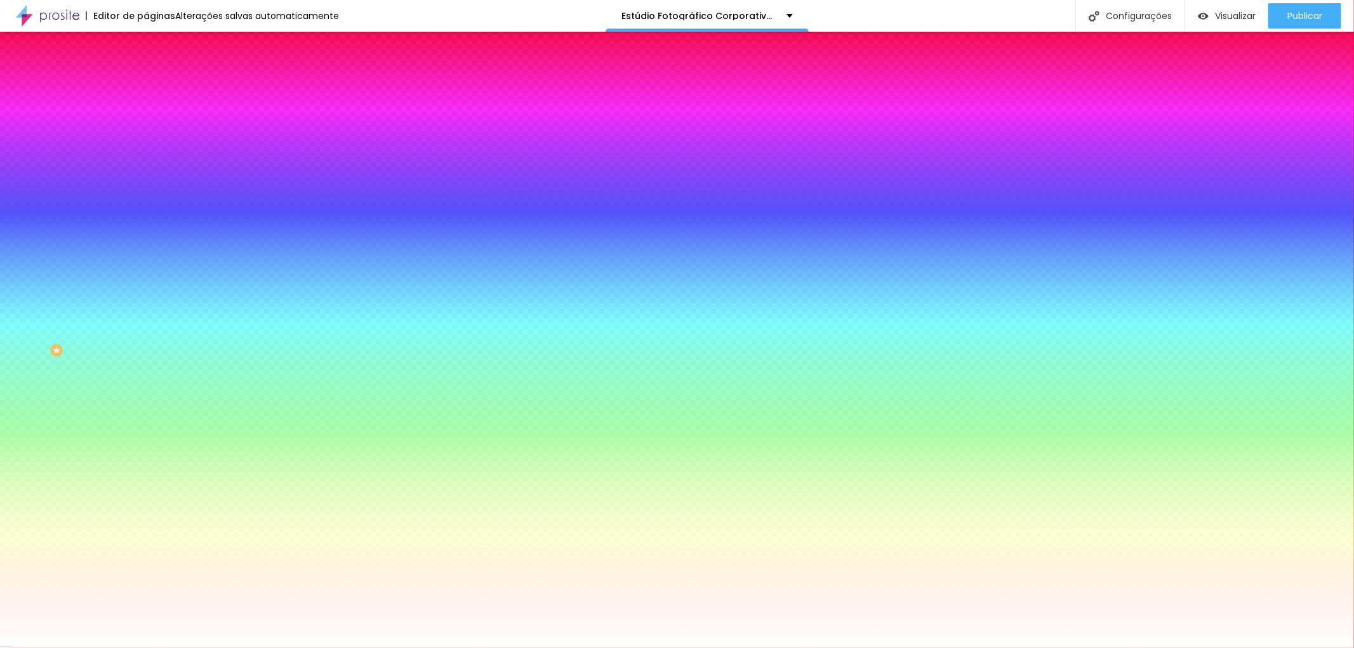
click at [146, 159] on font "Cor de fundo" at bounding box center [171, 154] width 51 height 11
click at [146, 173] on div at bounding box center [219, 173] width 146 height 0
click at [146, 185] on input "#FFFFFF" at bounding box center [222, 179] width 152 height 13
click at [146, 173] on div at bounding box center [219, 173] width 146 height 0
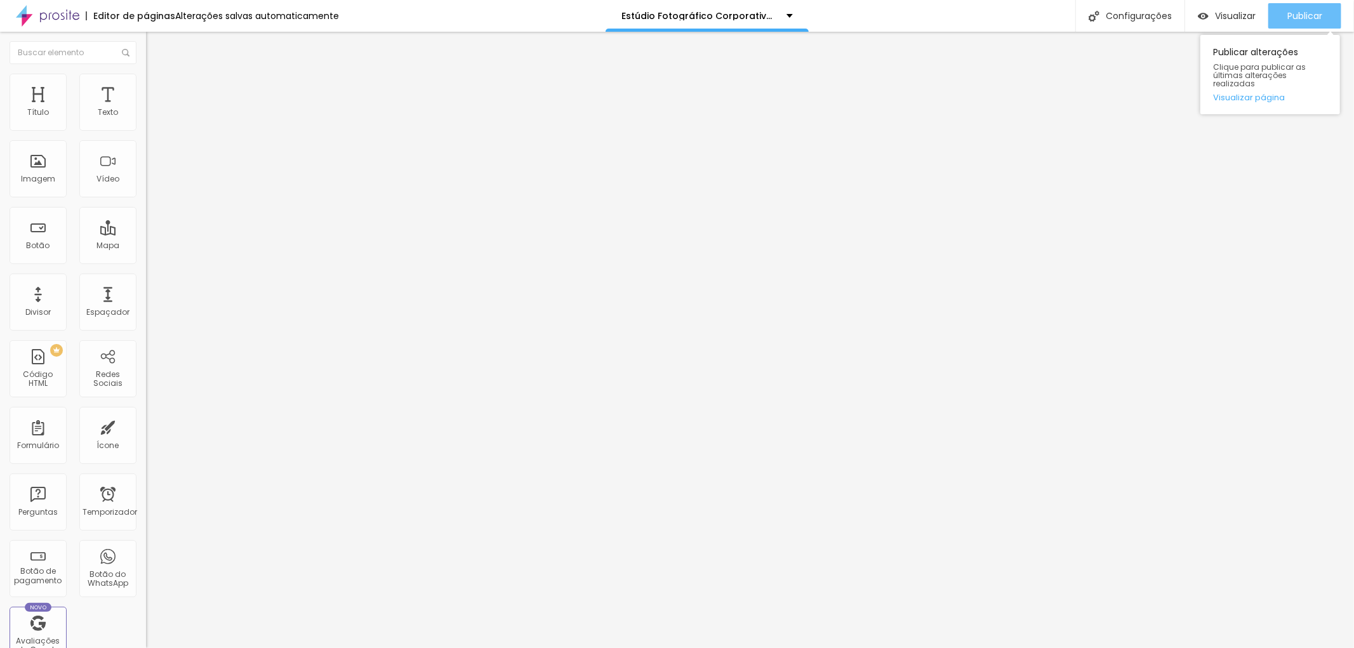
click at [1304, 16] on font "Publicar" at bounding box center [1304, 16] width 35 height 13
click at [1307, 8] on div "Publicar" at bounding box center [1304, 15] width 35 height 25
click at [1315, 7] on div "Publicar" at bounding box center [1304, 15] width 35 height 25
click at [155, 45] on img "button" at bounding box center [160, 46] width 10 height 10
click at [146, 72] on img at bounding box center [151, 66] width 11 height 11
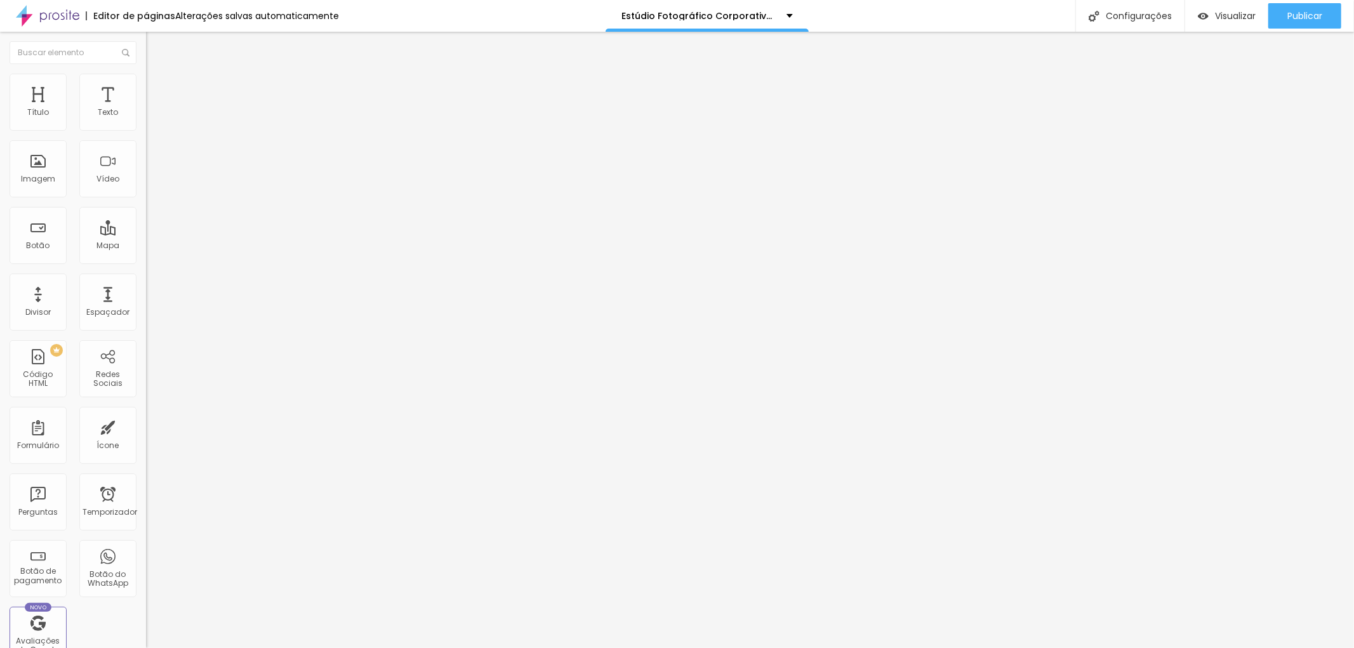
click at [146, 86] on img at bounding box center [151, 91] width 11 height 11
click at [157, 85] on font "Estilo" at bounding box center [167, 82] width 20 height 11
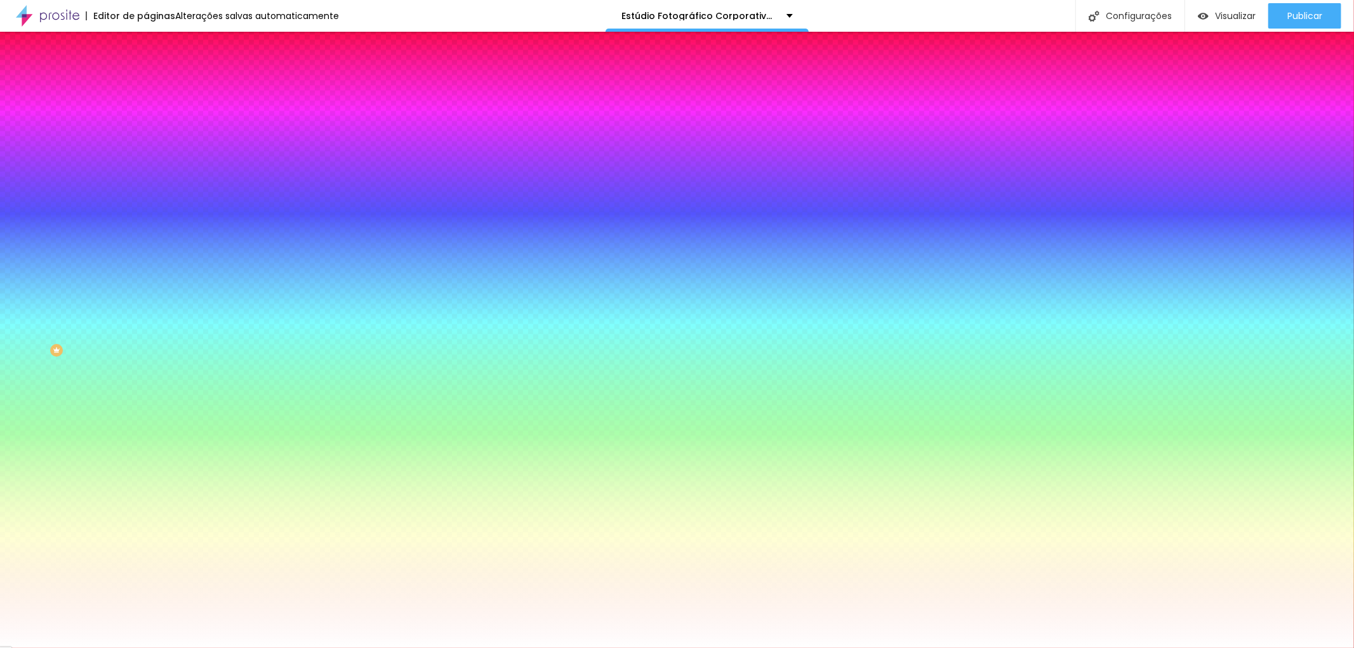
click at [155, 43] on img "button" at bounding box center [160, 46] width 10 height 10
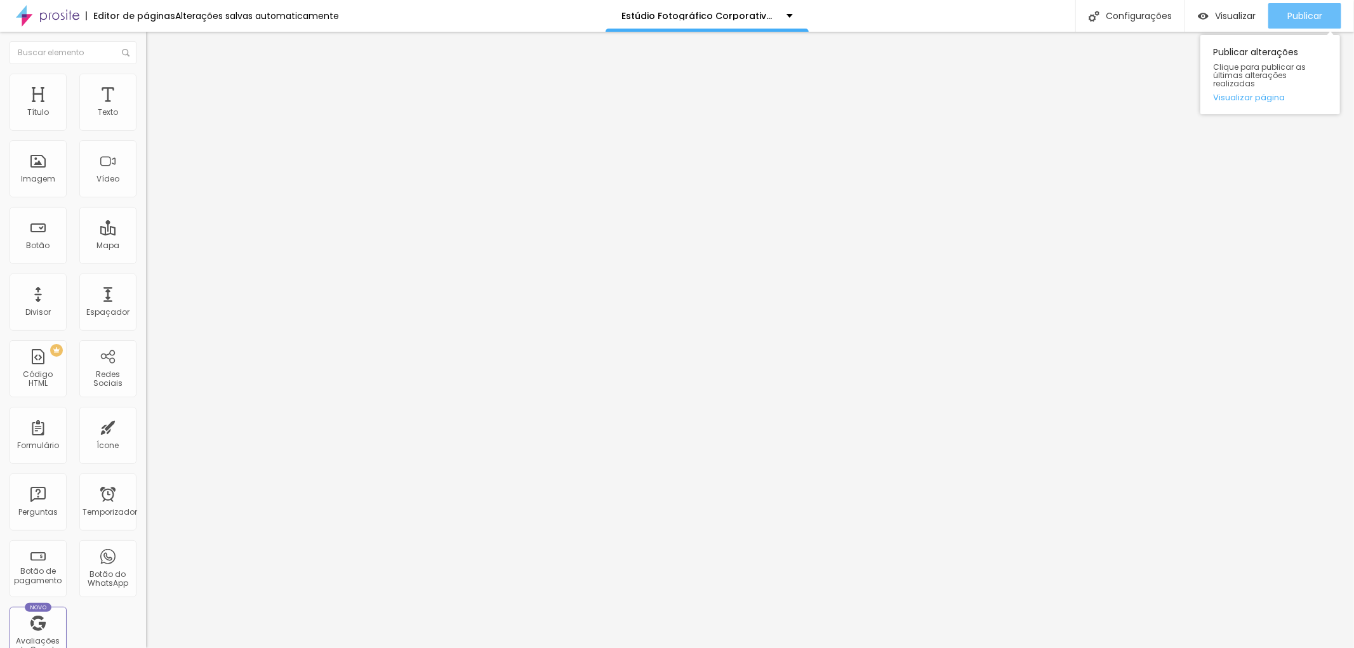
click at [1293, 23] on div "Publicar" at bounding box center [1304, 15] width 35 height 25
drag, startPoint x: 56, startPoint y: 140, endPoint x: 0, endPoint y: 133, distance: 56.2
click at [146, 133] on div "Texto Click me Alinhamento [GEOGRAPHIC_DATA] Link URL https:// Abrir em uma nov…" at bounding box center [219, 191] width 146 height 185
type input "Entre em contato por email"
click at [157, 85] on font "Estilo" at bounding box center [167, 82] width 20 height 11
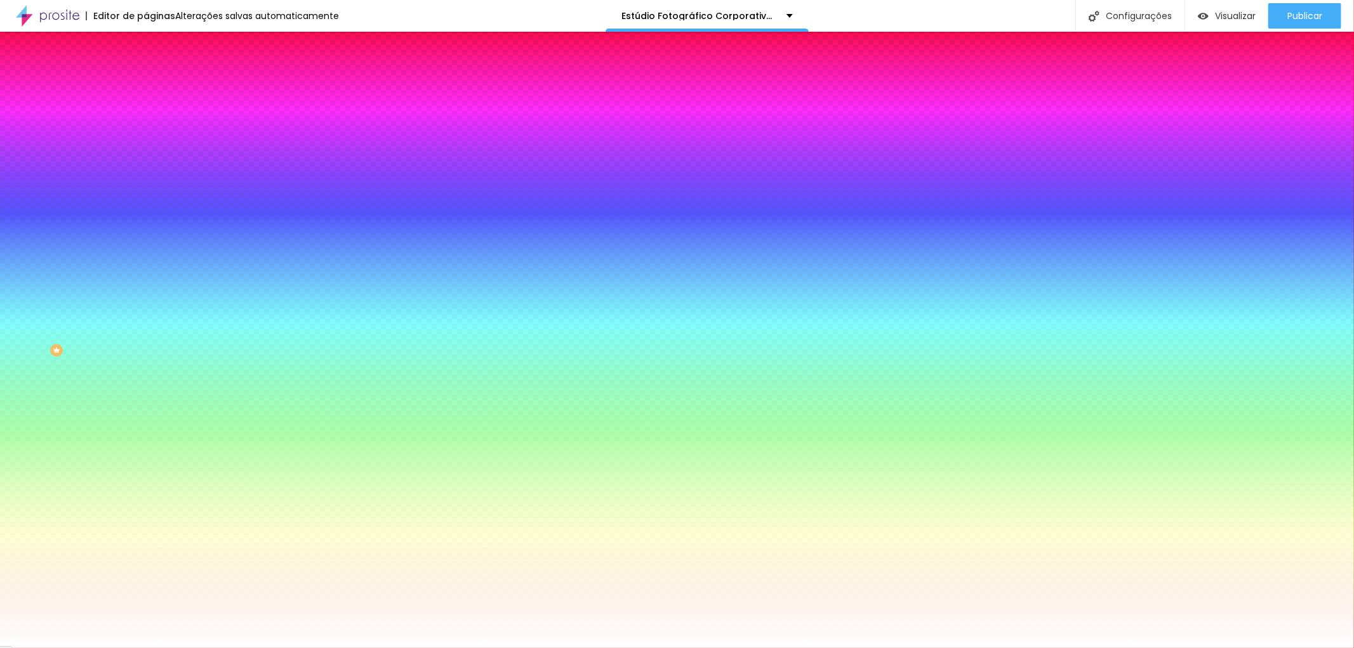
click at [151, 161] on icon "button" at bounding box center [155, 161] width 8 height 8
select select "MontserratBold"
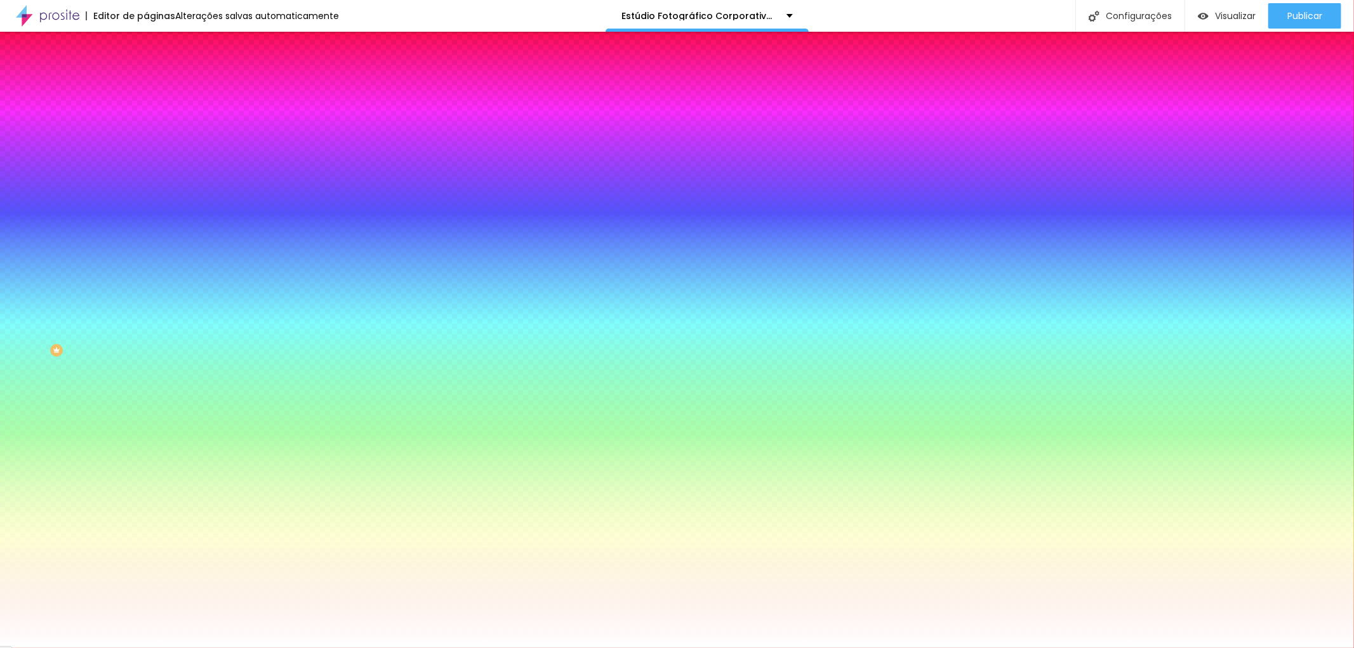
click at [46, 647] on div at bounding box center [677, 648] width 1354 height 0
click at [157, 75] on font "Conteúdo" at bounding box center [176, 69] width 39 height 11
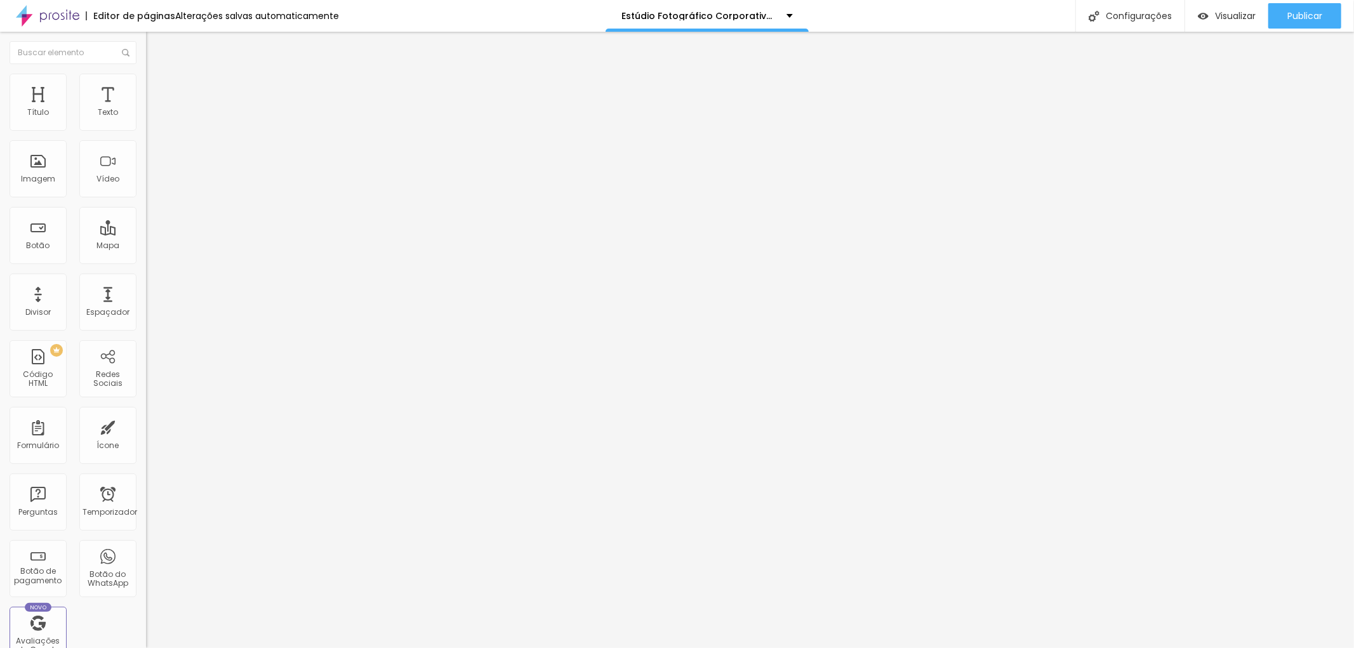
click at [146, 119] on input "Entre em contato por email" at bounding box center [222, 113] width 152 height 13
click at [146, 119] on input "Clicke Entre em contato por email" at bounding box center [222, 113] width 152 height 13
click at [146, 119] on input "Click aqui e Entre em contato por email" at bounding box center [222, 113] width 152 height 13
click at [146, 119] on input "Click aqui e entre em contato por email" at bounding box center [222, 113] width 152 height 13
type input "Click aqui e entre em contato por email"
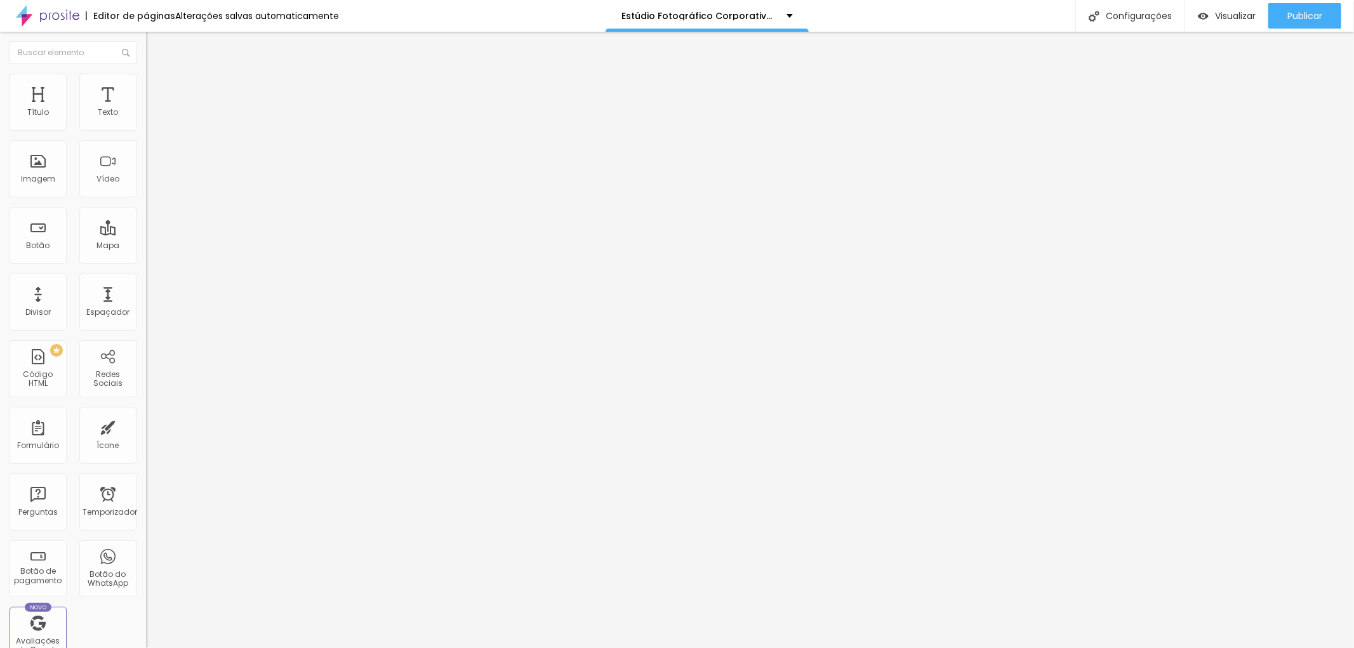
click at [146, 261] on input "https://" at bounding box center [222, 255] width 152 height 13
drag, startPoint x: 53, startPoint y: 267, endPoint x: 0, endPoint y: 264, distance: 53.4
click at [146, 264] on div "Texto Click aqui e entre em contato por email Alinhamento [GEOGRAPHIC_DATA] Lin…" at bounding box center [219, 191] width 146 height 185
paste input "[URL][DOMAIN_NAME]"
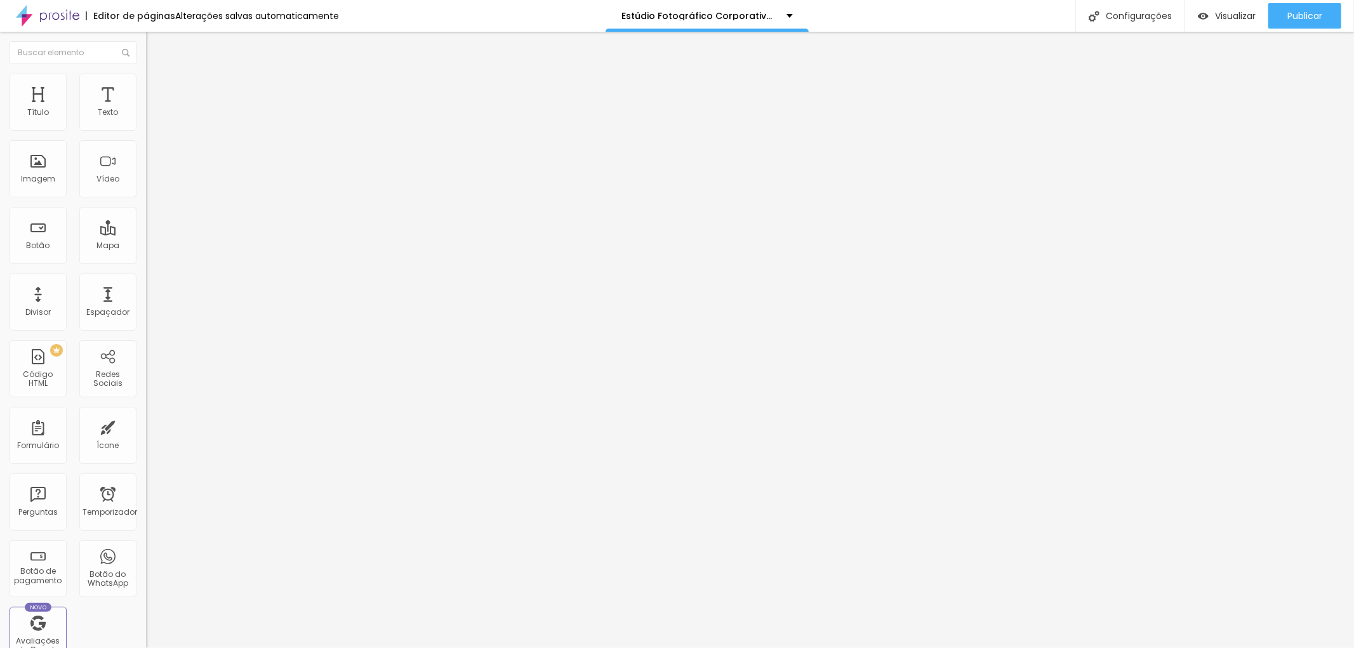
type input "[URL][DOMAIN_NAME]"
click at [146, 119] on input "Click aqui e entre em contato por email" at bounding box center [222, 113] width 152 height 13
type input "Click aqui para contato por email"
click at [146, 420] on div "Editar nulo Conteúdo Estilo Avançado Texto Click aqui para contato por email Al…" at bounding box center [219, 340] width 146 height 616
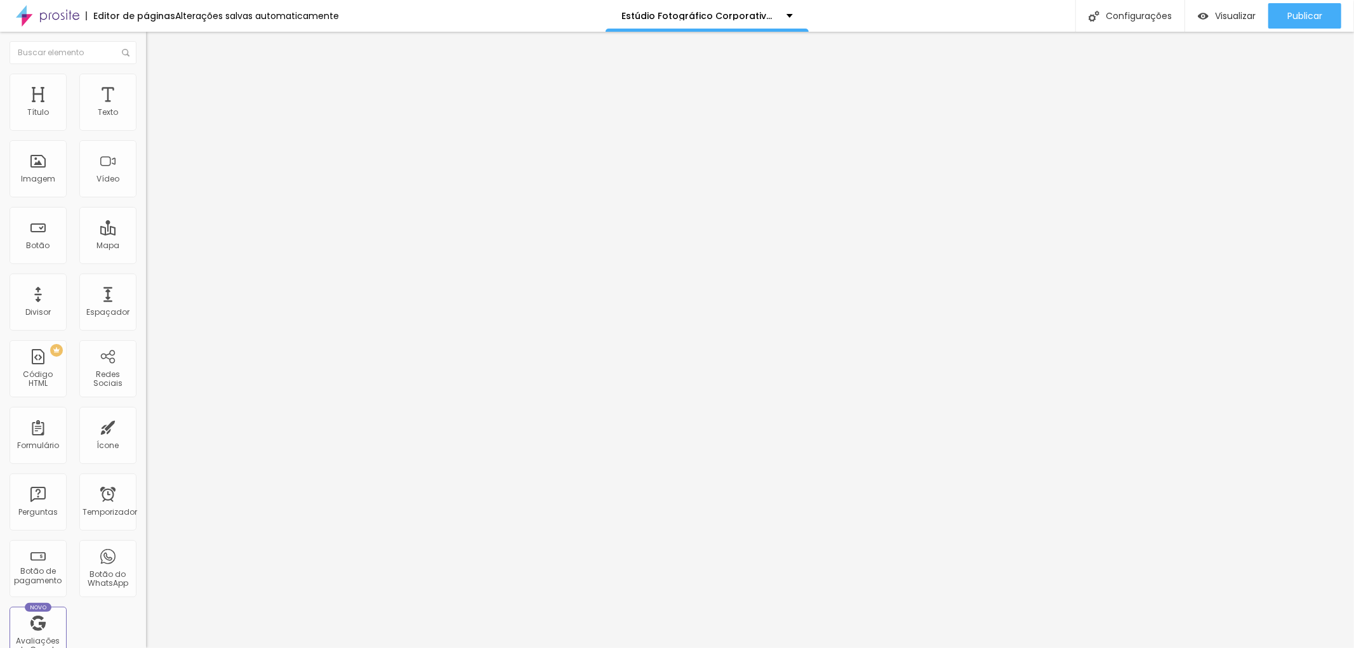
click at [146, 74] on li "Estilo" at bounding box center [219, 80] width 146 height 13
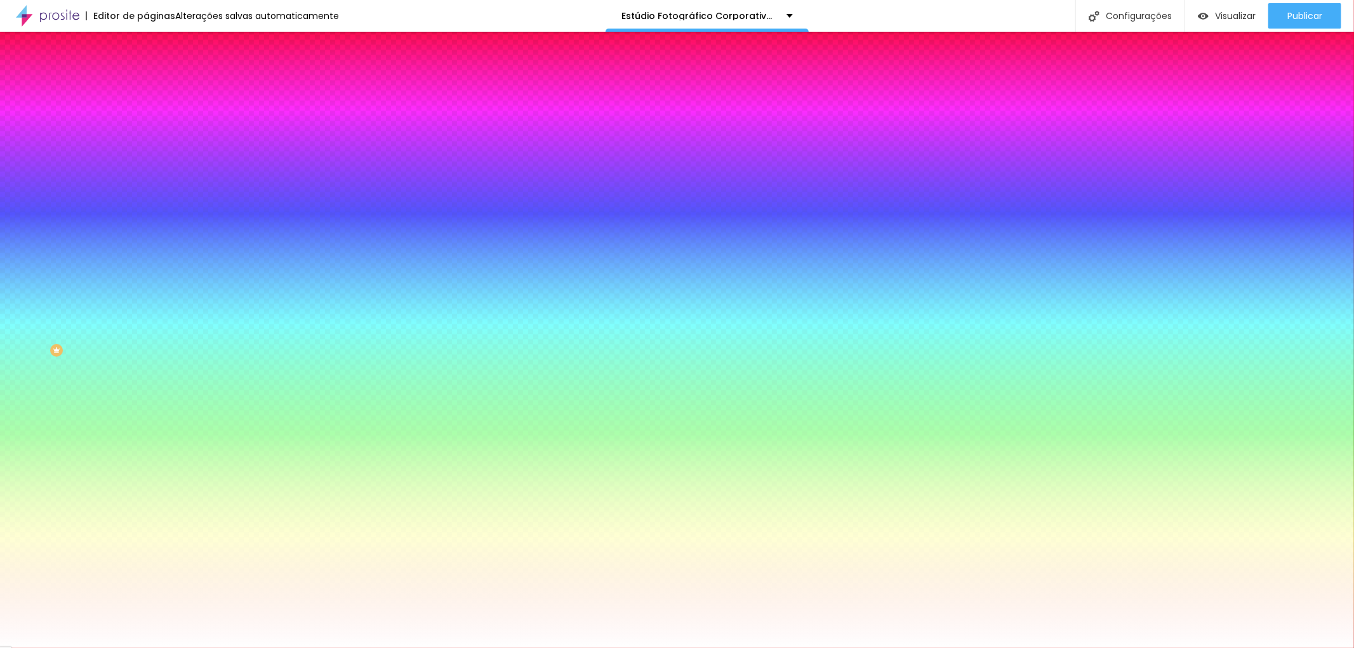
click at [146, 121] on div at bounding box center [219, 121] width 146 height 0
click at [20, 149] on div at bounding box center [677, 324] width 1354 height 648
click at [22, 156] on div at bounding box center [677, 324] width 1354 height 648
click at [27, 165] on div at bounding box center [677, 324] width 1354 height 648
click at [23, 151] on div at bounding box center [677, 324] width 1354 height 648
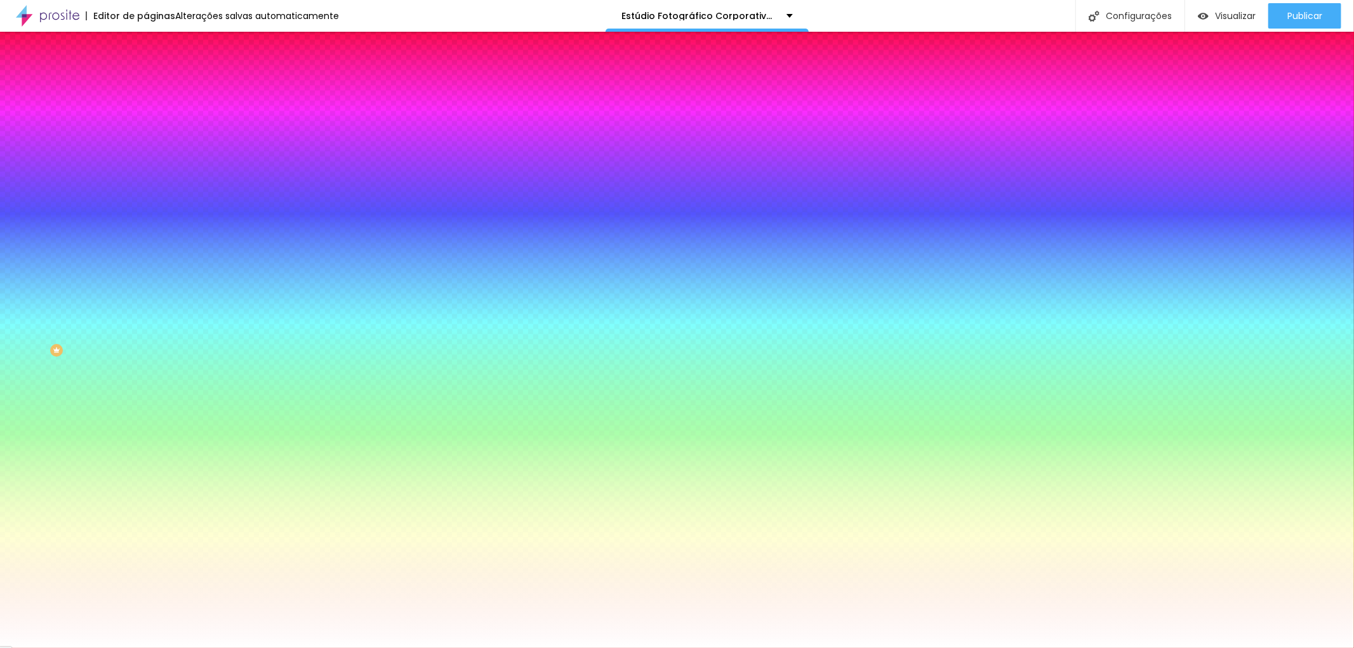
click at [24, 157] on div at bounding box center [677, 324] width 1354 height 648
click at [25, 166] on div at bounding box center [677, 324] width 1354 height 648
click at [30, 178] on div at bounding box center [677, 324] width 1354 height 648
click at [30, 195] on div at bounding box center [677, 324] width 1354 height 648
click at [34, 210] on div at bounding box center [677, 324] width 1354 height 648
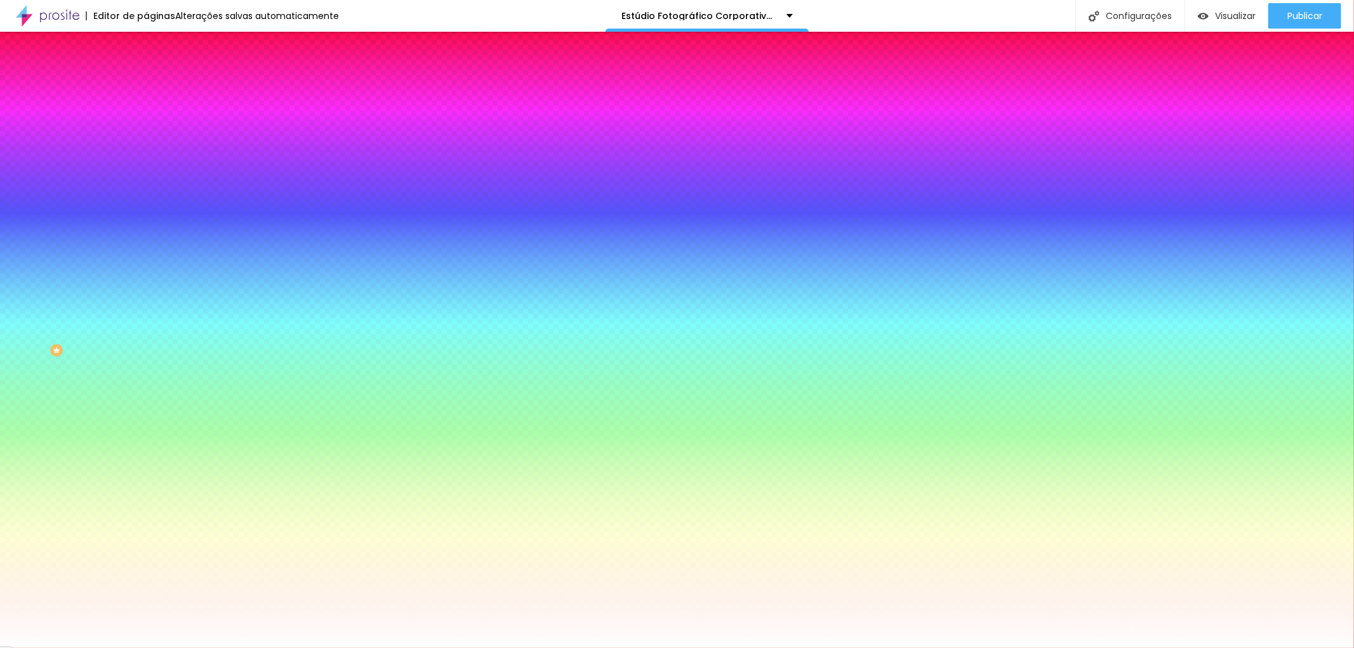
type input "#4D4040"
click at [30, 186] on div at bounding box center [677, 324] width 1354 height 648
click at [146, 404] on div "Editar nulo Conteúdo Estilo Avançado Cor de fundo Voltar ao padrão #4D4040 Tipo…" at bounding box center [219, 340] width 146 height 616
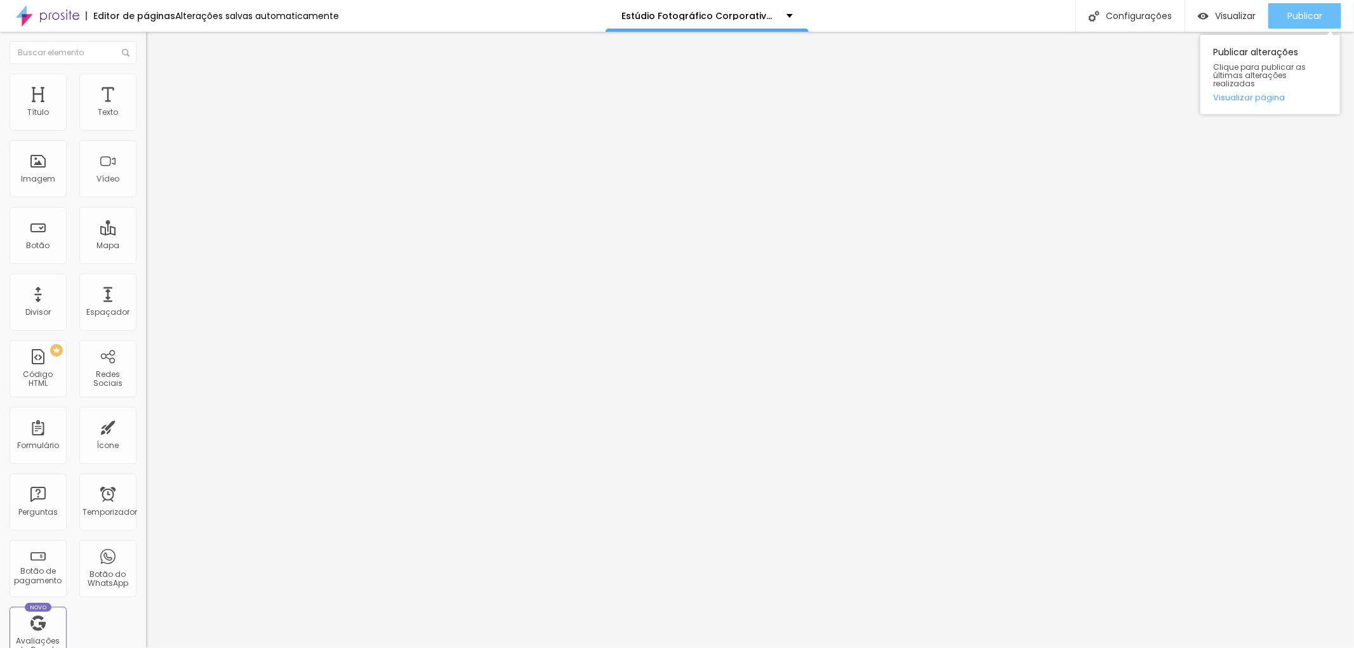
click at [1314, 13] on font "Publicar" at bounding box center [1304, 16] width 35 height 13
click at [1311, 11] on font "Publicar" at bounding box center [1304, 16] width 35 height 13
type input "17"
type input "18"
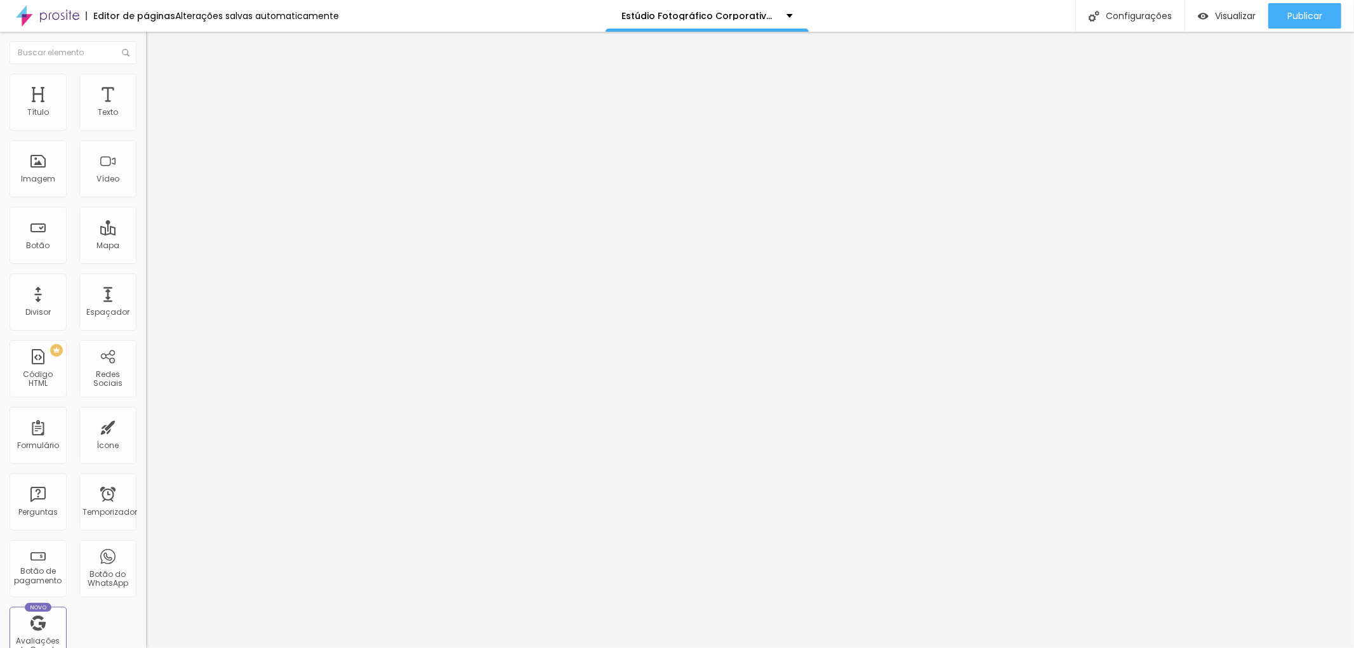
type input "18"
type input "17"
type input "16"
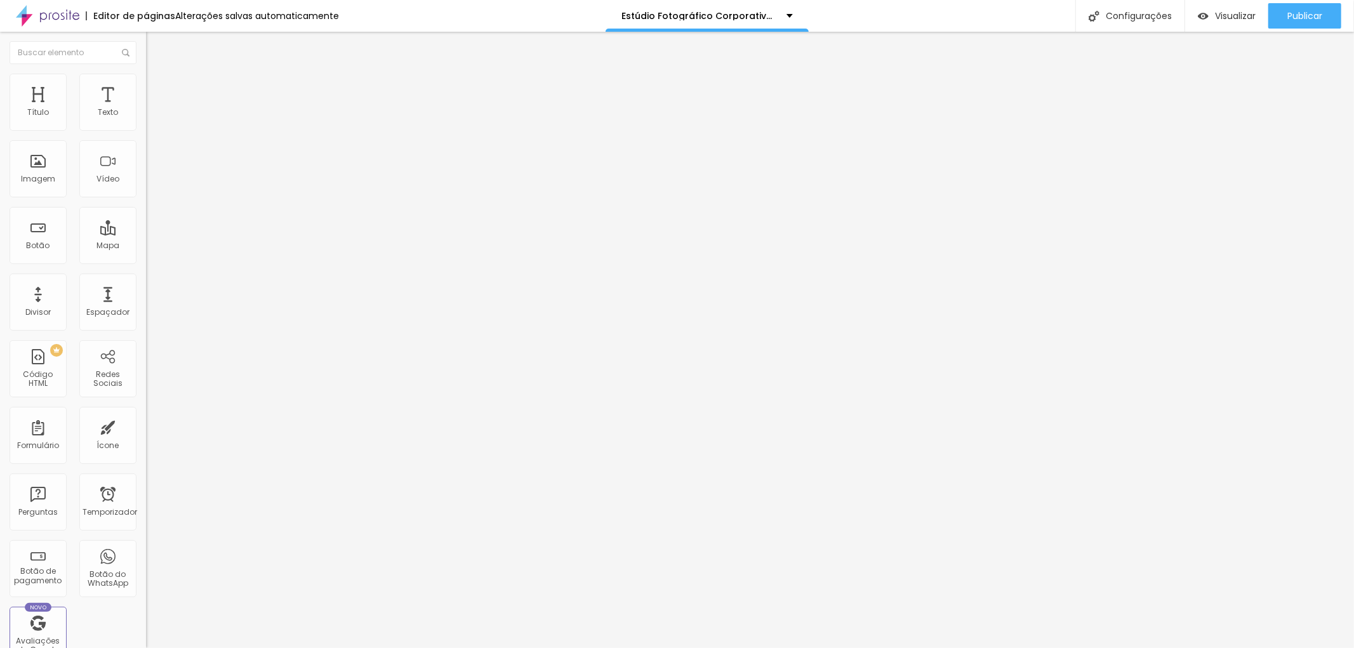
type input "17"
type input "18"
type input "19"
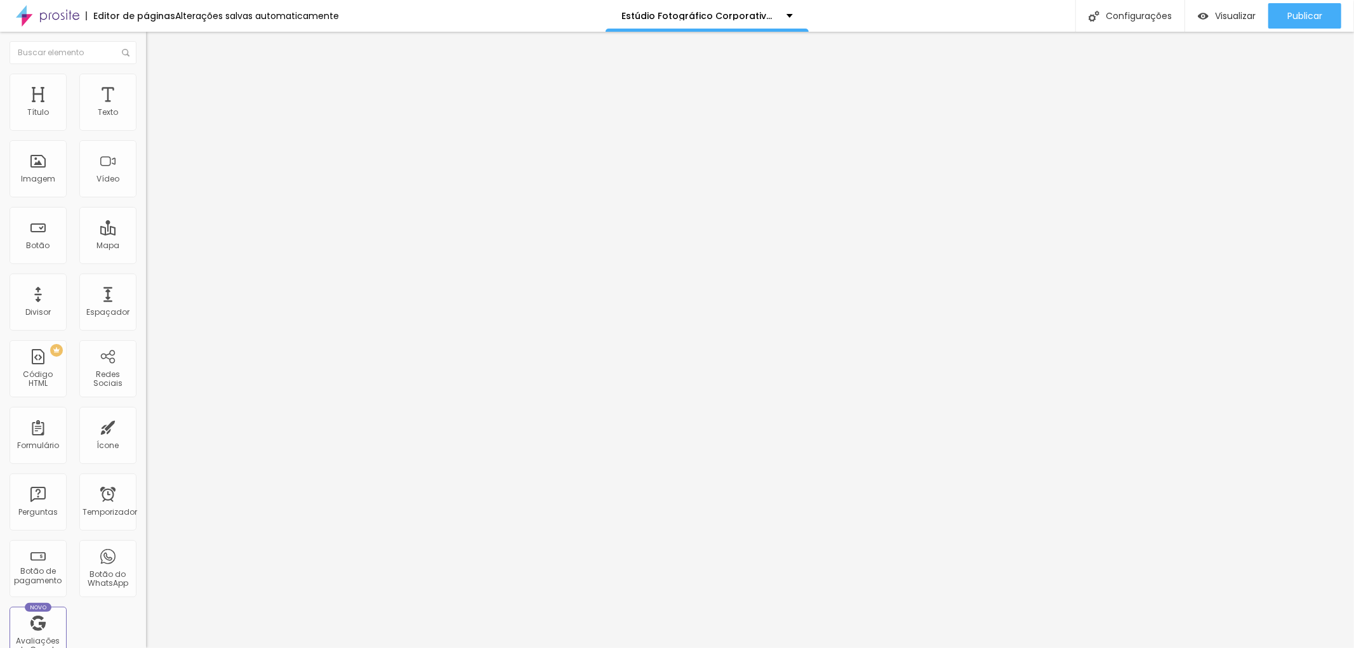
type input "19"
type input "20"
type input "21"
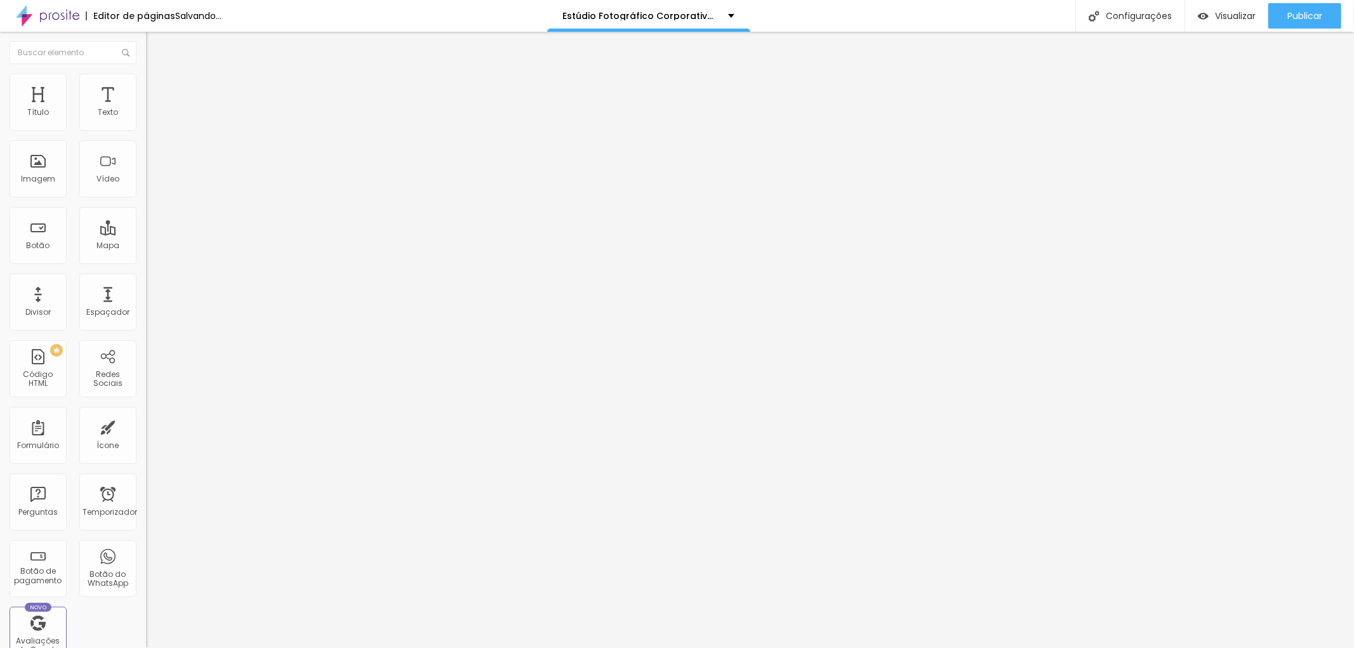
drag, startPoint x: 58, startPoint y: 126, endPoint x: 72, endPoint y: 122, distance: 13.9
type input "21"
click at [146, 234] on input "range" at bounding box center [187, 239] width 82 height 10
drag, startPoint x: 59, startPoint y: 119, endPoint x: 67, endPoint y: 122, distance: 8.8
click at [146, 234] on div at bounding box center [219, 239] width 146 height 11
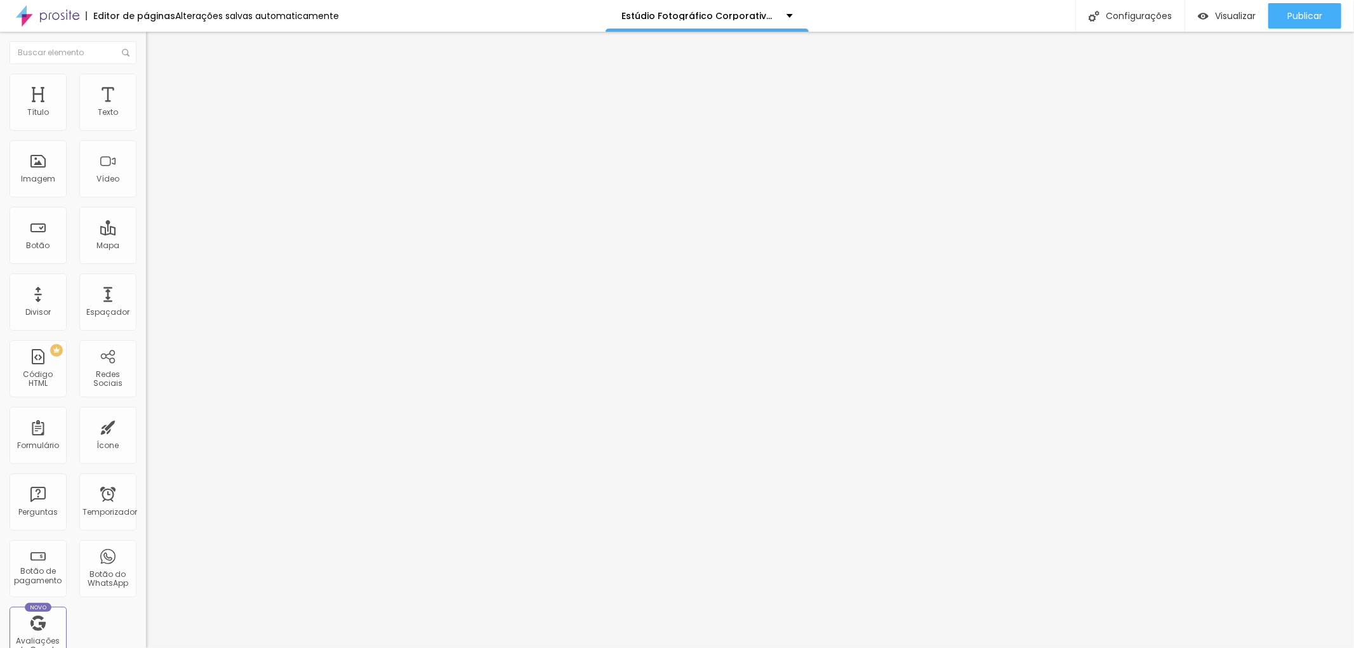
type input "17"
type input "18"
type input "19"
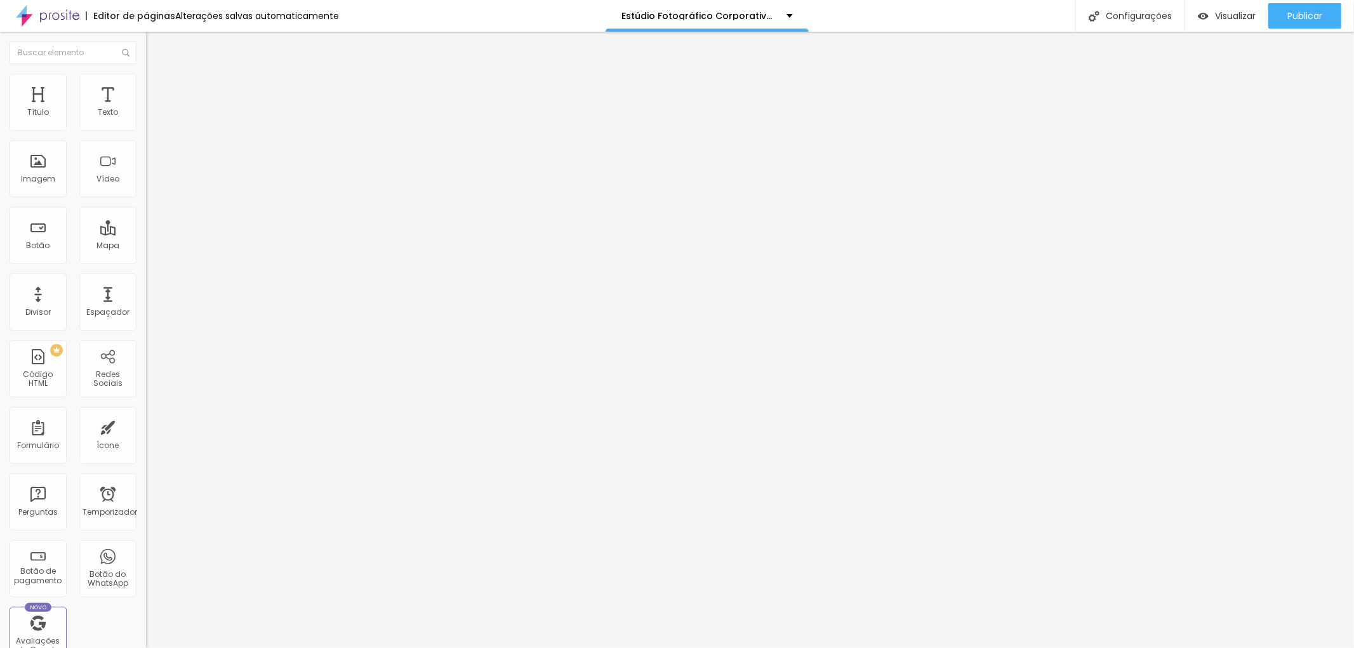
type input "19"
type input "20"
type input "21"
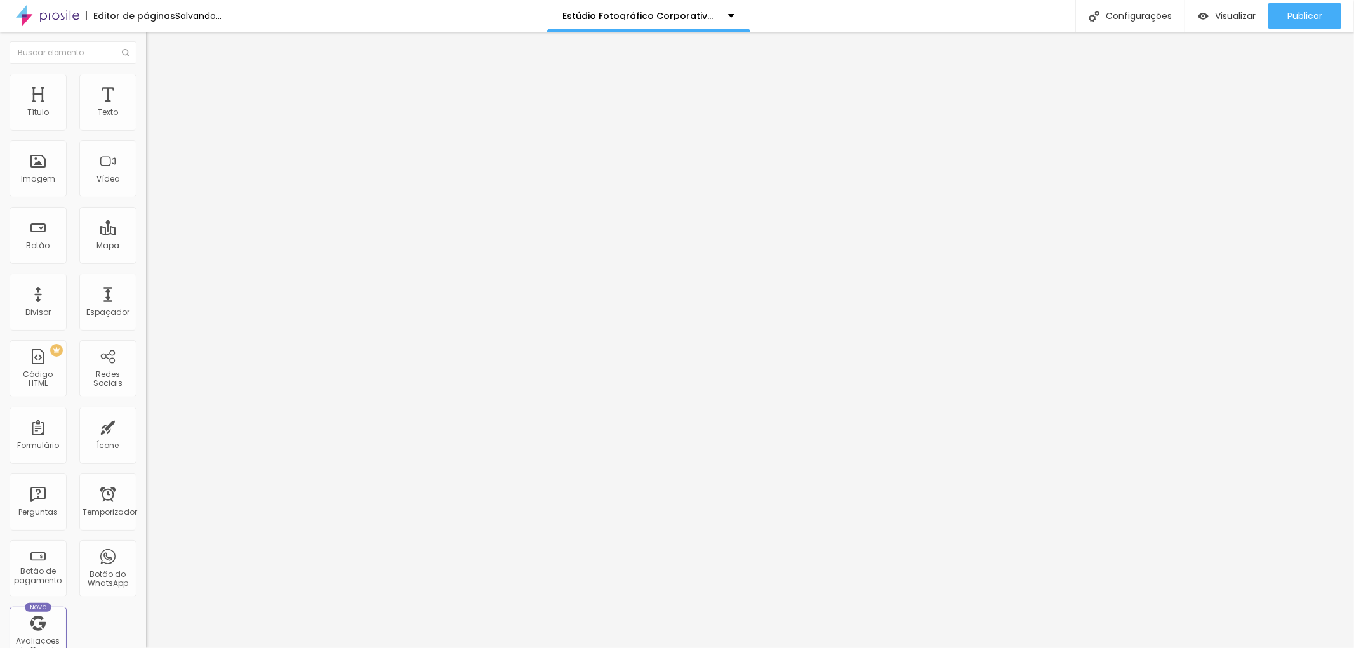
drag, startPoint x: 59, startPoint y: 123, endPoint x: 70, endPoint y: 124, distance: 11.5
type input "21"
click at [146, 234] on input "range" at bounding box center [187, 239] width 82 height 10
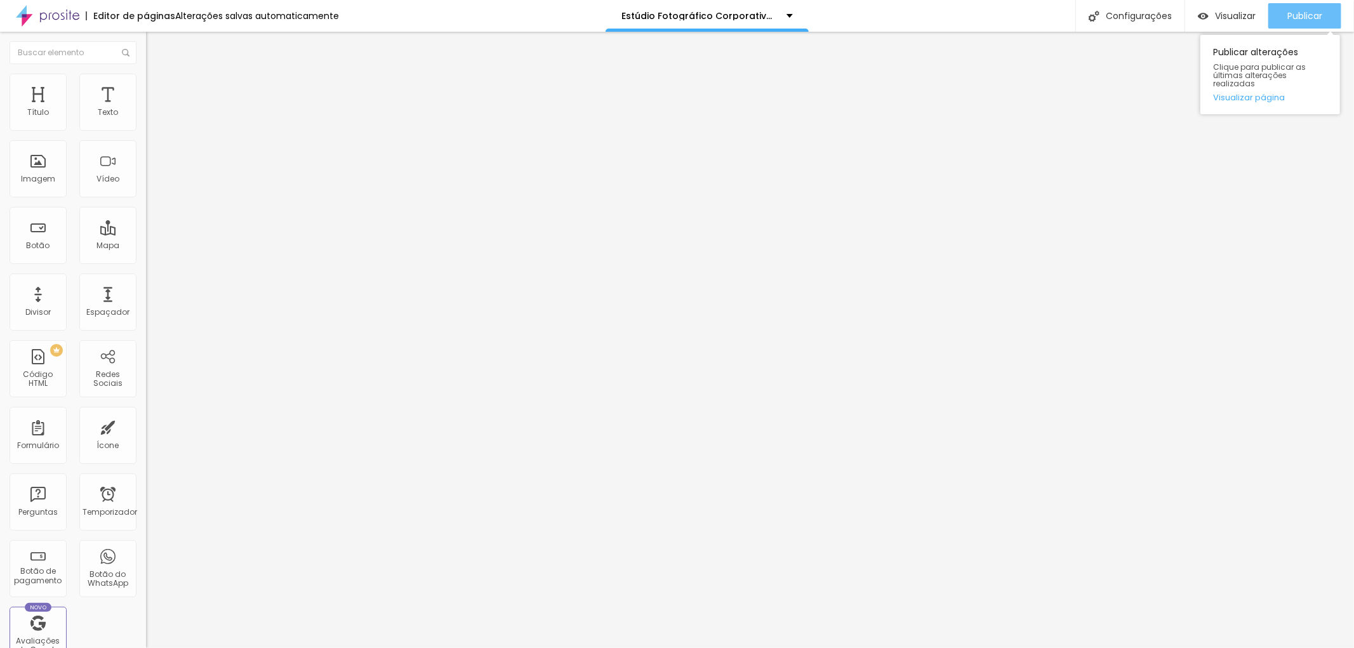
click at [1304, 20] on font "Publicar" at bounding box center [1304, 16] width 35 height 13
click at [1304, 10] on font "Publicar" at bounding box center [1304, 16] width 35 height 13
click at [146, 119] on input "Veja Retratos Corporativos de diferentes Profissionais" at bounding box center [222, 113] width 152 height 13
click at [146, 119] on input "Veja Retratos de diferentes Profissionais" at bounding box center [222, 113] width 152 height 13
type input "Veja Retratos de Profissionais"
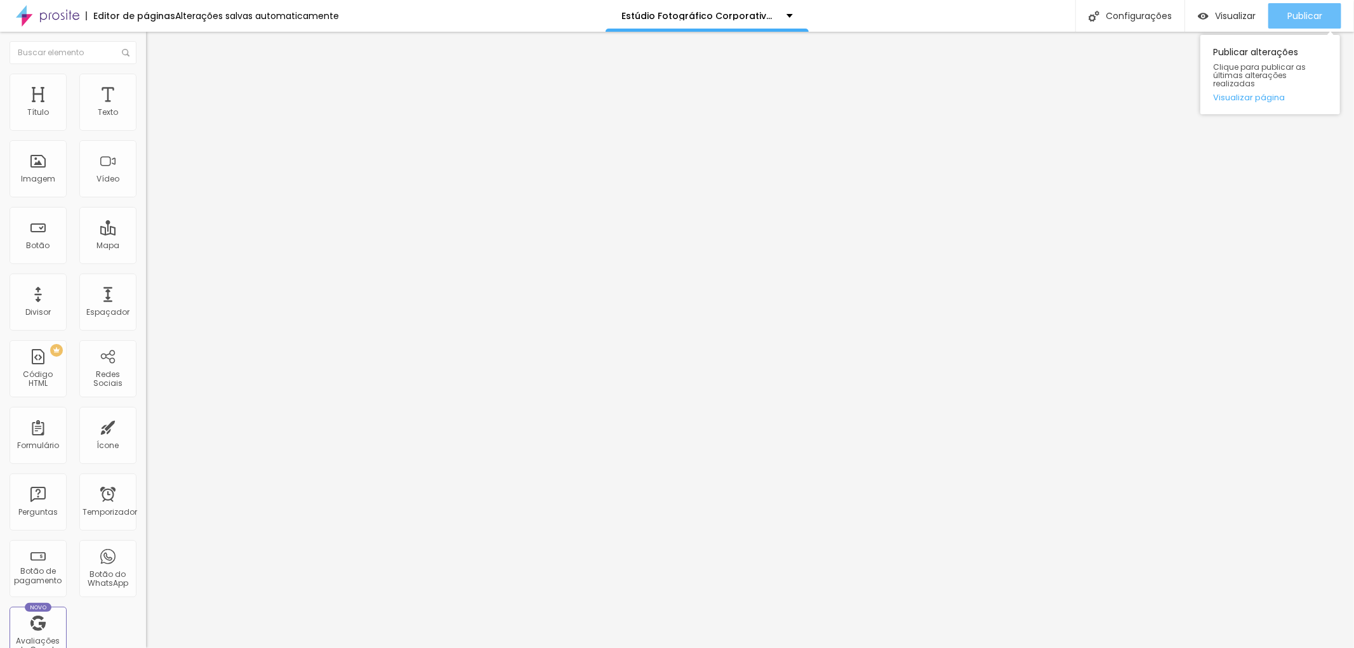
click at [1309, 20] on font "Publicar" at bounding box center [1304, 16] width 35 height 13
click at [146, 119] on input "Veja o Ensaio lifestyle do Sr [PERSON_NAME]" at bounding box center [222, 113] width 152 height 13
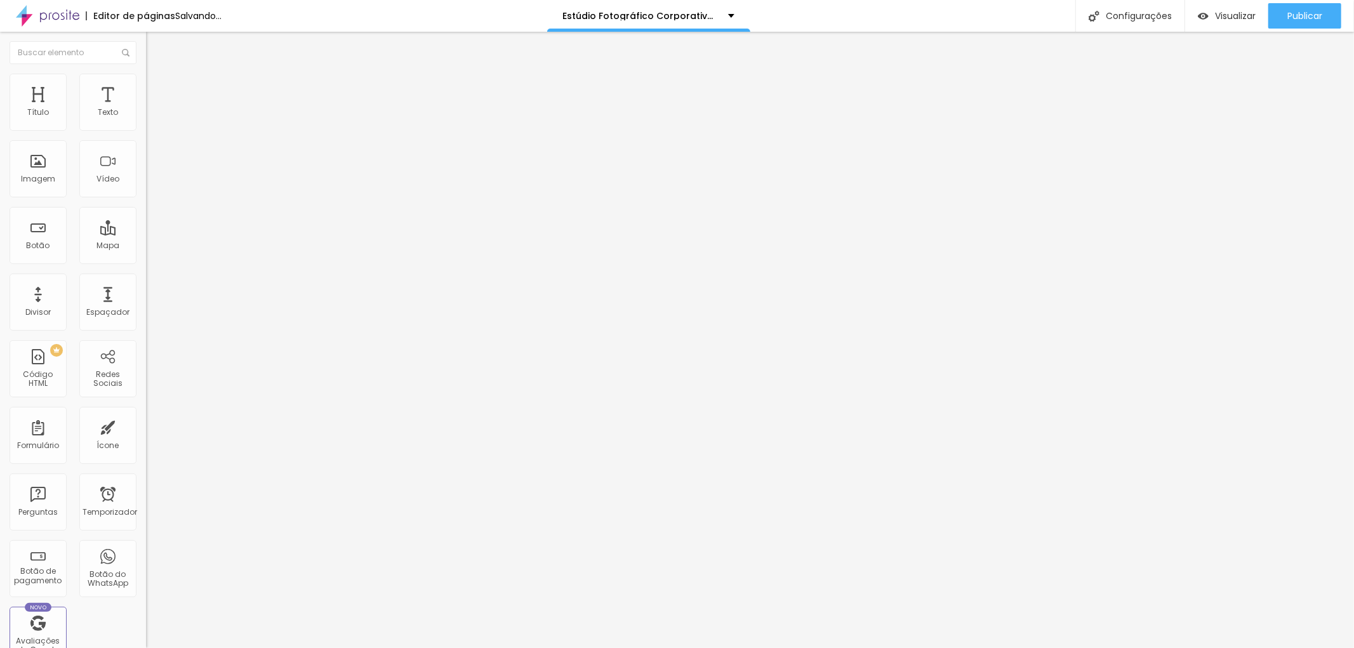
type input "Veja o Ensaio lifestyle do Dr [PERSON_NAME]"
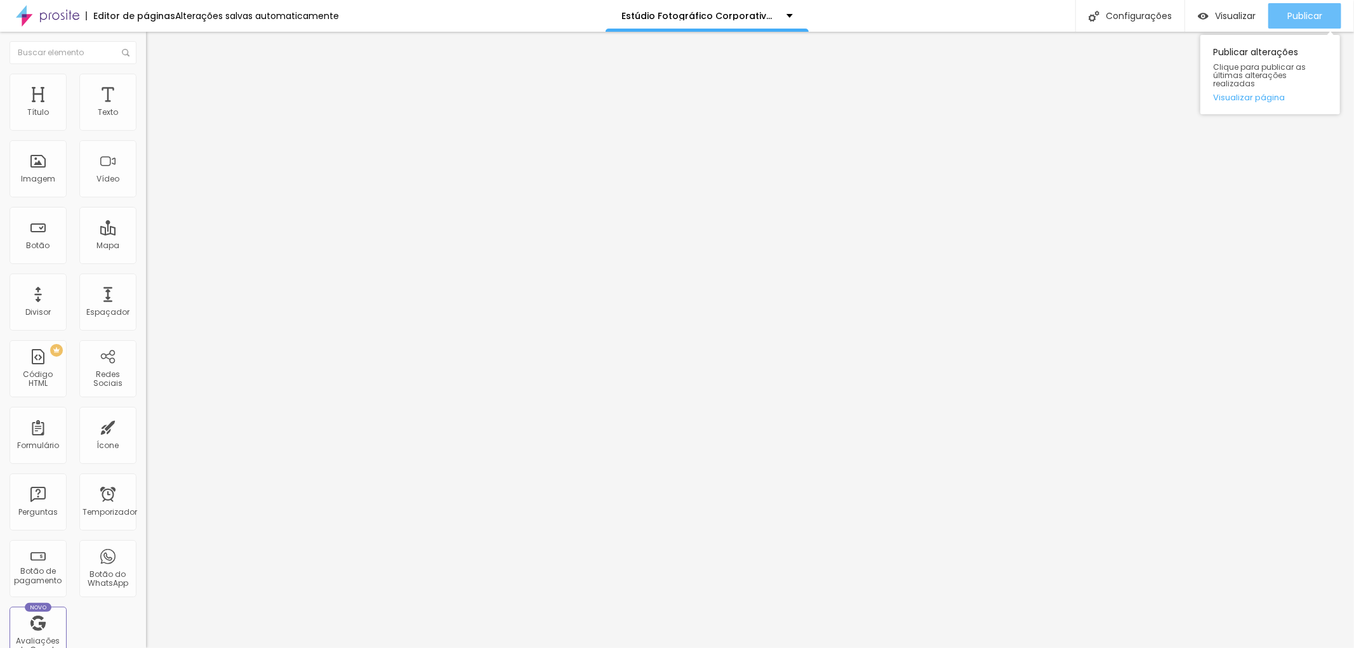
click at [1295, 18] on font "Publicar" at bounding box center [1304, 16] width 35 height 13
click at [151, 184] on icon "button" at bounding box center [155, 180] width 8 height 8
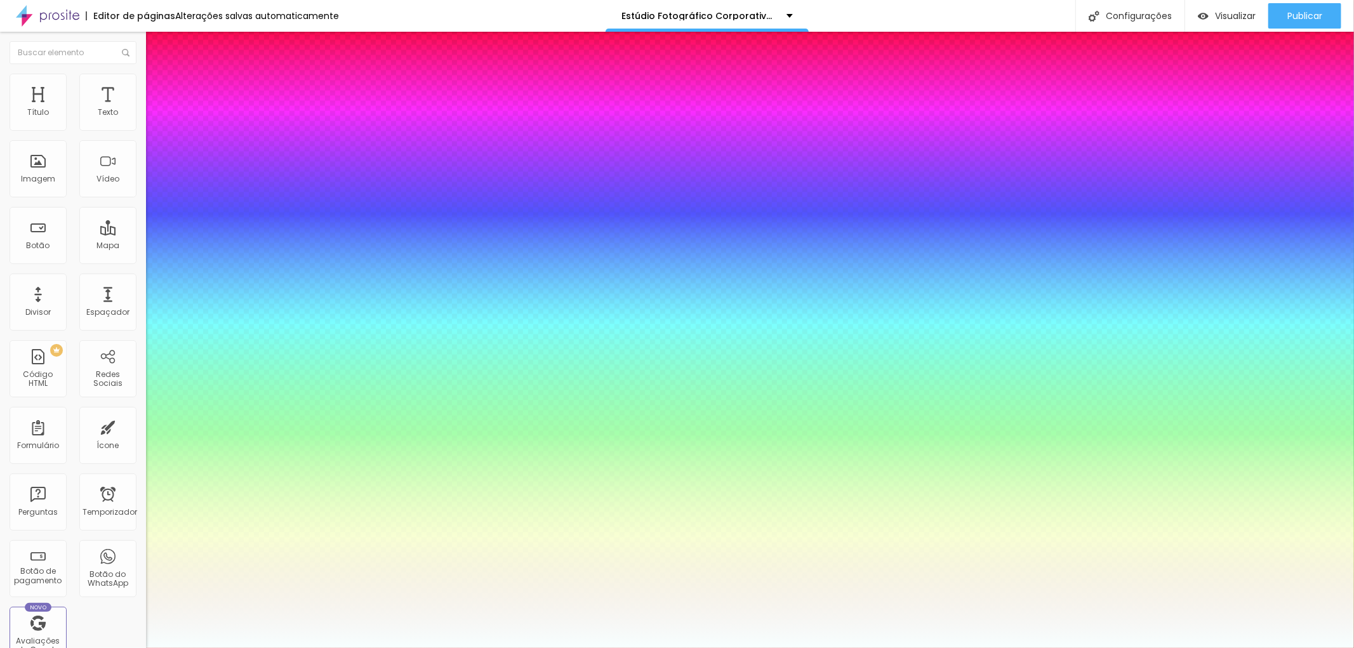
click at [185, 496] on div at bounding box center [677, 324] width 1354 height 648
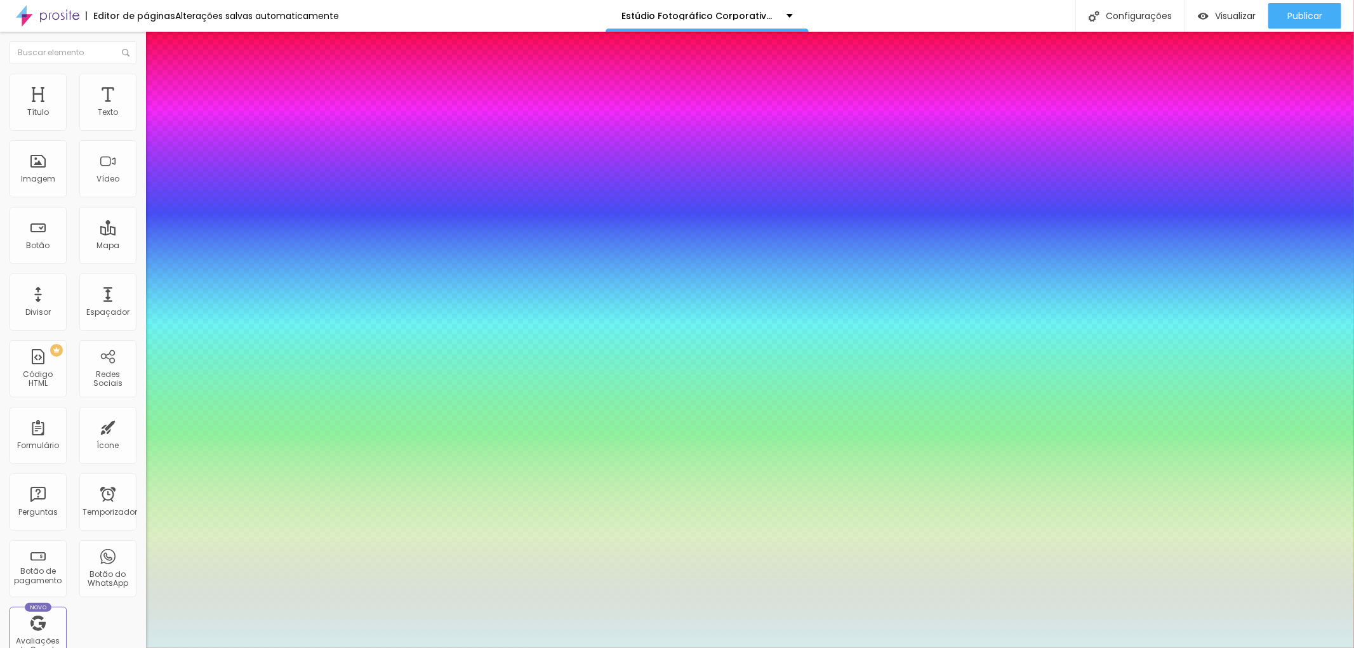
type input "1"
type input "#D6EBEB"
click at [188, 548] on div at bounding box center [677, 324] width 1354 height 648
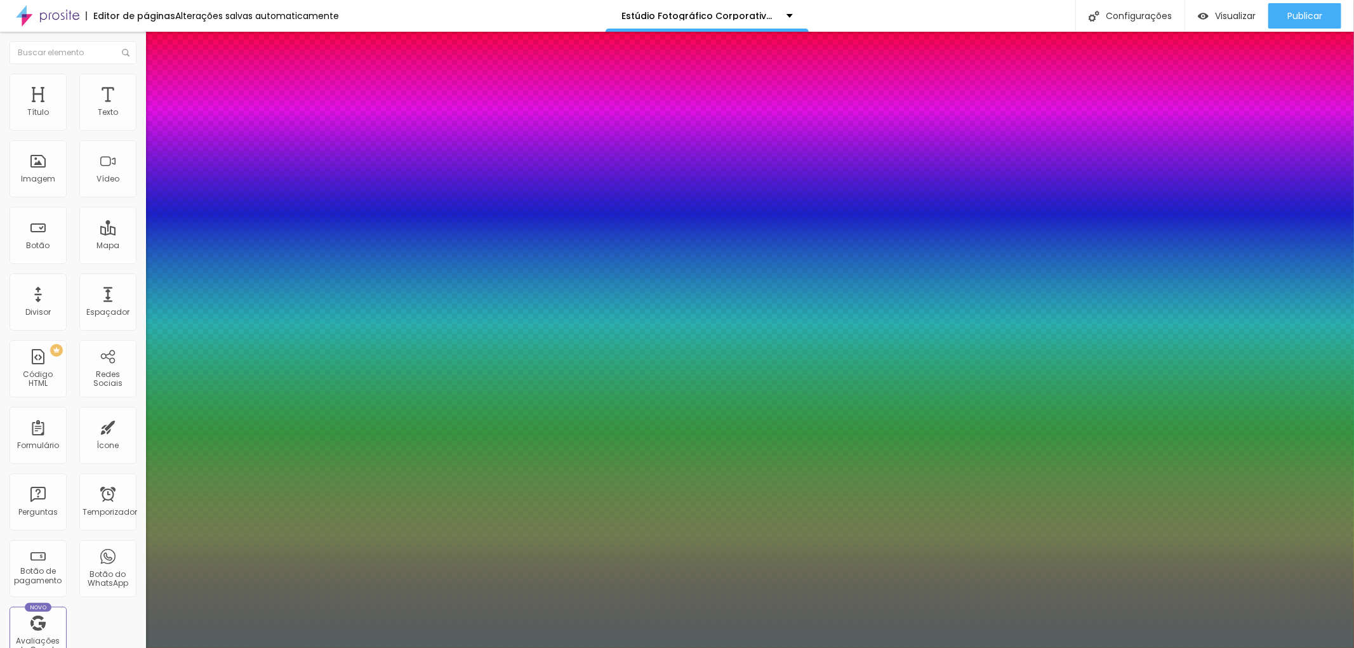
type input "1"
type input "#546060"
click at [185, 529] on div at bounding box center [677, 324] width 1354 height 648
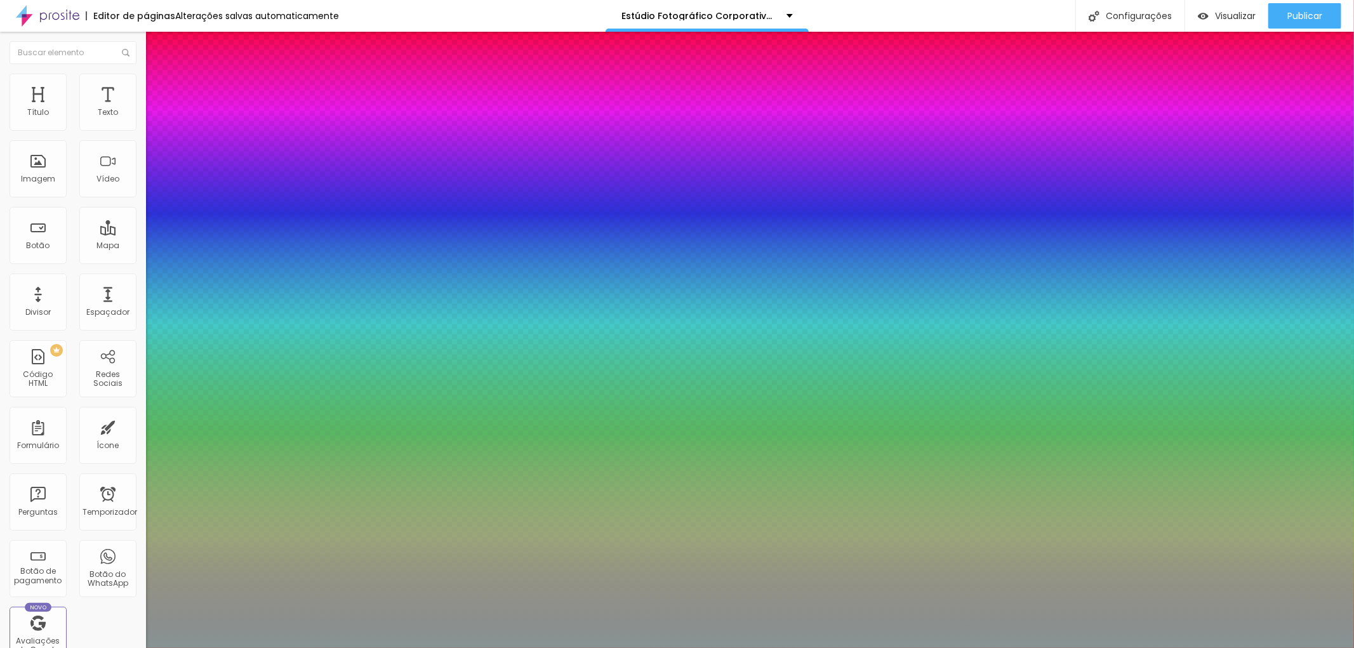
type input "1"
type input "#879393"
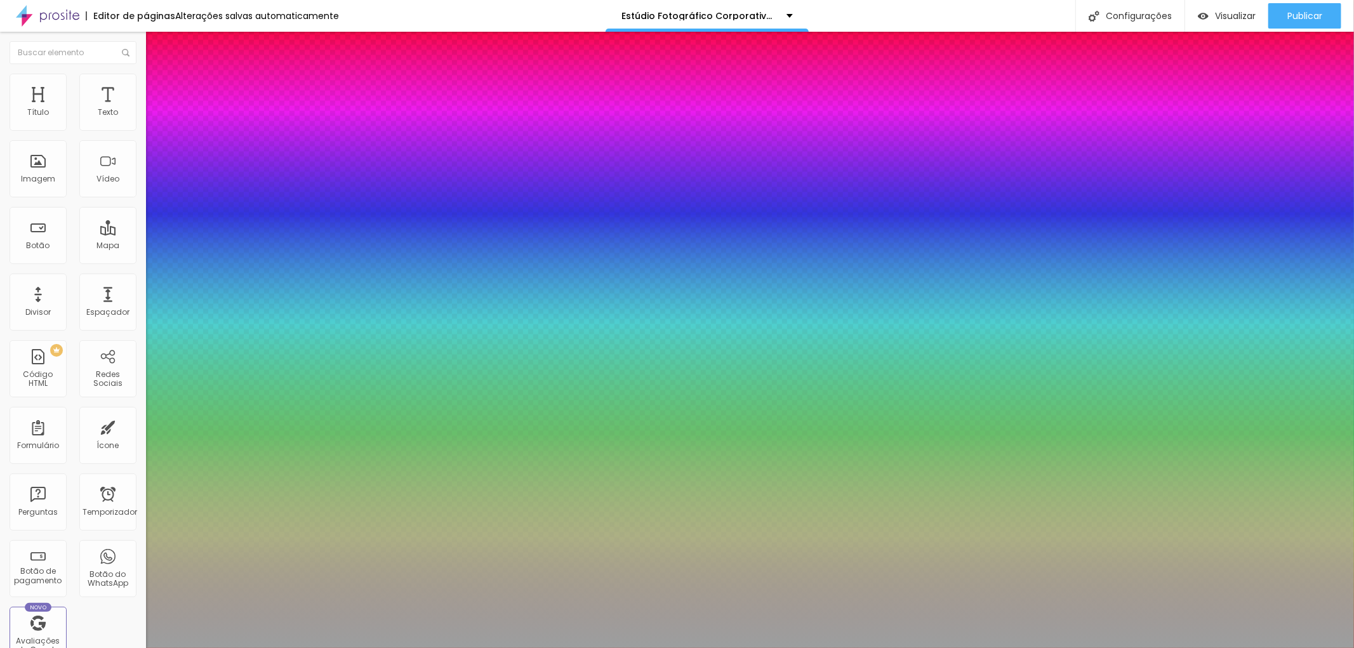
click at [179, 524] on div at bounding box center [677, 324] width 1354 height 648
type input "1"
type input "#9C9F9F"
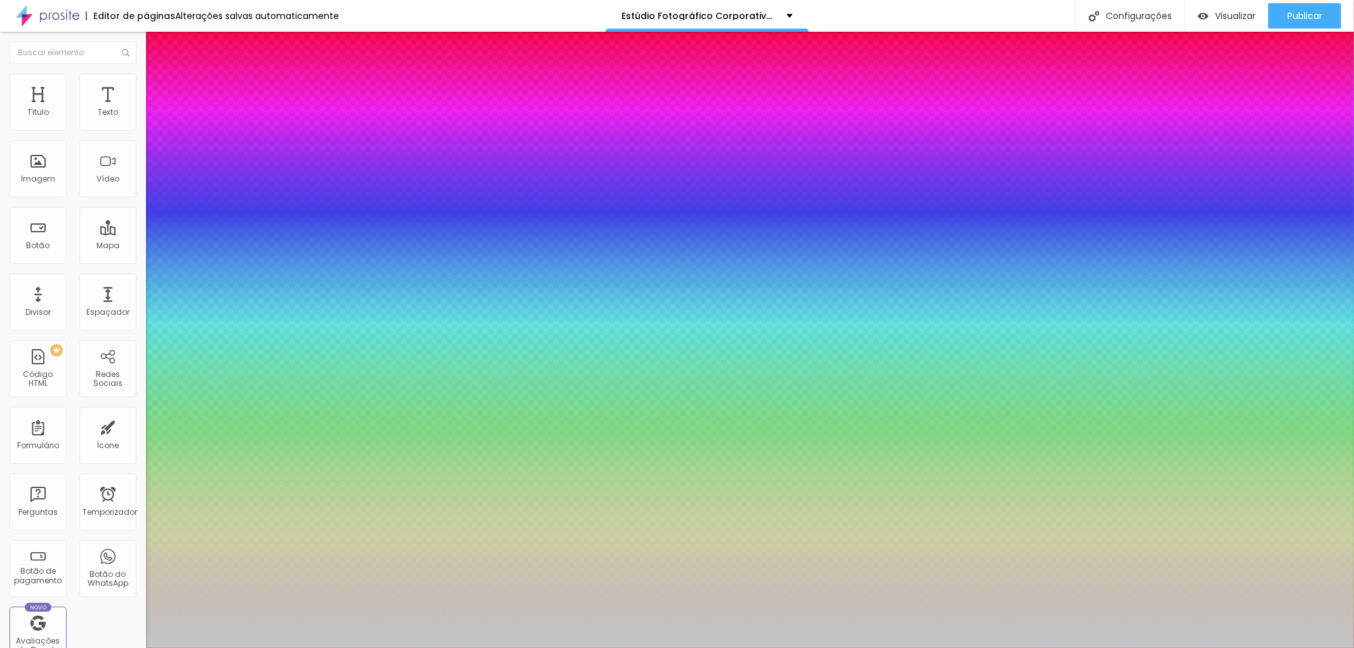
click at [179, 510] on div at bounding box center [677, 324] width 1354 height 648
type input "1"
click at [358, 647] on div at bounding box center [677, 648] width 1354 height 0
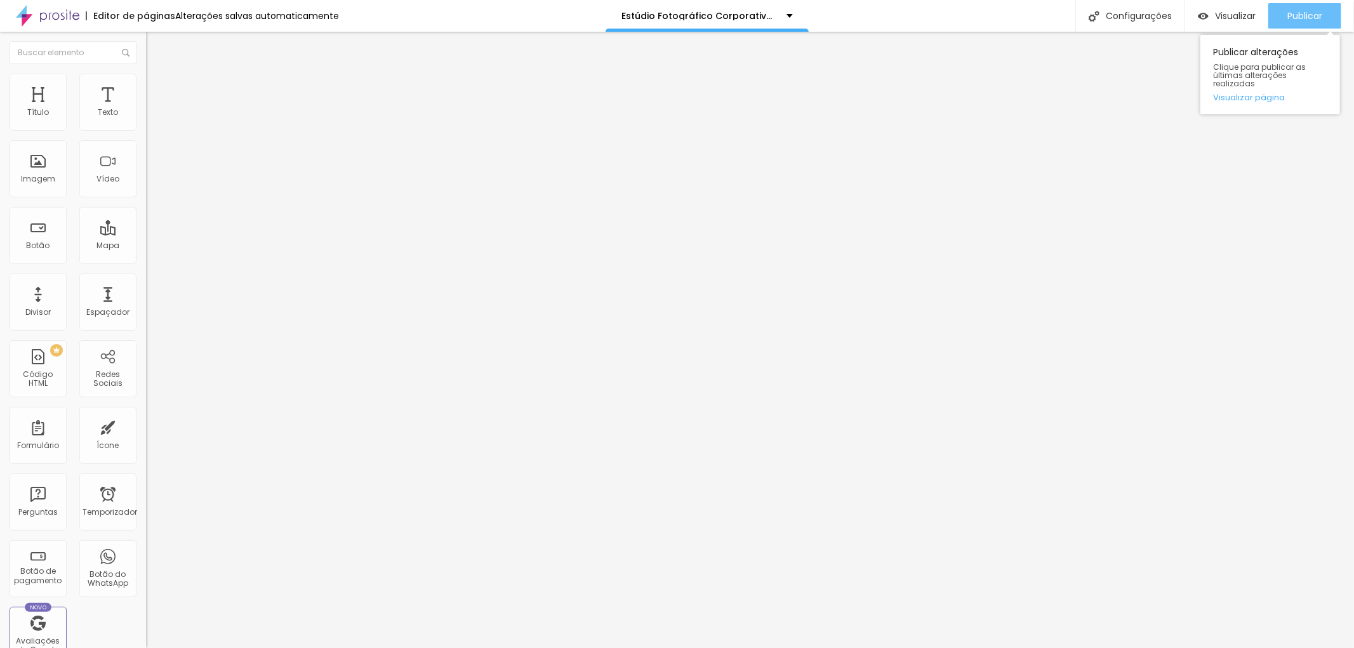
click at [1323, 6] on button "Publicar" at bounding box center [1304, 15] width 73 height 25
click at [146, 119] on input "Click aqui para contato por email" at bounding box center [222, 113] width 152 height 13
type input "Click aqui para email"
click at [1304, 6] on div "Publicar" at bounding box center [1304, 15] width 35 height 25
click at [1309, 11] on font "Publicar" at bounding box center [1304, 16] width 35 height 13
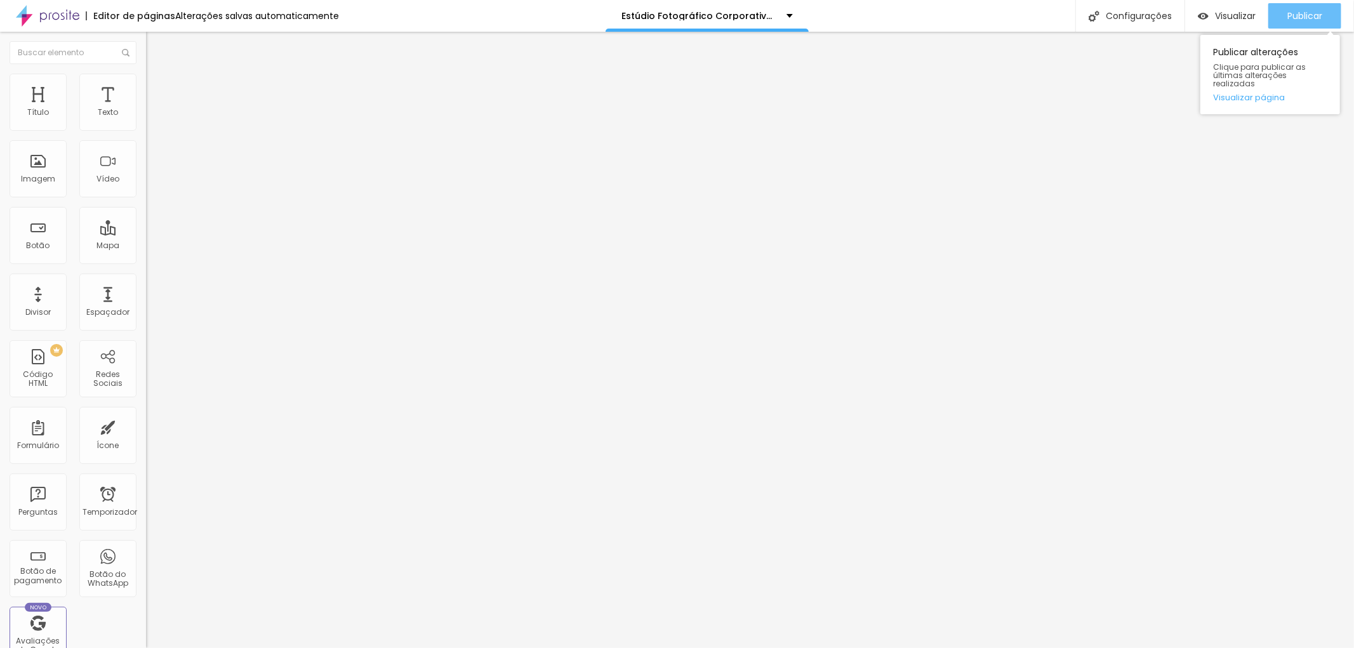
click at [1317, 8] on div "Publicar" at bounding box center [1304, 15] width 35 height 25
click at [1312, 16] on font "Publicar" at bounding box center [1304, 16] width 35 height 13
click at [146, 188] on button "button" at bounding box center [155, 181] width 18 height 13
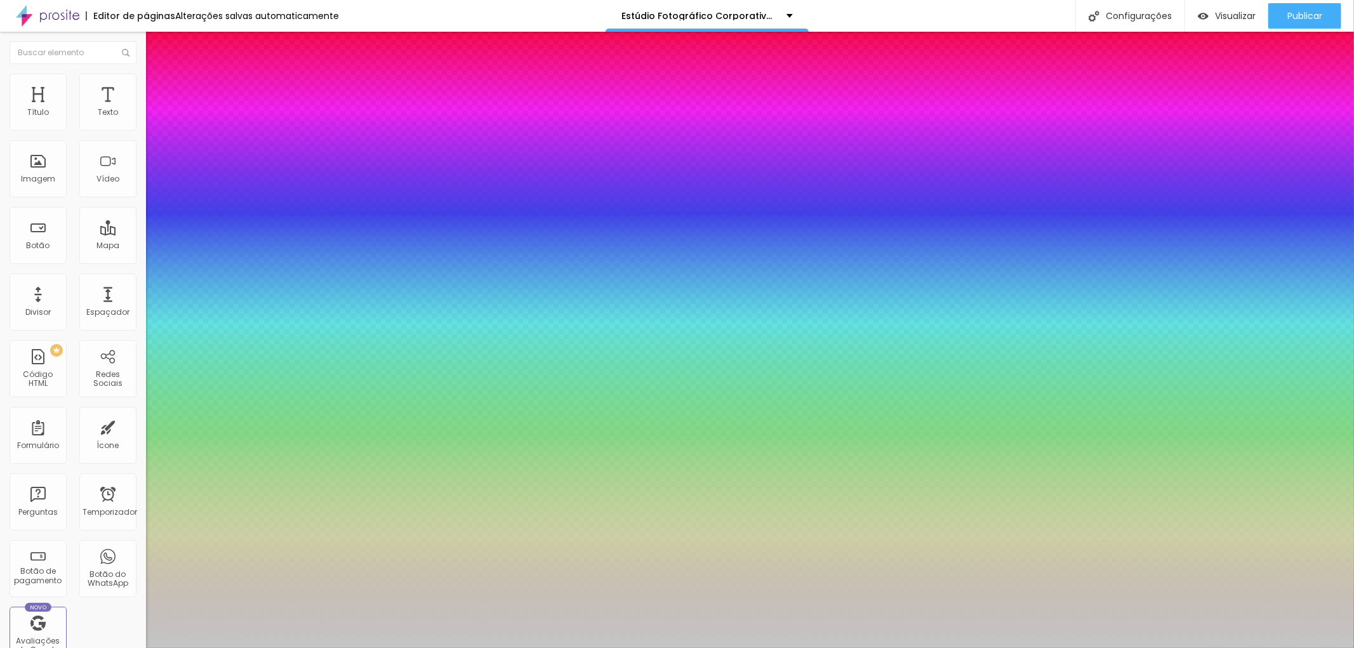
type input "1"
type input "25"
type input "1"
type input "25"
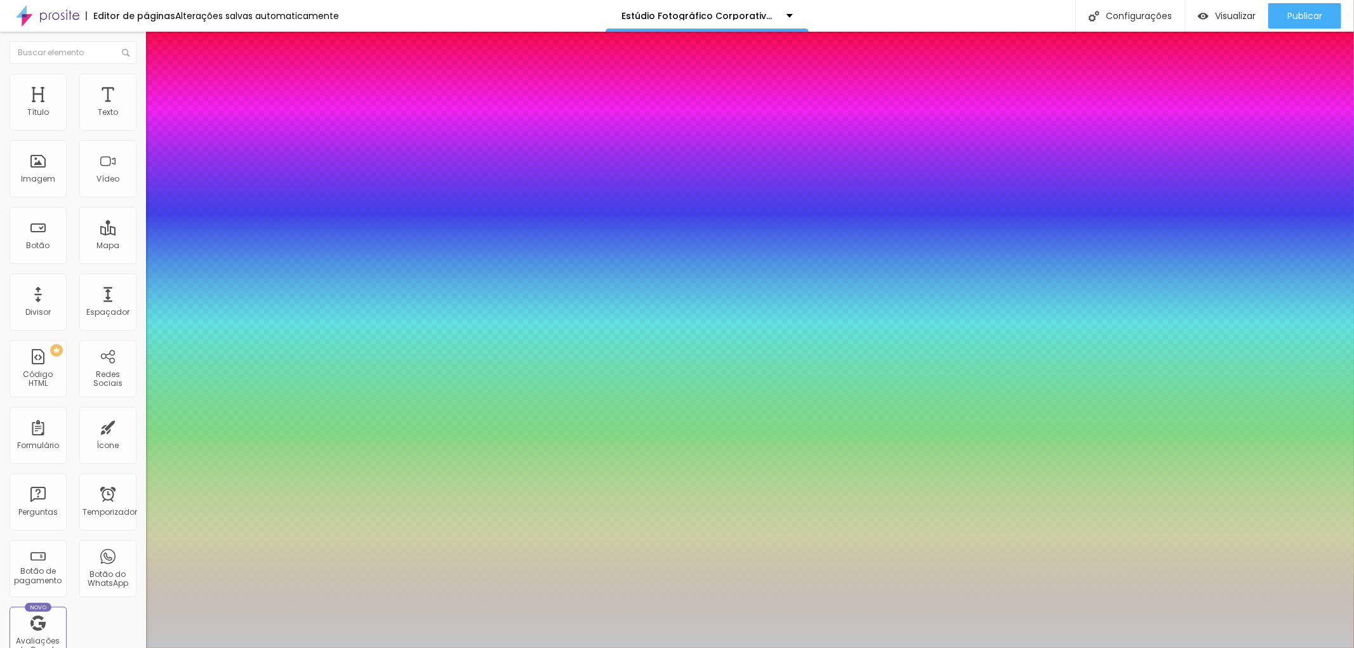
type input "1"
click at [1161, 647] on div at bounding box center [677, 648] width 1354 height 0
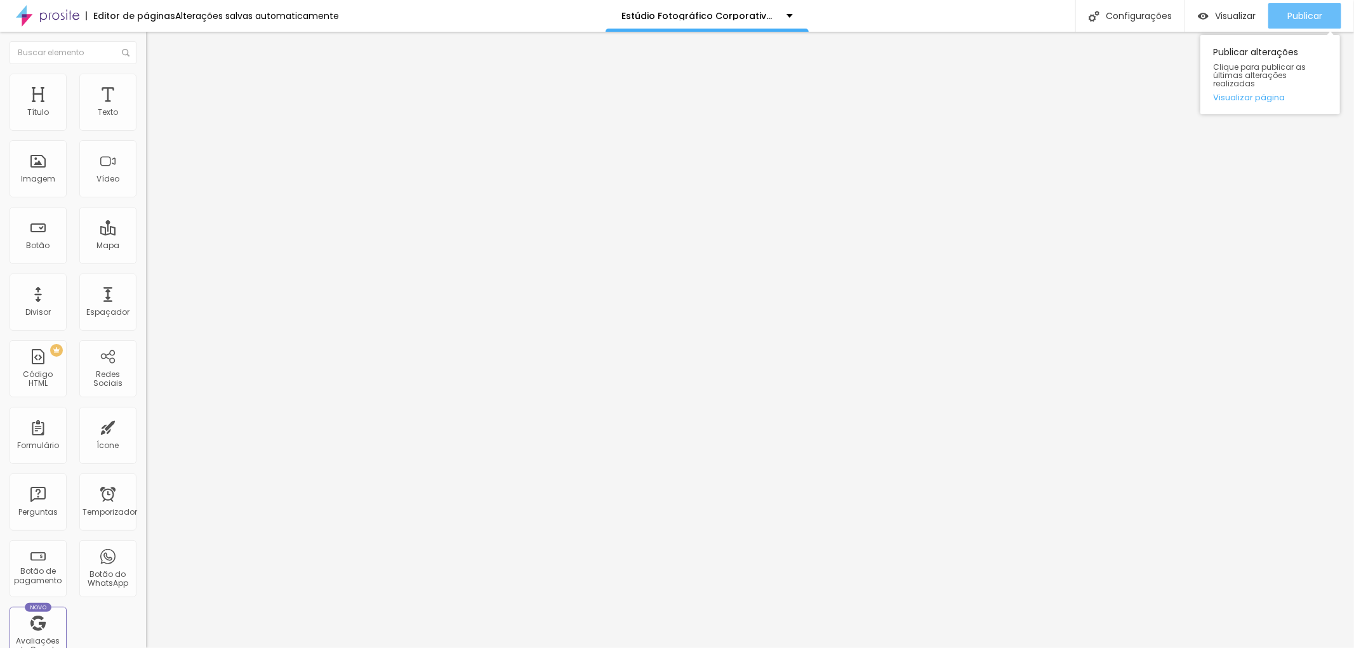
click at [1310, 8] on div "Publicar" at bounding box center [1304, 15] width 35 height 25
click at [1309, 18] on font "Publicar" at bounding box center [1304, 16] width 35 height 13
click at [1299, 13] on font "Publicar" at bounding box center [1304, 16] width 35 height 13
click at [1312, 15] on font "Publicar" at bounding box center [1304, 16] width 35 height 13
click at [157, 75] on font "Estilo" at bounding box center [167, 69] width 20 height 11
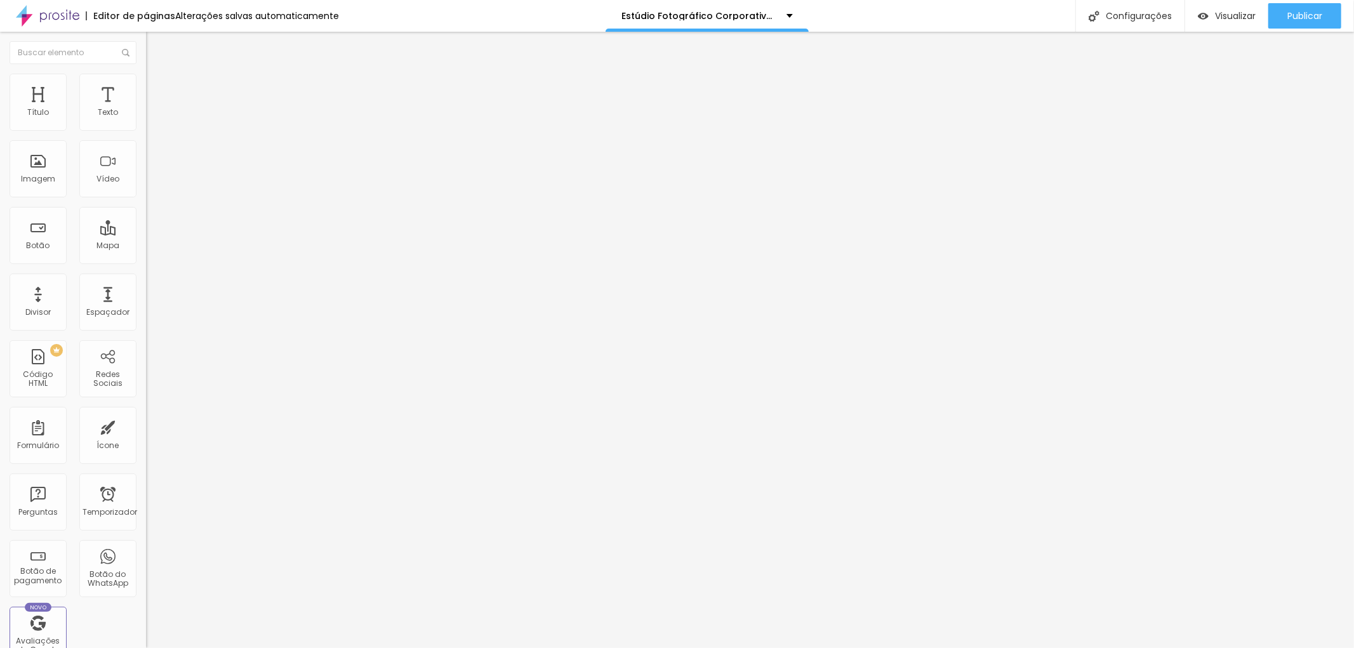
click at [146, 84] on li "Avançado" at bounding box center [219, 80] width 146 height 13
click at [146, 234] on input "range" at bounding box center [187, 239] width 82 height 10
type input "16"
type input "15"
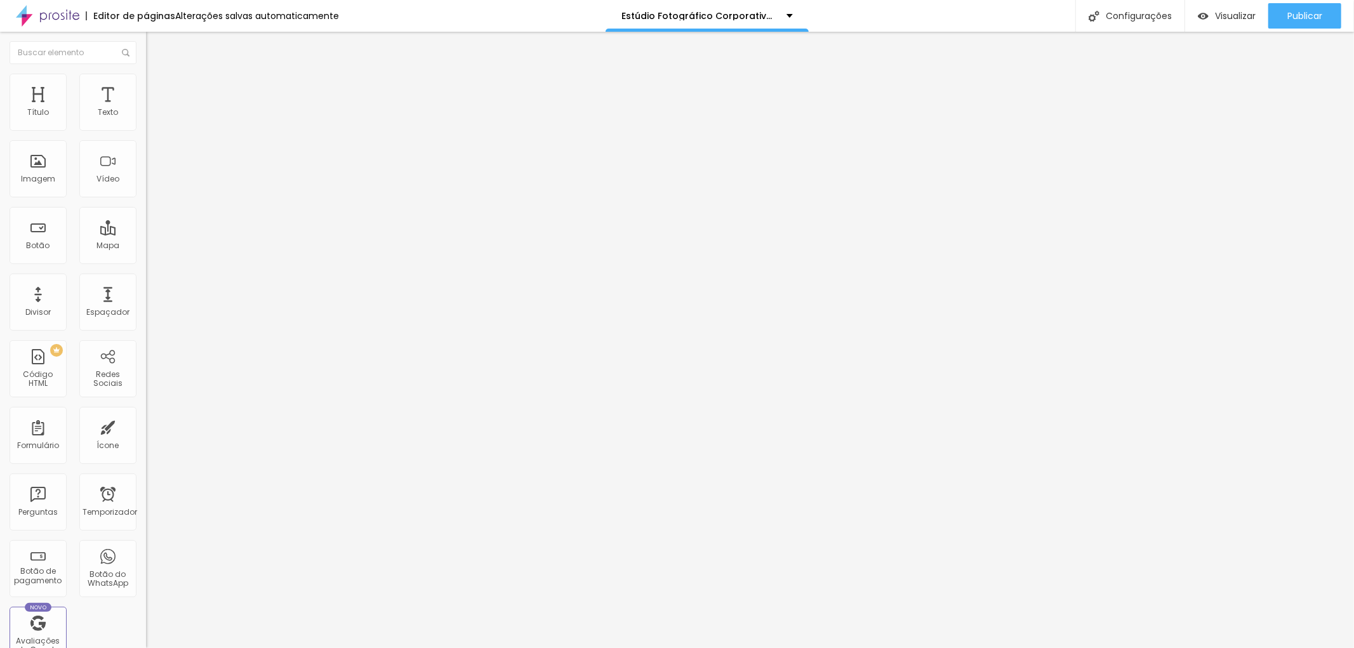
type input "15"
type input "14"
type input "13"
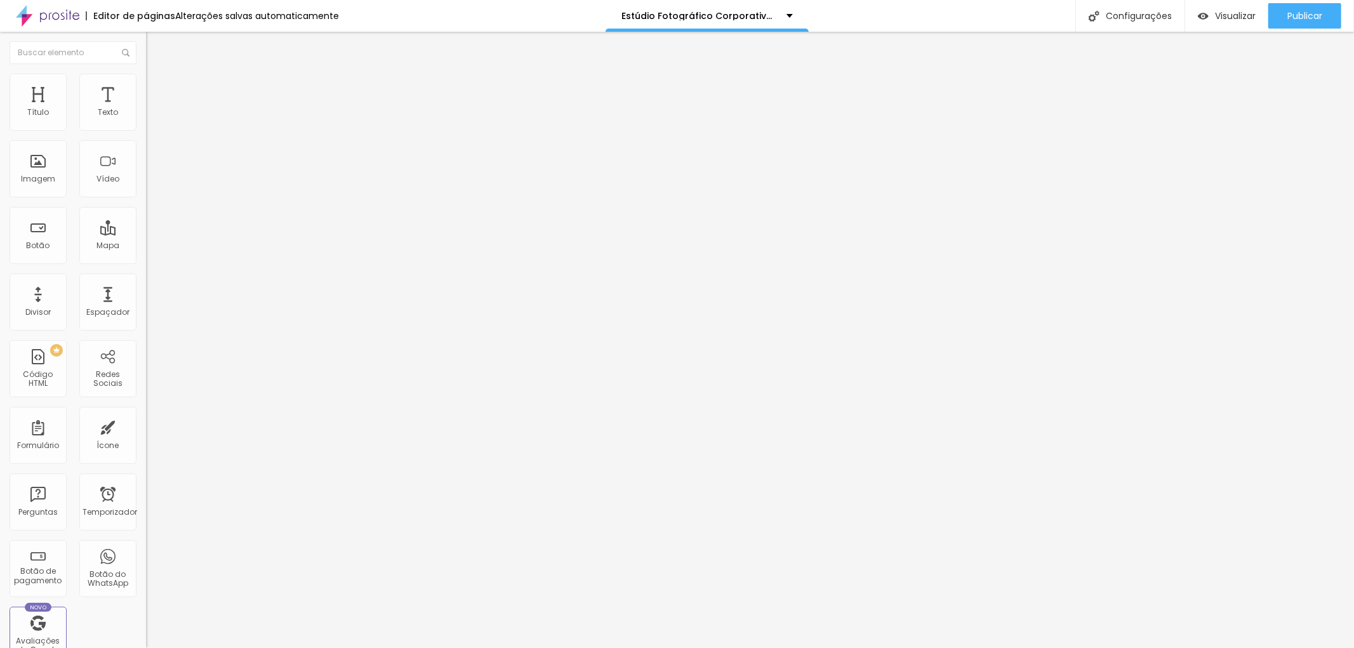
type input "15"
click at [146, 234] on input "range" at bounding box center [187, 239] width 82 height 10
click at [1301, 7] on div "Publicar" at bounding box center [1304, 15] width 35 height 25
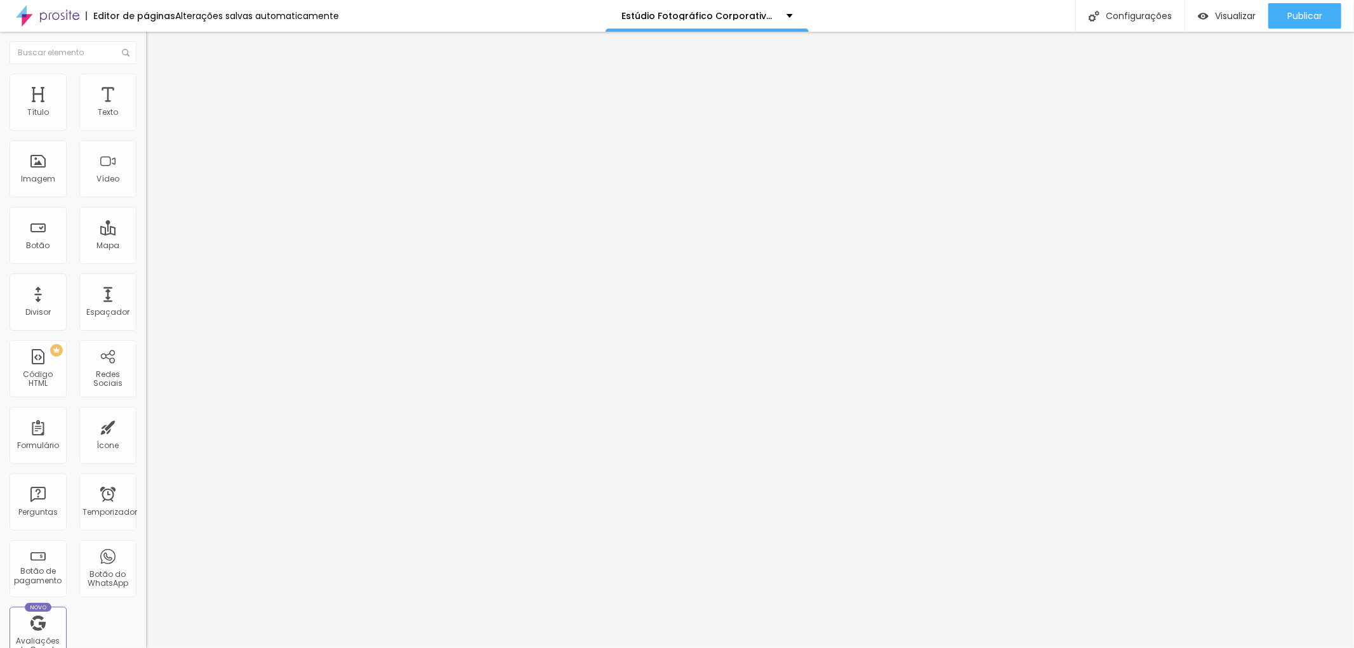
click at [157, 86] on font "Avançado" at bounding box center [178, 82] width 42 height 11
click at [146, 234] on input "range" at bounding box center [187, 239] width 82 height 10
type input "12"
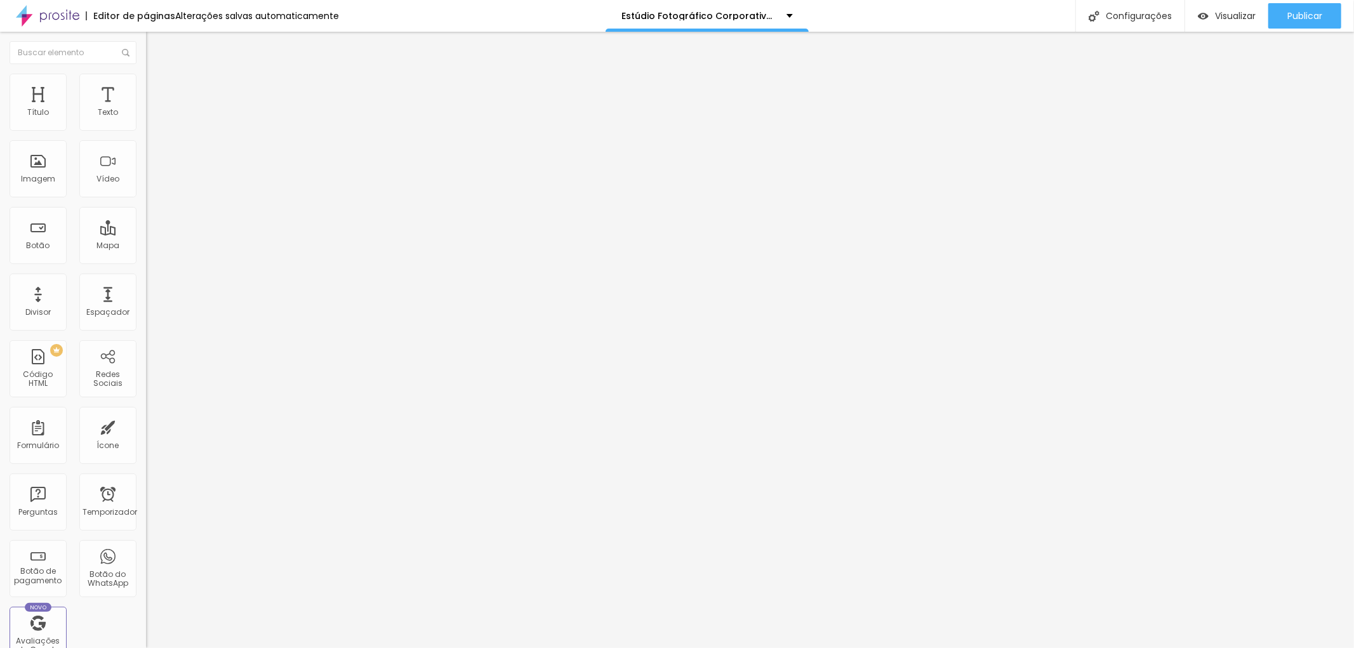
type input "11"
click at [146, 234] on input "range" at bounding box center [187, 239] width 82 height 10
click at [1311, 17] on font "Publicar" at bounding box center [1304, 16] width 35 height 13
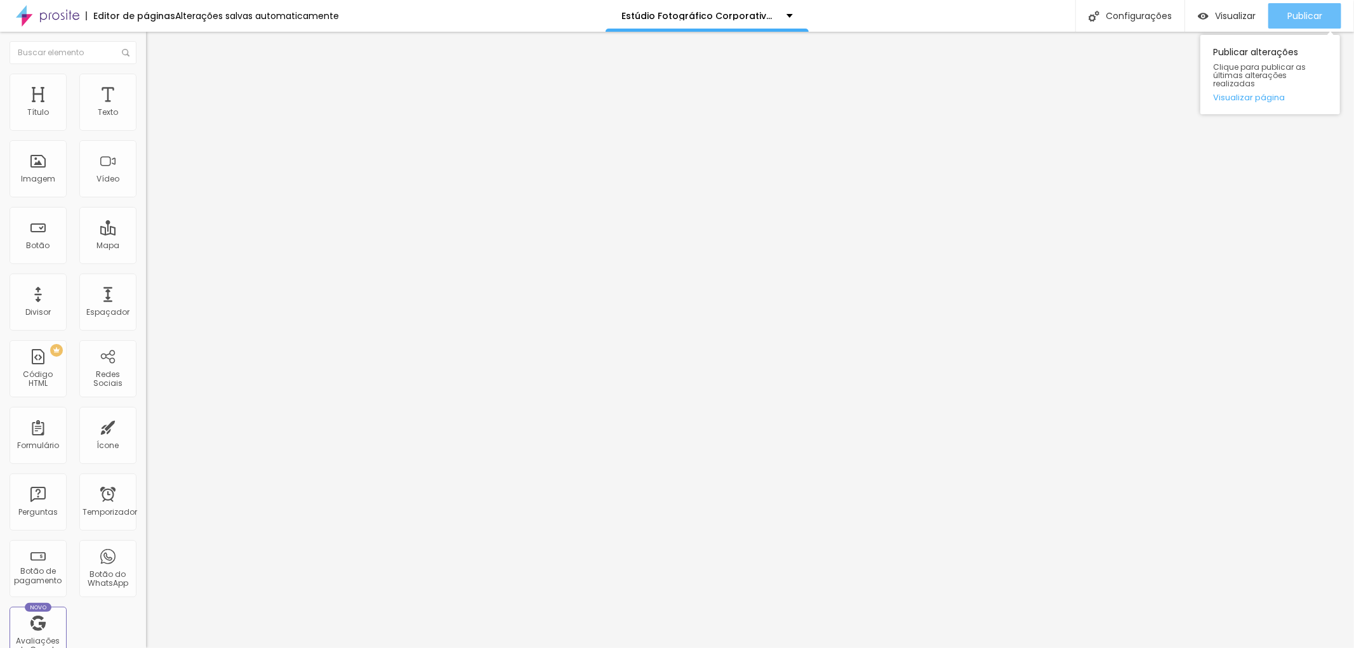
click at [1303, 17] on font "Publicar" at bounding box center [1304, 16] width 35 height 13
